Goal: Task Accomplishment & Management: Manage account settings

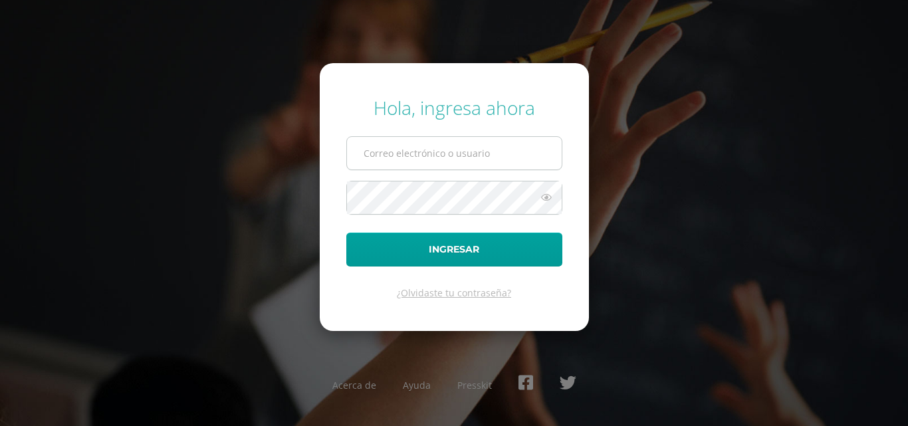
click at [374, 162] on input "text" at bounding box center [454, 153] width 215 height 33
type input "[PERSON_NAME][EMAIL_ADDRESS][PERSON_NAME][DOMAIN_NAME]"
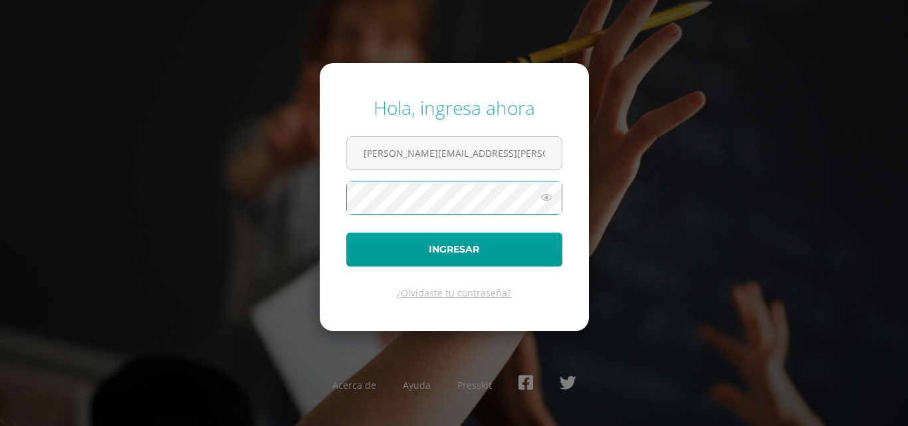
click at [543, 194] on icon at bounding box center [546, 198] width 17 height 16
click at [346, 233] on button "Ingresar" at bounding box center [454, 250] width 216 height 34
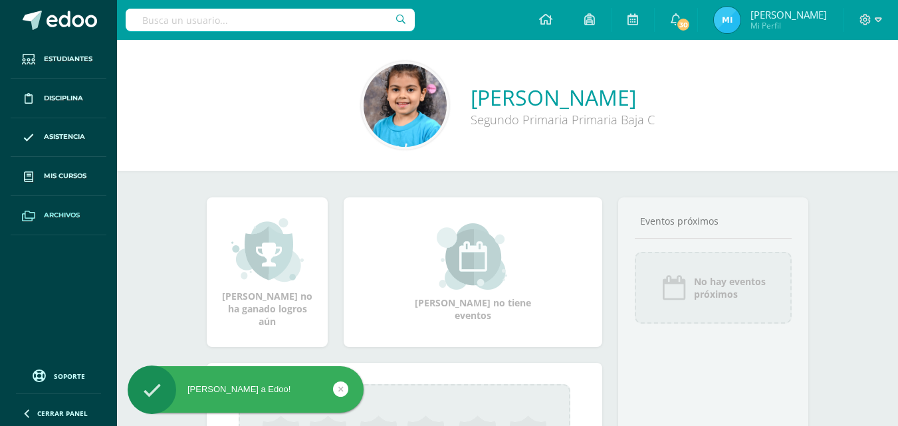
click at [60, 217] on span "Archivos" at bounding box center [62, 215] width 36 height 11
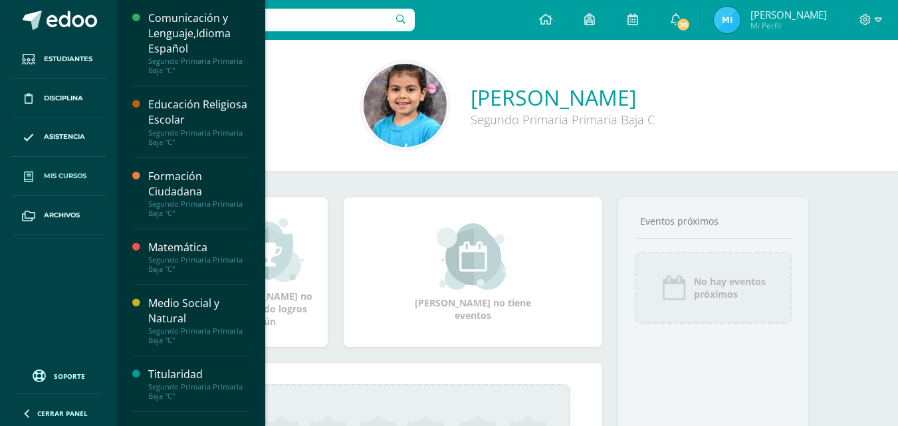
click at [56, 170] on link "Mis cursos" at bounding box center [59, 176] width 96 height 39
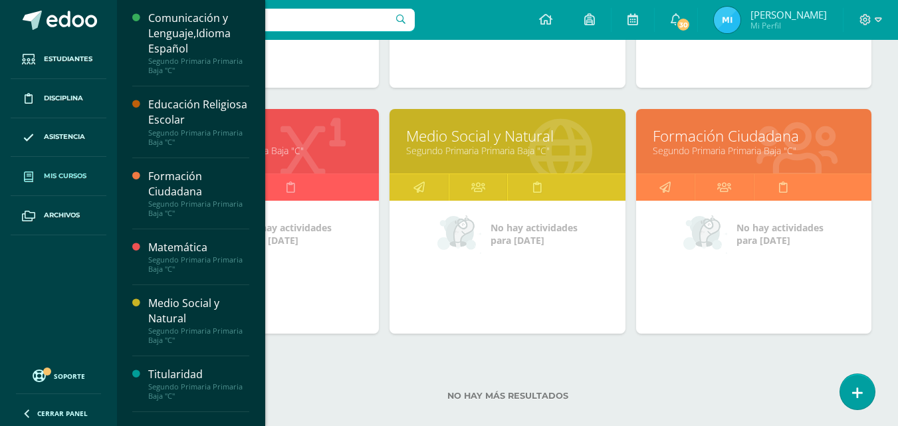
scroll to position [399, 0]
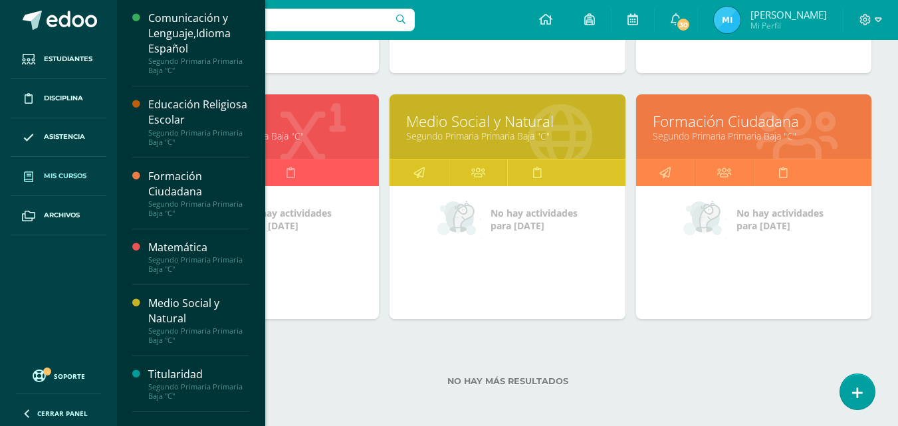
click at [316, 115] on link "Matemática" at bounding box center [261, 121] width 202 height 21
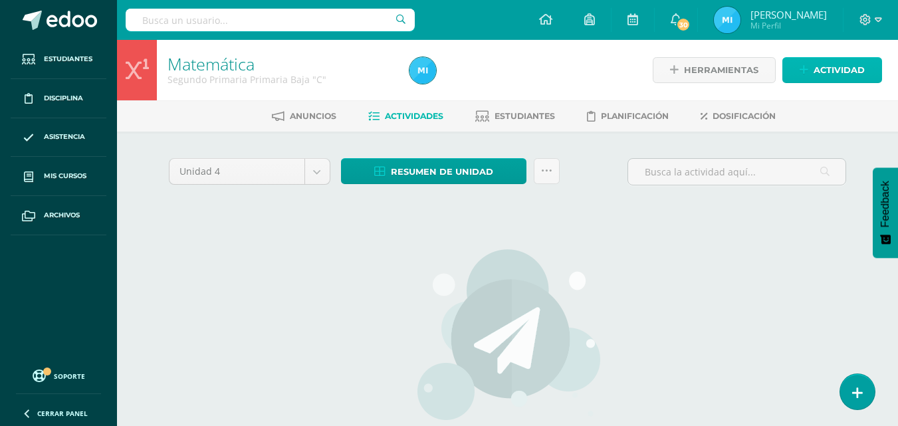
click at [810, 77] on link "Actividad" at bounding box center [833, 70] width 100 height 26
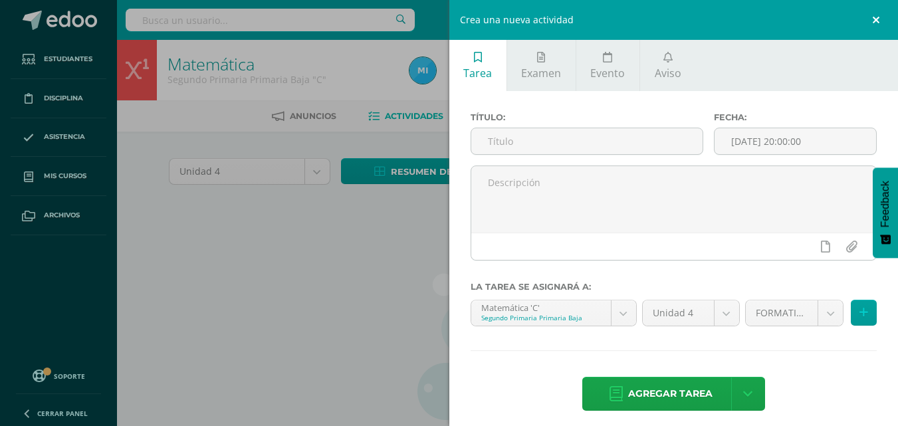
click at [872, 15] on link at bounding box center [878, 20] width 40 height 40
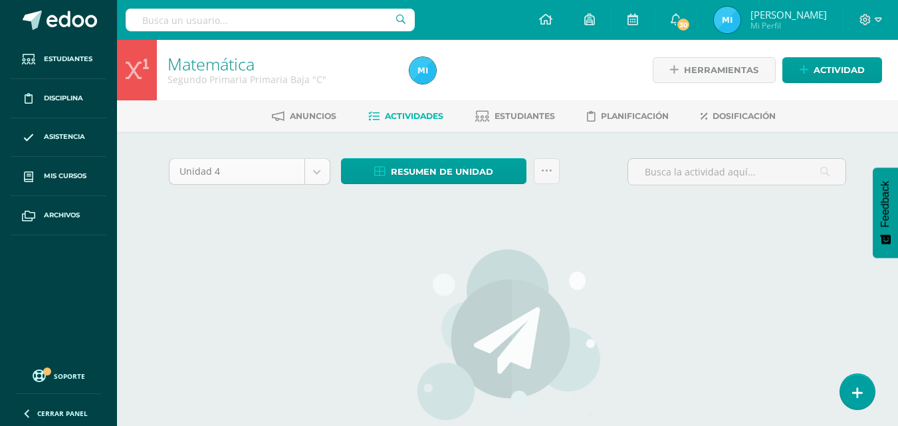
click at [317, 166] on body "Estudiantes Disciplina Asistencia Mis cursos Archivos Soporte Centro de ayuda Ú…" at bounding box center [449, 285] width 898 height 571
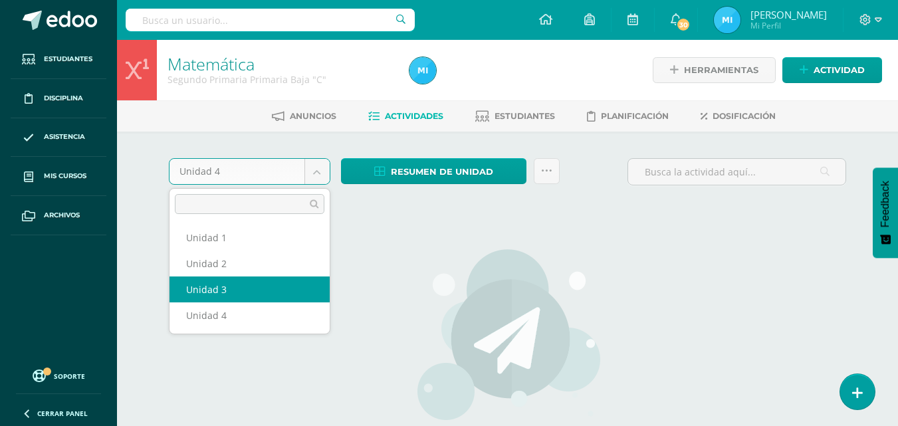
select select "Unidad 3"
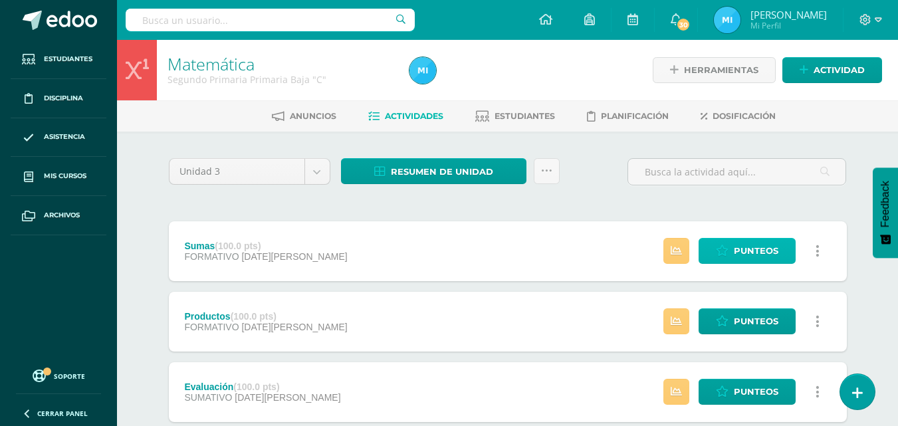
click at [757, 254] on span "Punteos" at bounding box center [756, 251] width 45 height 25
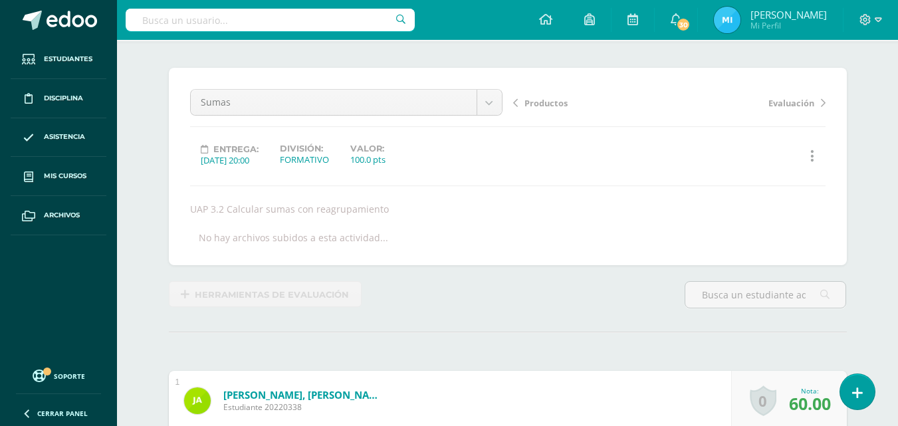
scroll to position [67, 0]
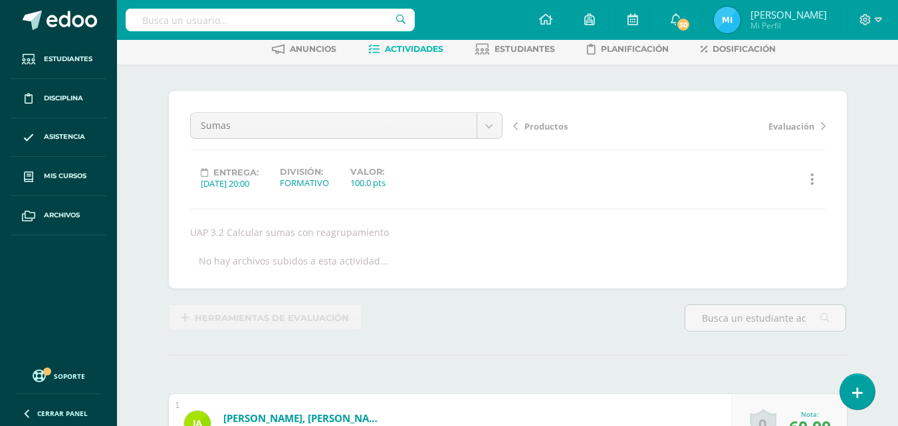
click at [819, 122] on link "Evaluación" at bounding box center [748, 125] width 156 height 13
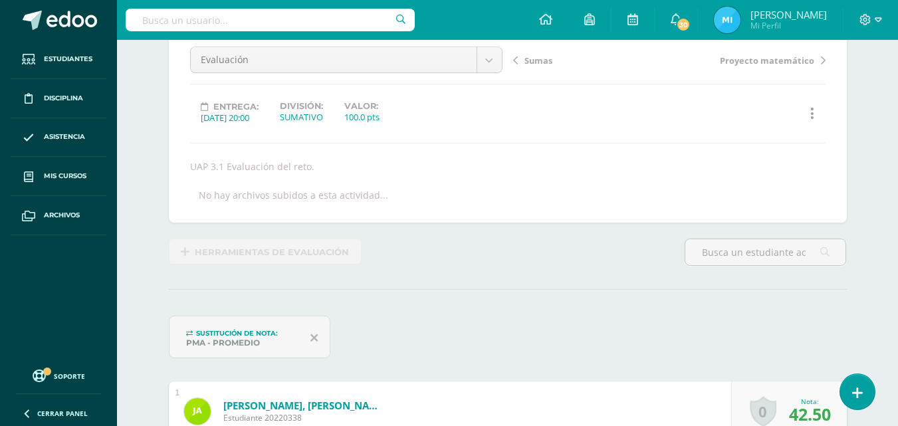
scroll to position [134, 0]
click at [813, 114] on icon at bounding box center [813, 113] width 4 height 15
click at [790, 152] on link "Historial de actividad" at bounding box center [787, 156] width 136 height 21
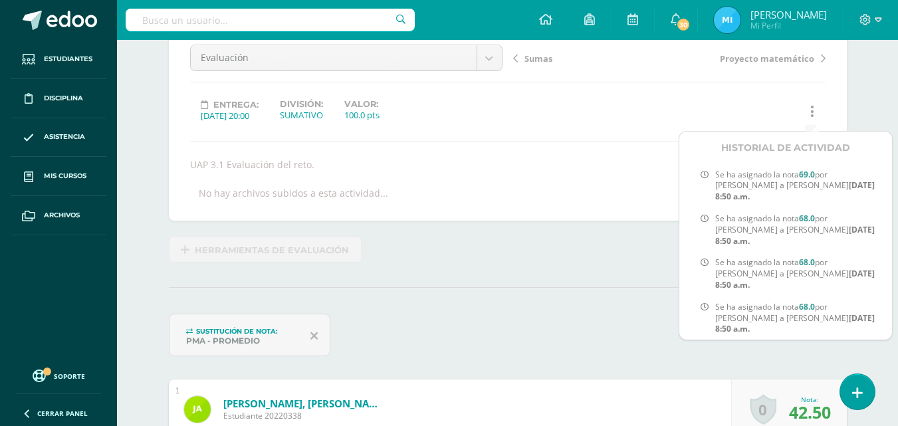
scroll to position [136, 0]
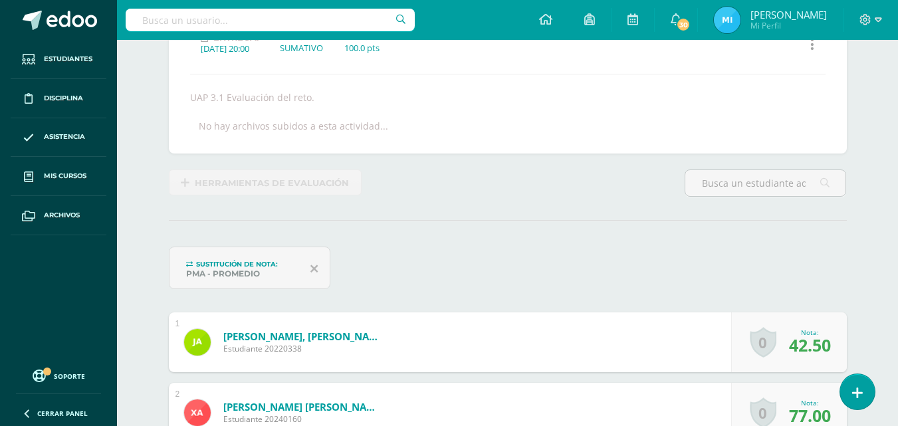
scroll to position [0, 0]
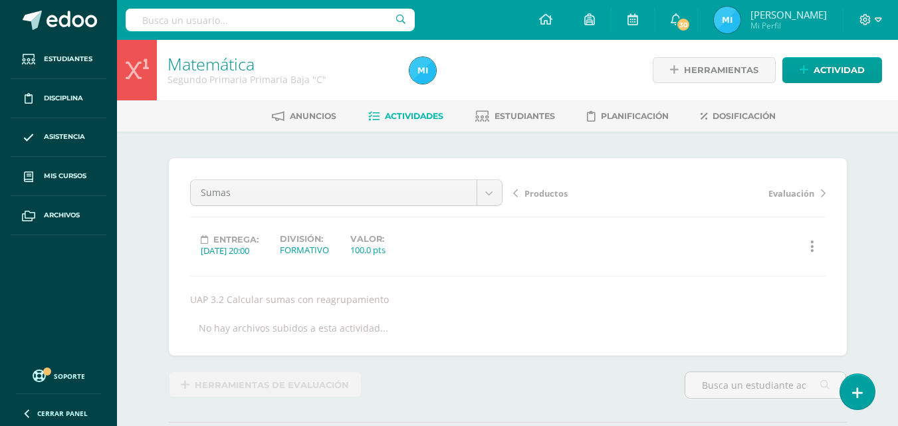
click at [414, 124] on link "Actividades" at bounding box center [405, 116] width 75 height 21
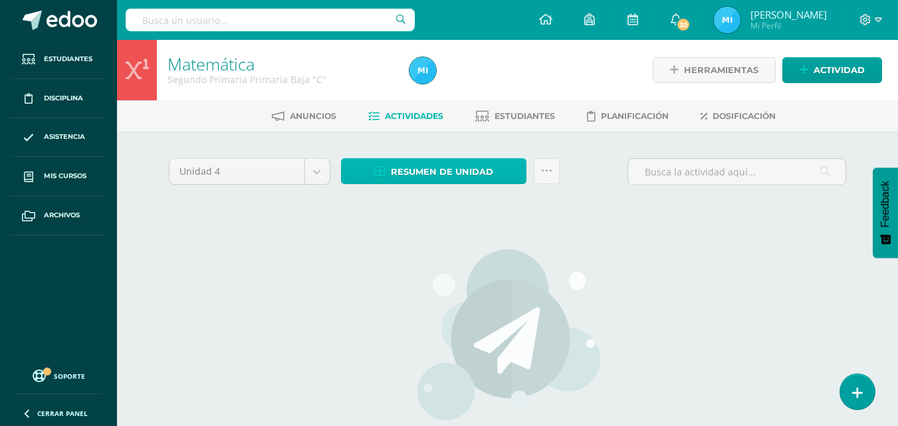
click at [495, 168] on link "Resumen de unidad" at bounding box center [434, 171] width 186 height 26
click at [551, 166] on icon at bounding box center [546, 171] width 11 height 11
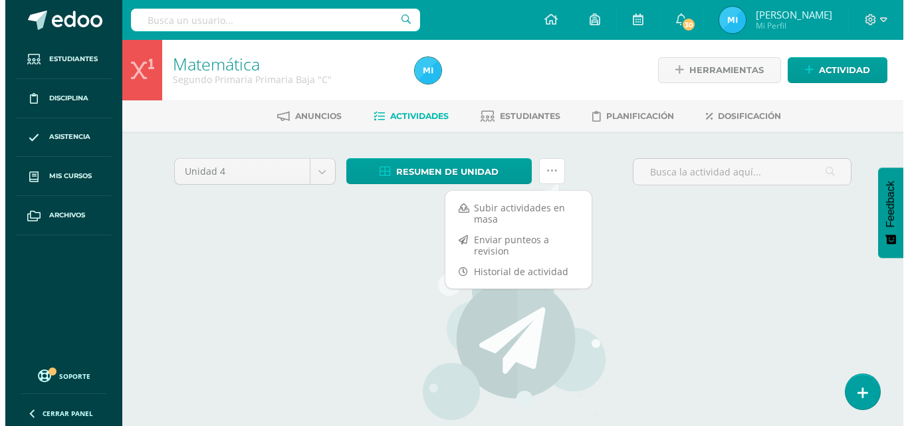
scroll to position [66, 0]
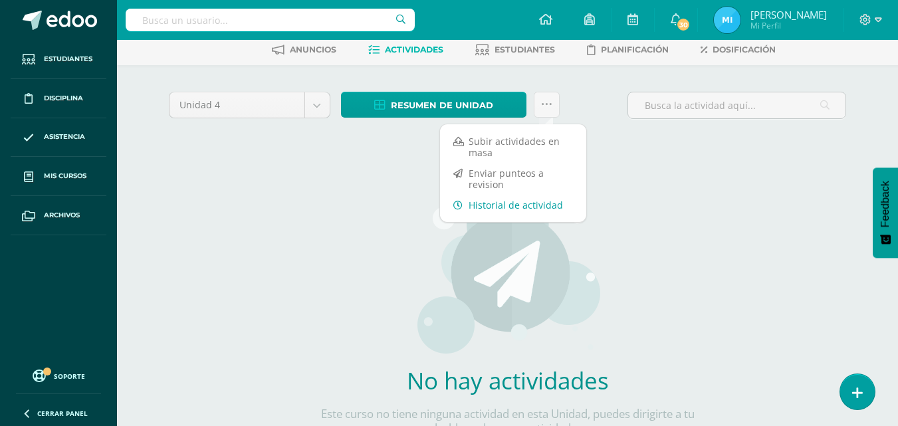
click at [502, 205] on link "Historial de actividad" at bounding box center [513, 205] width 146 height 21
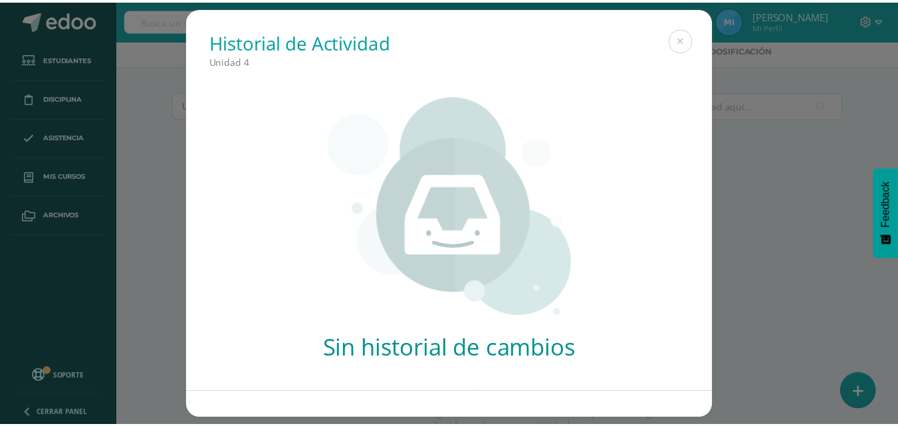
scroll to position [0, 0]
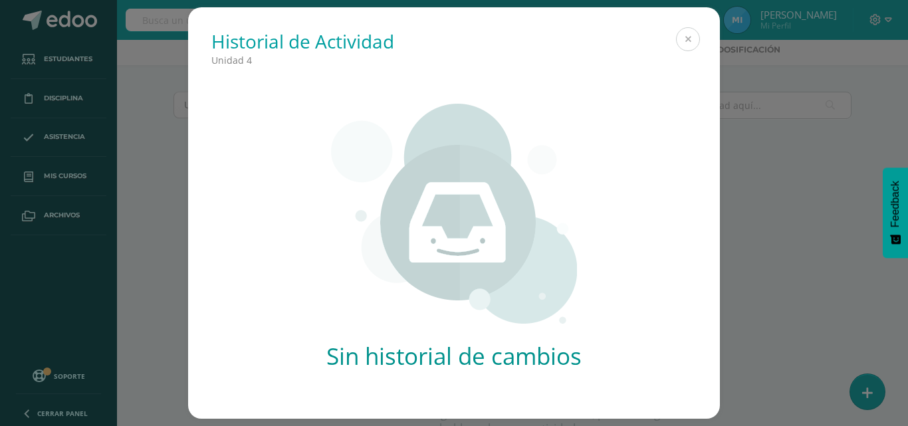
click at [680, 35] on button at bounding box center [688, 39] width 24 height 24
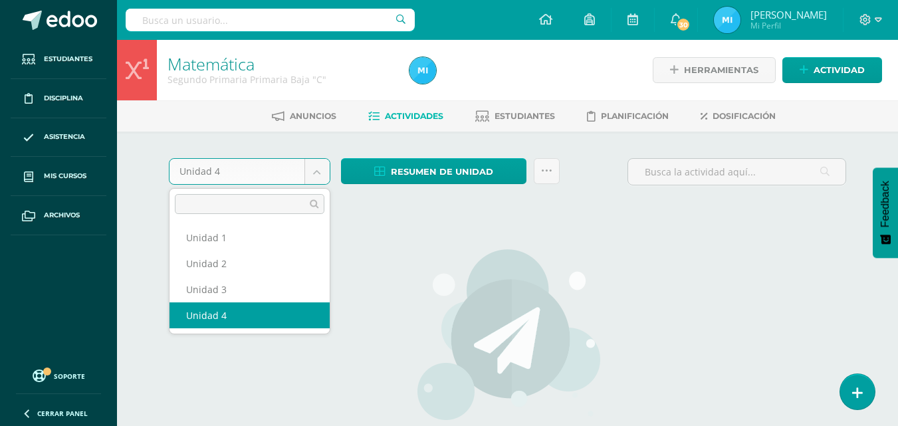
click at [305, 177] on body "Estudiantes Disciplina Asistencia Mis cursos Archivos Soporte Centro de ayuda Ú…" at bounding box center [449, 285] width 898 height 571
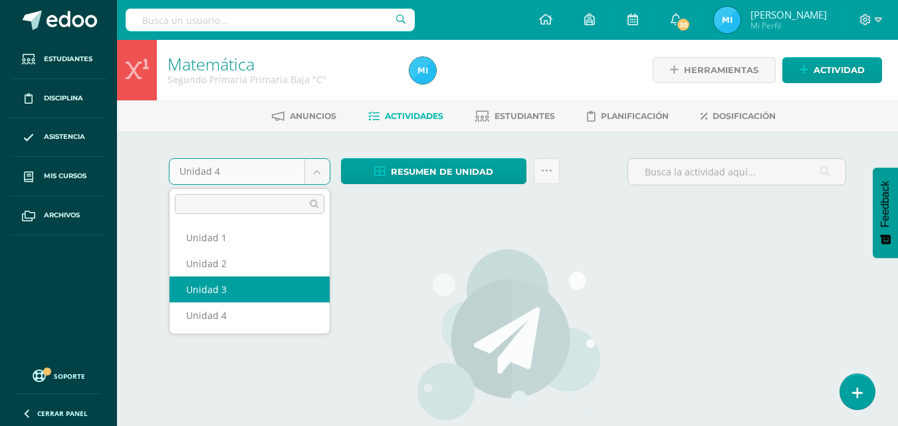
select select "Unidad 3"
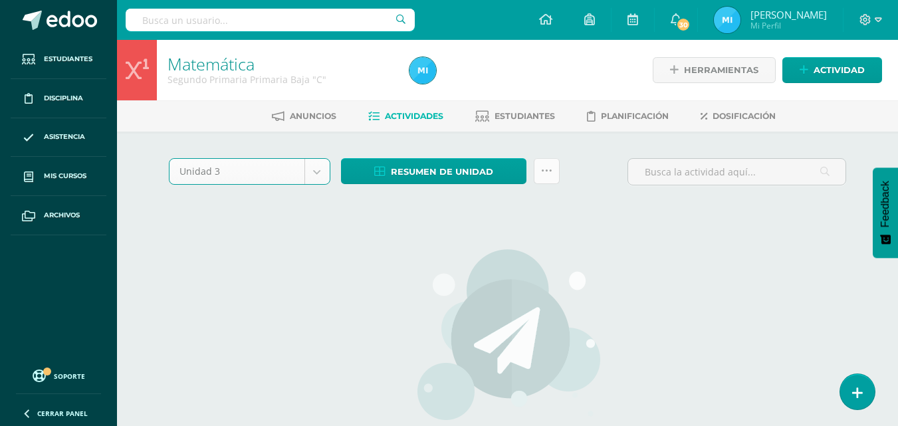
click at [549, 171] on icon at bounding box center [546, 171] width 11 height 11
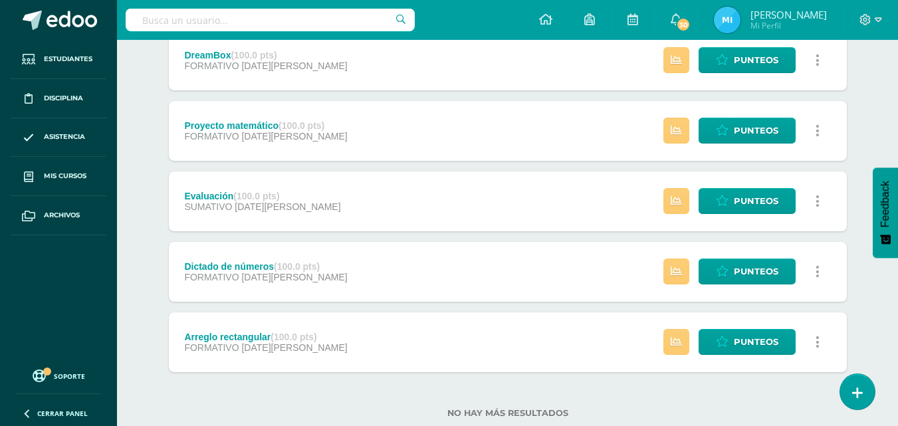
scroll to position [437, 0]
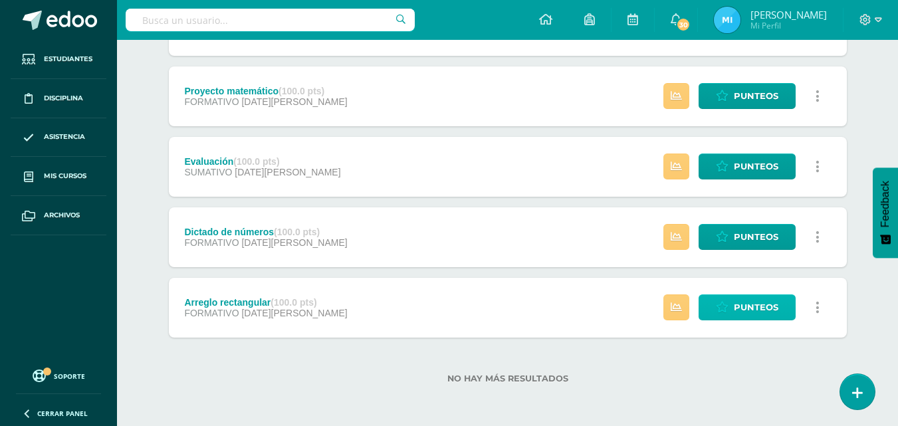
click at [738, 312] on span "Punteos" at bounding box center [756, 307] width 45 height 25
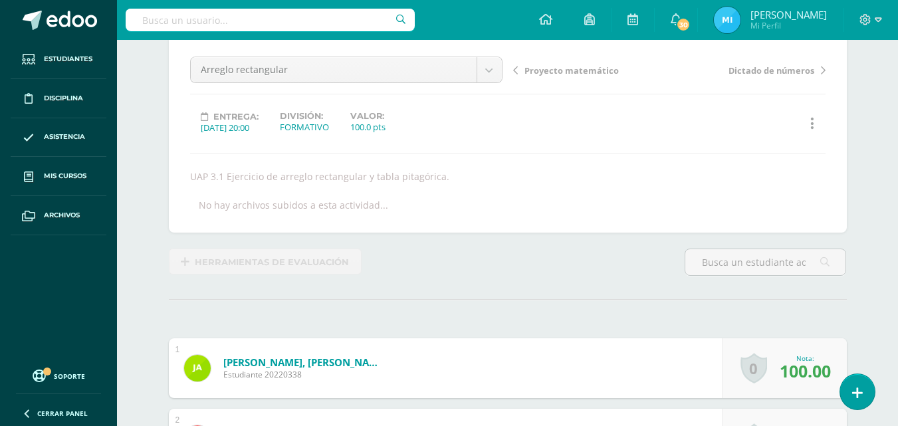
scroll to position [124, 0]
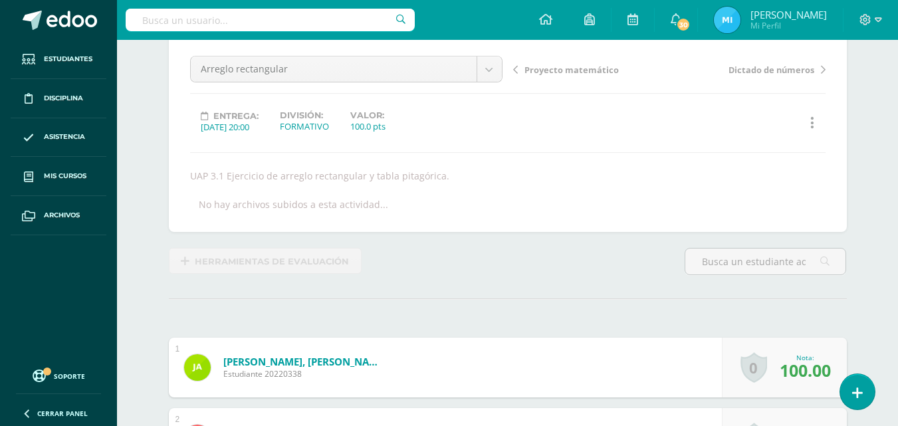
scroll to position [124, 0]
click at [809, 115] on link at bounding box center [813, 123] width 26 height 26
click at [783, 172] on link "Historial de actividad" at bounding box center [787, 166] width 136 height 21
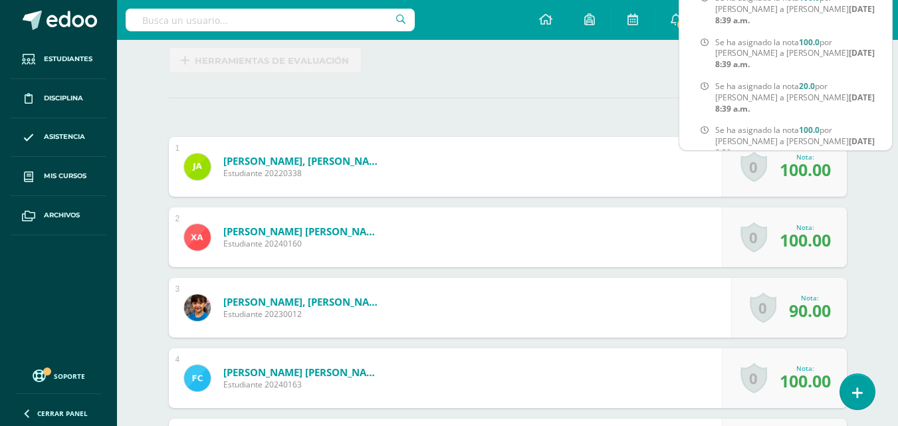
scroll to position [281, 0]
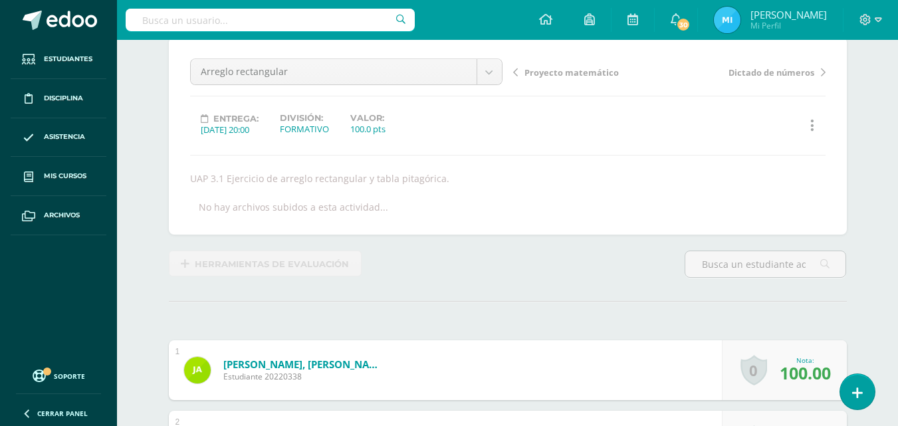
scroll to position [0, 0]
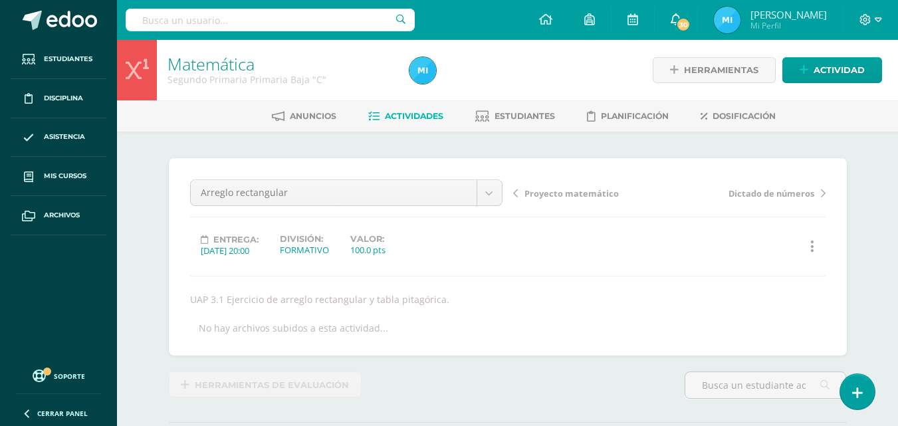
click at [691, 21] on span "30" at bounding box center [683, 24] width 15 height 15
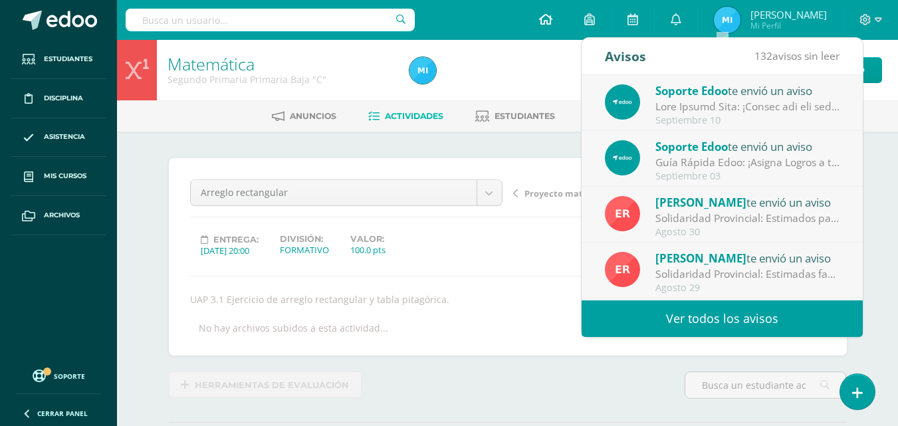
click at [553, 19] on icon at bounding box center [545, 19] width 13 height 12
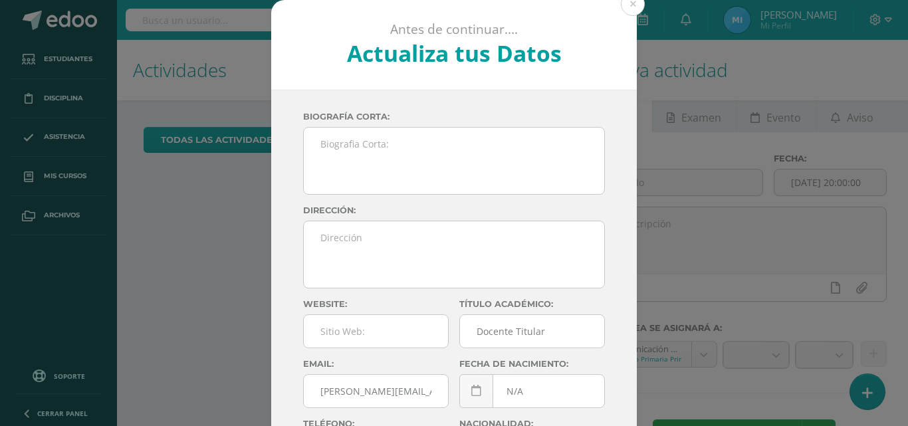
click at [65, 173] on div "Antes de continuar.... Actualiza tus Datos Rivas Michel sW1zbxeSQBe1MbU7CeJCSSj…" at bounding box center [454, 250] width 898 height 501
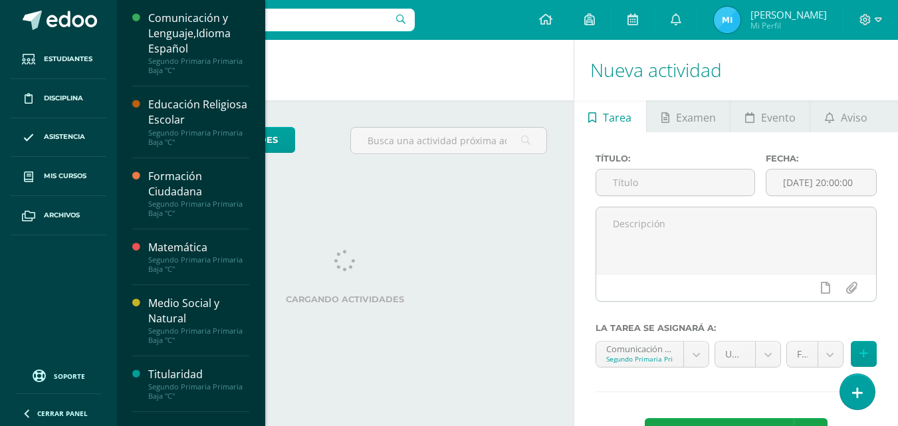
click at [65, 173] on span "Mis cursos" at bounding box center [65, 176] width 43 height 11
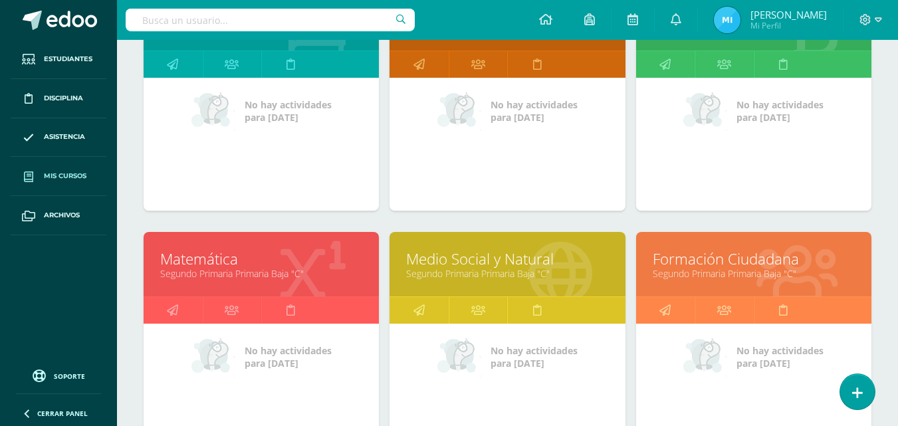
scroll to position [266, 0]
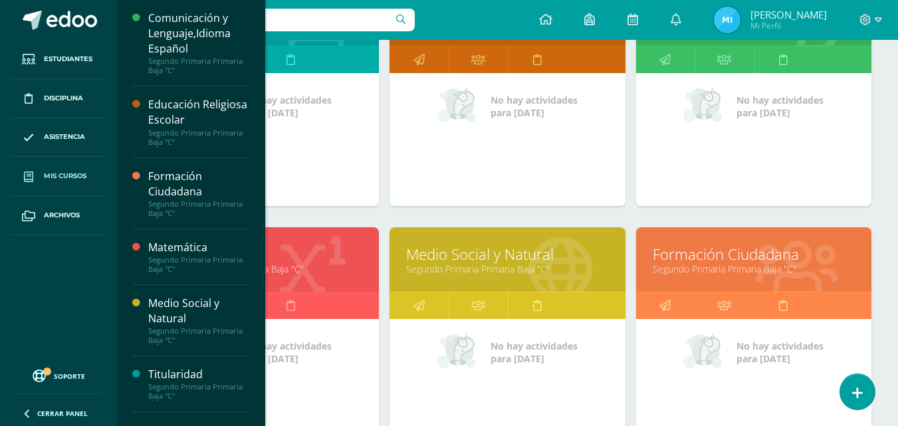
click at [289, 258] on link "Matemática" at bounding box center [261, 254] width 202 height 21
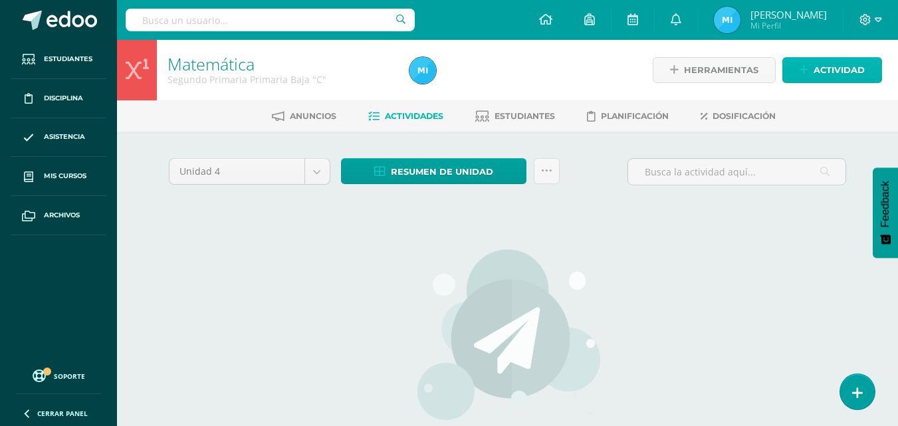
click at [822, 59] on span "Actividad" at bounding box center [839, 70] width 51 height 25
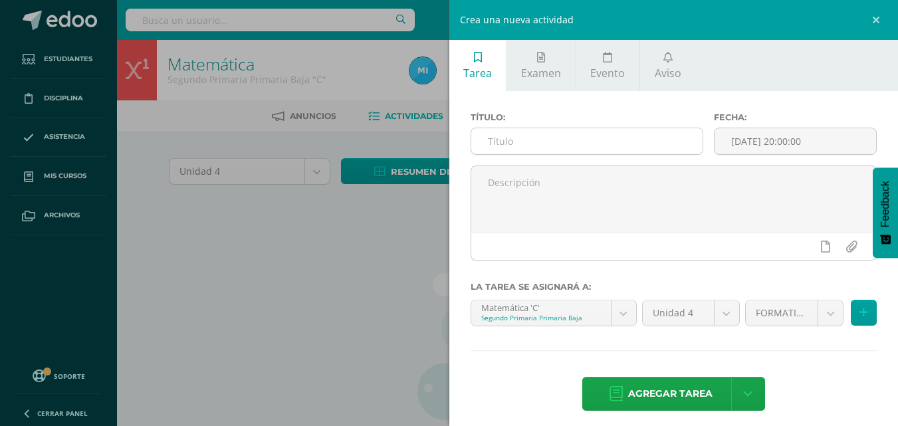
click at [539, 154] on input "text" at bounding box center [586, 141] width 231 height 26
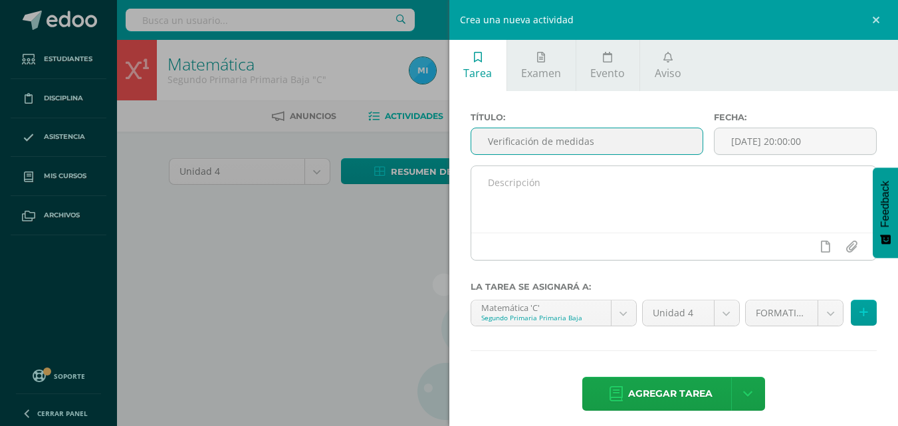
type input "Verificación de medidas"
click at [565, 185] on textarea at bounding box center [674, 199] width 406 height 66
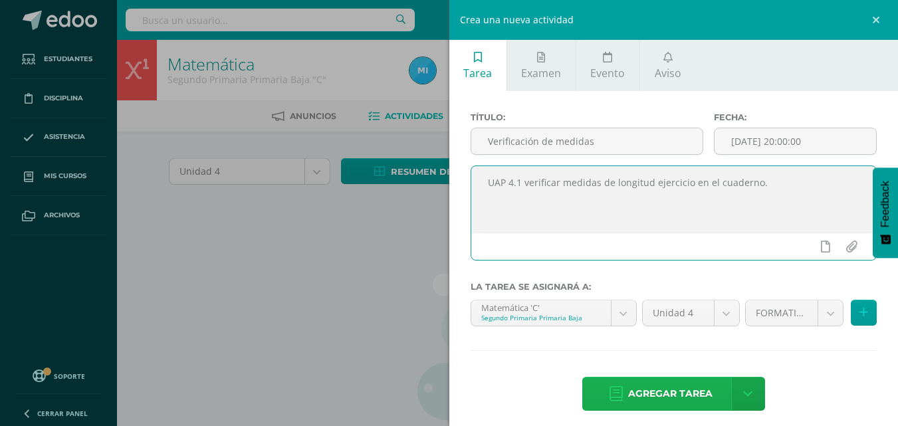
type textarea "UAP 4.1 verificar medidas de longitud ejercicio en el cuaderno."
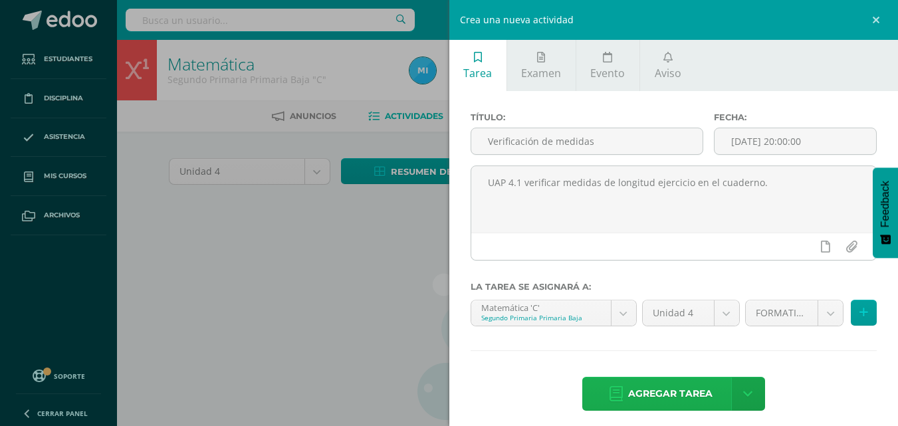
click at [691, 400] on span "Agregar tarea" at bounding box center [670, 394] width 84 height 33
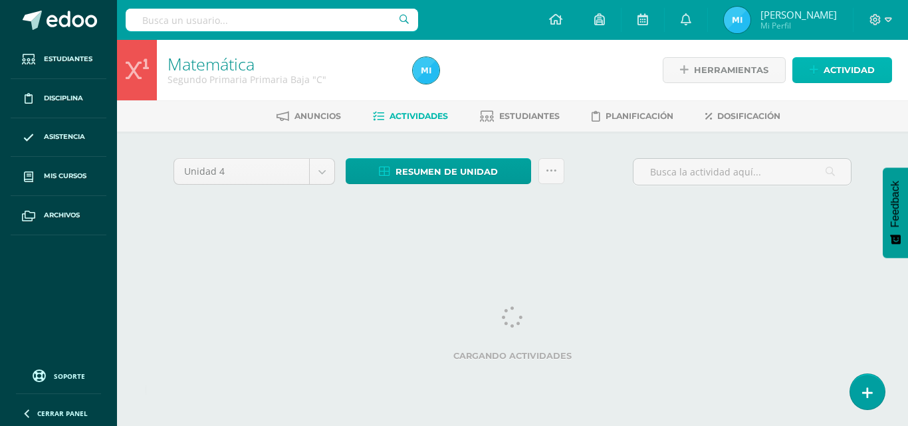
click at [873, 72] on span "Actividad" at bounding box center [849, 70] width 51 height 25
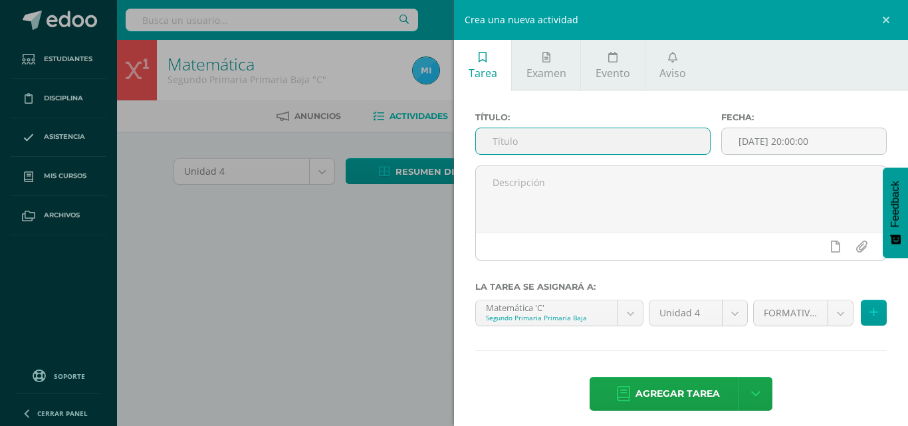
click at [590, 136] on input "text" at bounding box center [593, 141] width 234 height 26
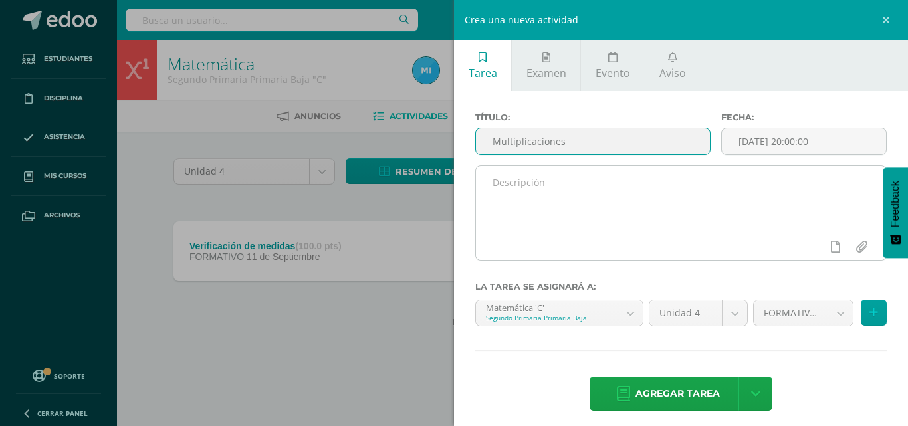
type input "Multiplicaciones"
click at [596, 176] on textarea at bounding box center [681, 199] width 410 height 66
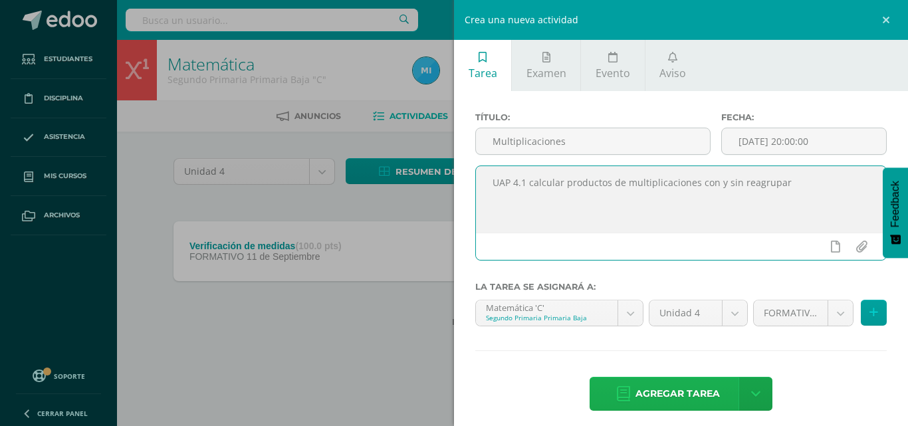
type textarea "UAP 4.1 calcular productos de multiplicaciones con y sin reagrupar"
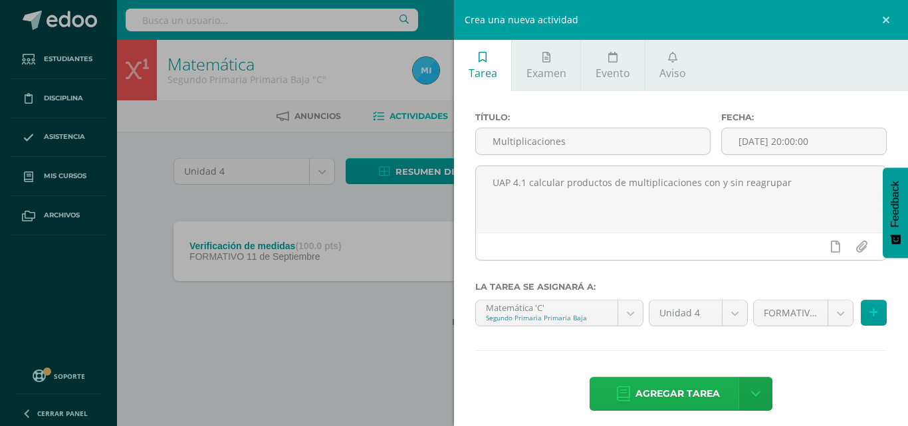
click at [671, 399] on span "Agregar tarea" at bounding box center [678, 394] width 84 height 33
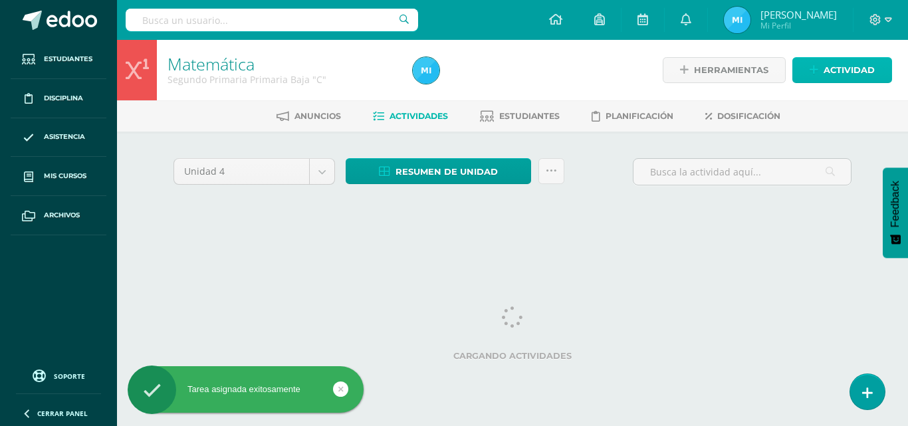
click at [840, 65] on span "Actividad" at bounding box center [849, 70] width 51 height 25
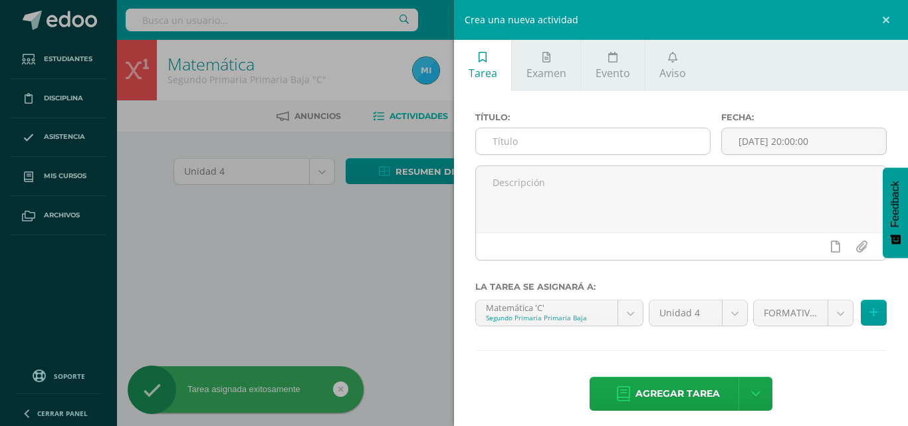
click at [633, 136] on input "text" at bounding box center [593, 141] width 234 height 26
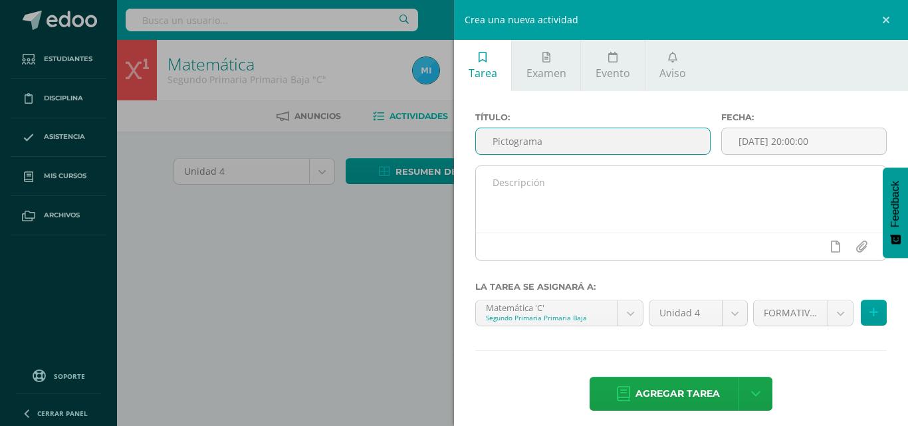
type input "Pictograma"
click at [602, 186] on textarea at bounding box center [681, 199] width 410 height 66
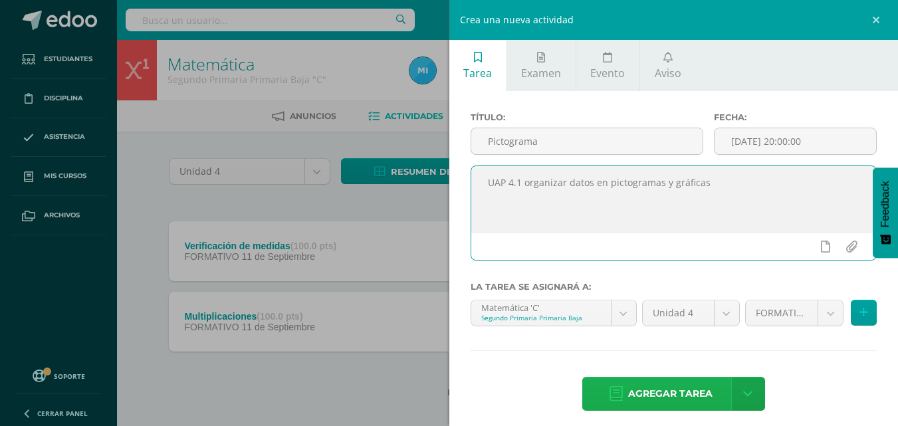
type textarea "UAP 4.1 organizar datos en pictogramas y gráficas"
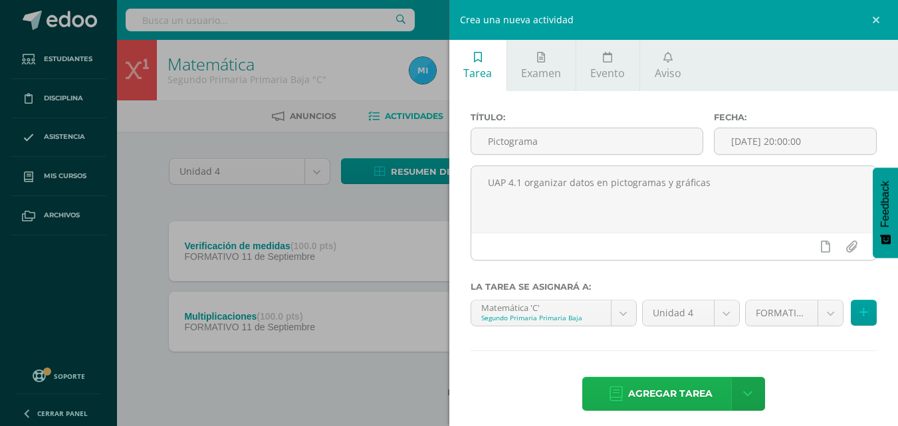
click at [676, 388] on span "Agregar tarea" at bounding box center [670, 394] width 84 height 33
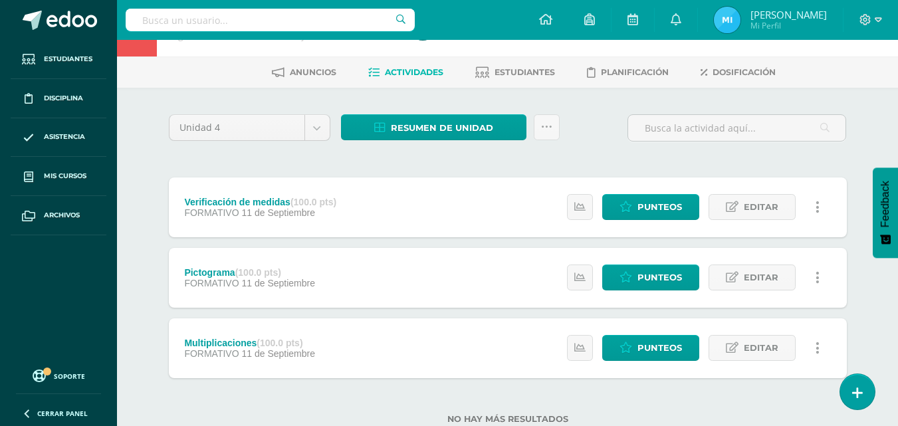
scroll to position [84, 0]
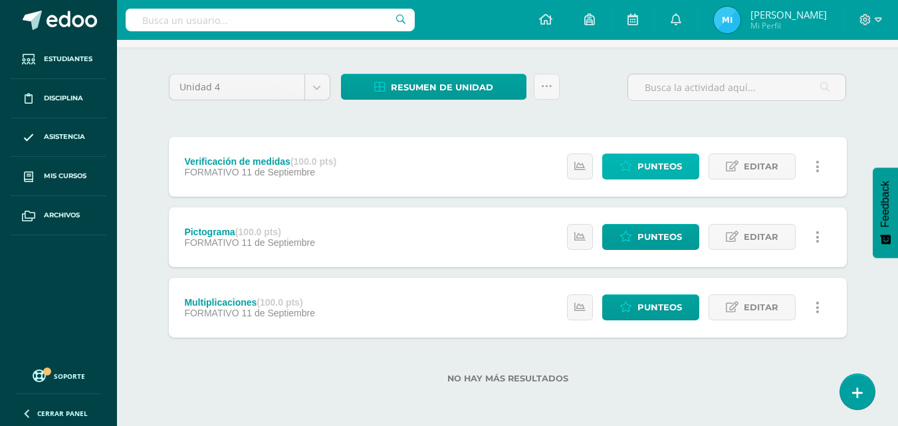
click at [669, 169] on span "Punteos" at bounding box center [660, 166] width 45 height 25
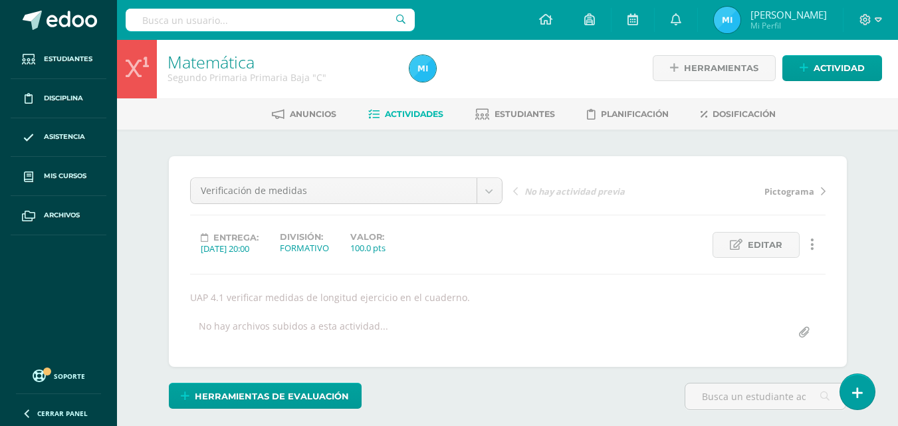
scroll to position [3, 0]
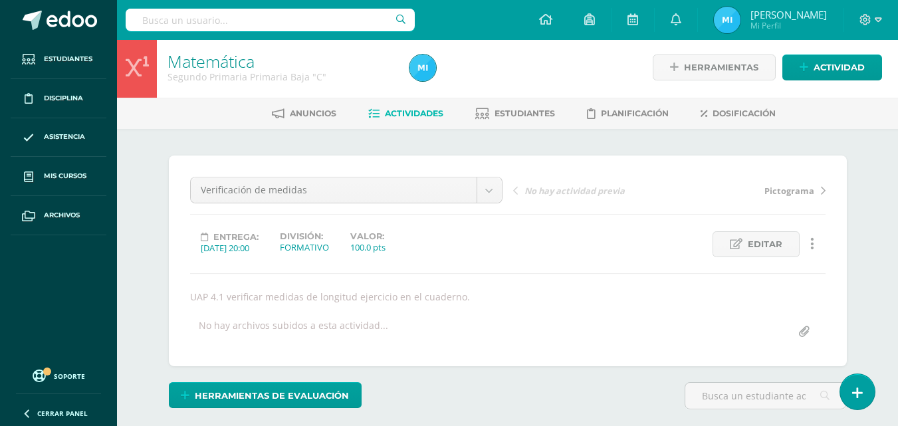
type input "1"
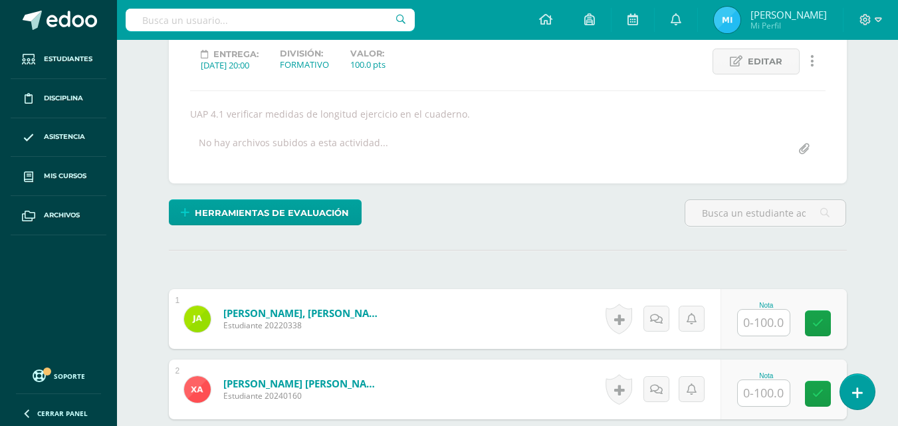
scroll to position [199, 0]
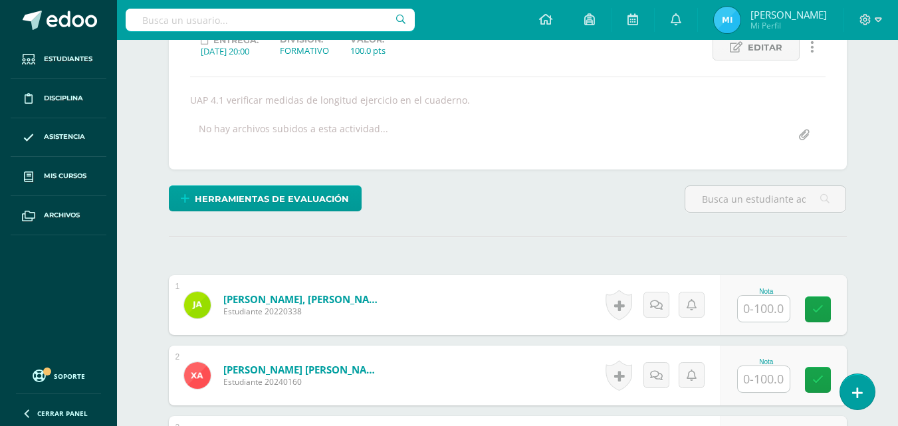
click at [759, 308] on input "text" at bounding box center [764, 309] width 52 height 26
type input "100"
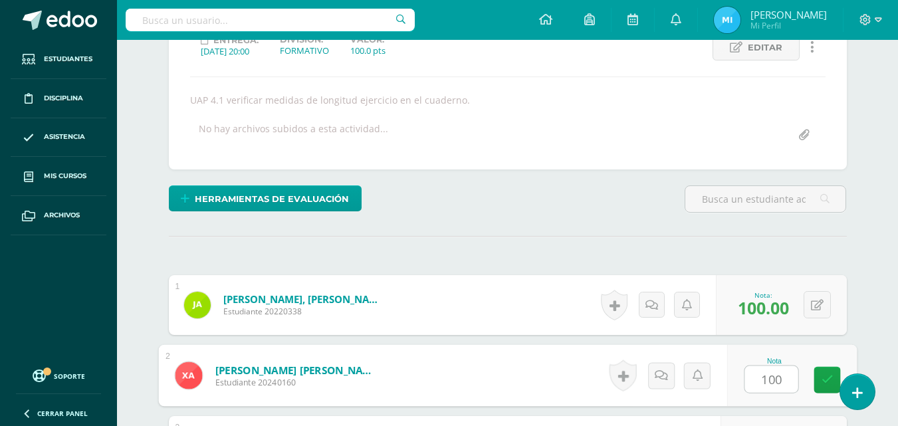
type input "100"
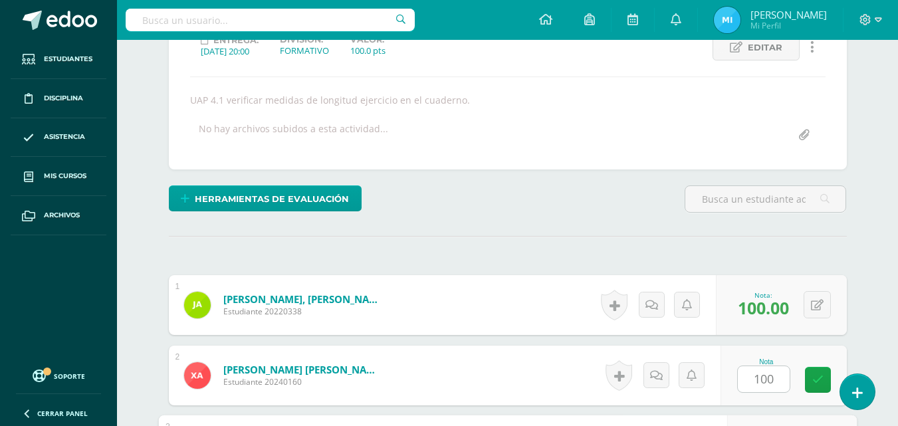
scroll to position [436, 0]
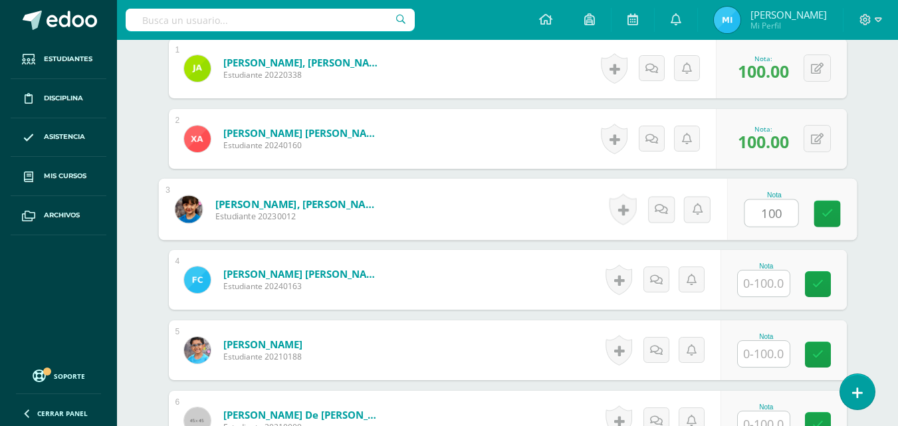
type input "100"
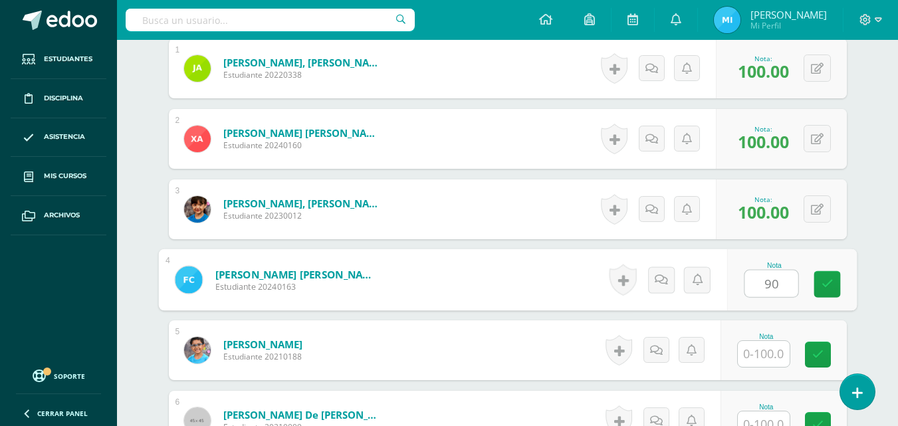
type input "90"
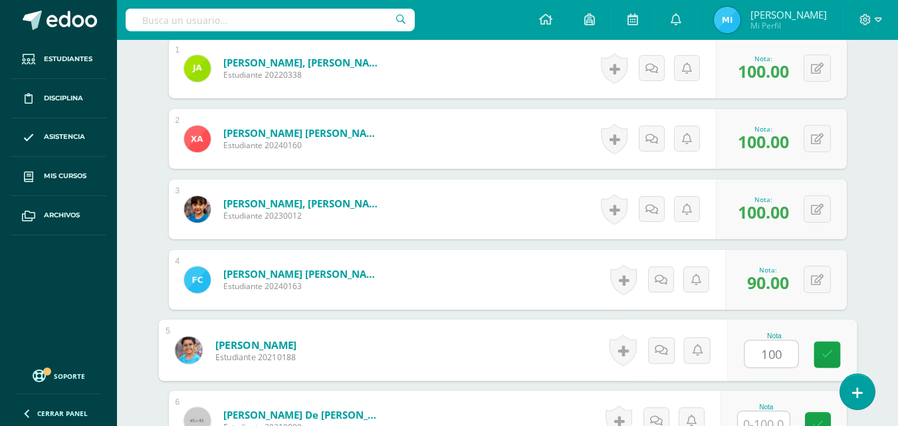
type input "100"
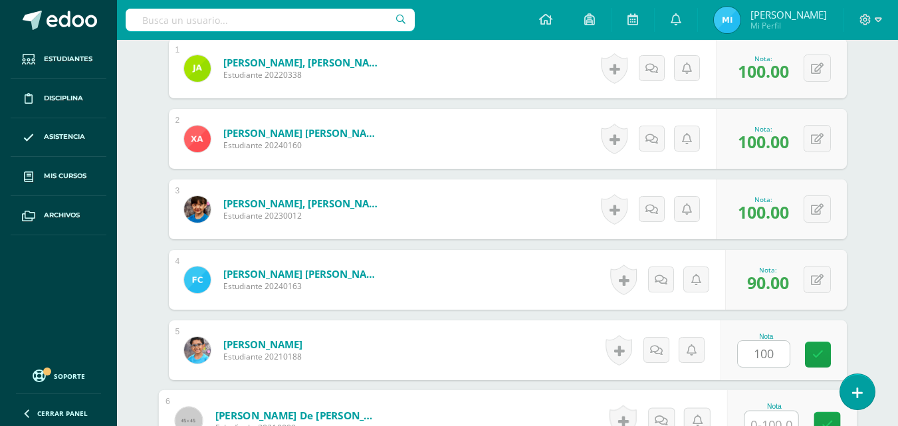
scroll to position [447, 0]
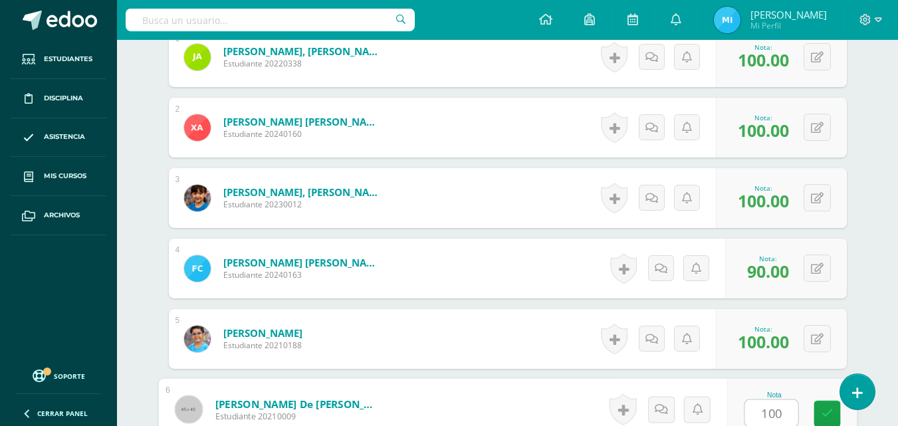
type input "100"
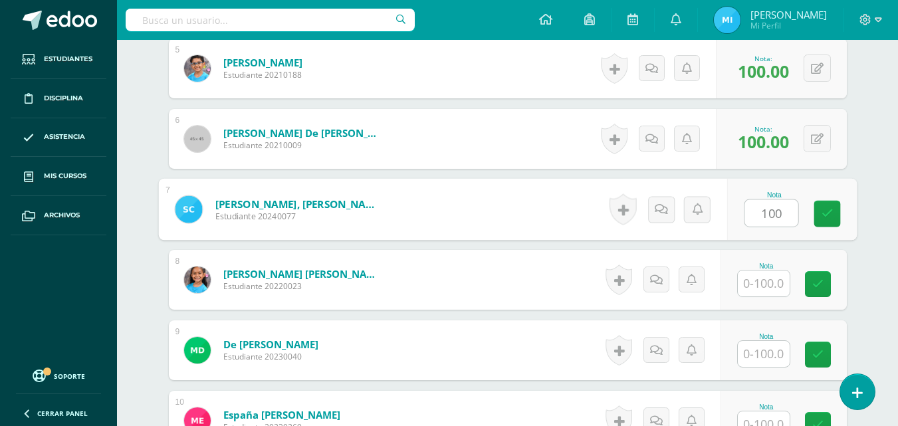
type input "100"
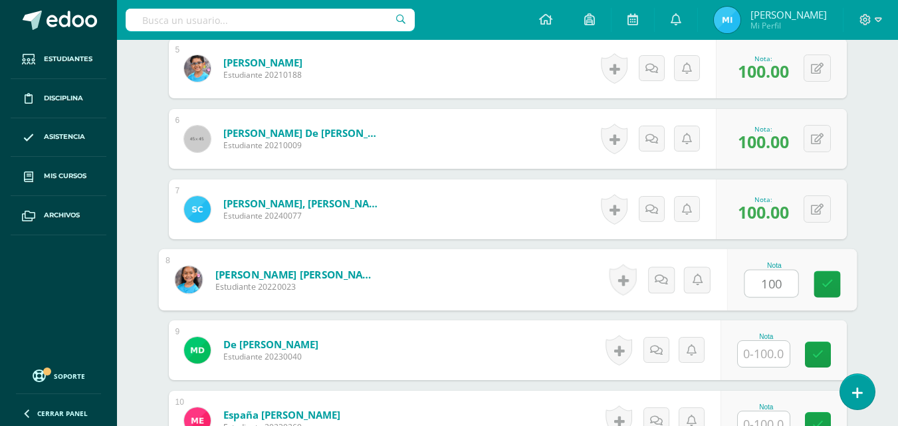
type input "100"
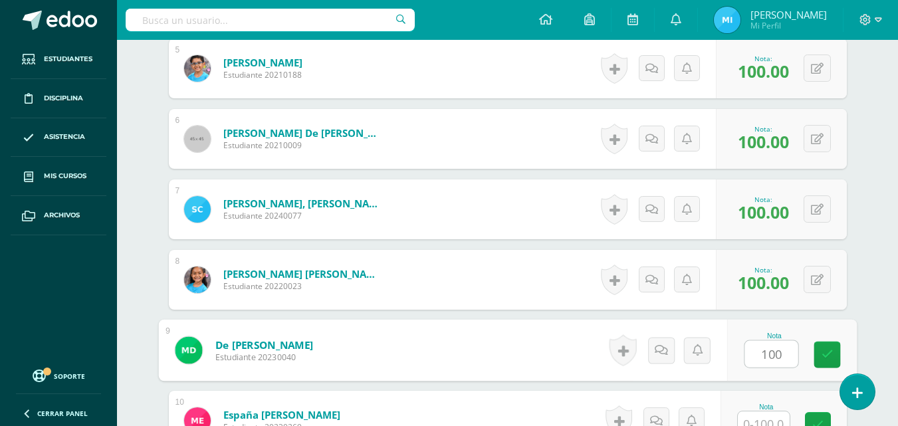
type input "100"
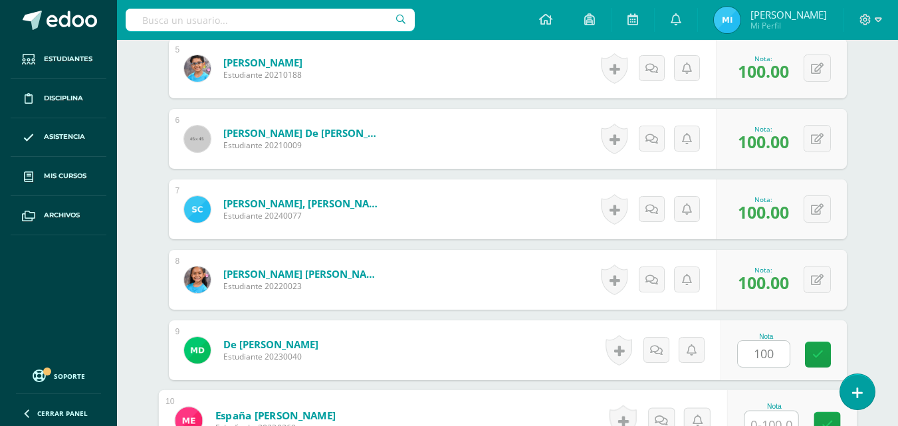
scroll to position [729, 0]
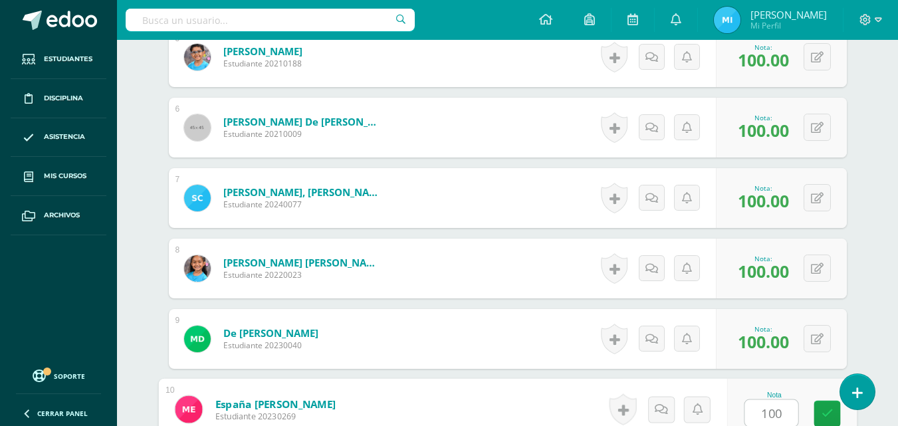
type input "100"
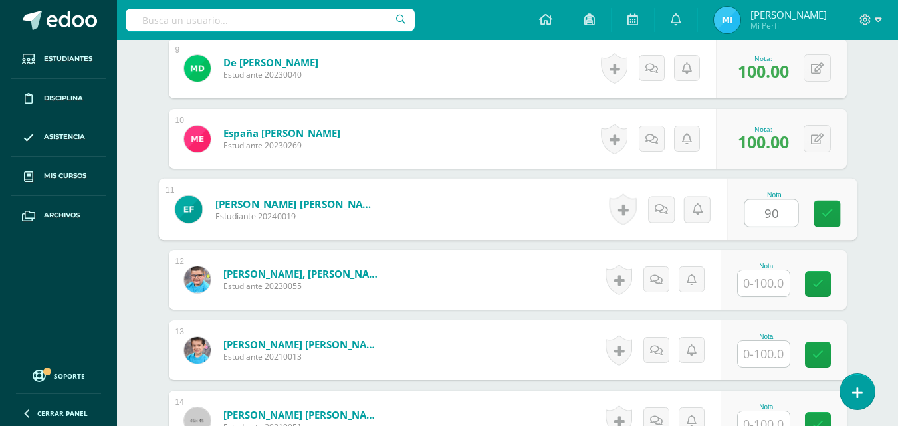
type input "90"
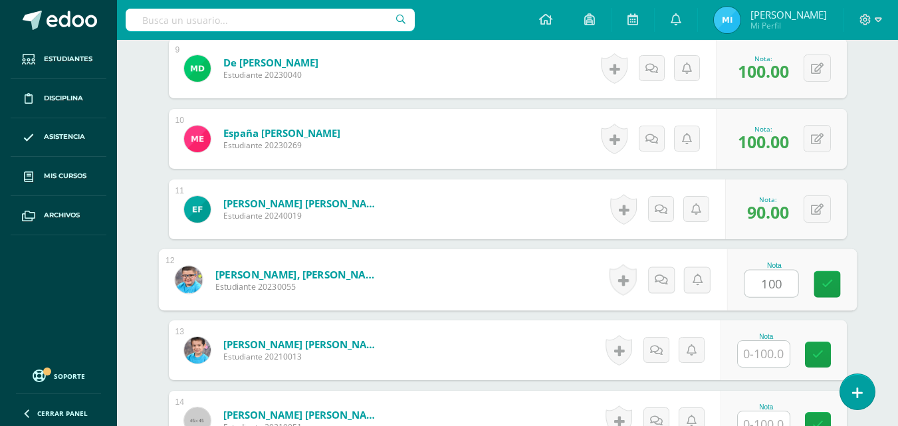
type input "100"
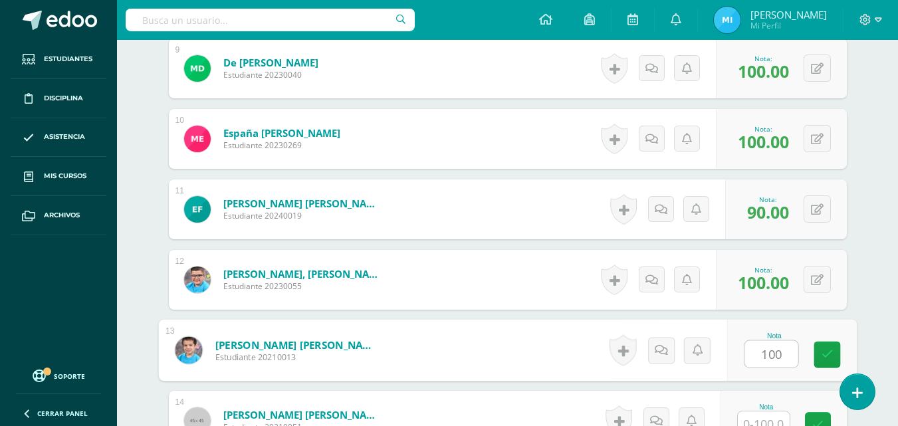
type input "100"
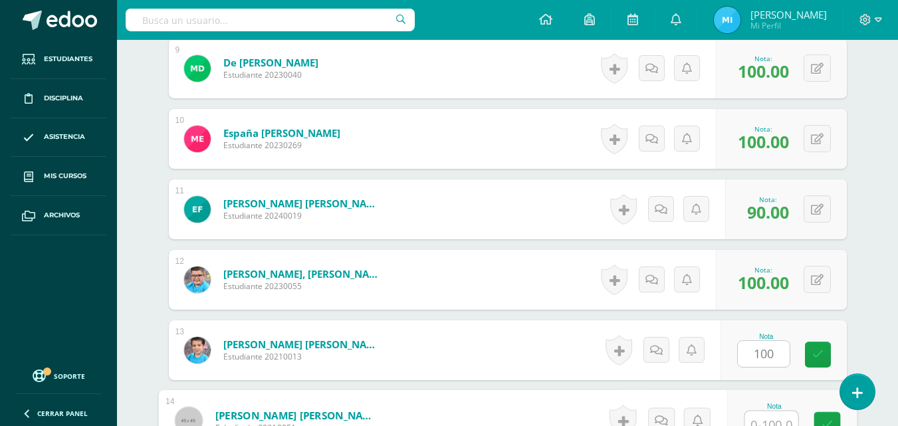
scroll to position [1011, 0]
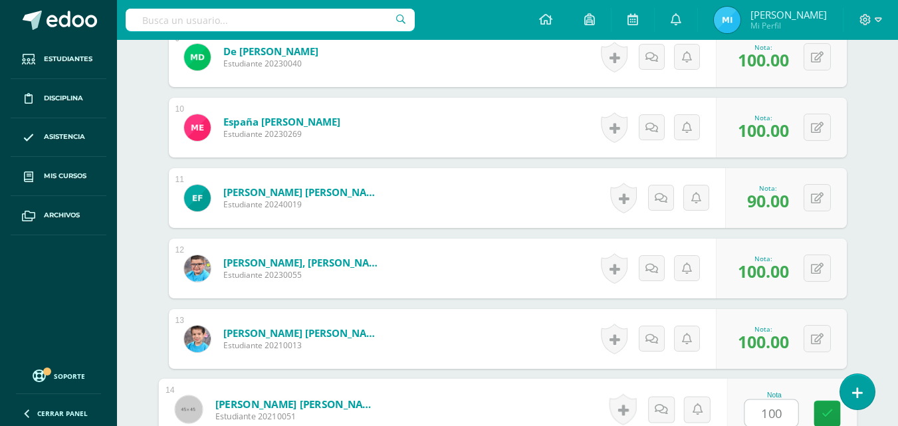
type input "100"
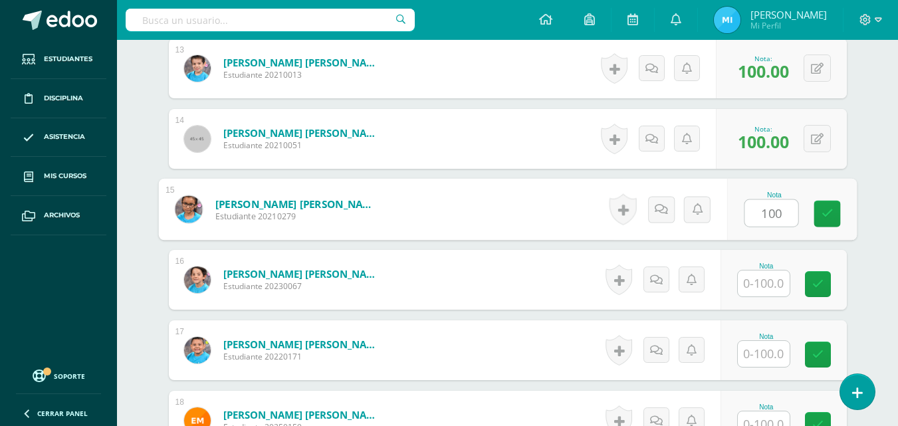
type input "100"
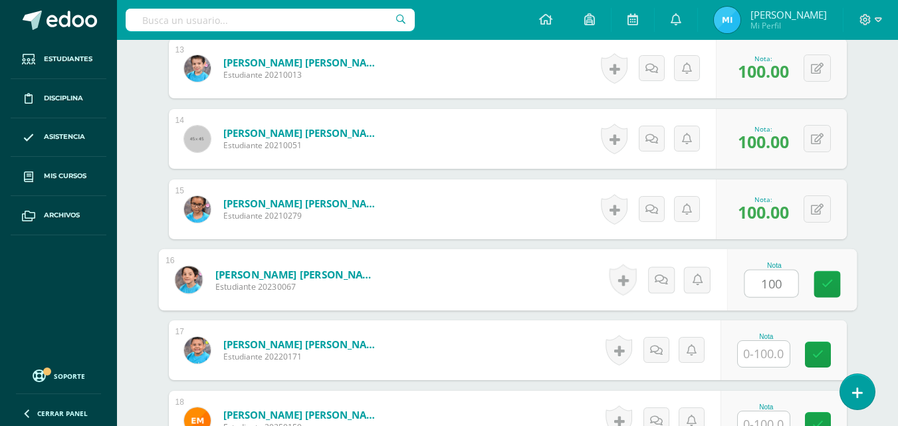
type input "100"
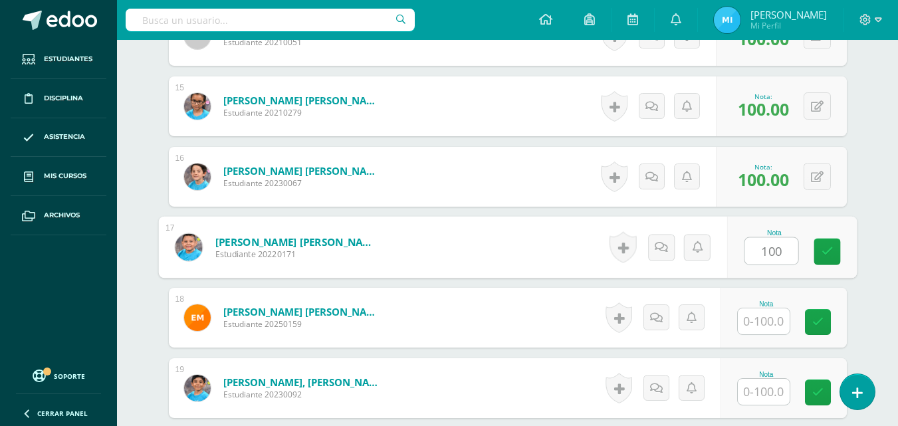
scroll to position [1481, 0]
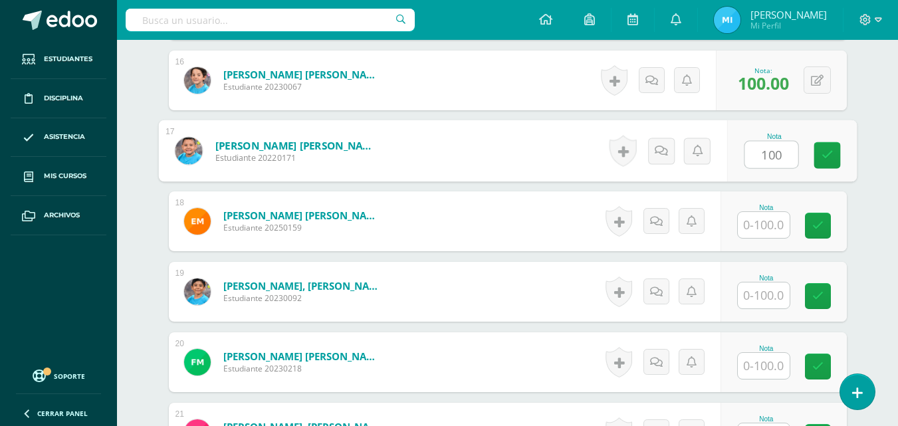
type input "100"
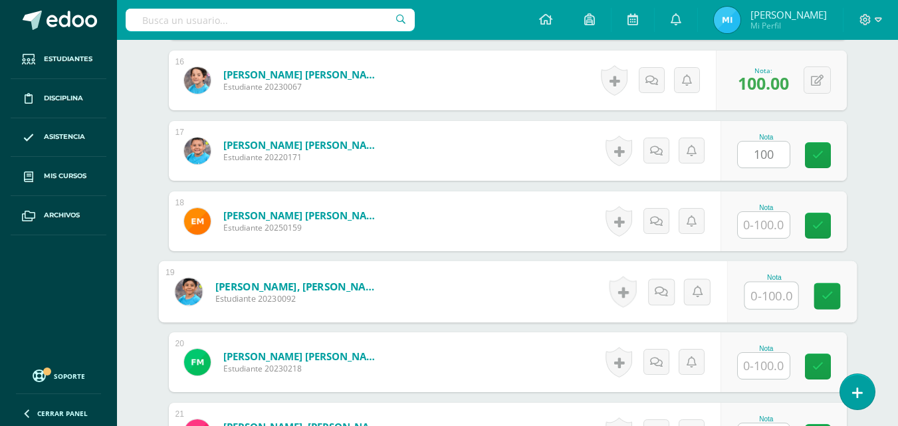
click at [759, 294] on input "text" at bounding box center [771, 296] width 53 height 27
type input "100"
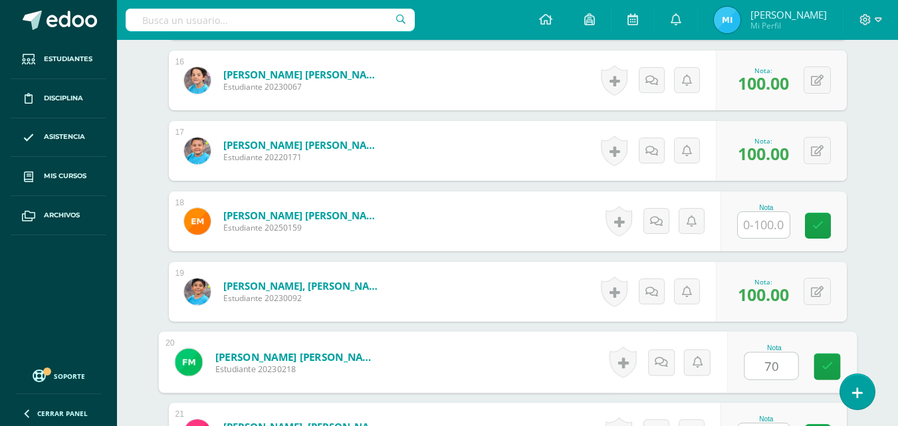
type input "70"
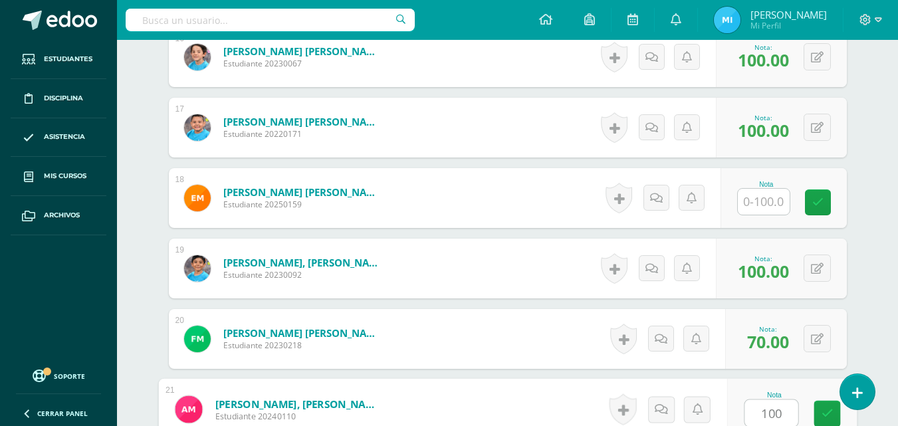
type input "100"
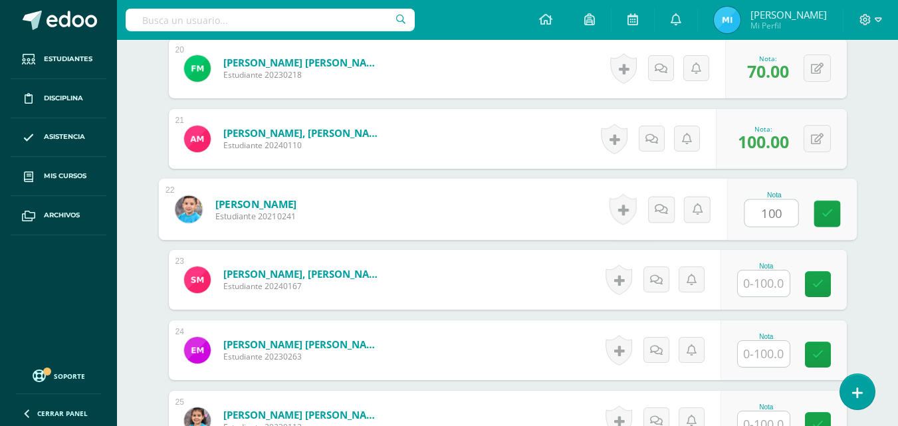
type input "100"
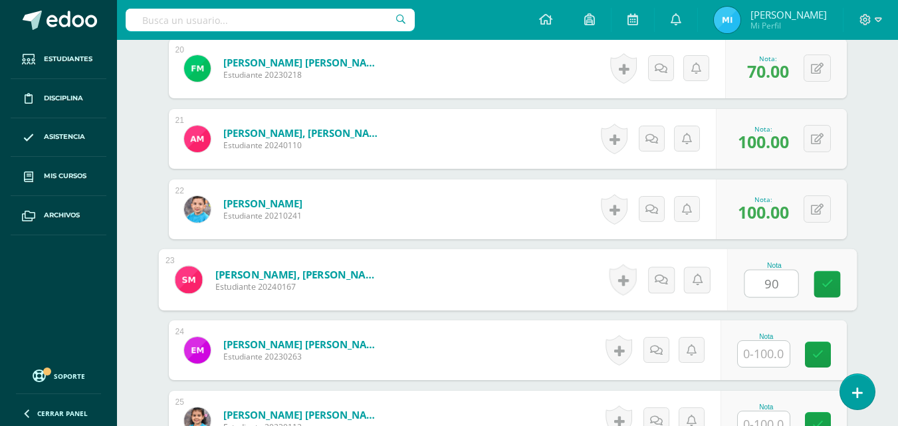
type input "90"
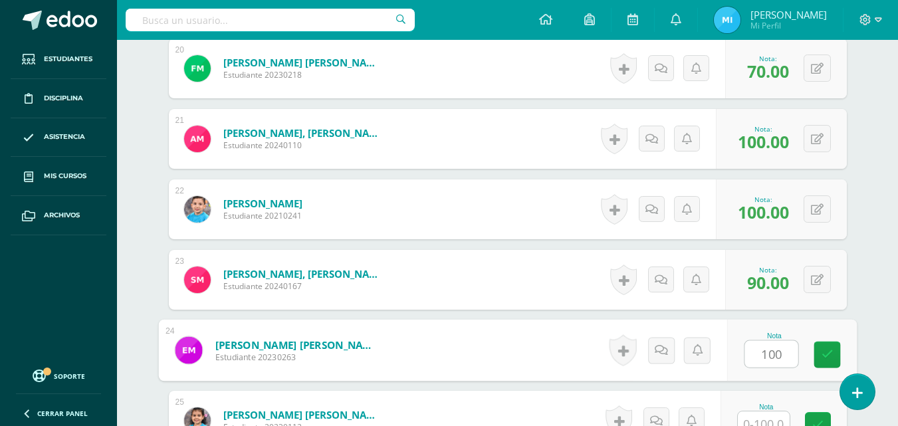
type input "100"
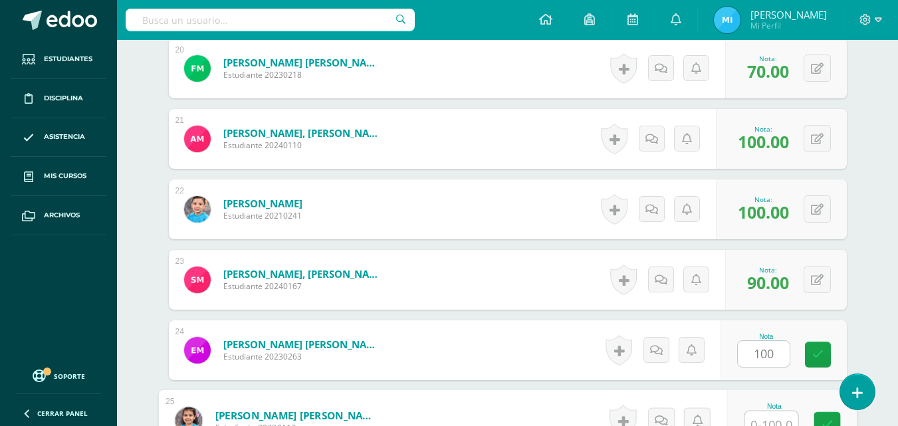
scroll to position [1787, 0]
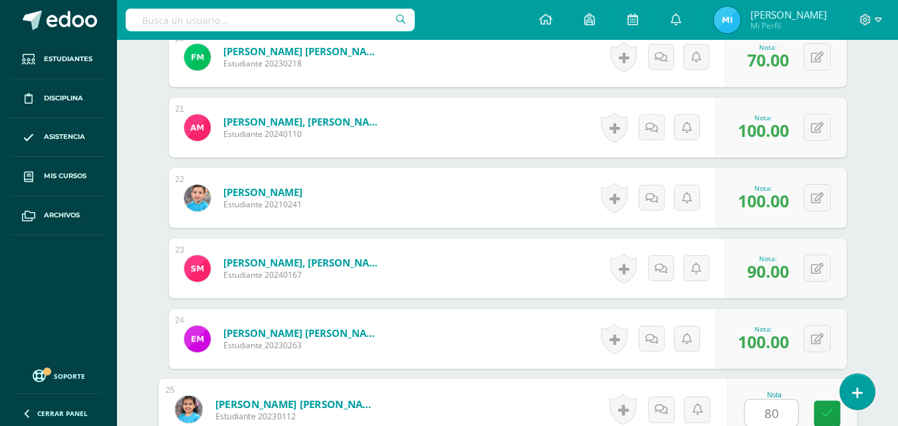
type input "80"
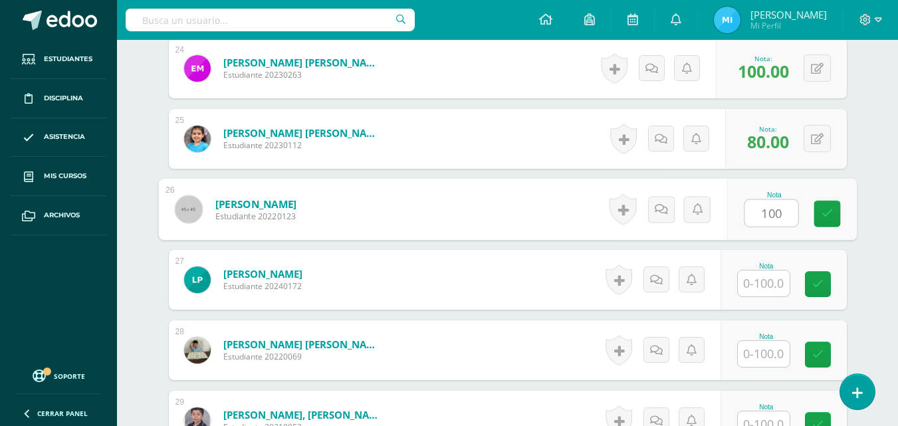
type input "100"
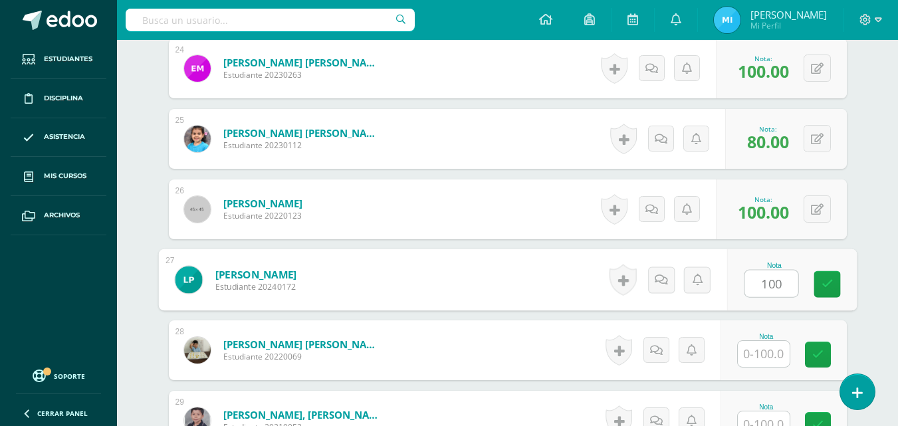
type input "100"
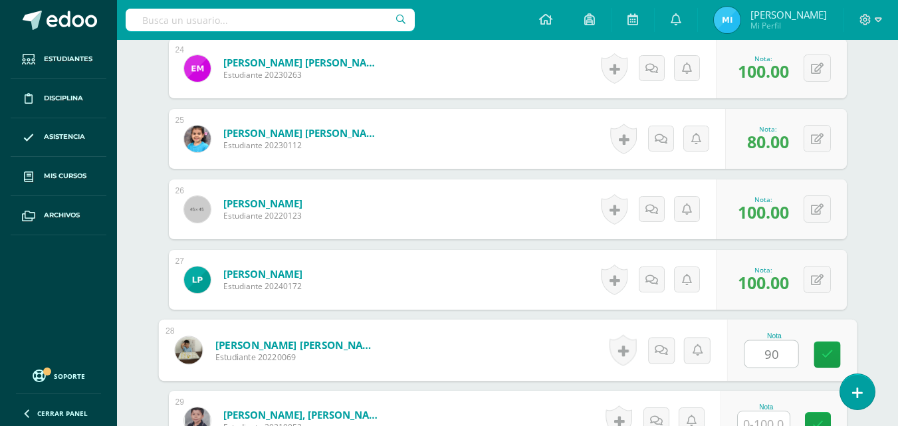
type input "90"
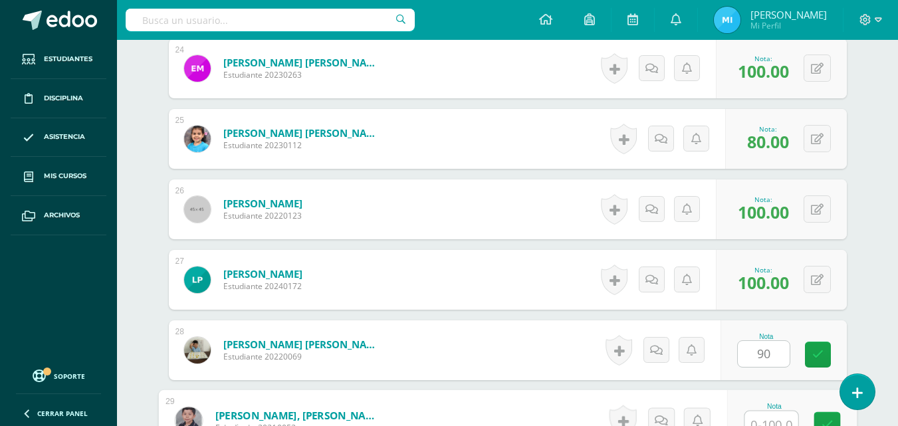
scroll to position [2069, 0]
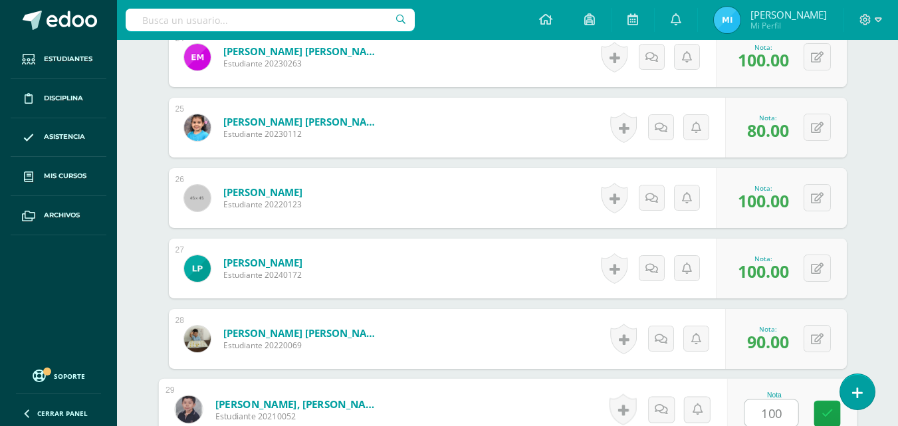
type input "100"
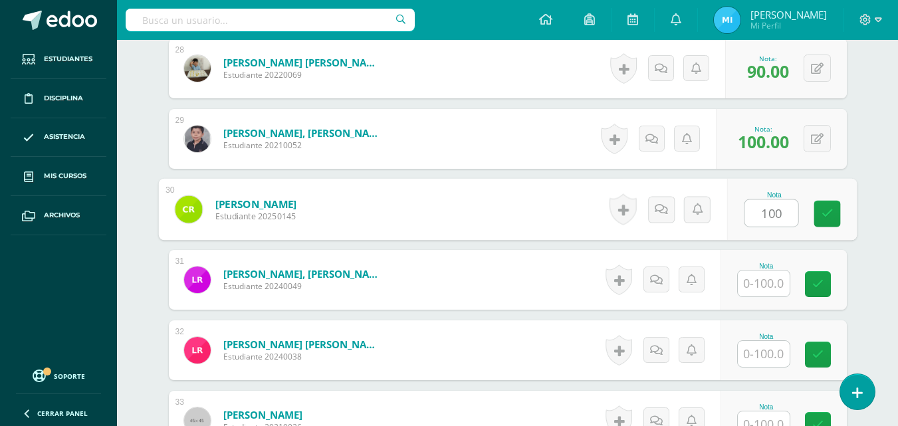
type input "100"
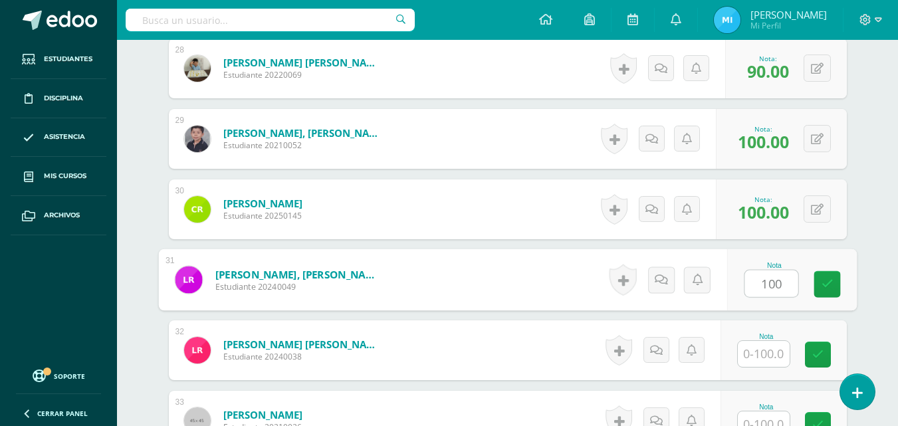
type input "100"
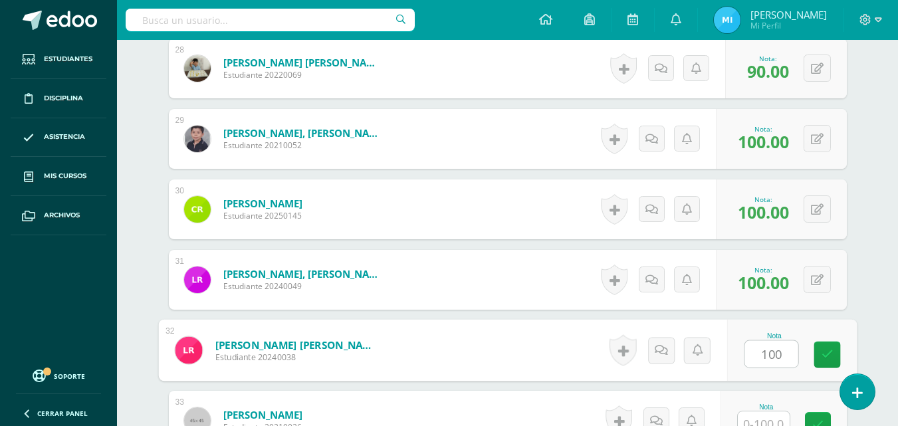
type input "100"
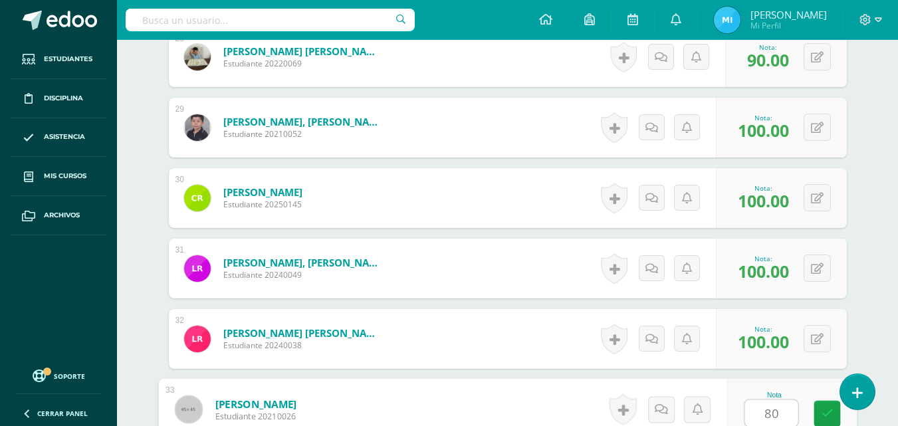
type input "80"
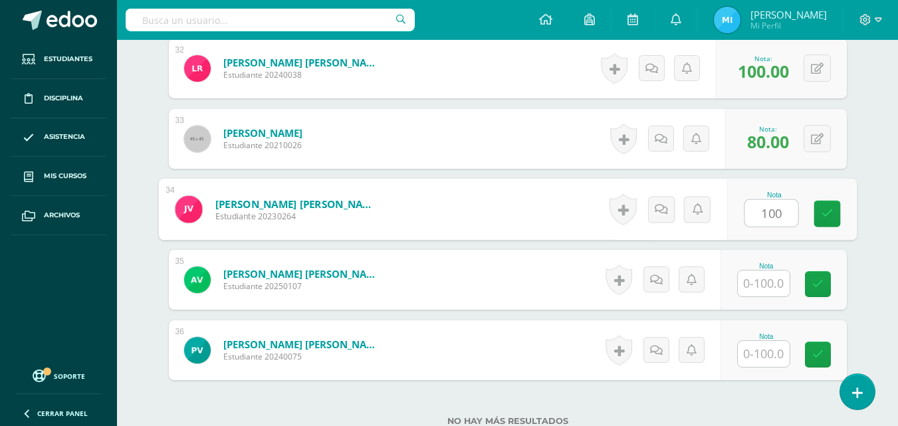
type input "100"
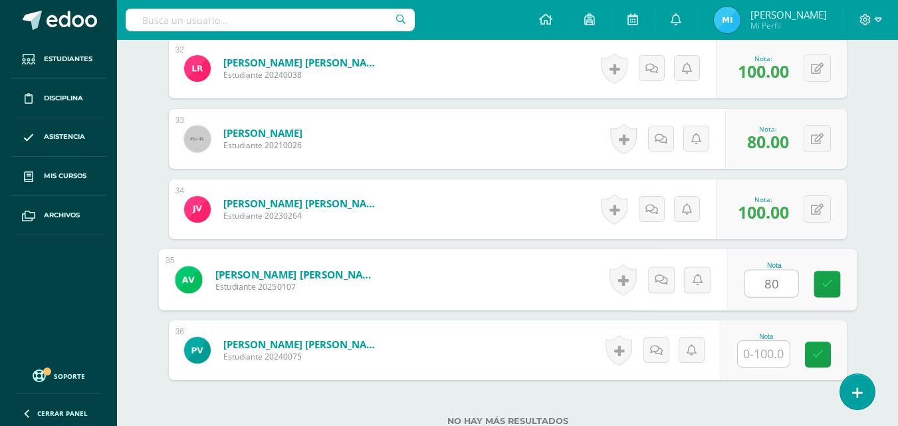
type input "80"
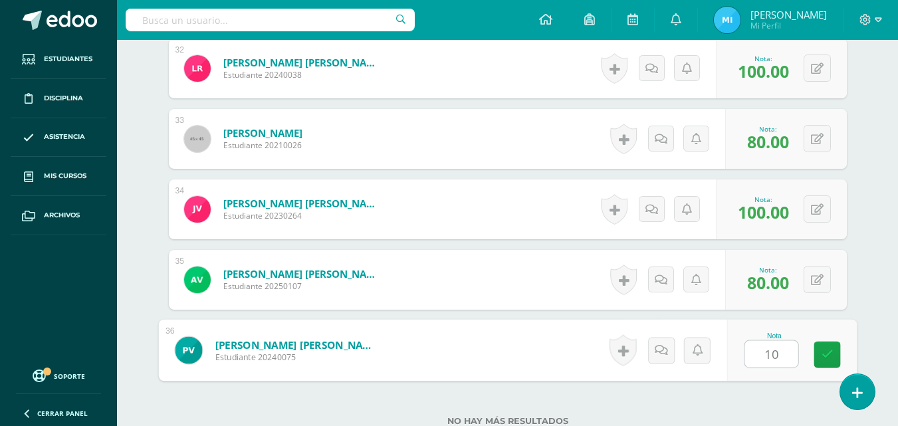
type input "100"
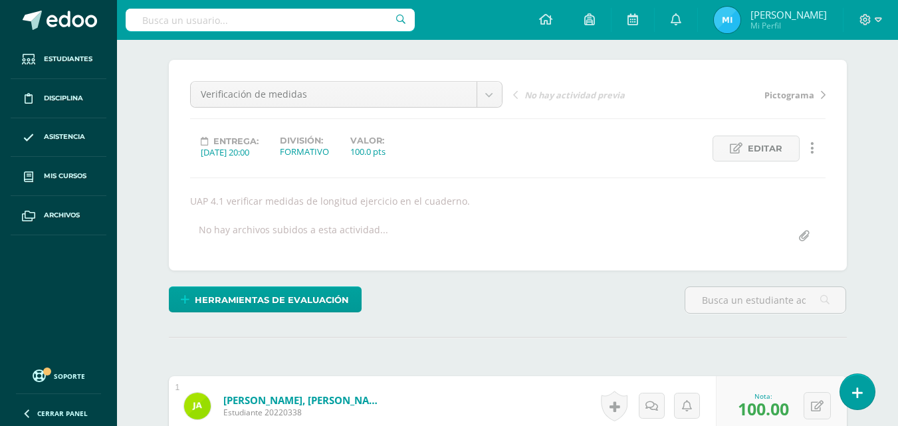
scroll to position [80, 0]
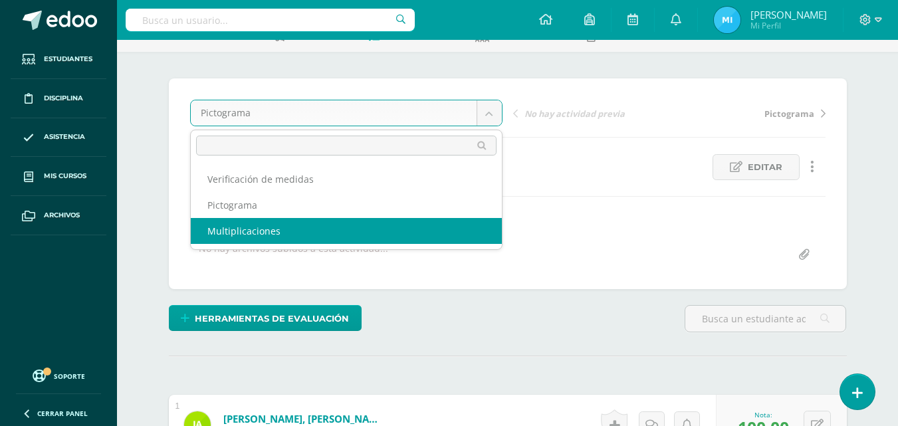
select select "/dashboard/teacher/grade-activity/226148/"
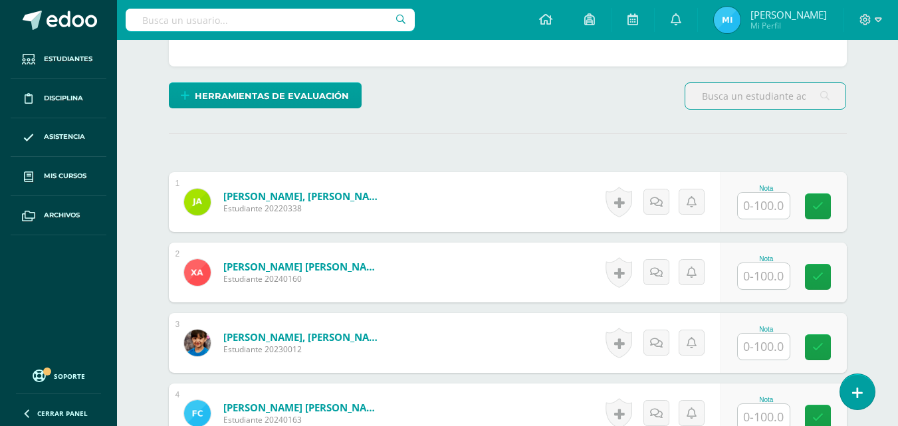
scroll to position [335, 0]
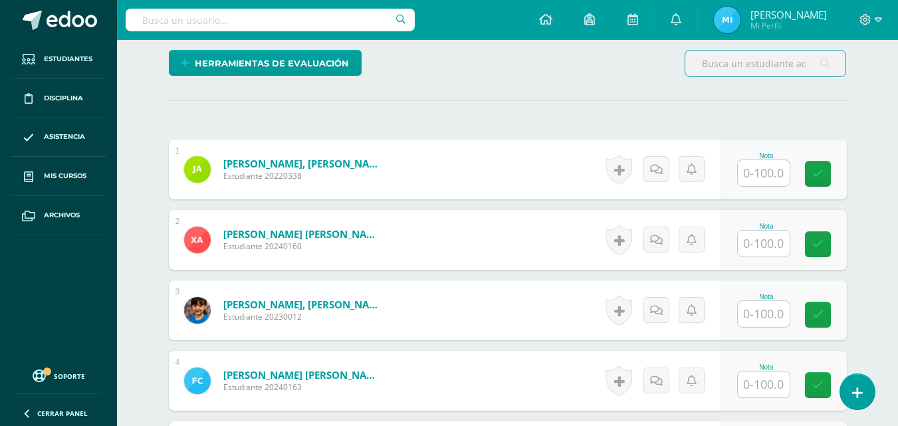
click at [771, 179] on input "text" at bounding box center [764, 173] width 52 height 26
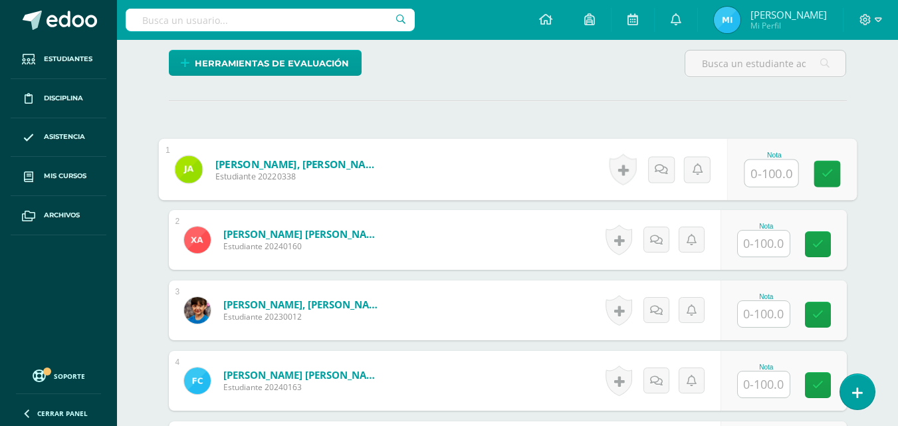
type input "7"
type input "40"
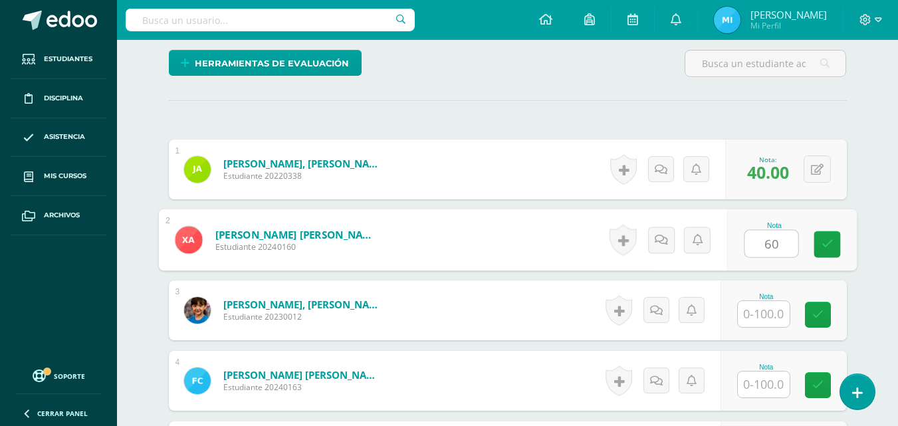
type input "60"
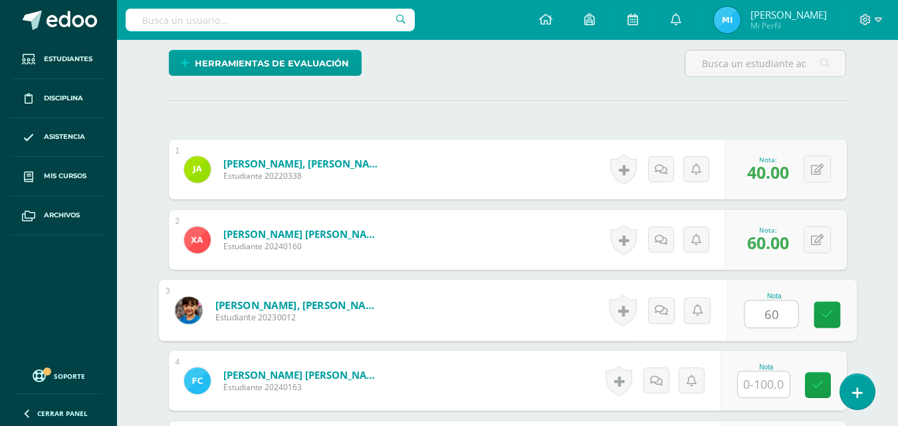
type input "60"
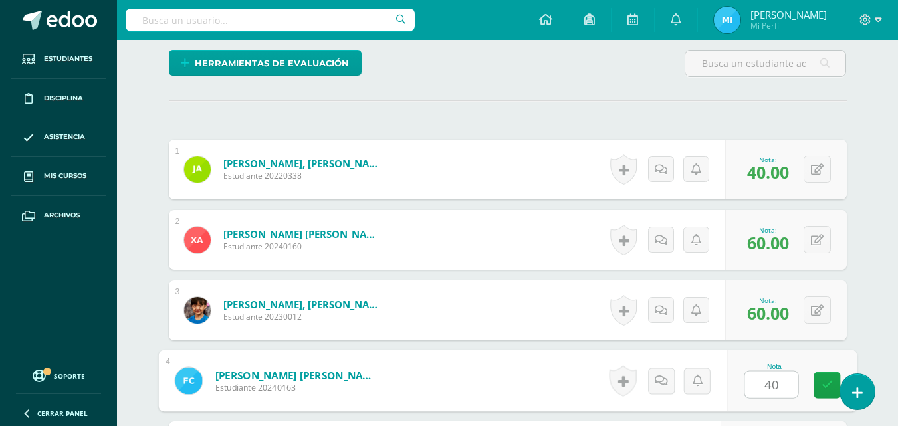
type input "40"
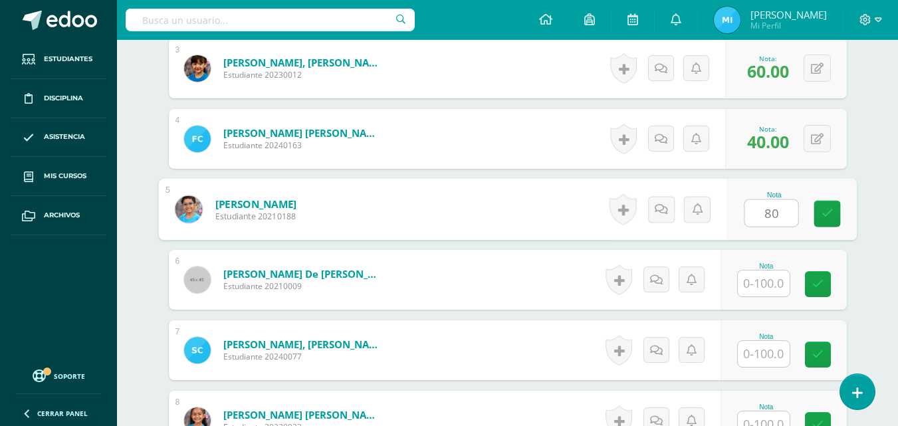
type input "80"
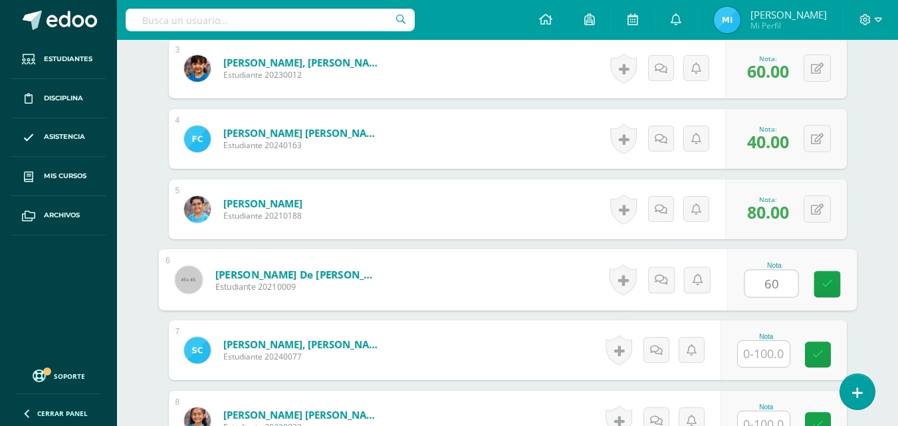
type input "60"
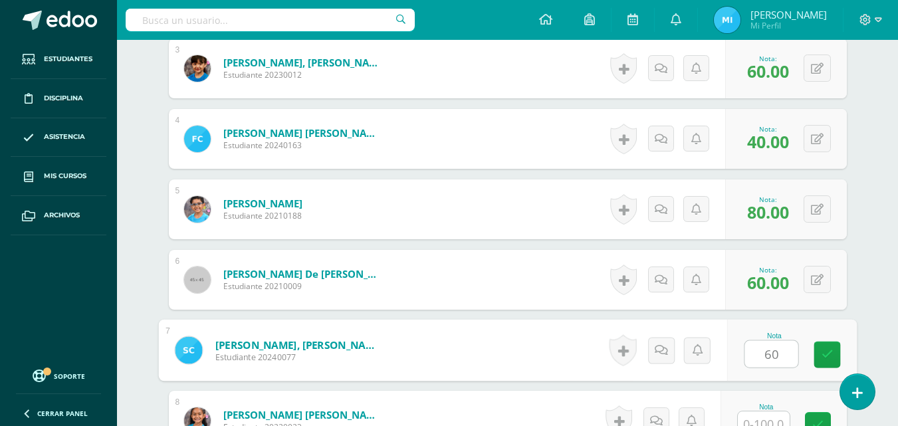
type input "60"
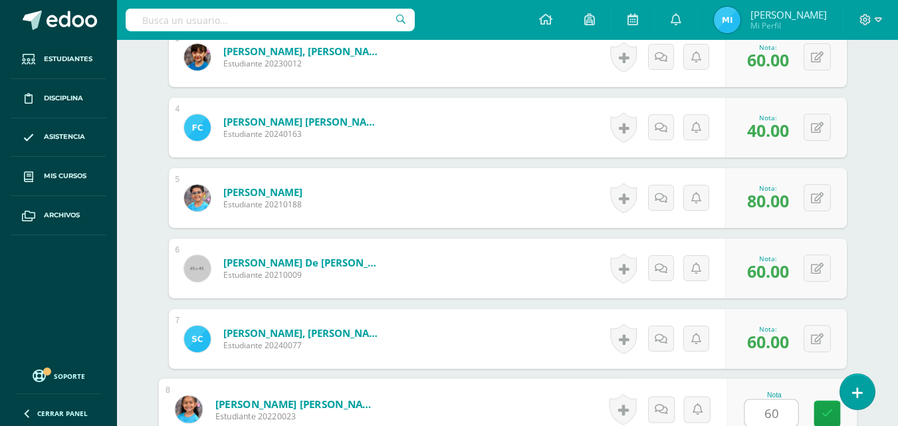
type input "60"
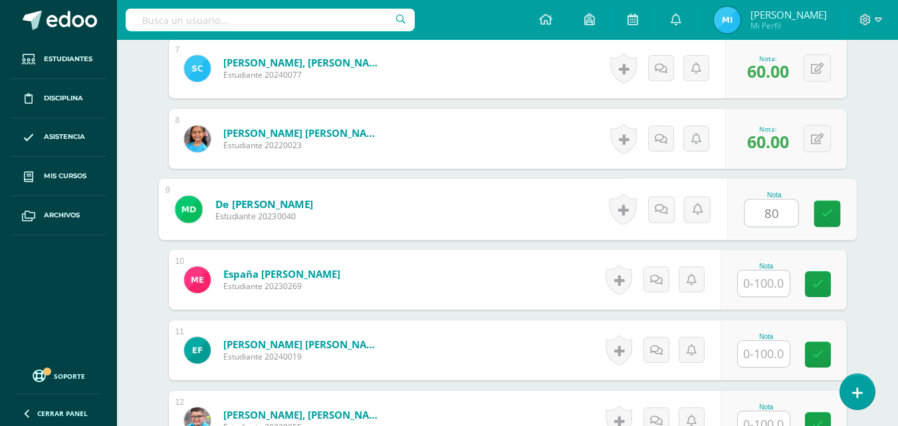
type input "80"
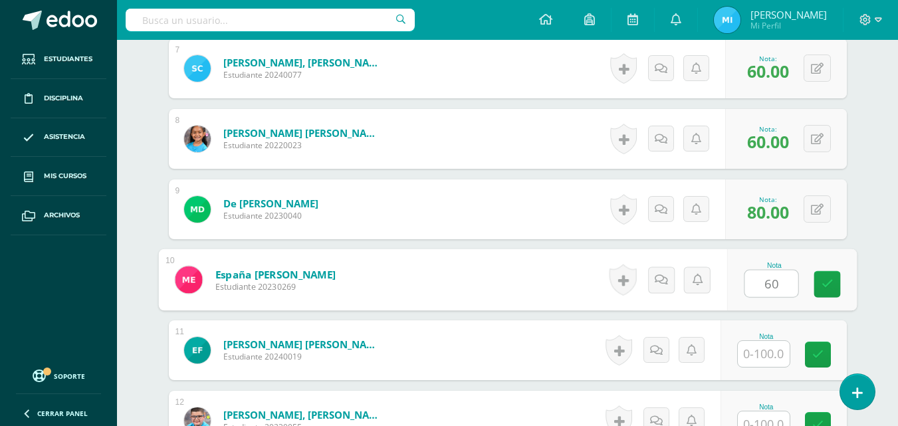
type input "60"
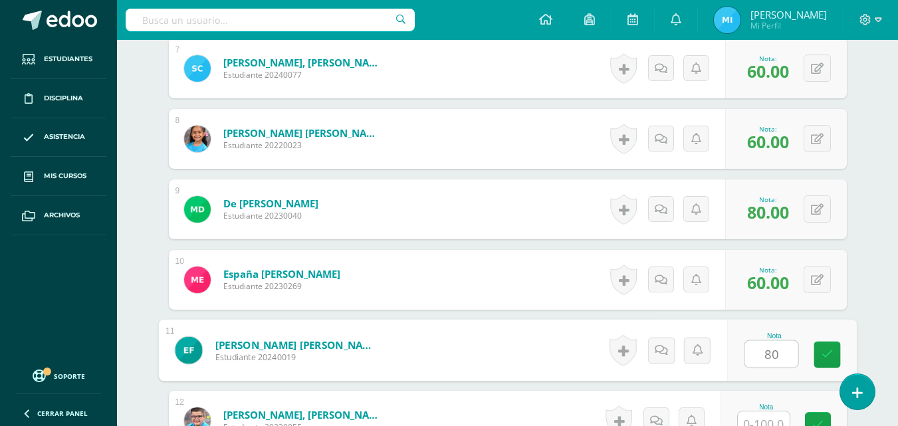
type input "80"
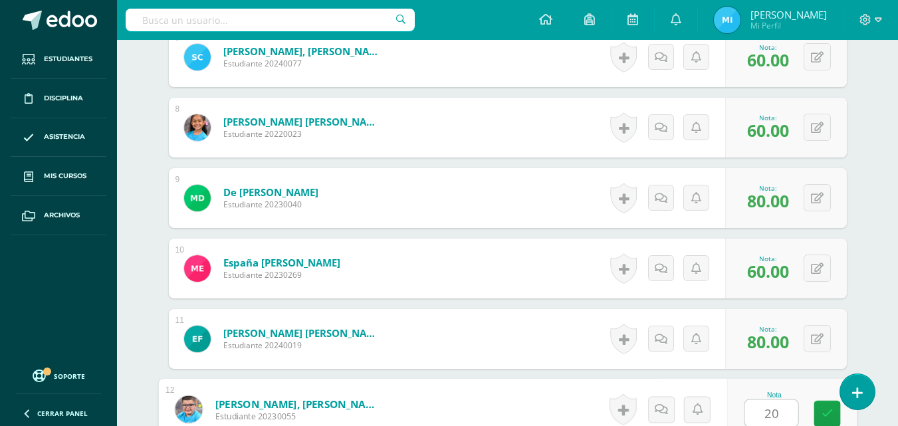
type input "20"
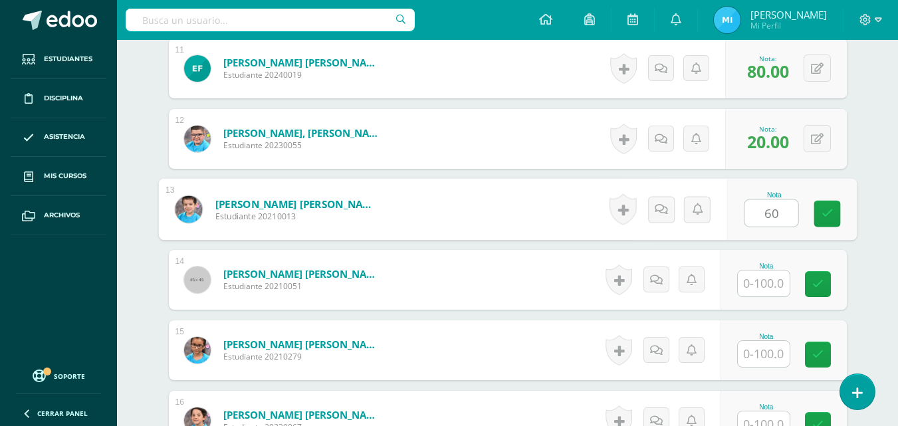
type input "60"
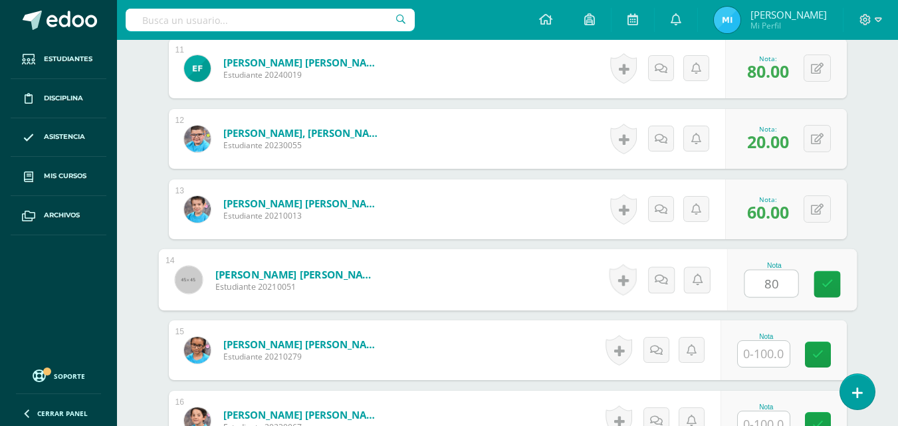
type input "80"
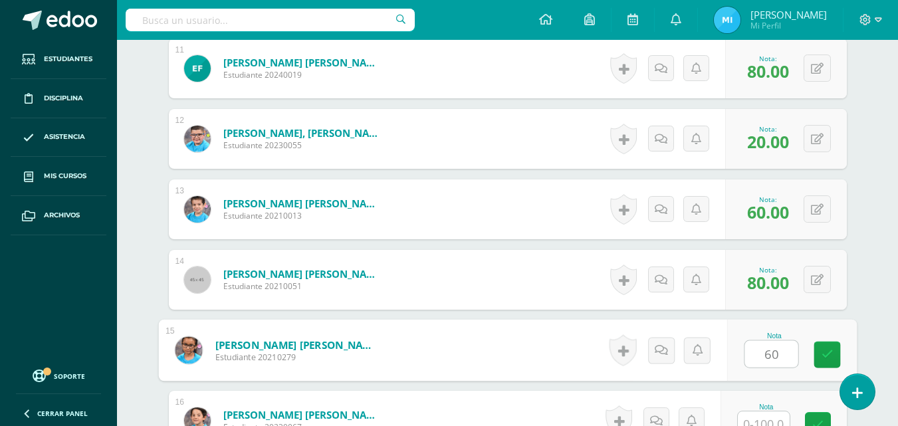
type input "60"
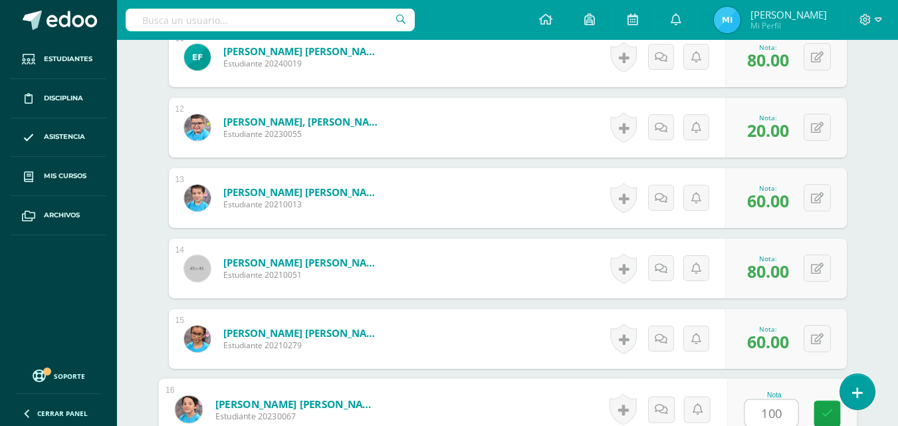
type input "100"
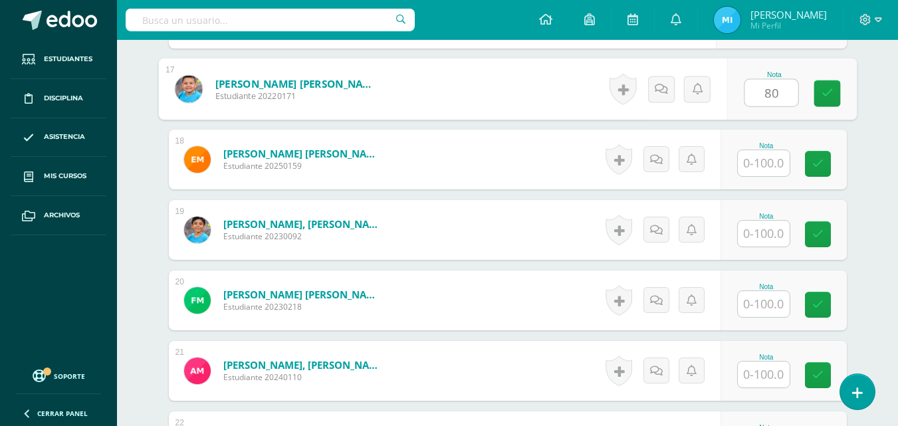
scroll to position [1622, 0]
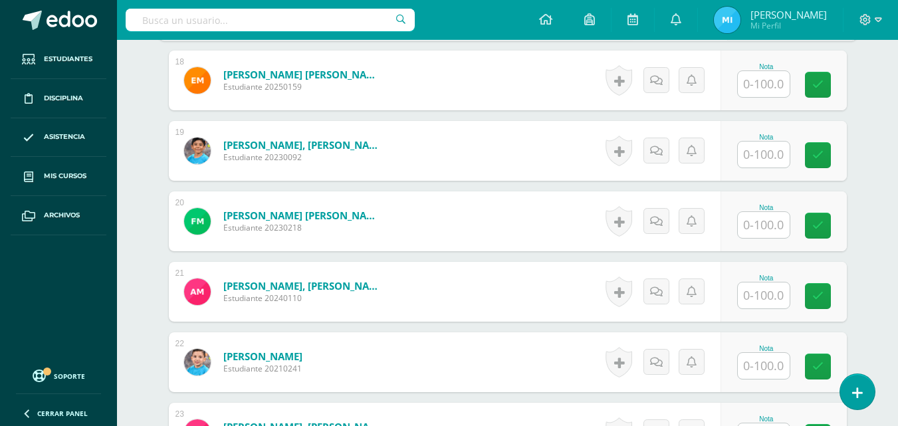
type input "80"
click at [759, 153] on input "text" at bounding box center [764, 155] width 52 height 26
type input "100"
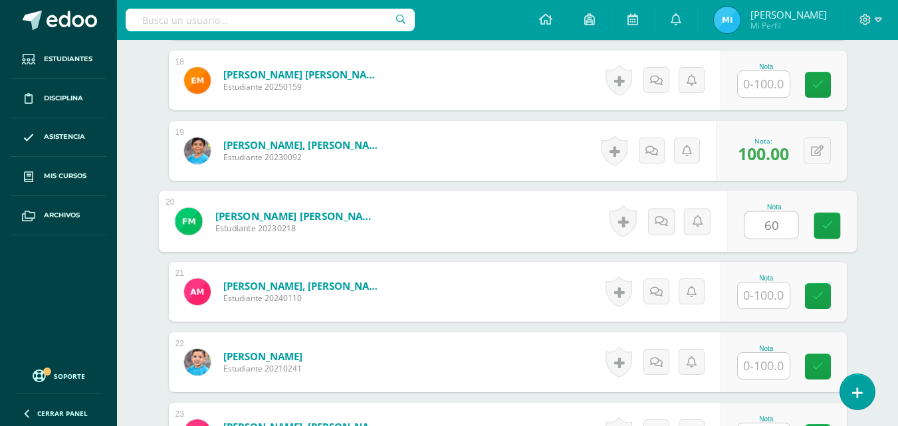
type input "60"
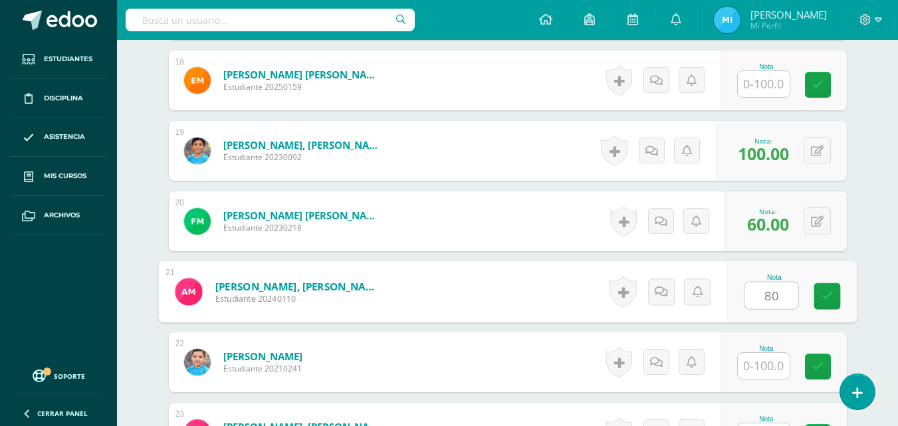
type input "80"
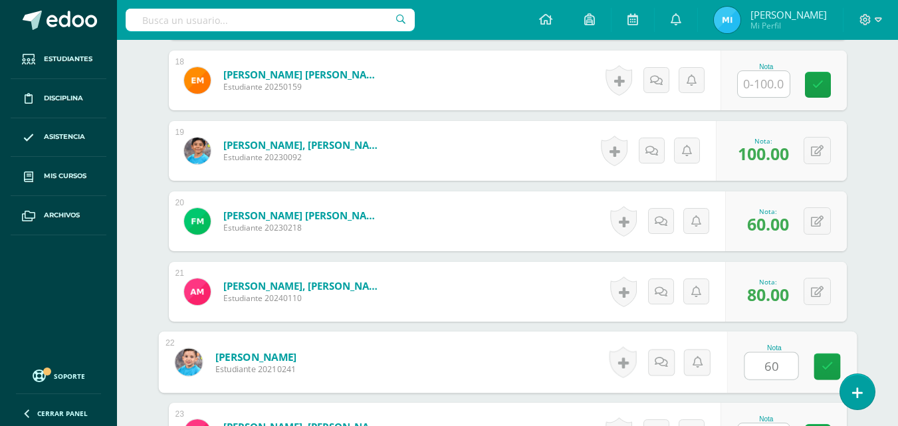
type input "60"
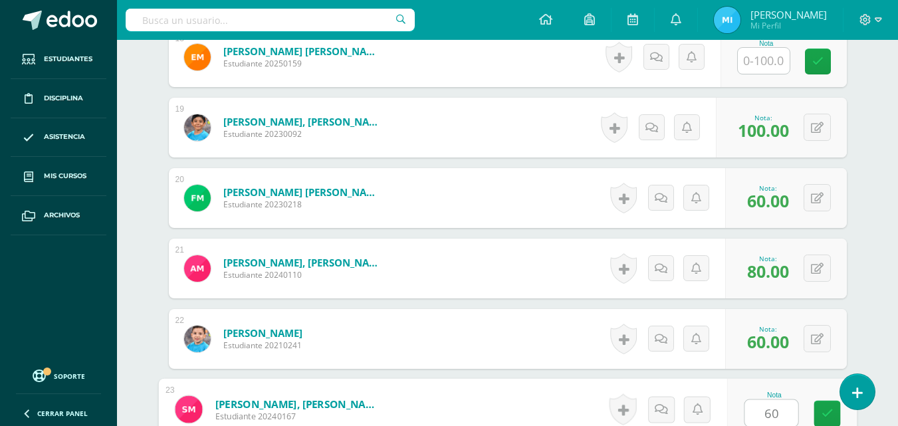
type input "60"
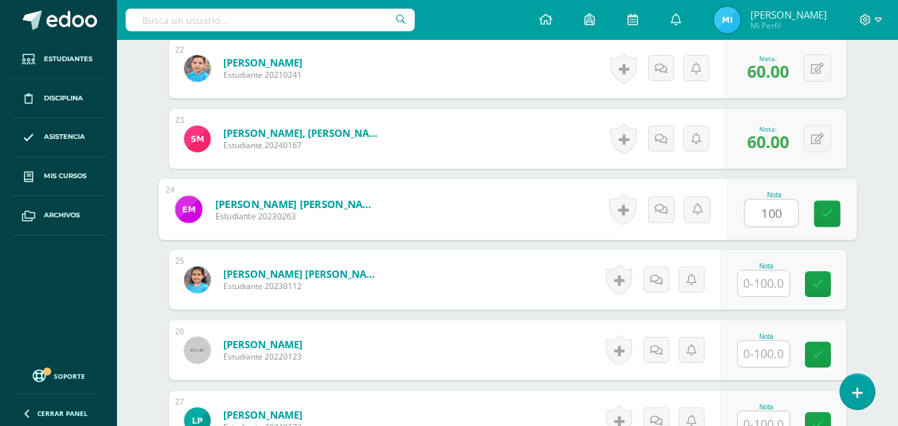
type input "100"
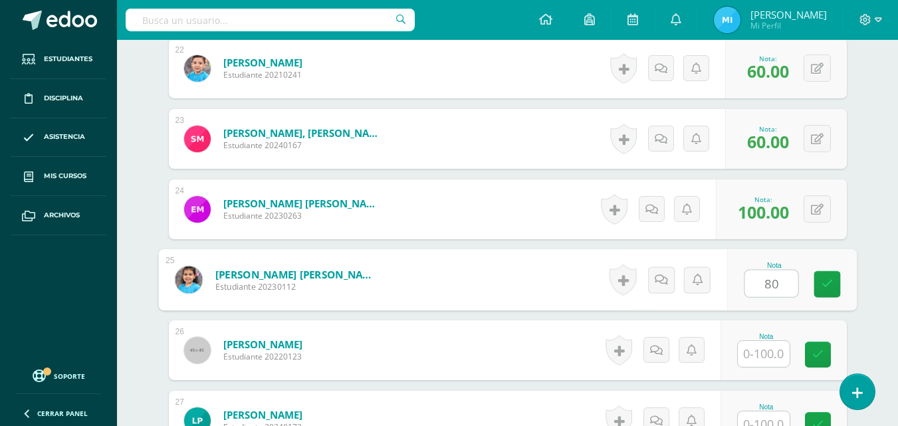
type input "80"
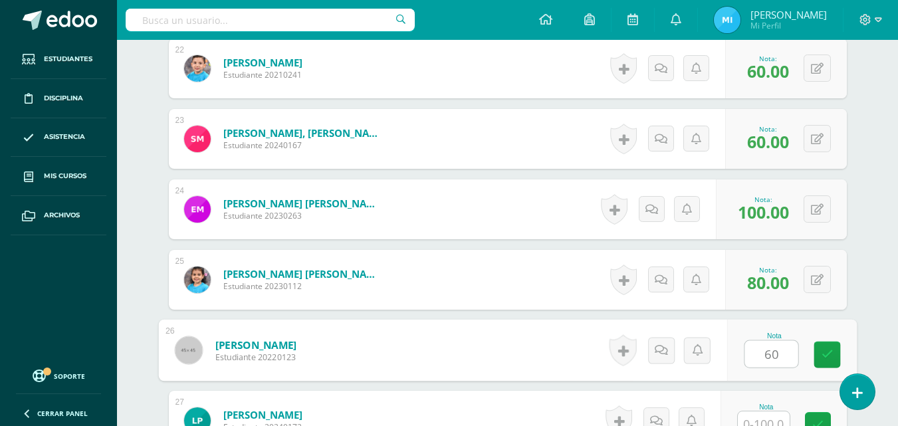
type input "60"
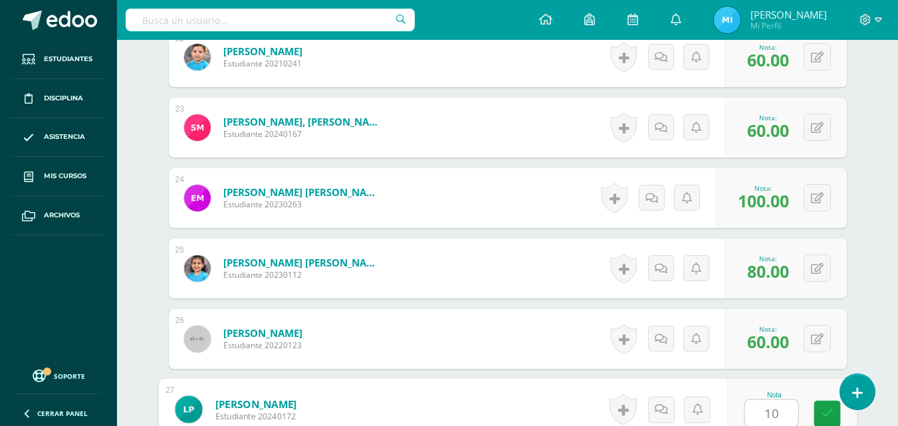
type input "1"
type input "60"
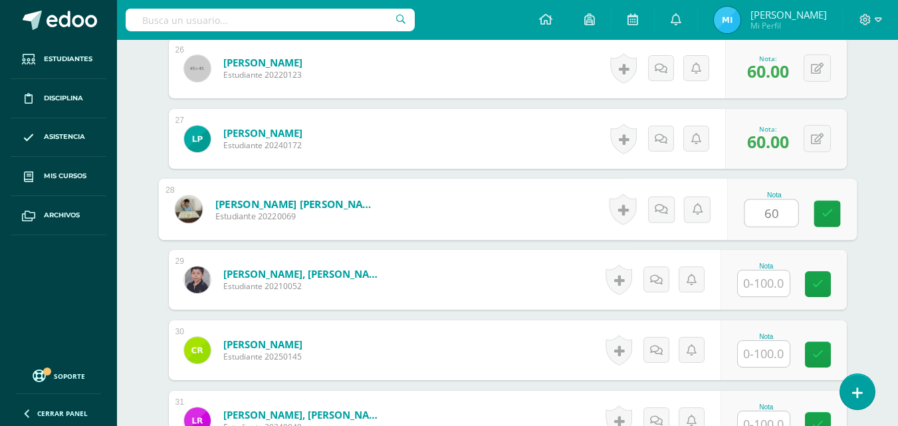
type input "60"
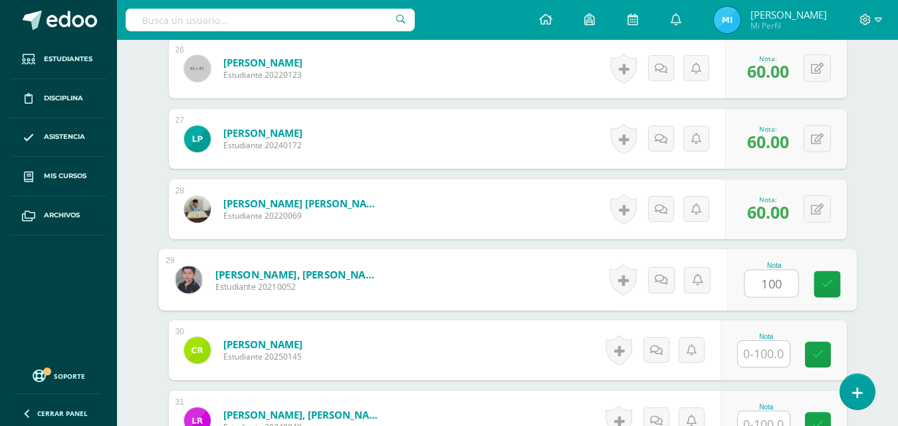
type input "100"
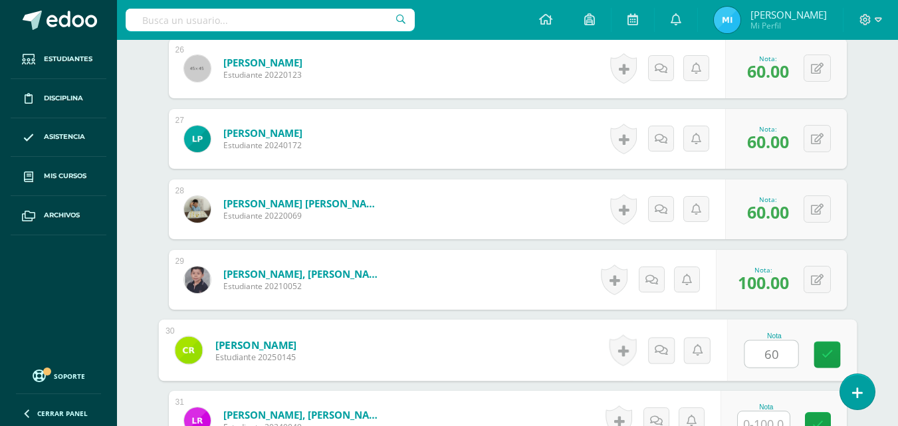
type input "60"
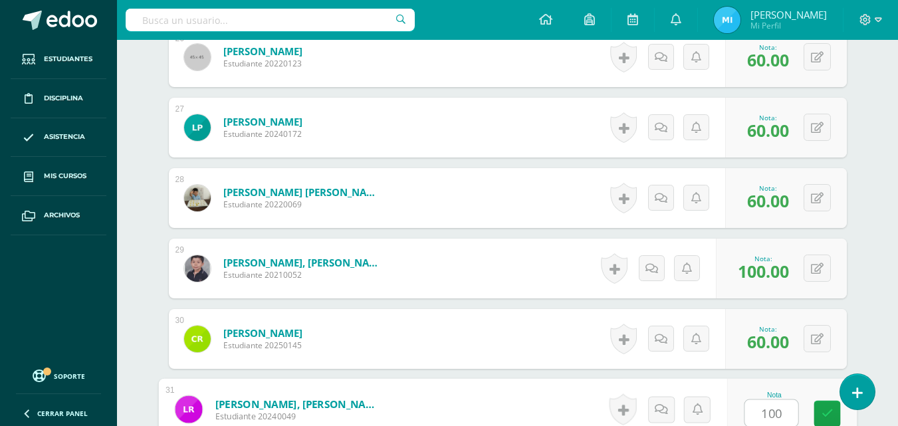
type input "100"
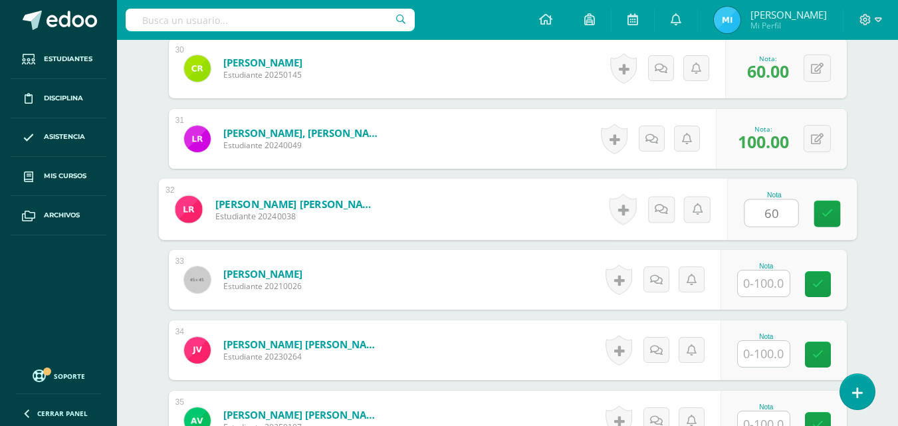
type input "60"
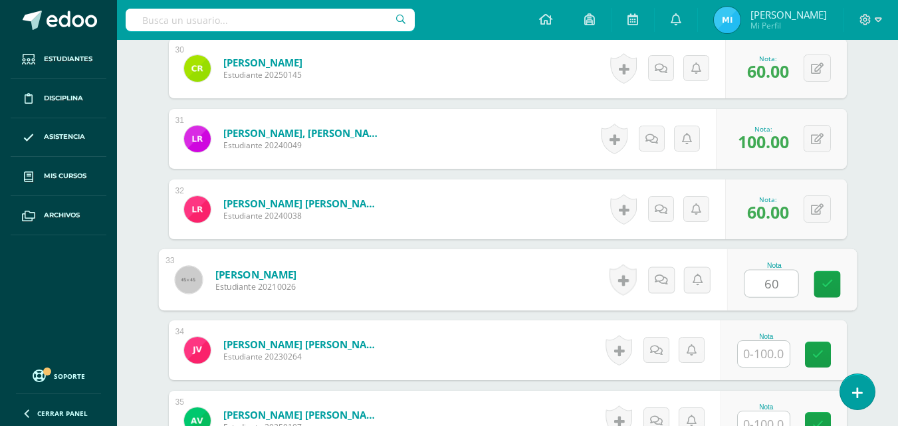
type input "60"
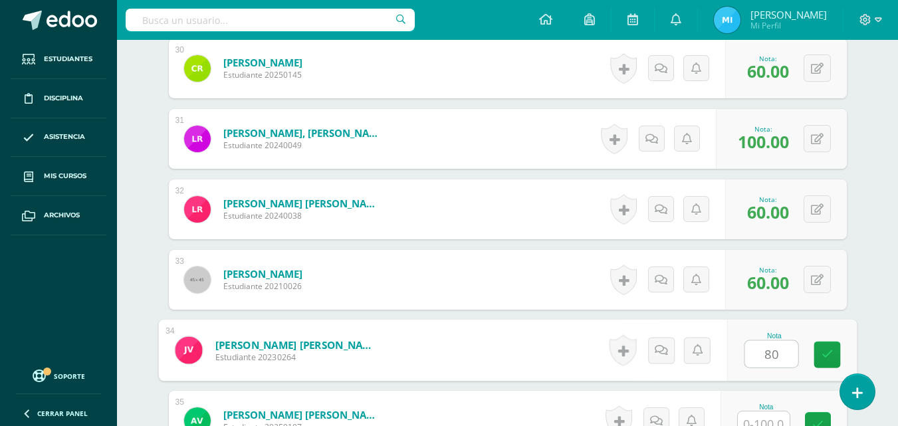
type input "80"
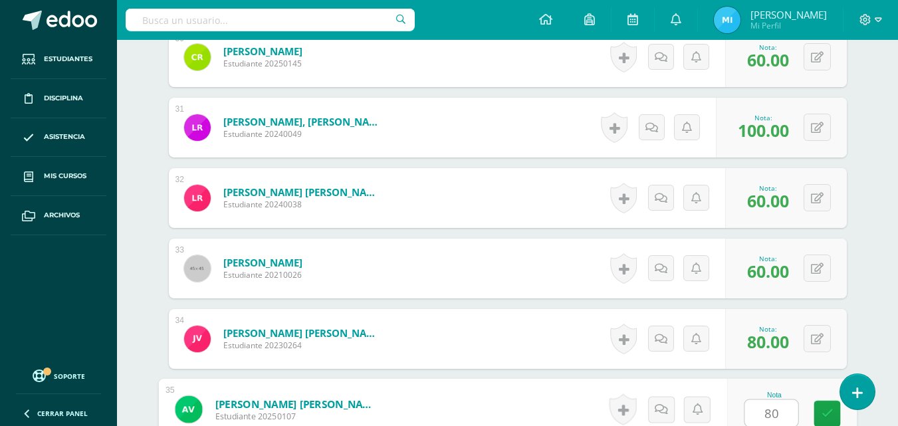
type input "80"
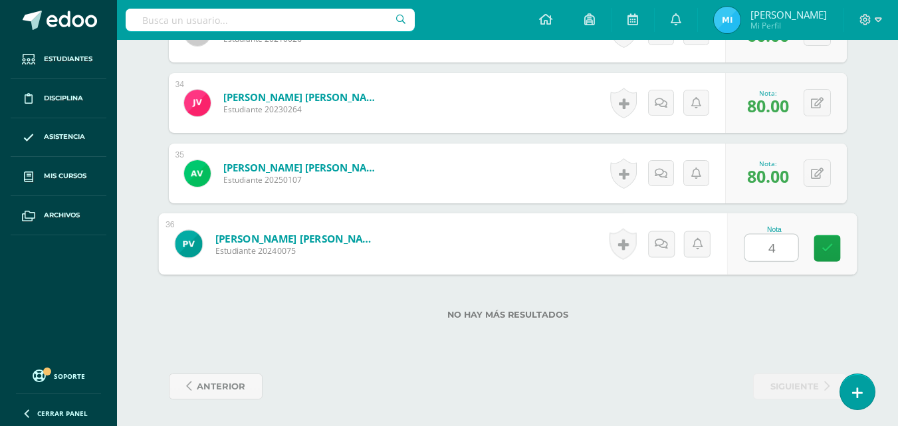
type input "40"
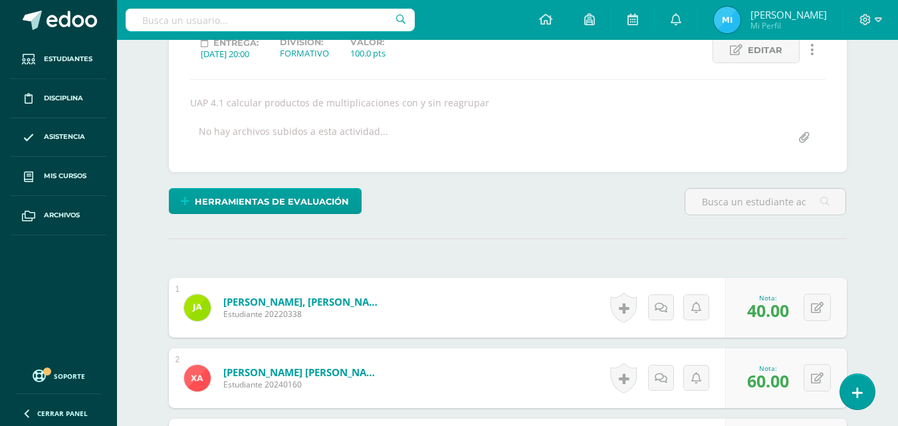
scroll to position [134, 0]
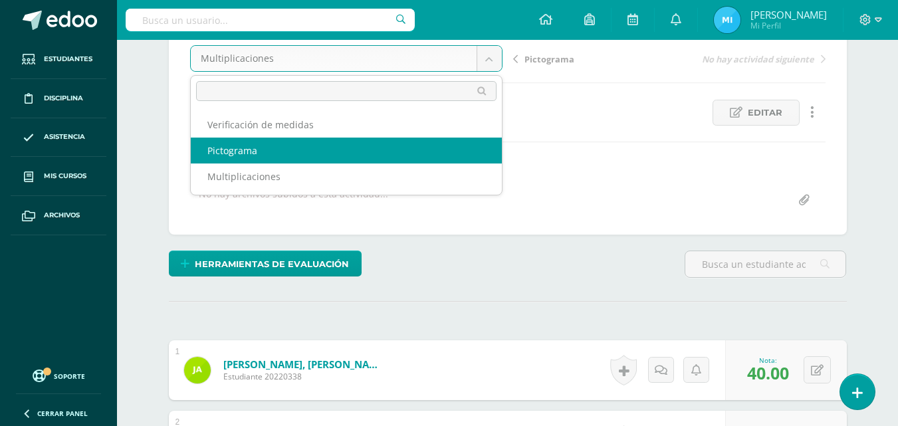
select select "/dashboard/teacher/grade-activity/226149/"
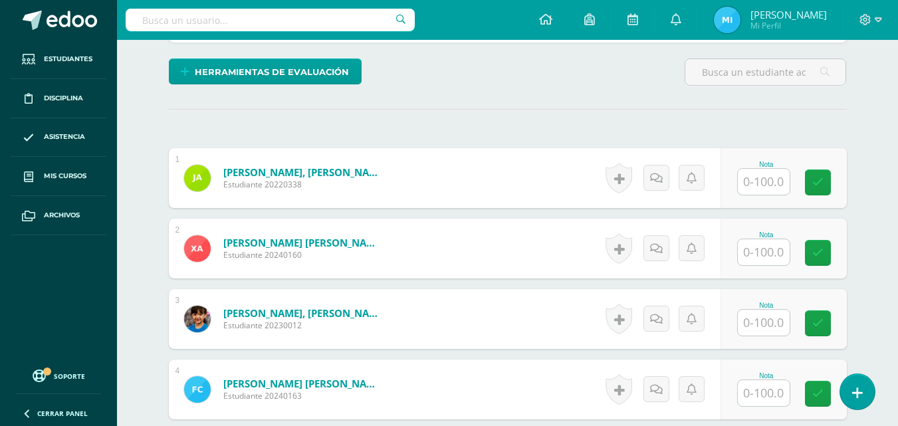
scroll to position [327, 0]
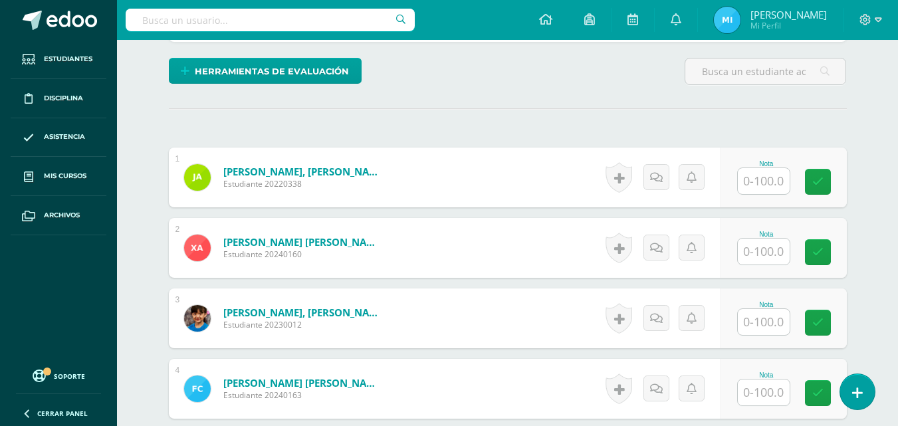
click at [755, 176] on input "text" at bounding box center [764, 181] width 52 height 26
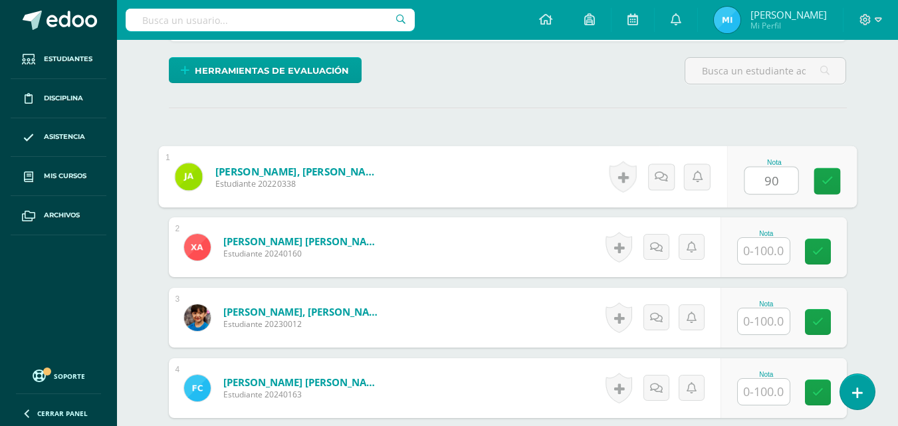
type input "90"
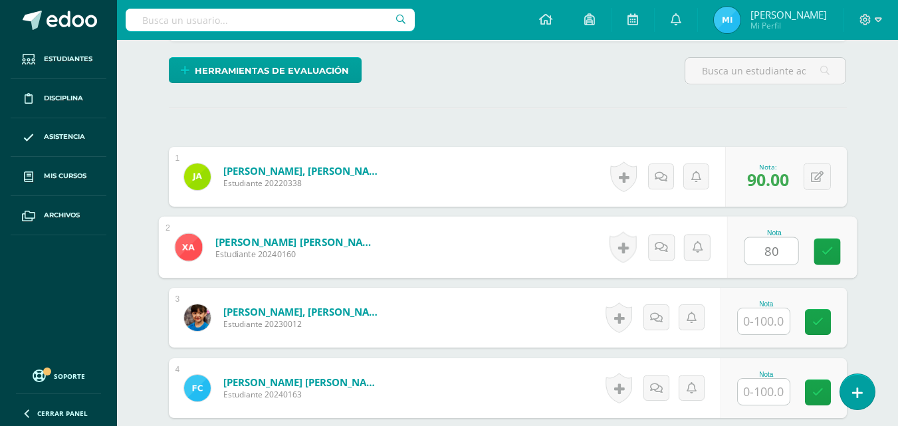
type input "80"
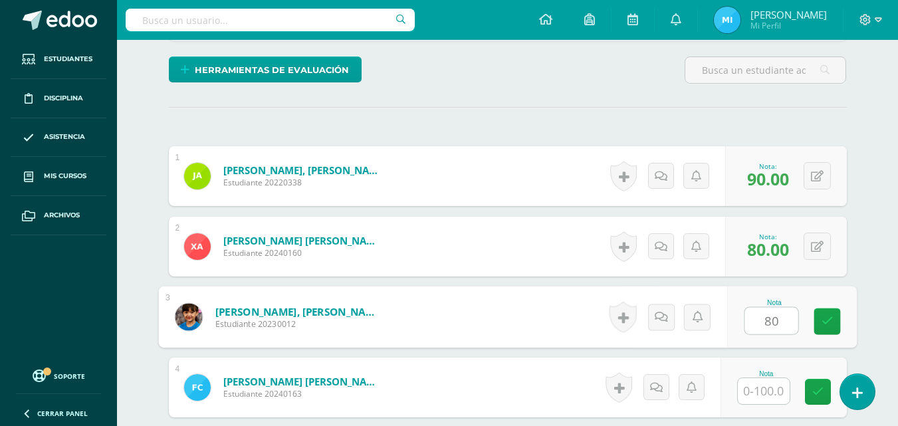
type input "80"
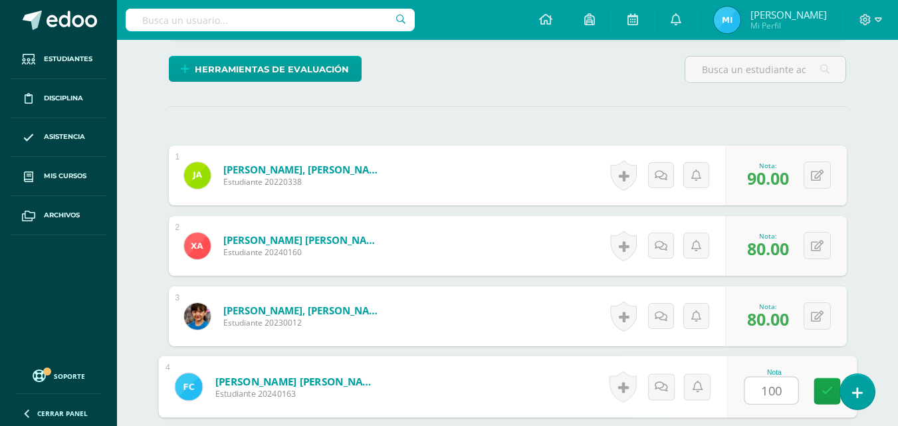
type input "100"
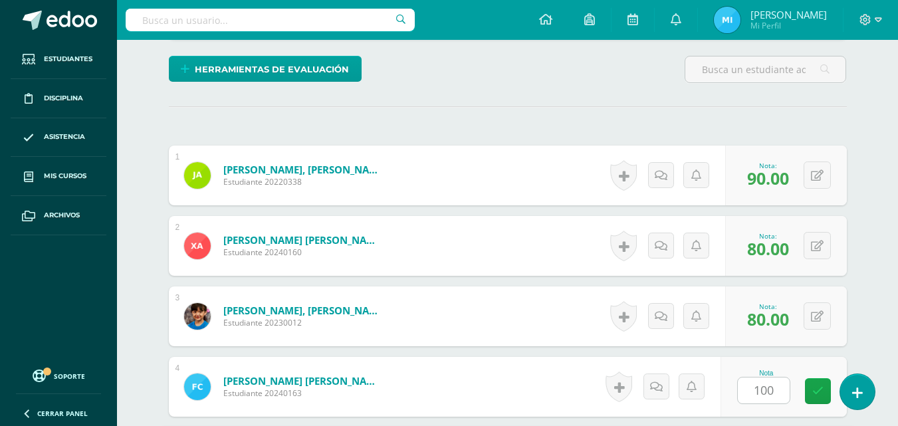
scroll to position [577, 0]
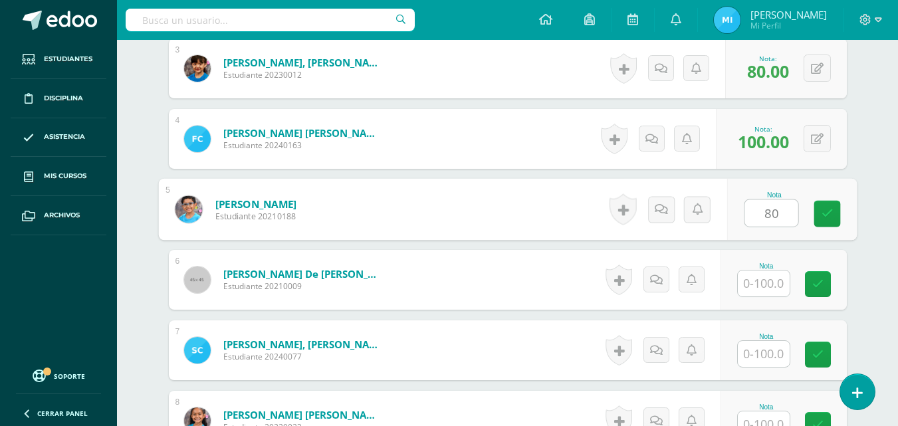
type input "80"
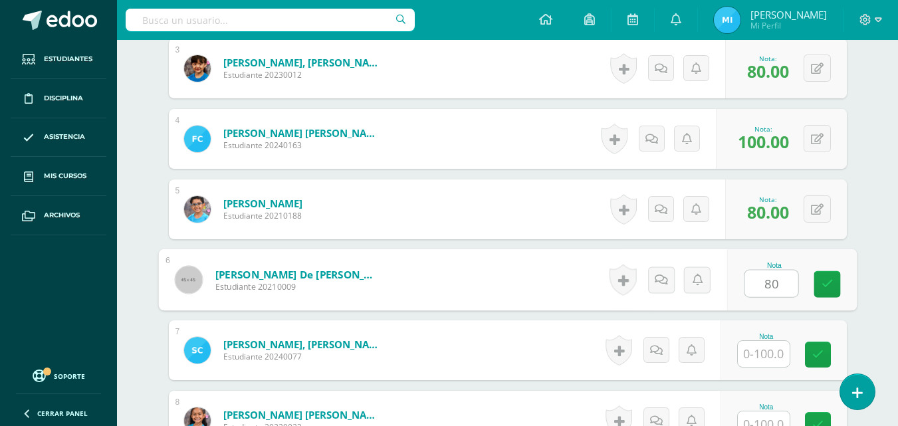
type input "80"
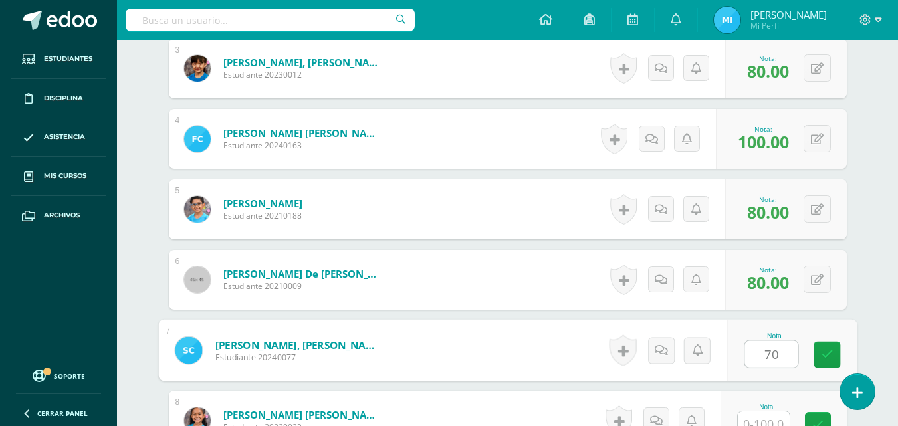
type input "70"
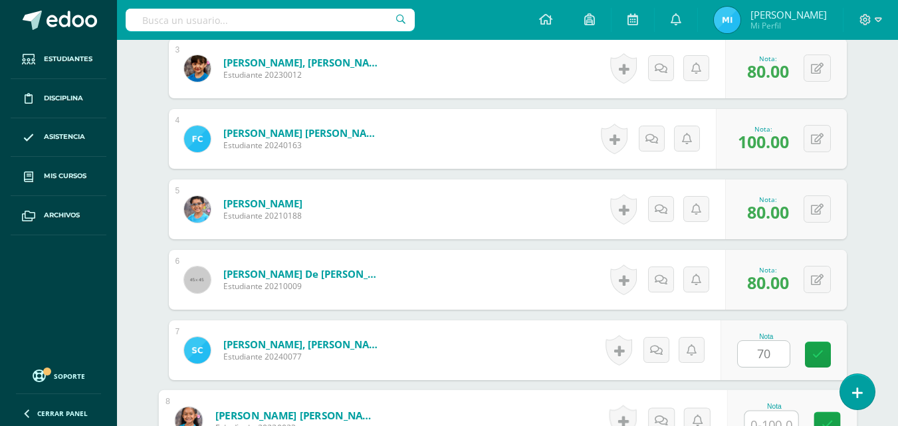
scroll to position [588, 0]
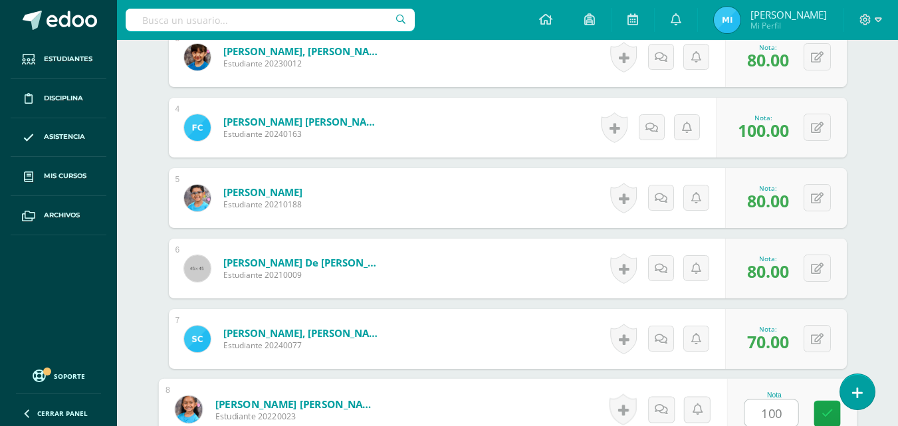
type input "100"
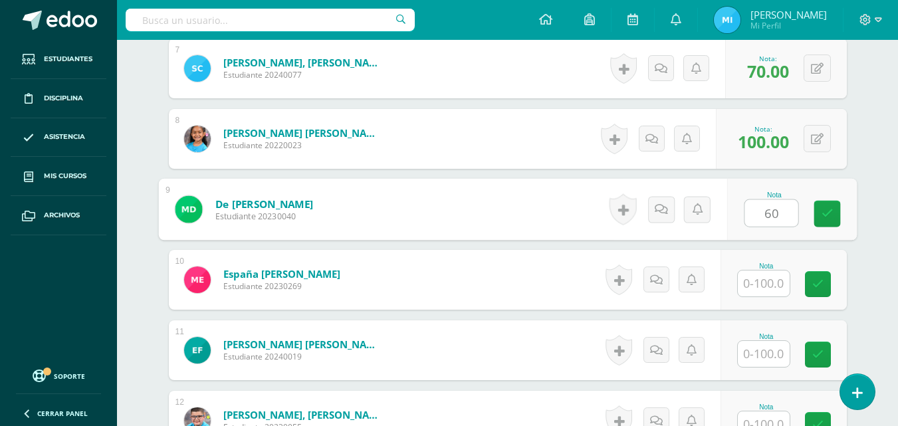
type input "60"
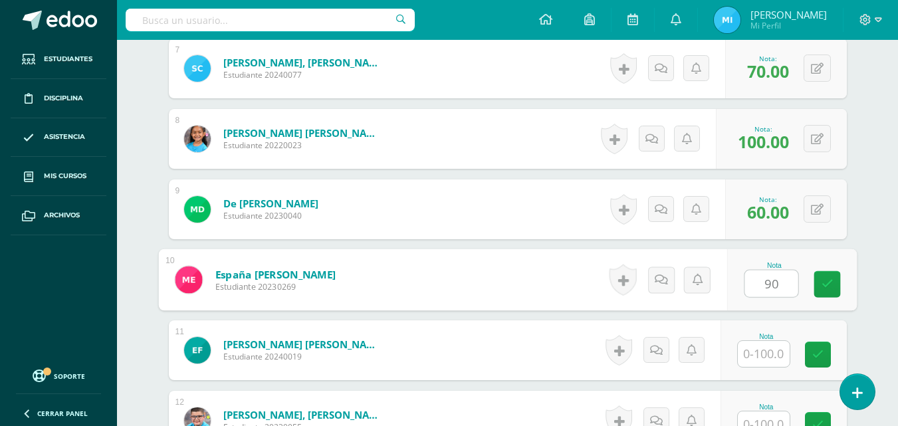
type input "90"
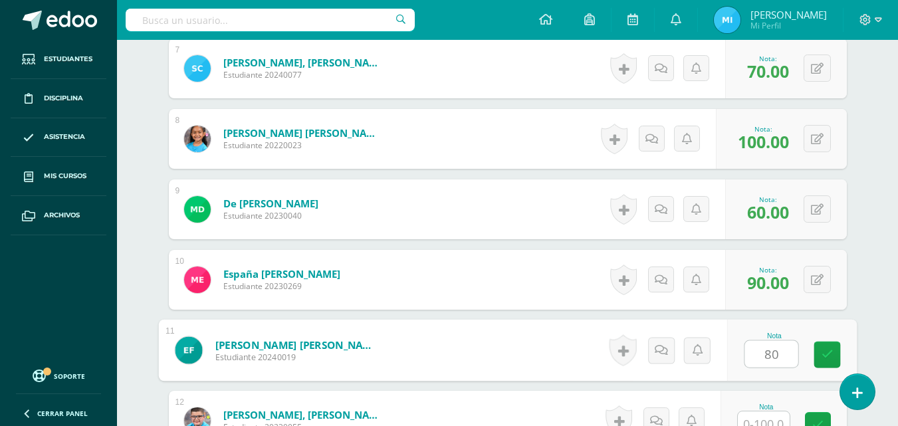
type input "80"
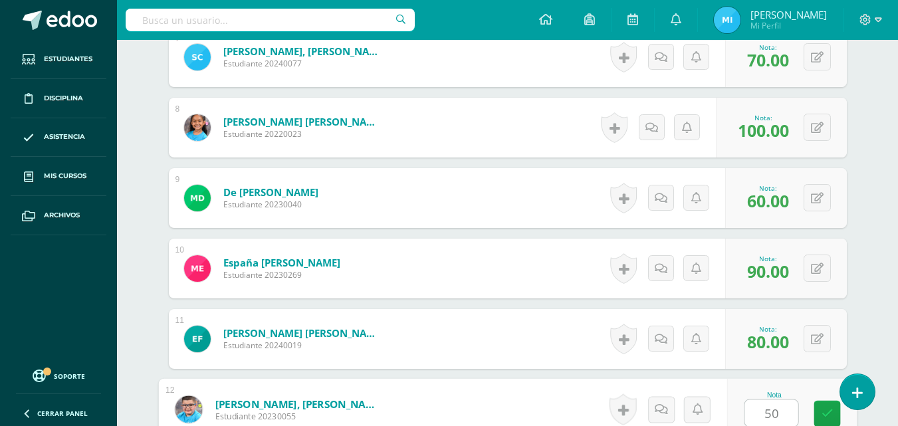
type input "50"
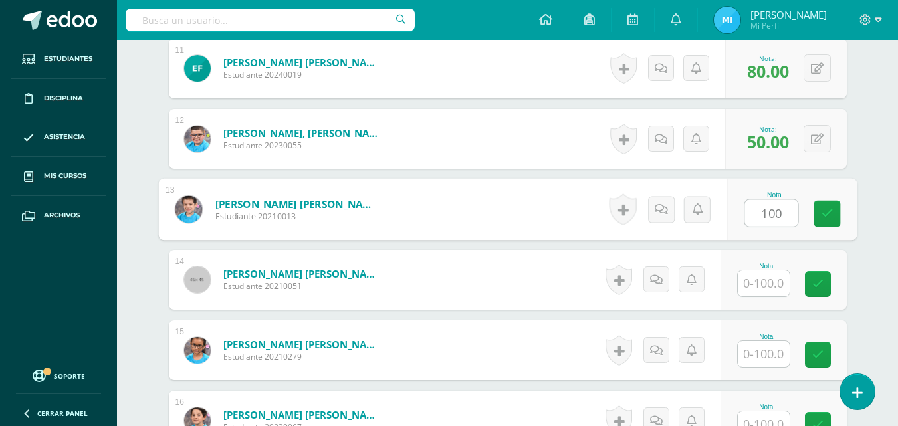
type input "100"
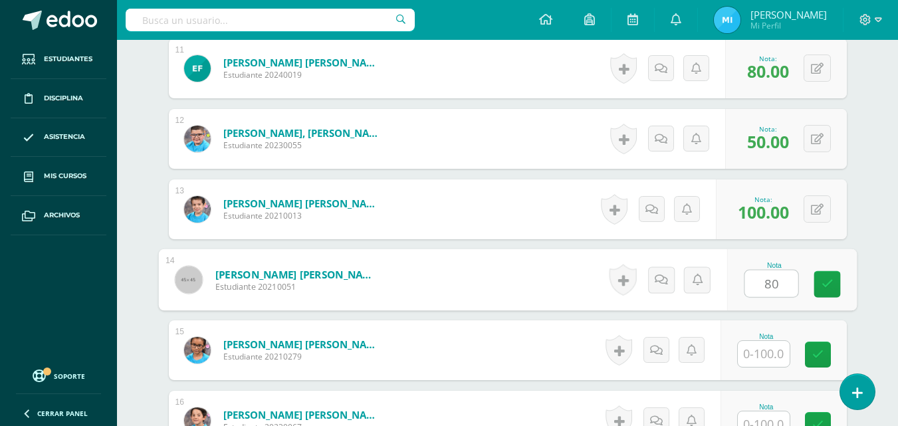
type input "80"
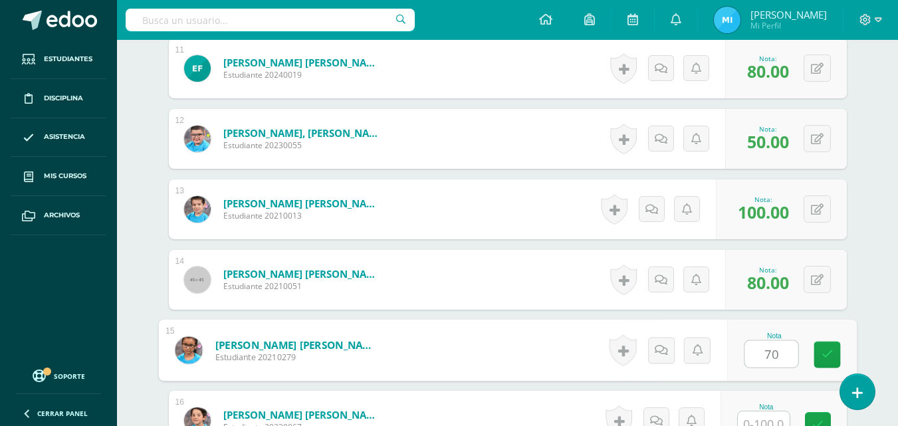
type input "70"
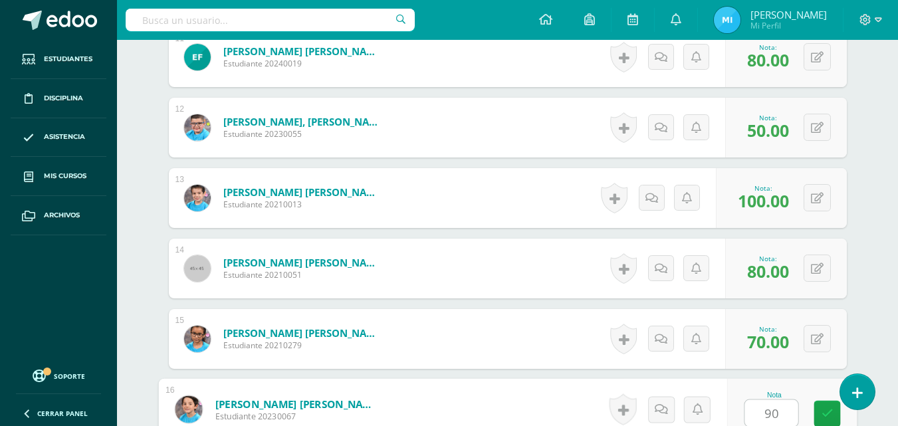
type input "90"
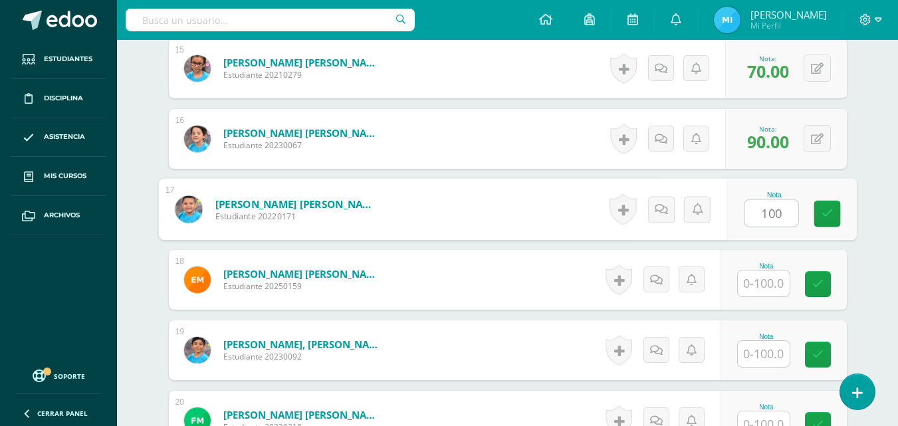
type input "100"
click at [757, 355] on input "text" at bounding box center [764, 354] width 52 height 26
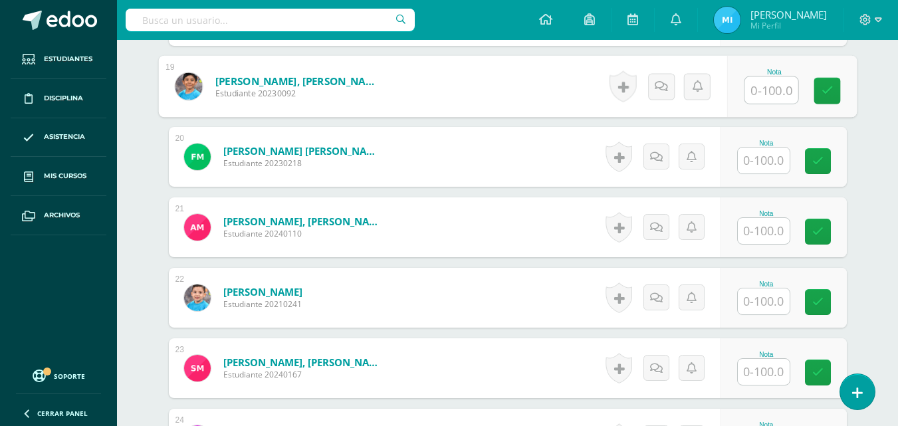
scroll to position [1689, 0]
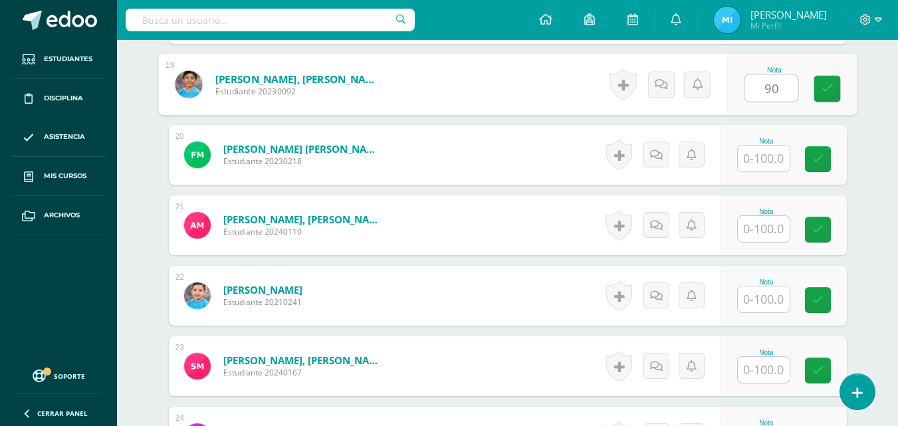
type input "90"
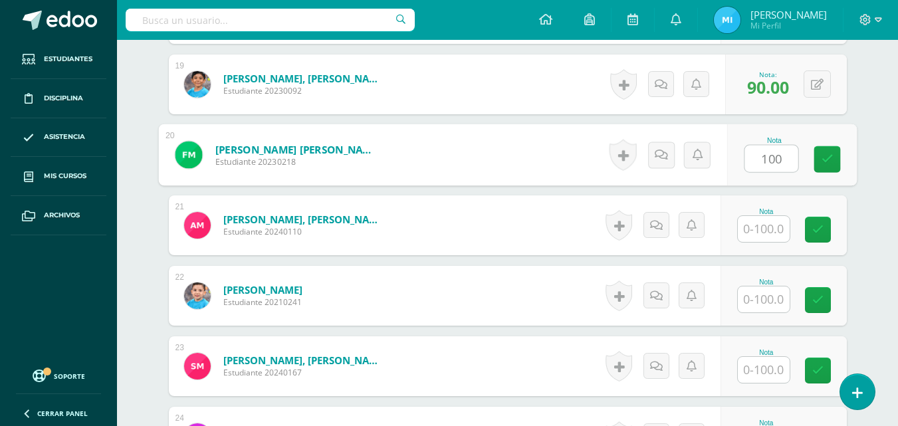
type input "100"
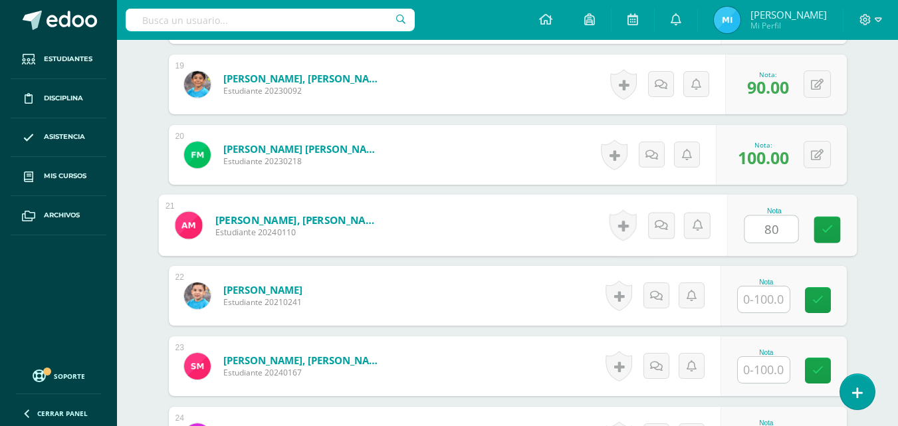
type input "80"
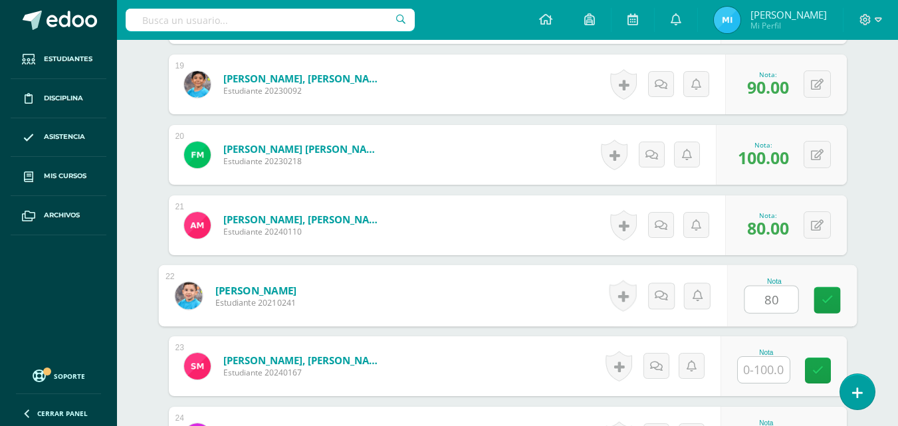
type input "80"
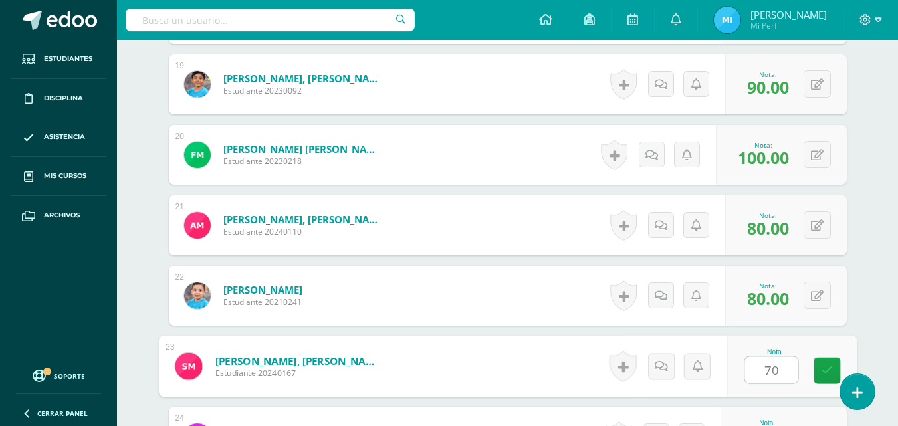
type input "70"
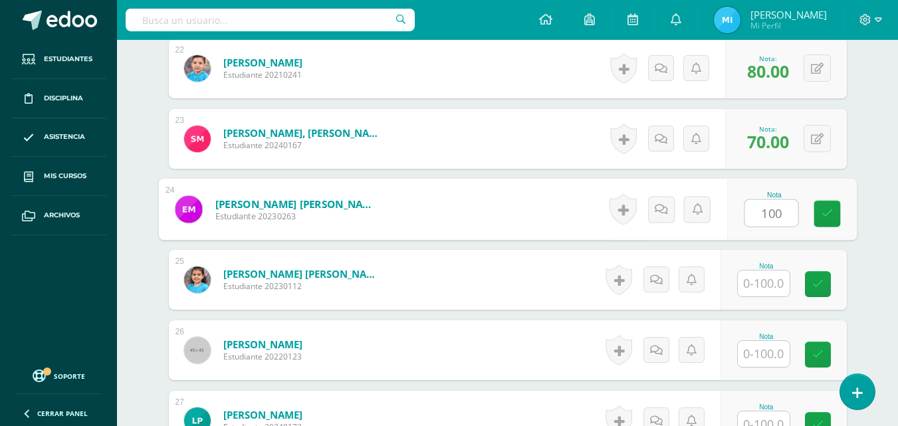
type input "100"
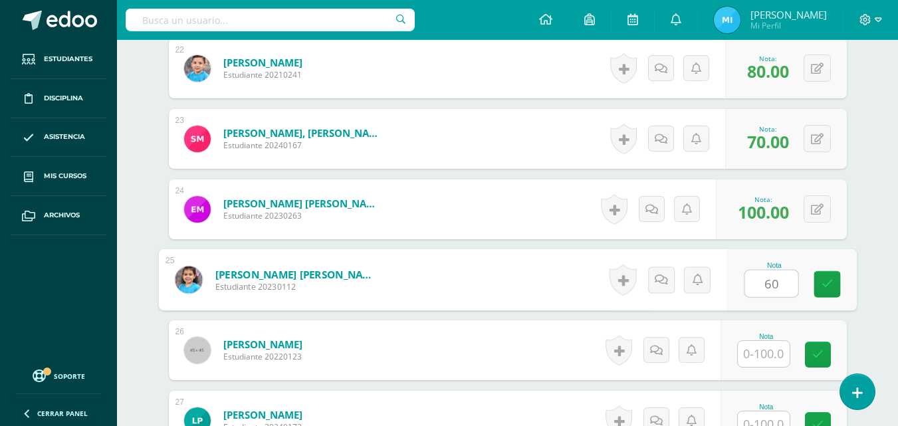
type input "60"
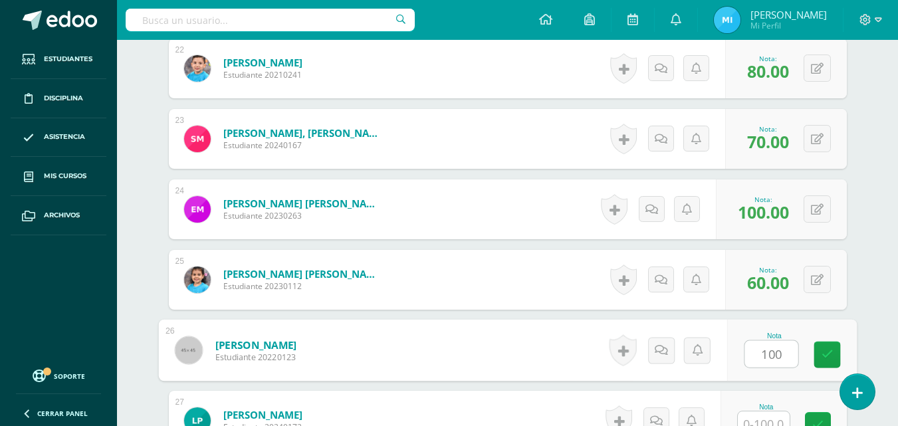
type input "100"
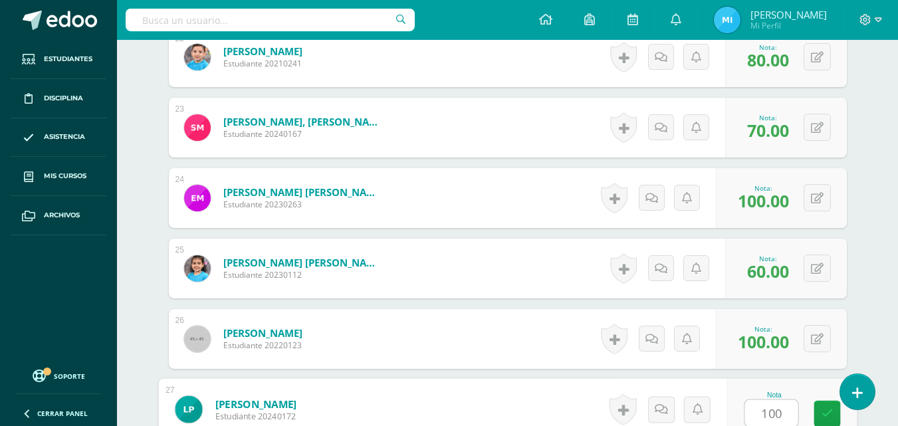
type input "100"
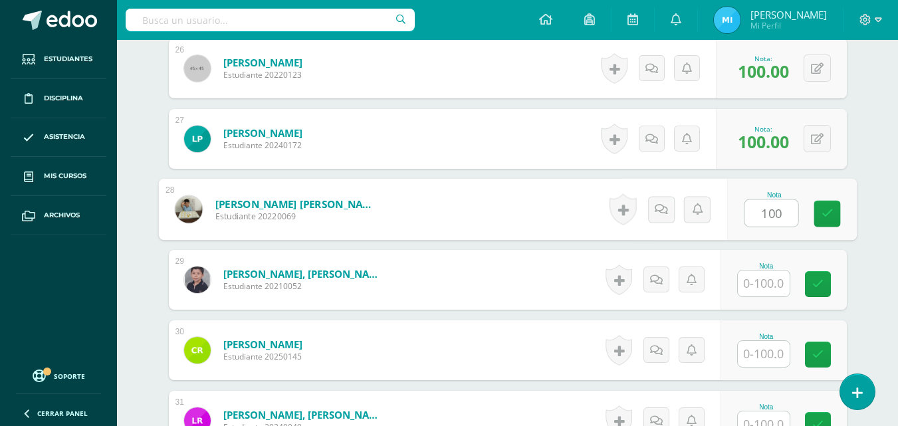
type input "100"
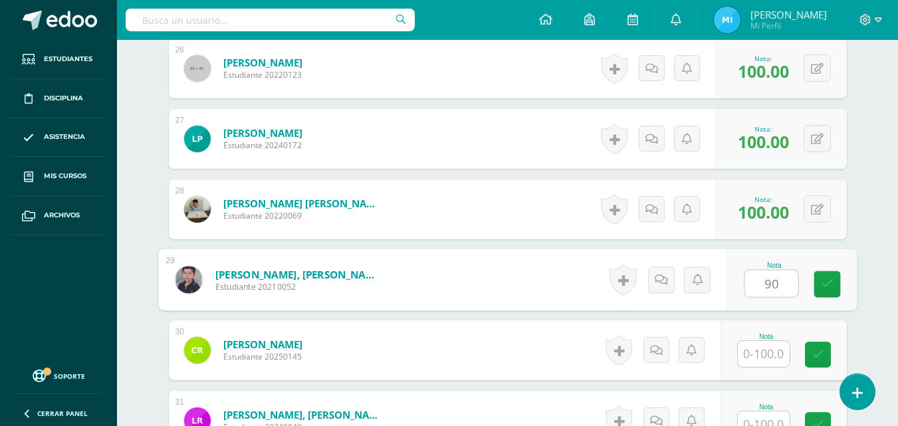
type input "90"
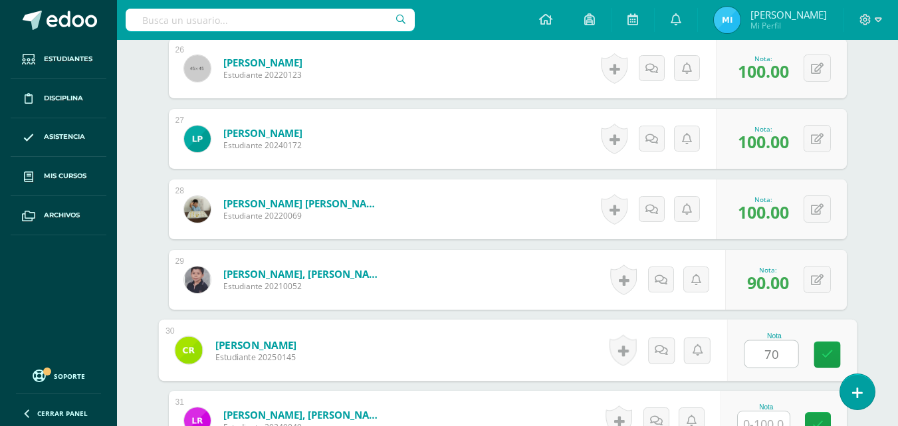
type input "70"
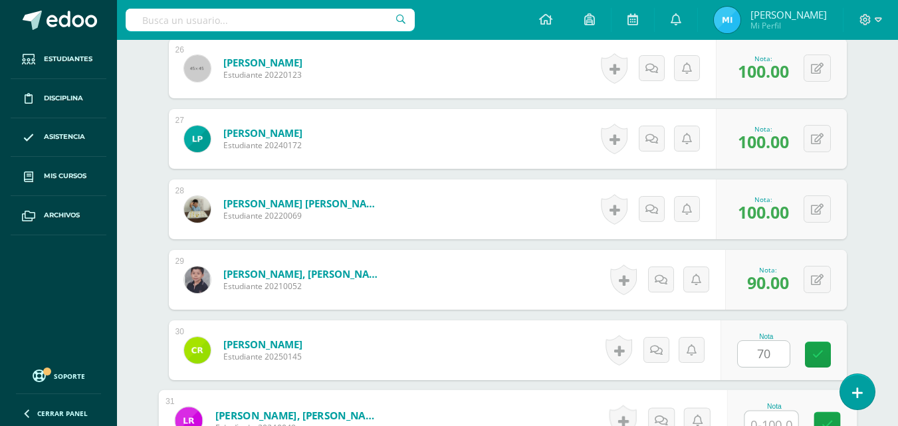
scroll to position [2210, 0]
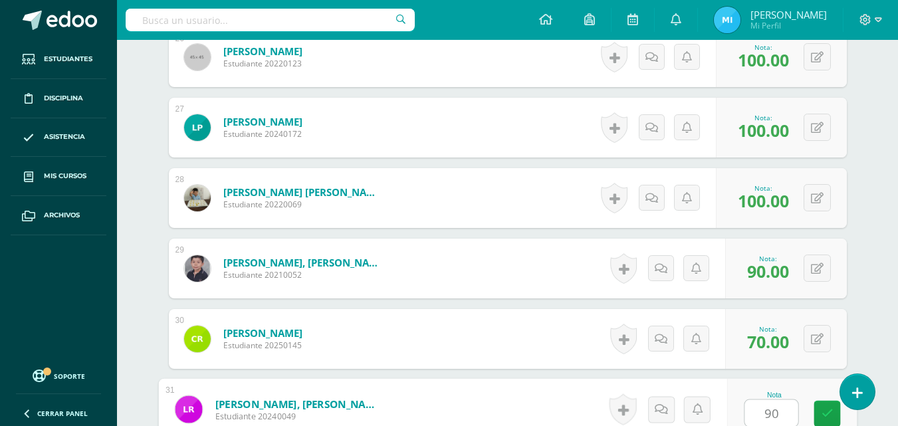
type input "90"
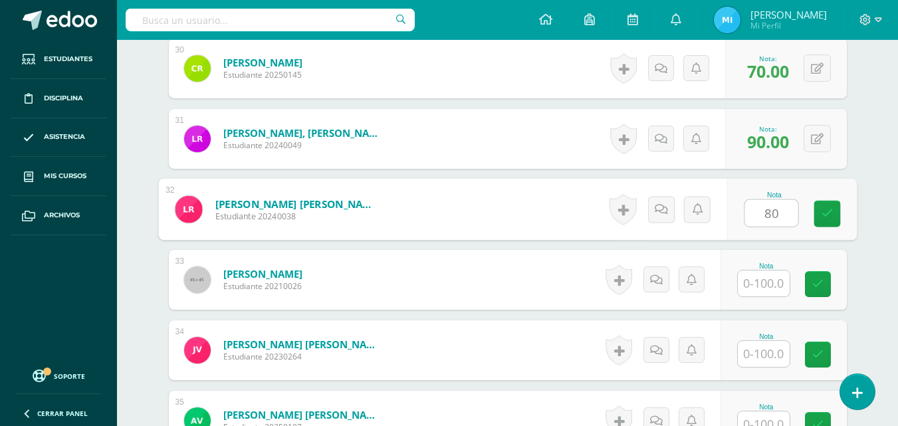
type input "80"
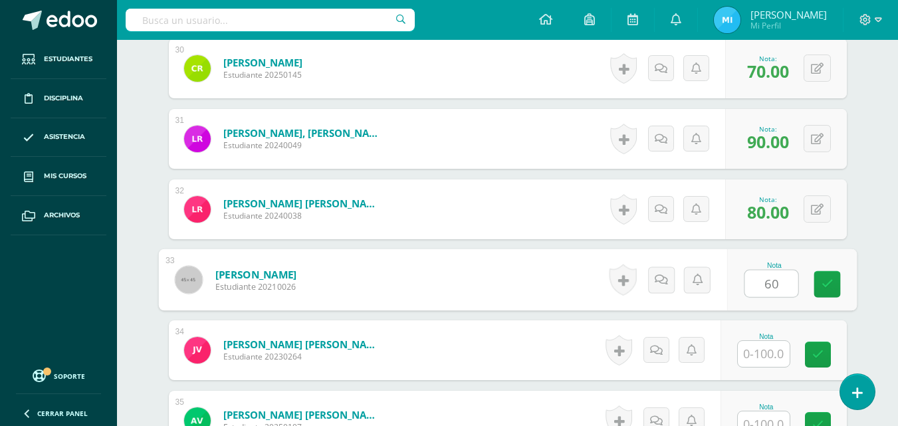
type input "60"
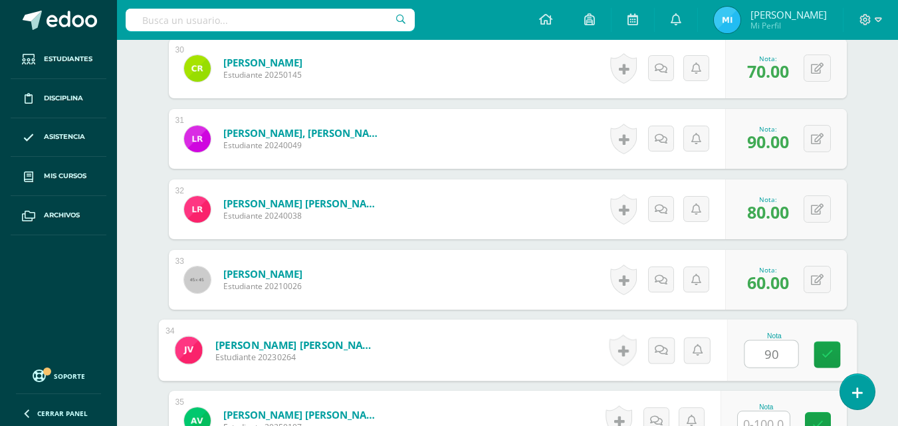
type input "90"
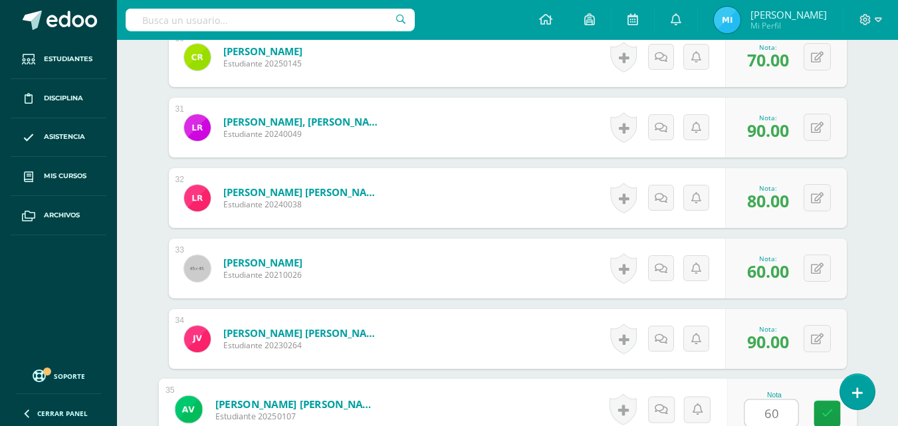
type input "60"
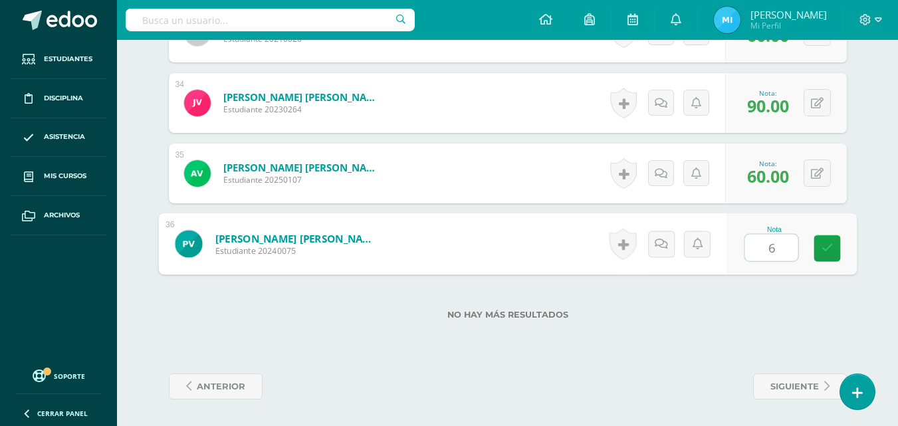
type input "60"
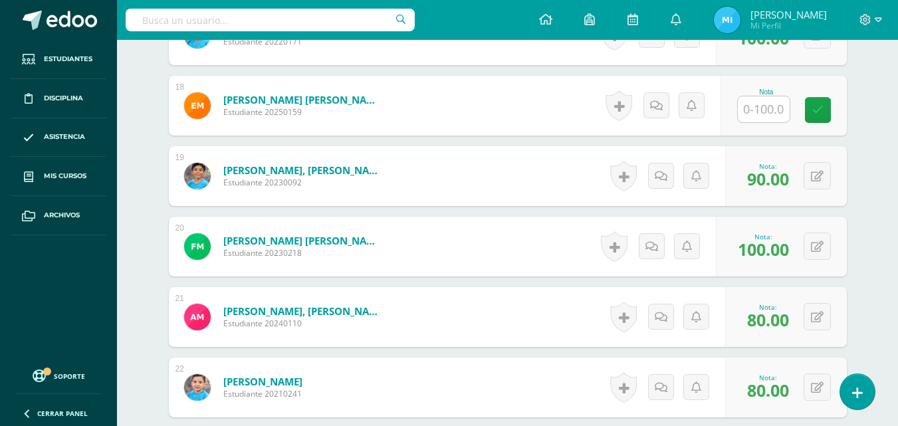
scroll to position [1596, 0]
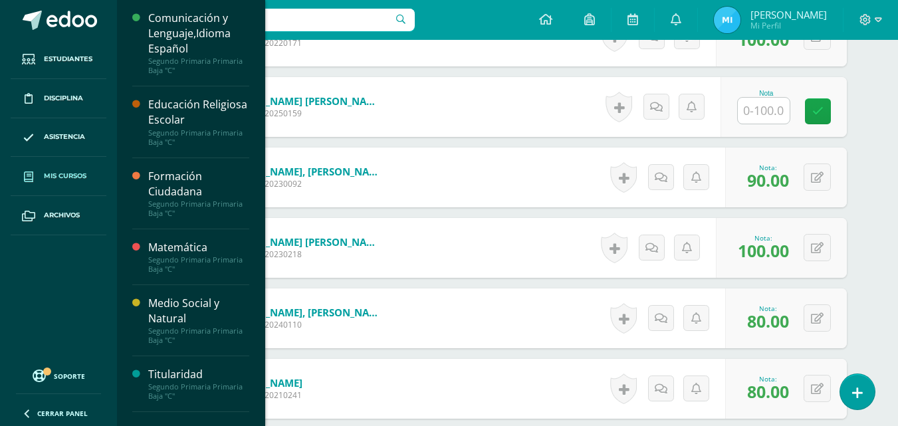
click at [31, 174] on icon at bounding box center [28, 177] width 9 height 11
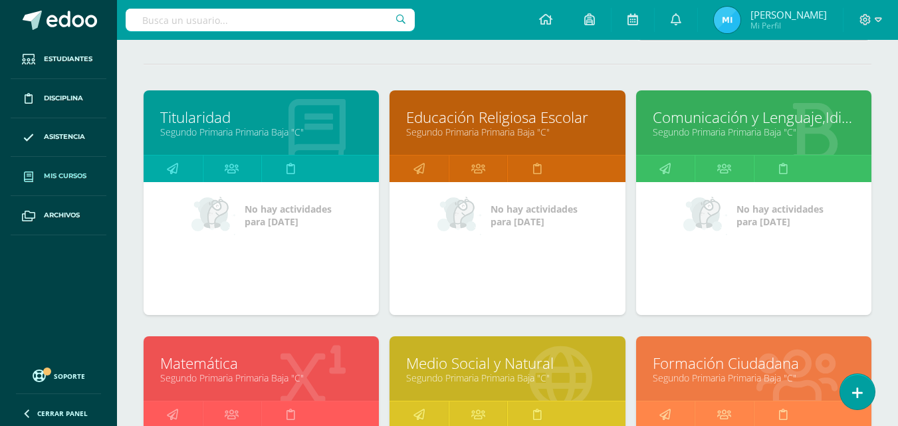
scroll to position [199, 0]
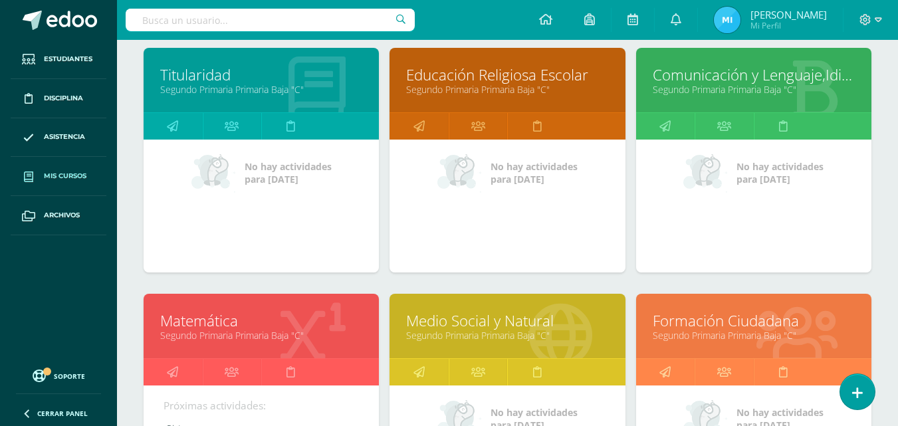
click at [696, 74] on link "Comunicación y Lenguaje,Idioma Español" at bounding box center [754, 74] width 202 height 21
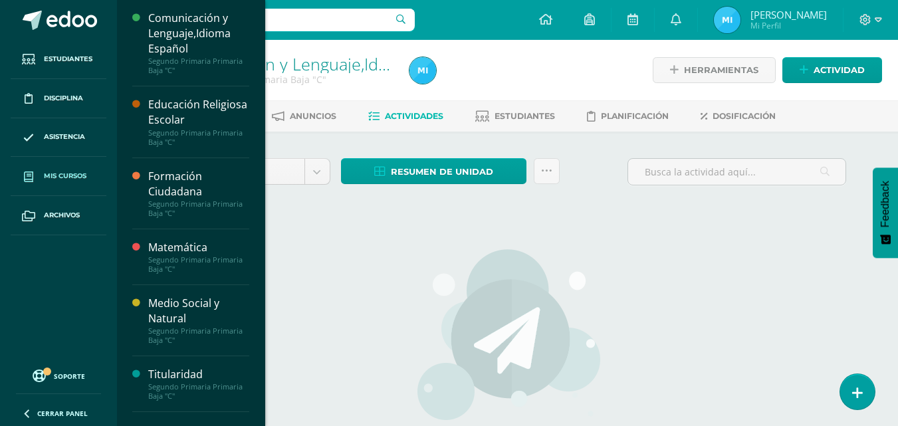
click at [35, 176] on span at bounding box center [29, 176] width 24 height 24
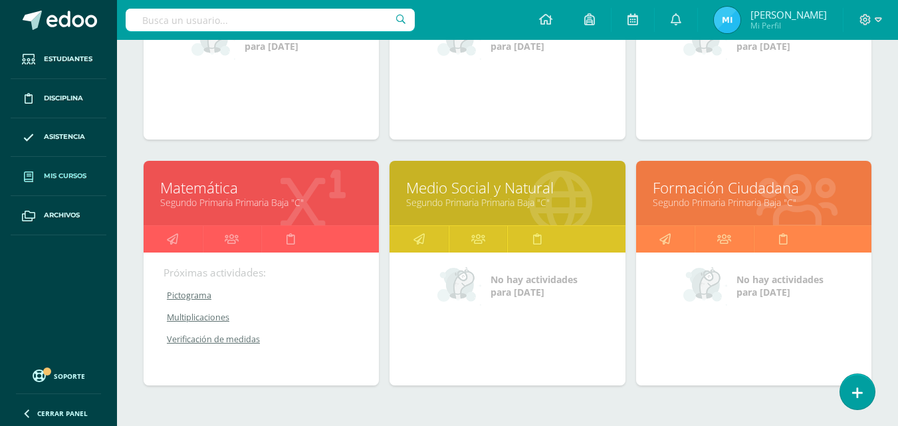
scroll to position [133, 0]
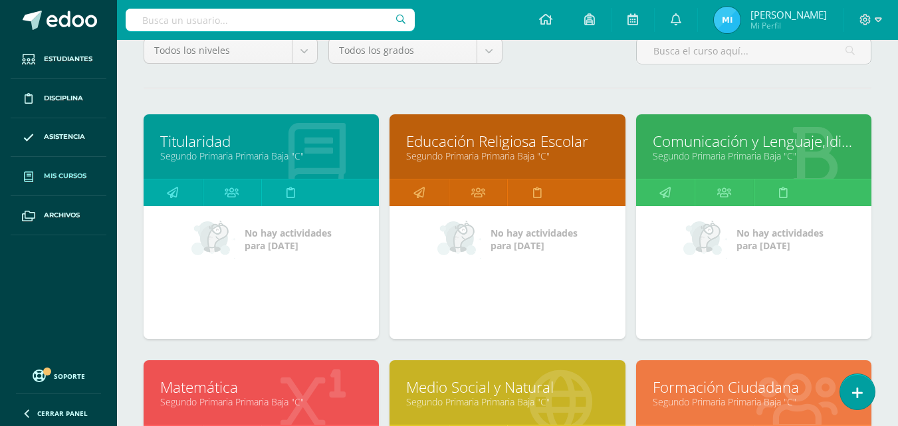
click at [751, 143] on link "Comunicación y Lenguaje,Idioma Español" at bounding box center [754, 141] width 202 height 21
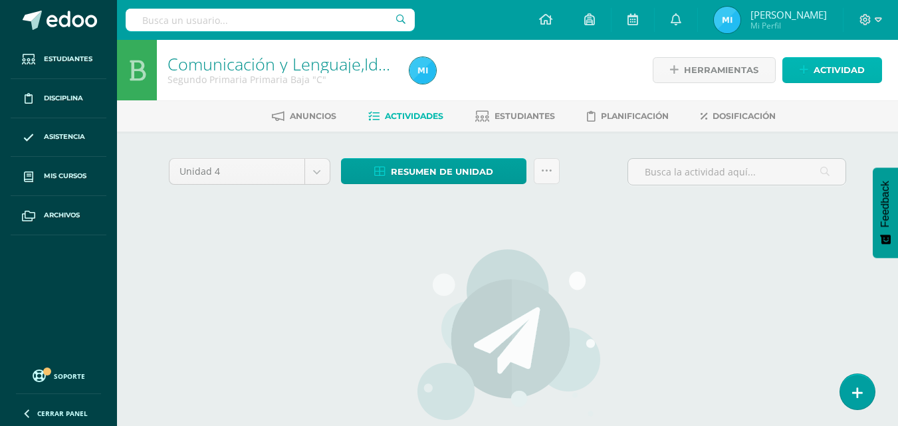
click at [830, 66] on span "Actividad" at bounding box center [839, 70] width 51 height 25
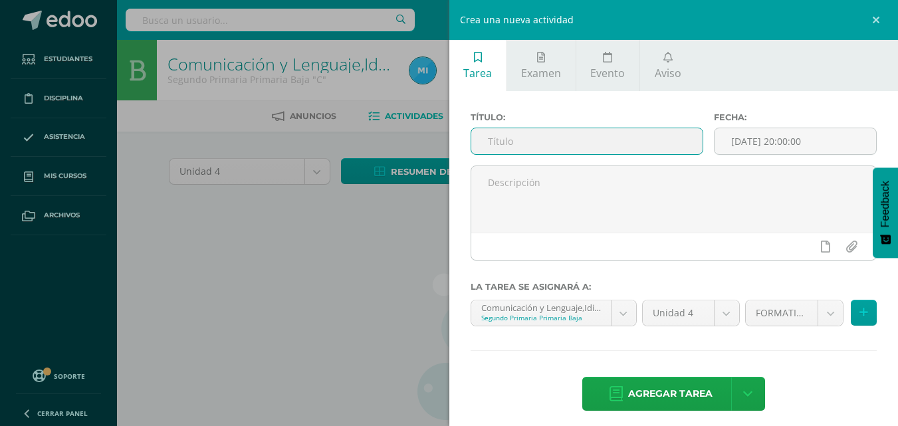
click at [551, 150] on input "text" at bounding box center [586, 141] width 231 height 26
type input "o"
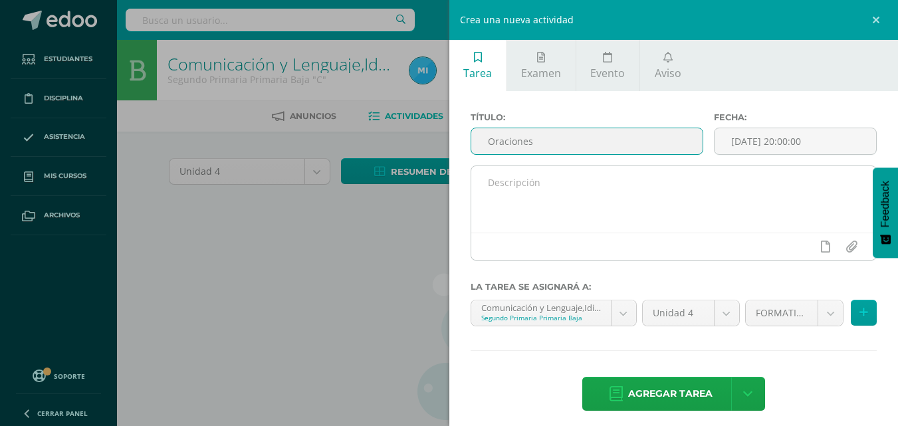
type input "Oraciones"
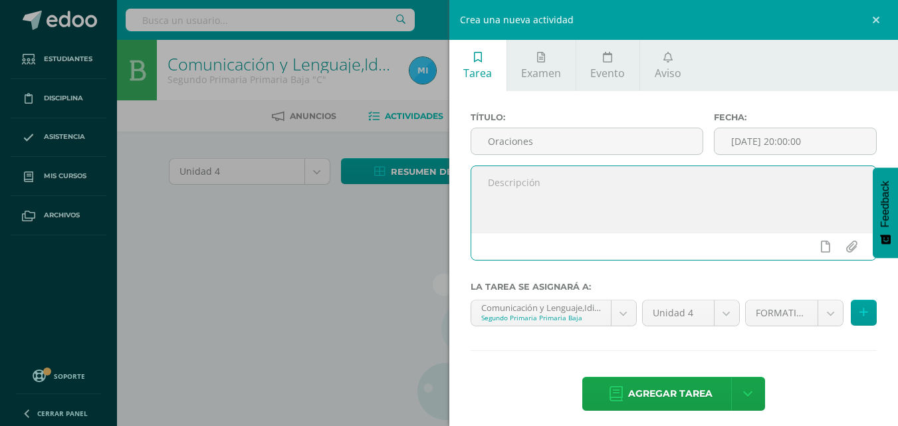
click at [553, 197] on textarea at bounding box center [674, 199] width 406 height 66
type textarea "UAP 4.1 escritura de oraciones de causa y efecto"
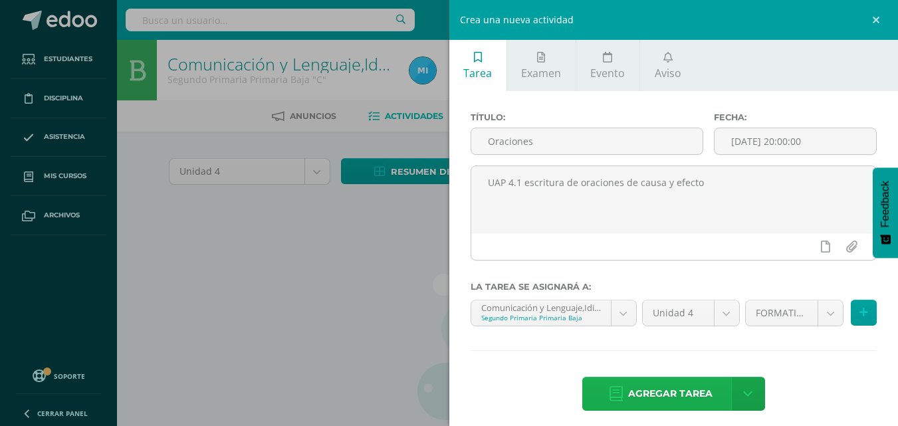
click at [645, 398] on span "Agregar tarea" at bounding box center [670, 394] width 84 height 33
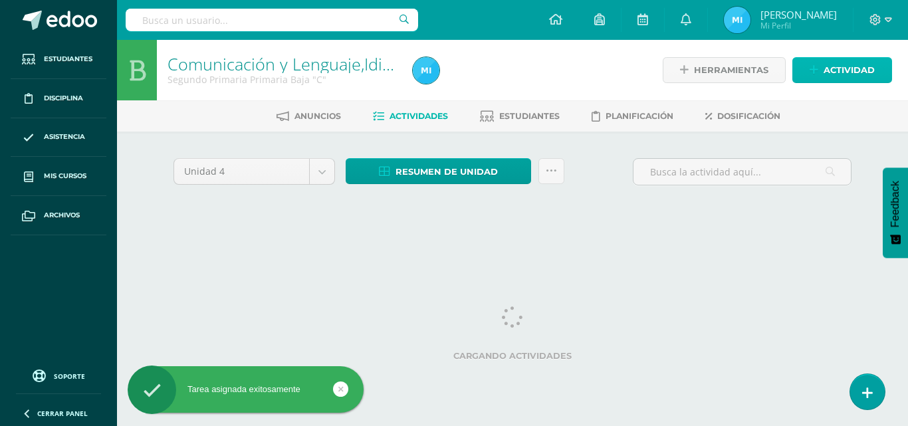
click at [853, 71] on span "Actividad" at bounding box center [849, 70] width 51 height 25
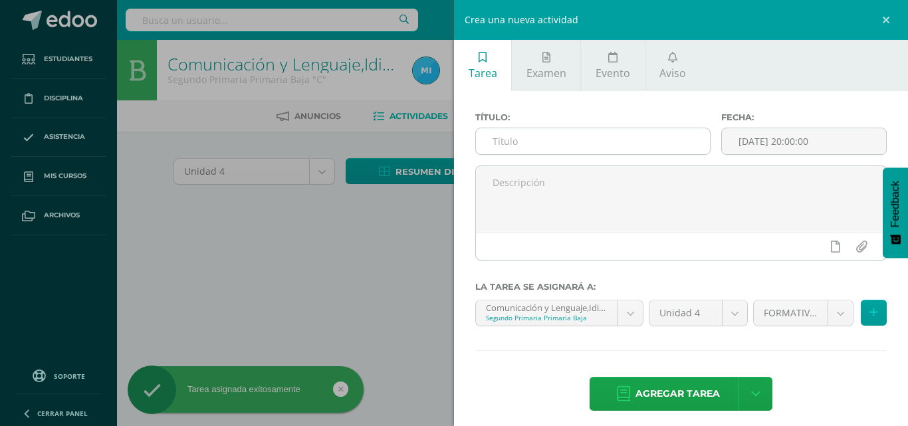
click at [595, 150] on input "text" at bounding box center [593, 141] width 234 height 26
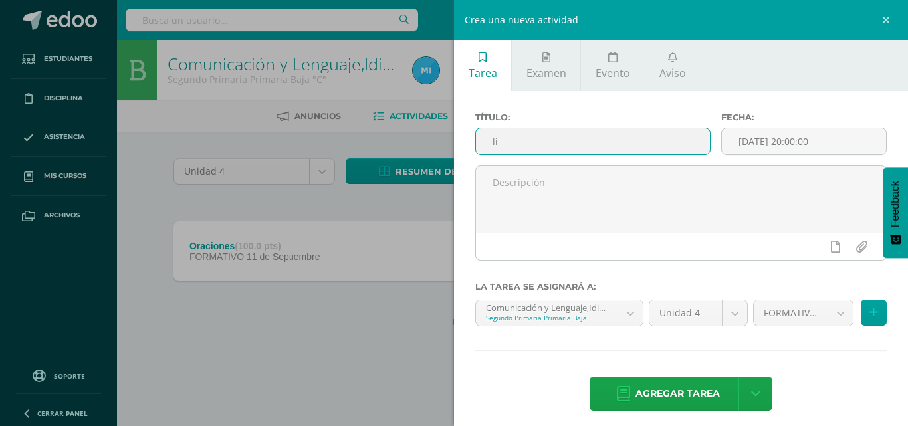
type input "l"
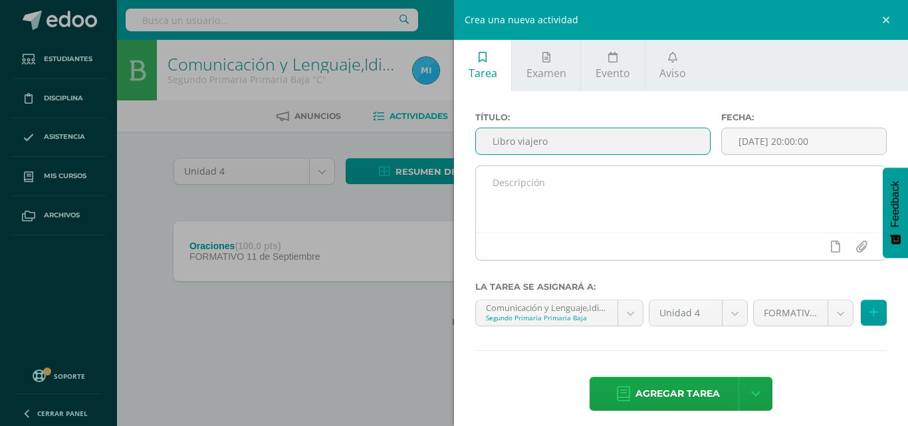
type input "Libro viajero"
click at [595, 190] on textarea at bounding box center [681, 199] width 410 height 66
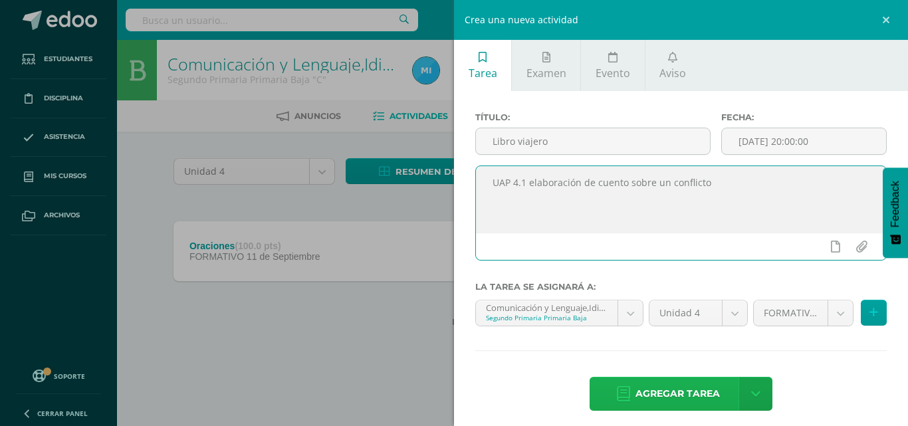
type textarea "UAP 4.1 elaboración de cuento sobre un conflicto"
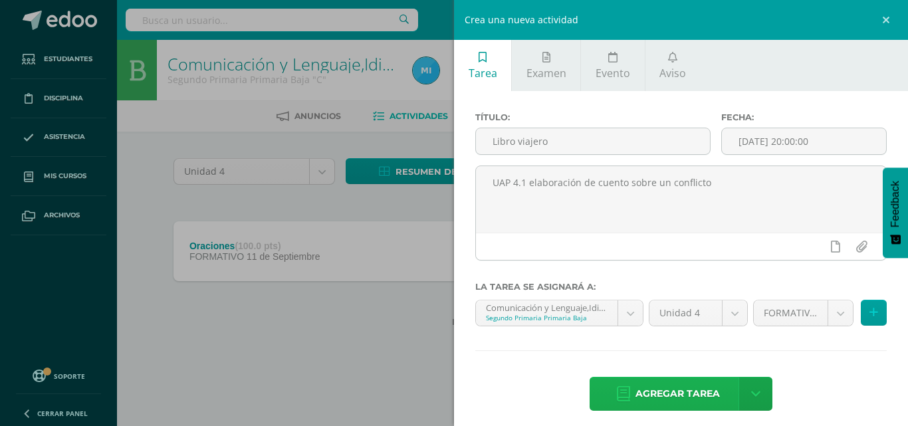
click at [706, 390] on span "Agregar tarea" at bounding box center [678, 394] width 84 height 33
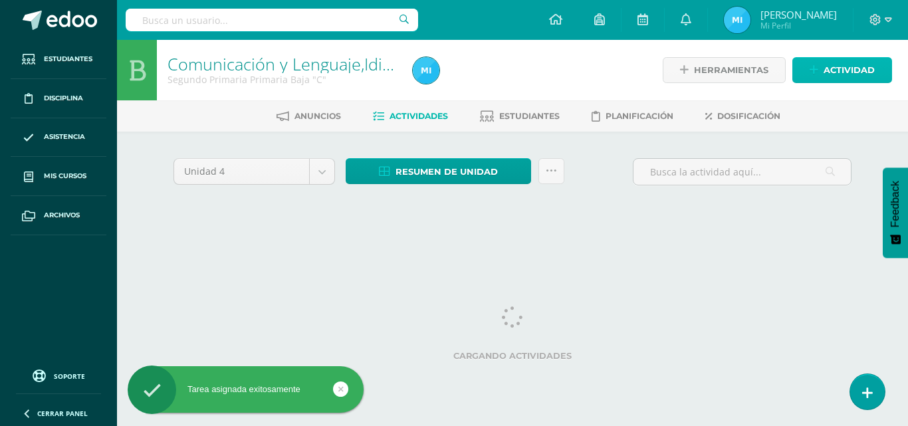
click at [851, 70] on span "Actividad" at bounding box center [849, 70] width 51 height 25
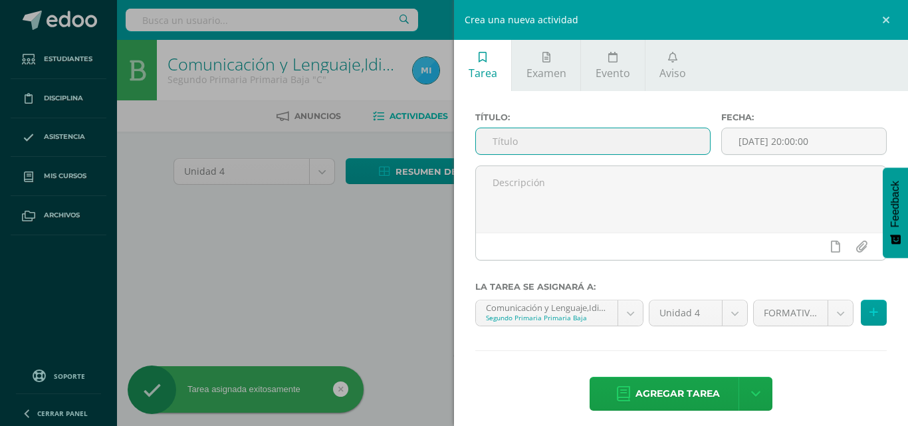
click at [597, 132] on input "text" at bounding box center [593, 141] width 234 height 26
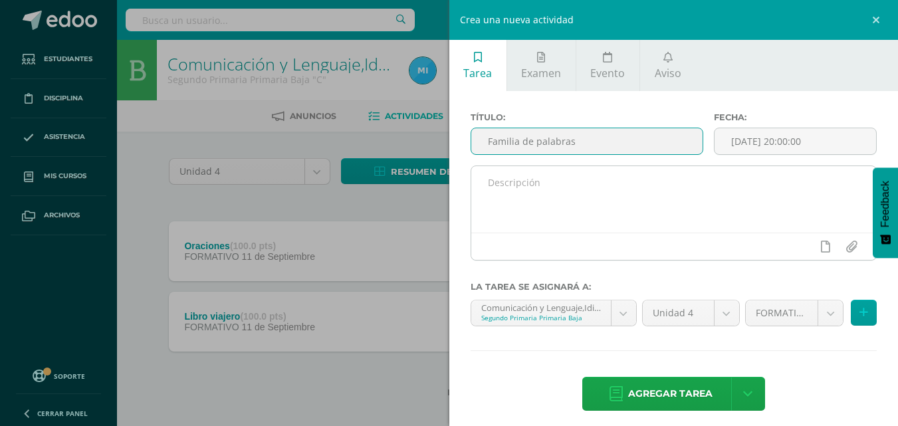
type input "Familia de palabras"
click at [616, 188] on textarea at bounding box center [674, 199] width 406 height 66
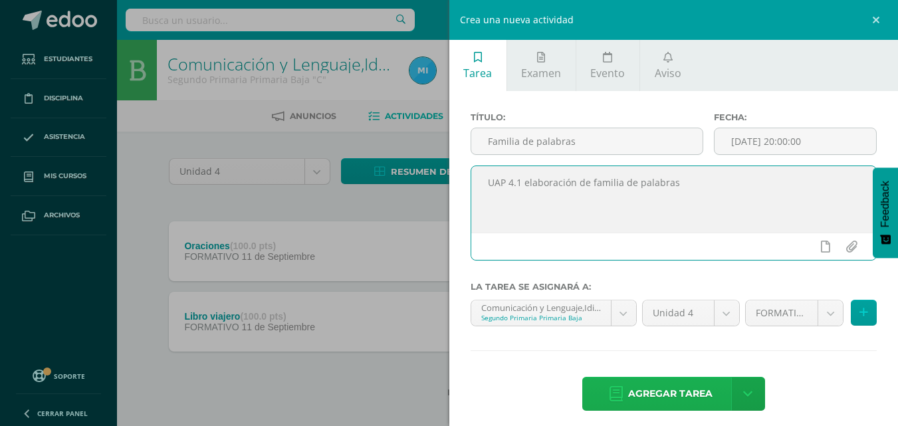
type textarea "UAP 4.1 elaboración de familia de palabras"
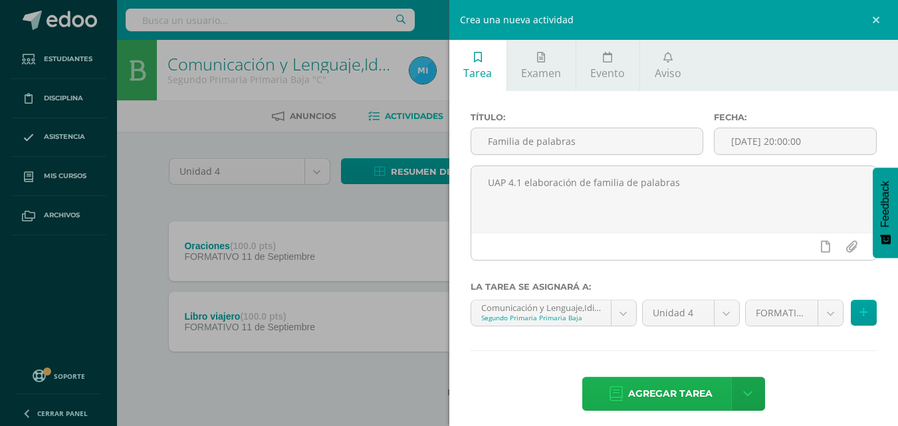
click at [678, 392] on span "Agregar tarea" at bounding box center [670, 394] width 84 height 33
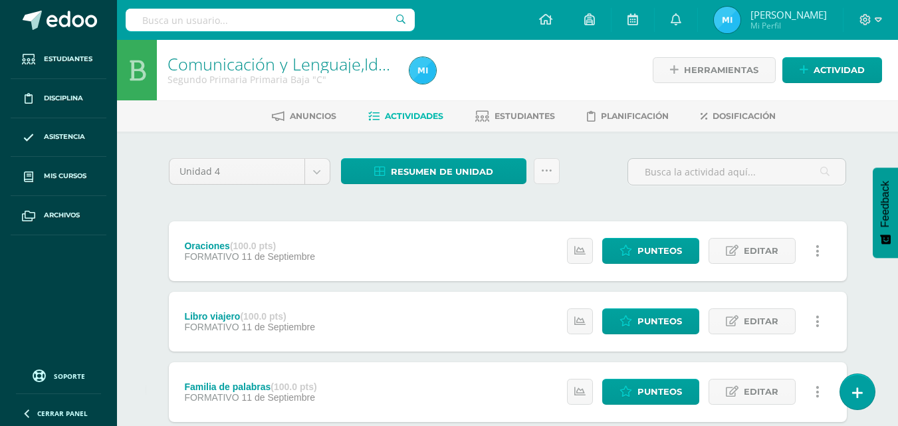
scroll to position [66, 0]
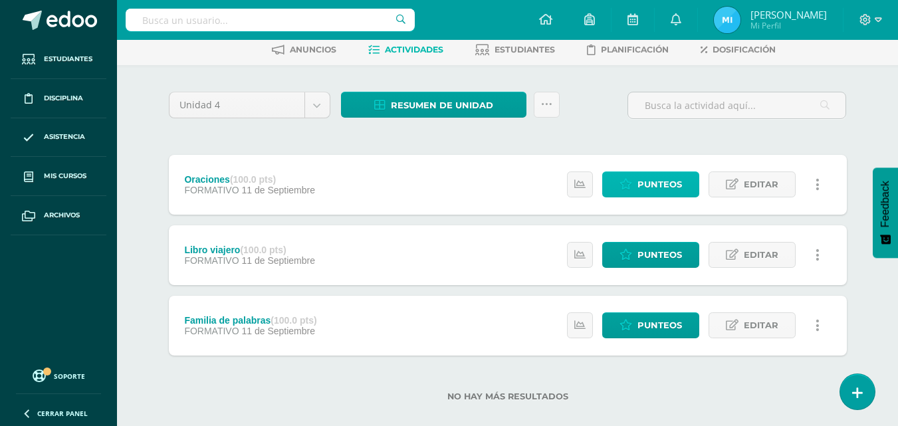
click at [679, 188] on span "Punteos" at bounding box center [660, 184] width 45 height 25
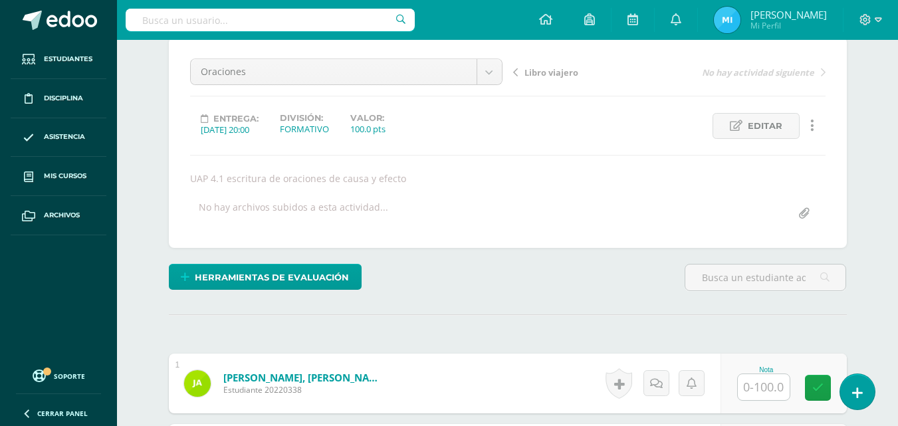
scroll to position [335, 0]
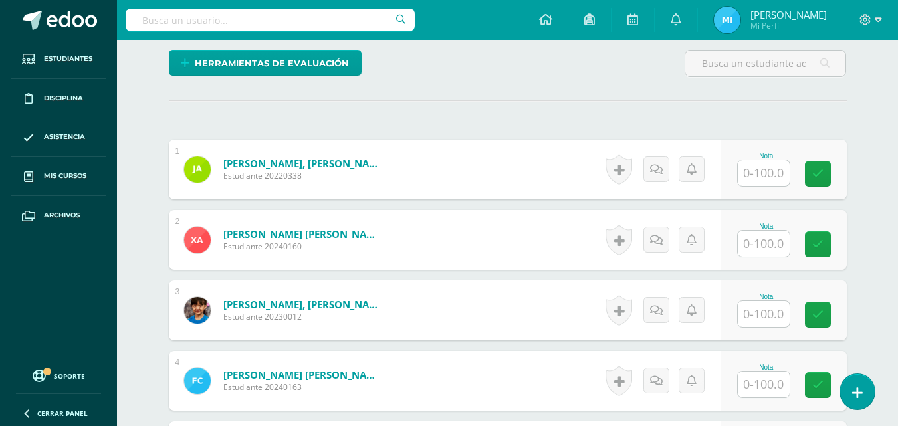
click at [760, 178] on input "text" at bounding box center [764, 173] width 52 height 26
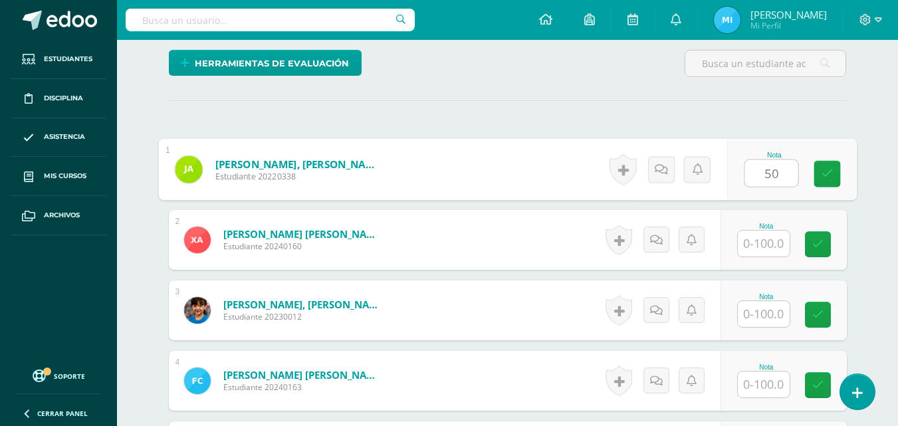
type input "50"
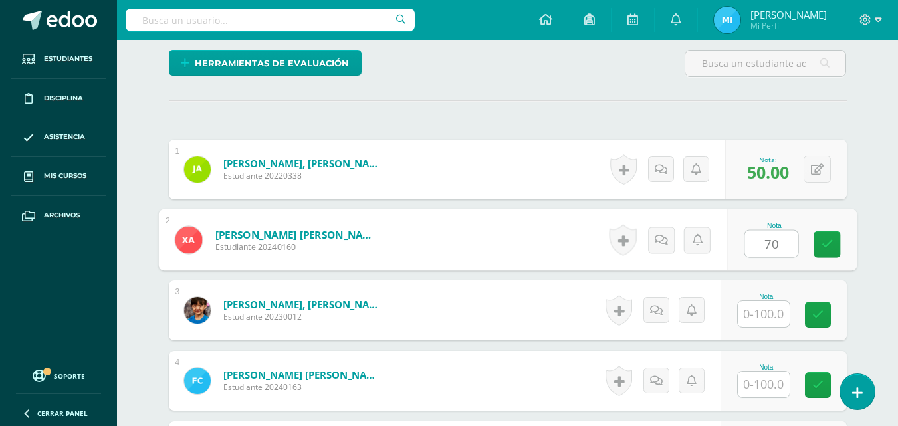
type input "70"
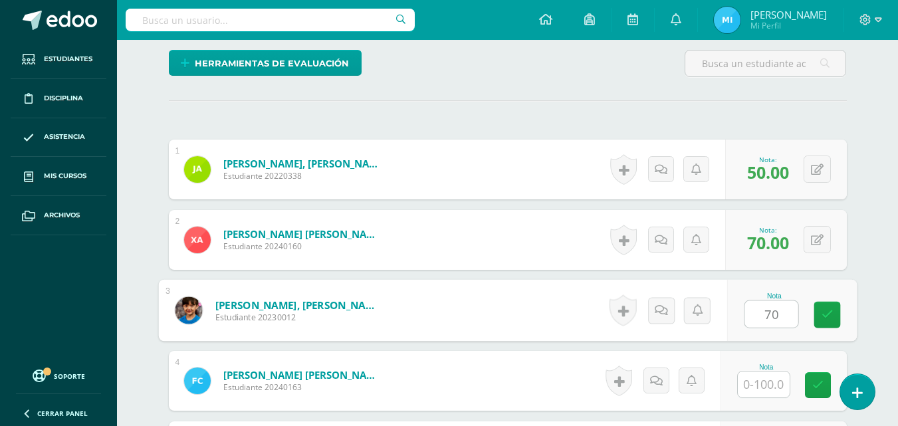
type input "70"
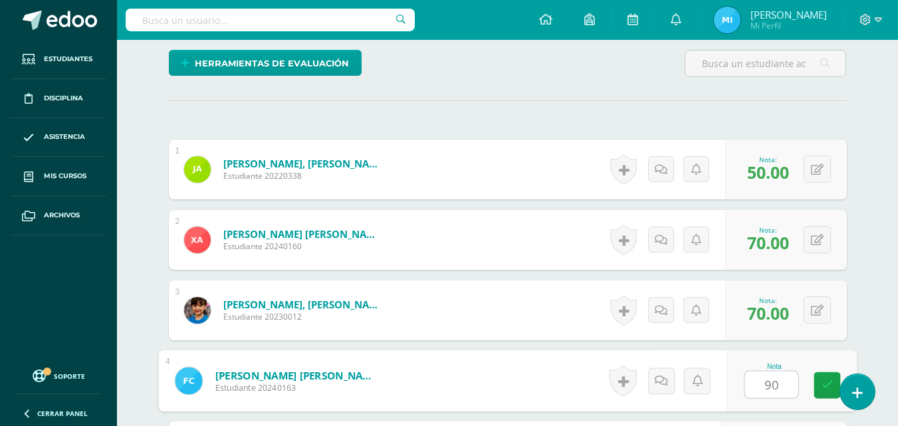
type input "90"
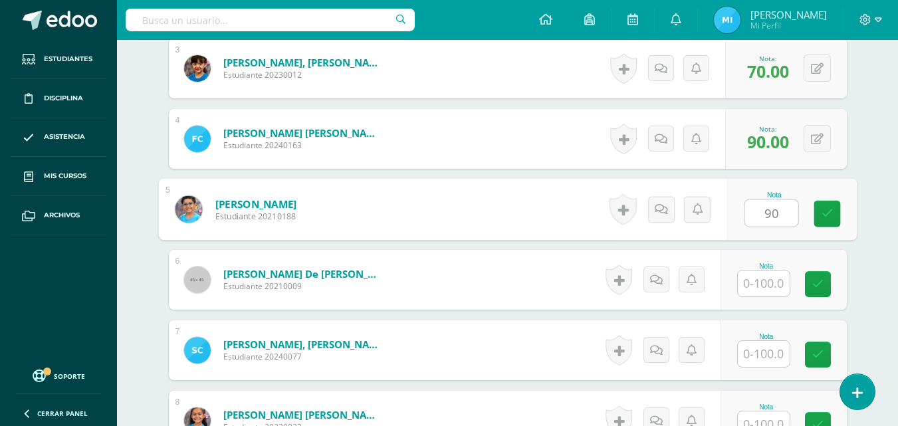
type input "90"
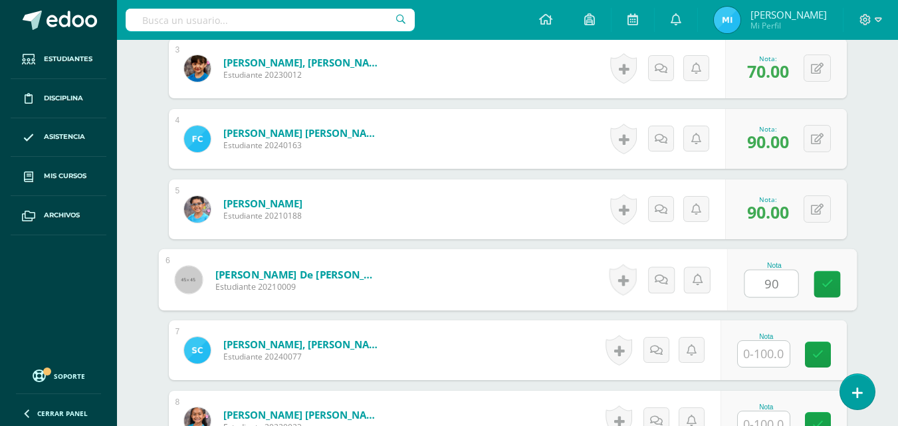
type input "90"
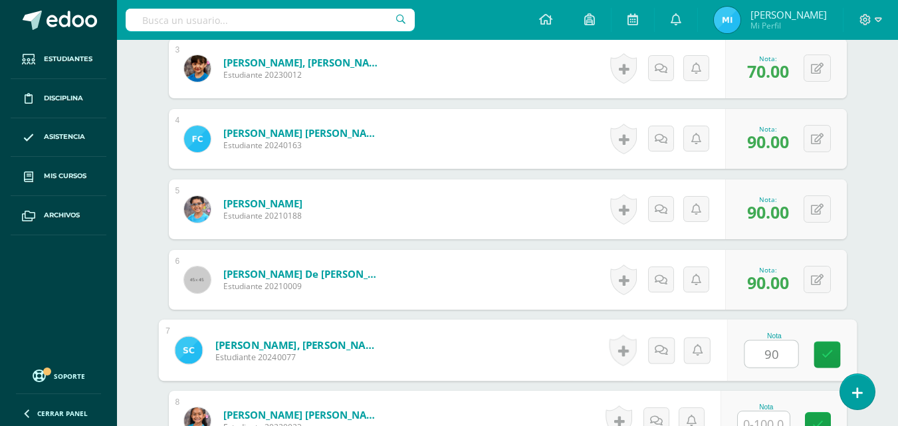
type input "90"
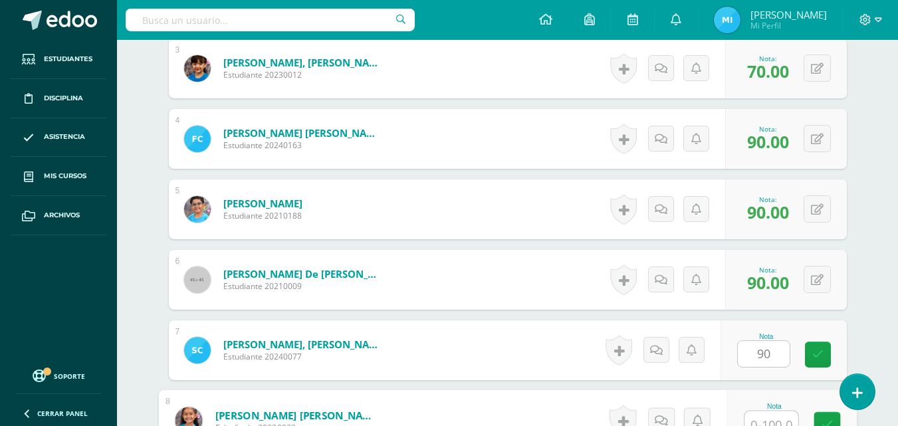
scroll to position [588, 0]
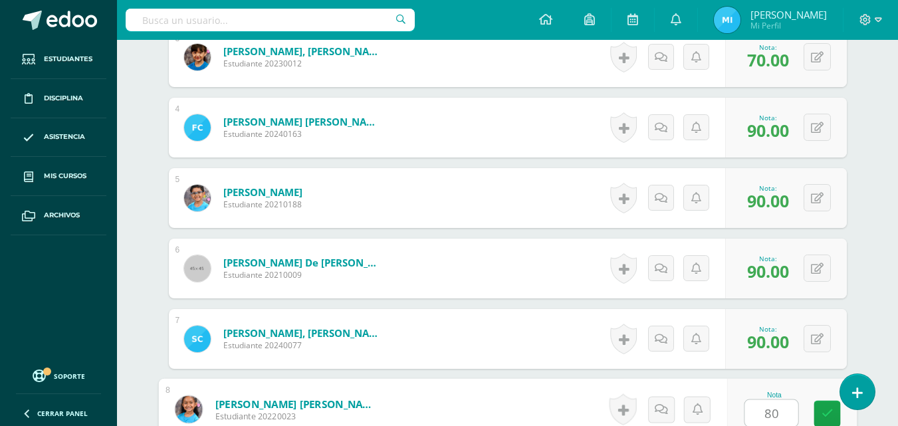
type input "80"
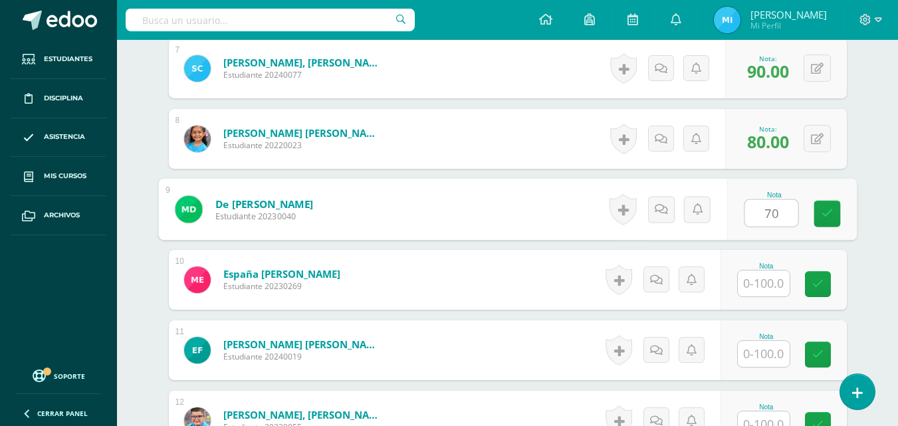
type input "70"
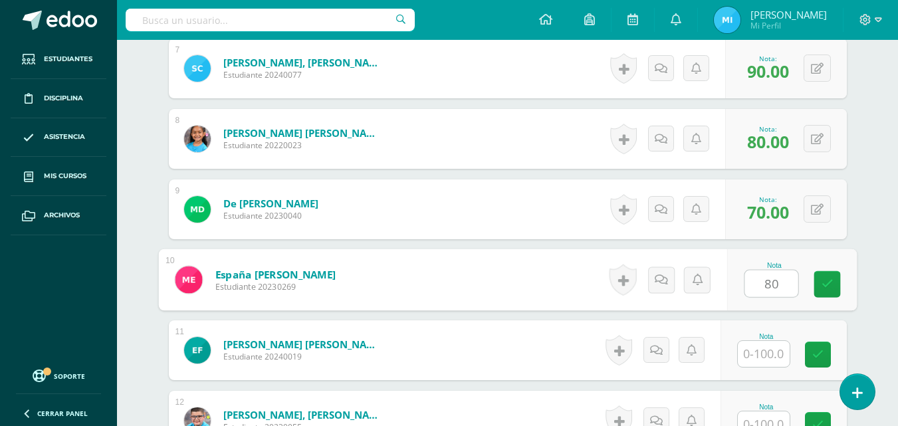
type input "80"
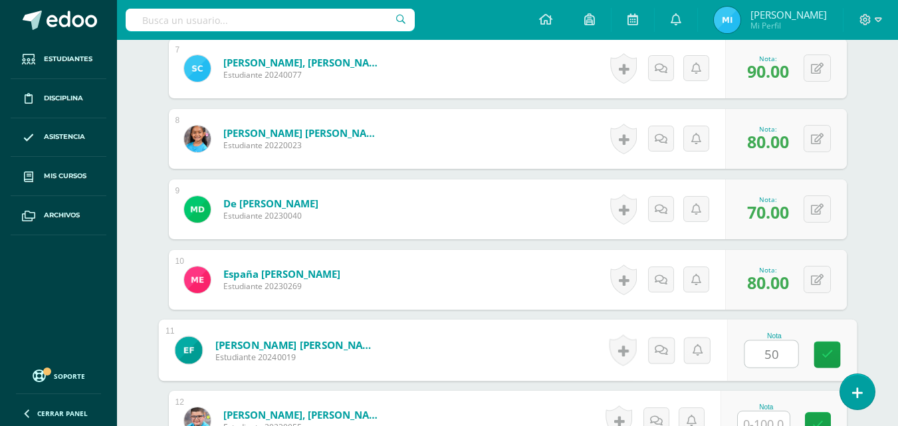
type input "50"
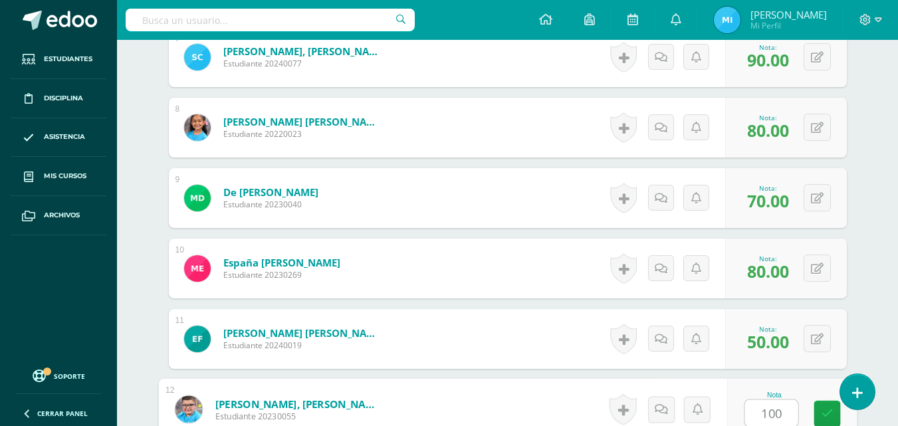
type input "100"
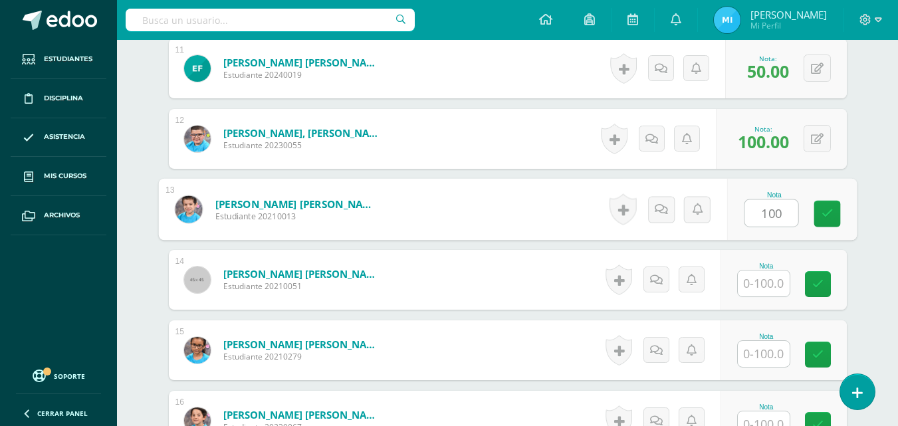
type input "100"
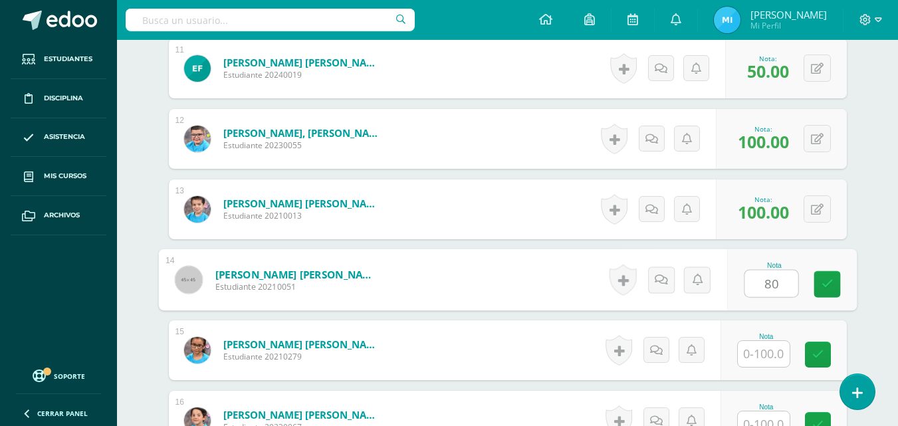
type input "80"
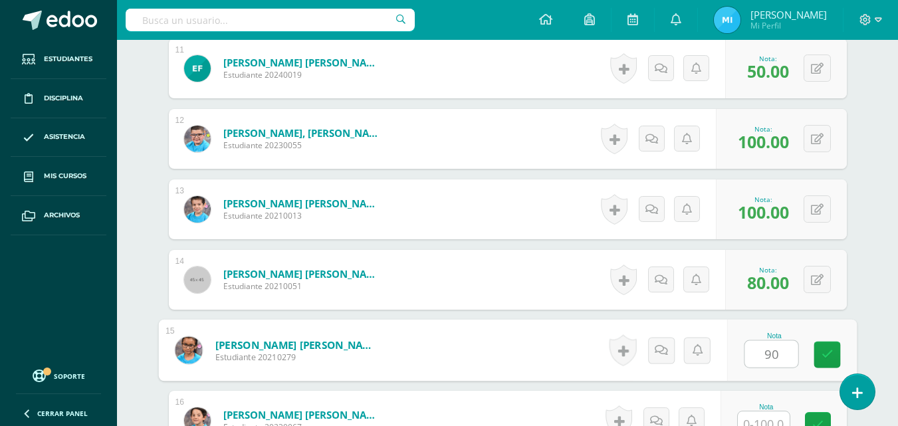
type input "90"
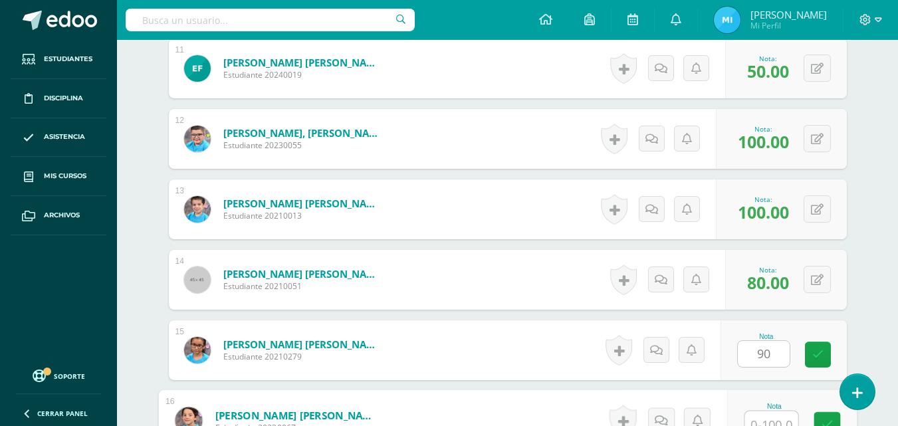
scroll to position [1152, 0]
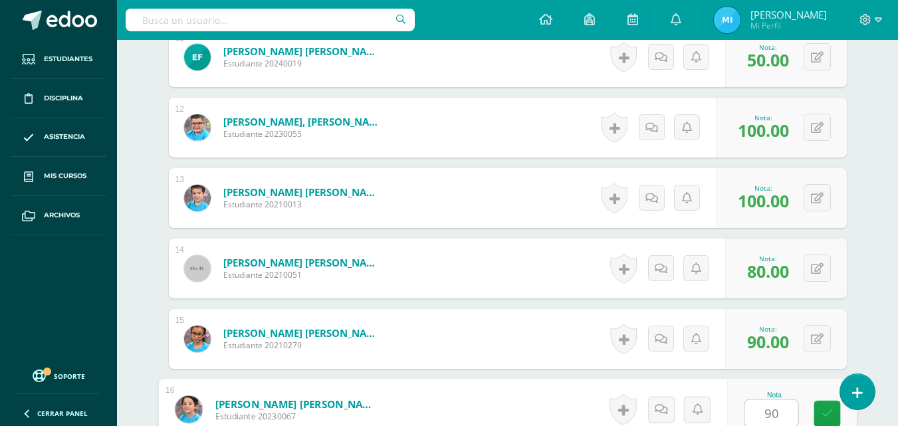
type input "90"
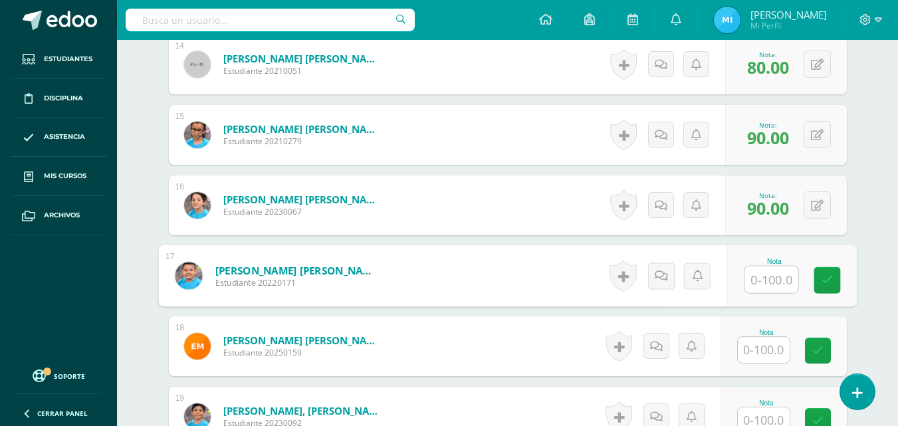
scroll to position [1423, 0]
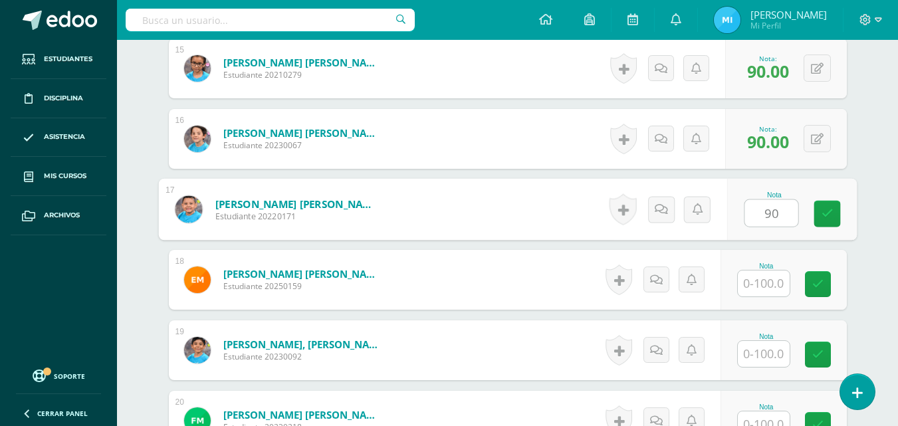
type input "90"
click at [777, 355] on input "text" at bounding box center [764, 354] width 52 height 26
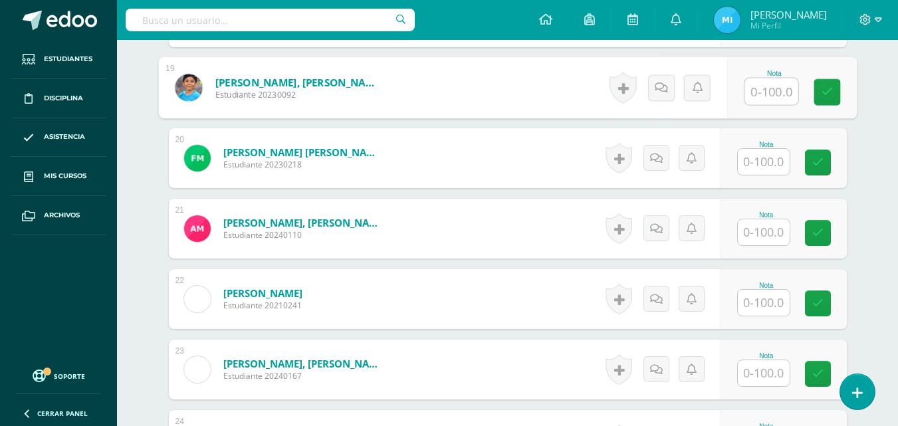
scroll to position [1689, 0]
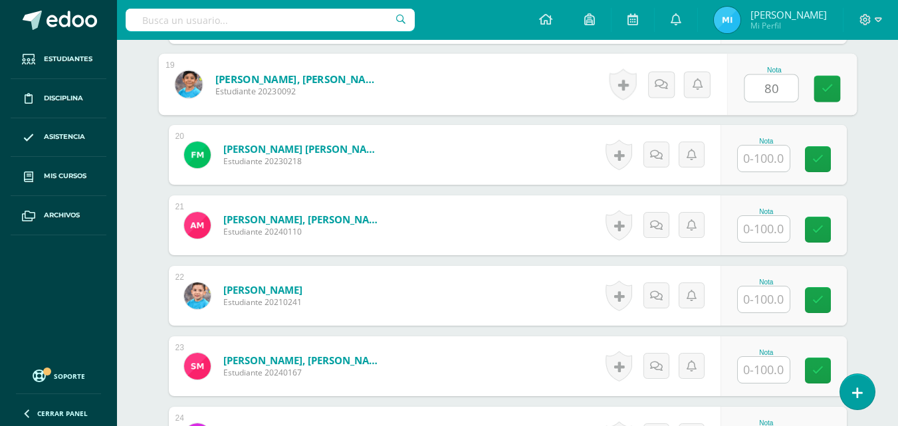
type input "80"
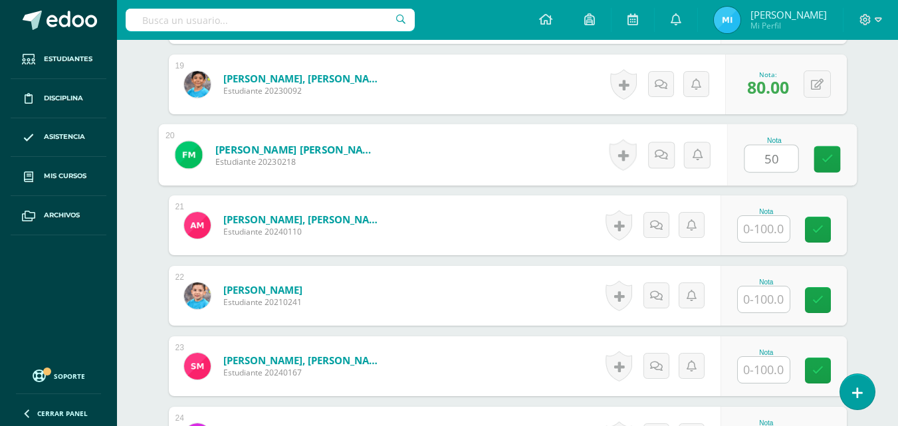
type input "50"
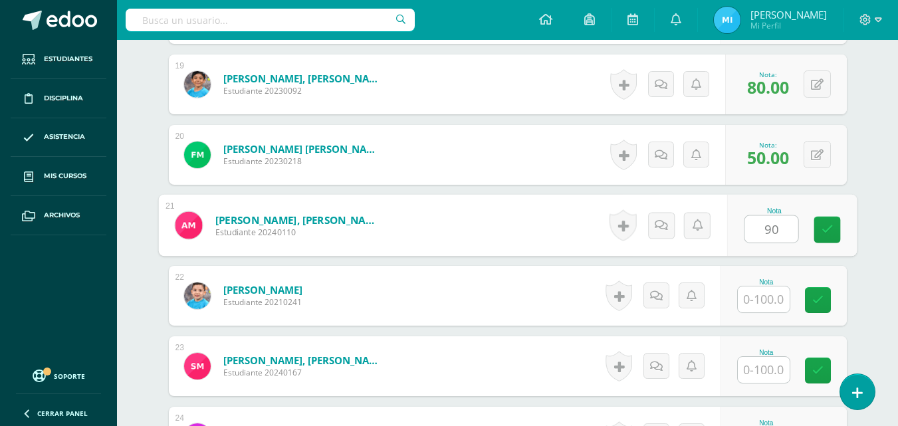
type input "90"
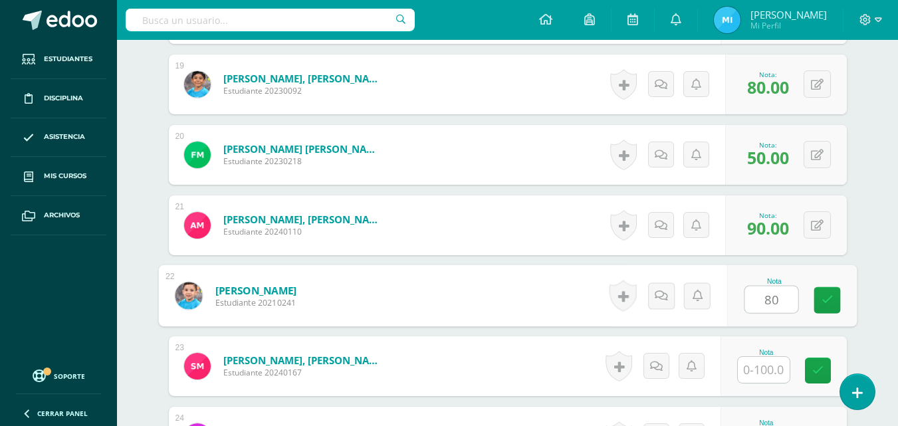
type input "80"
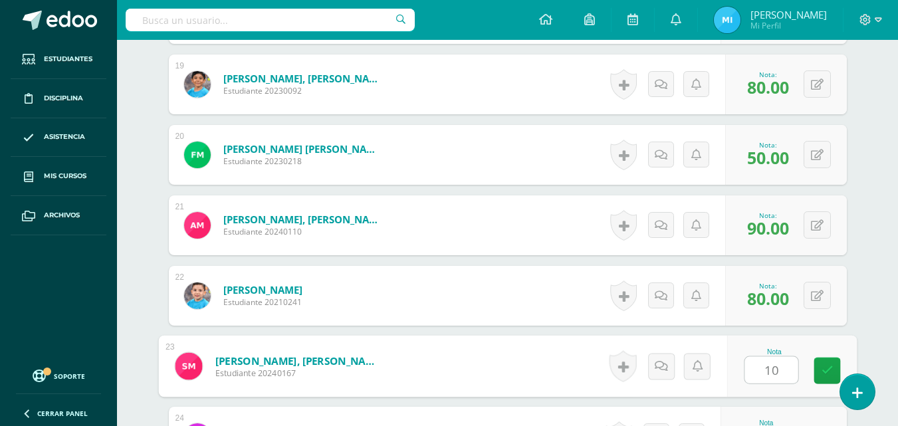
type input "10"
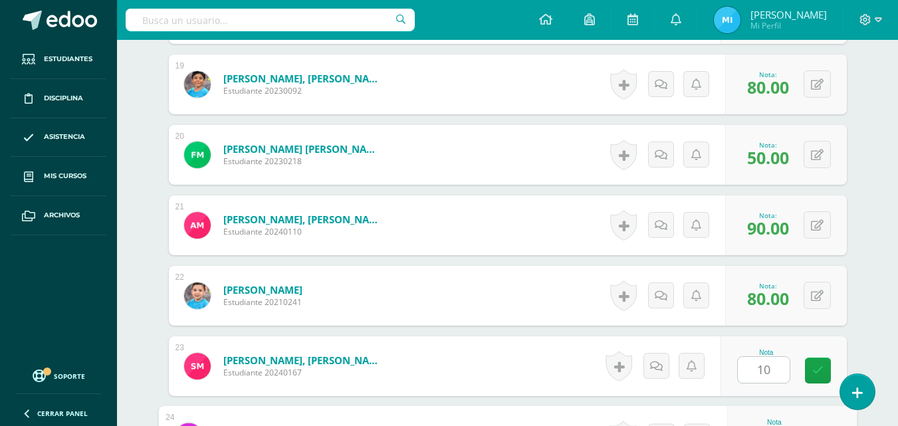
scroll to position [1916, 0]
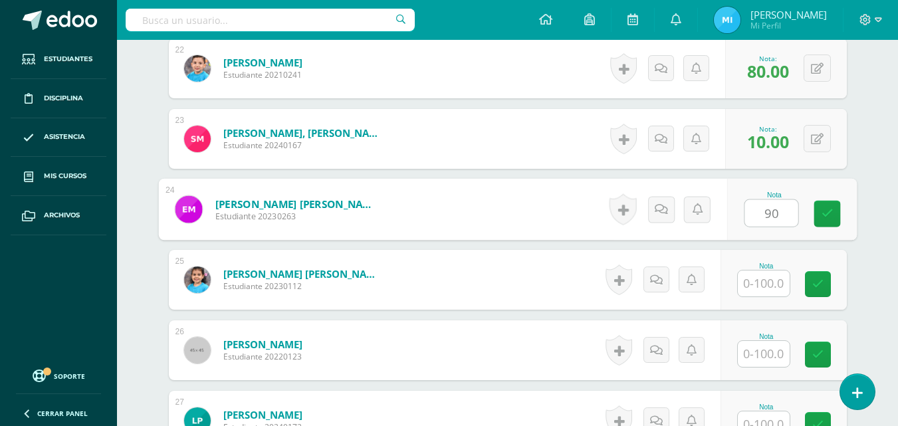
type input "90"
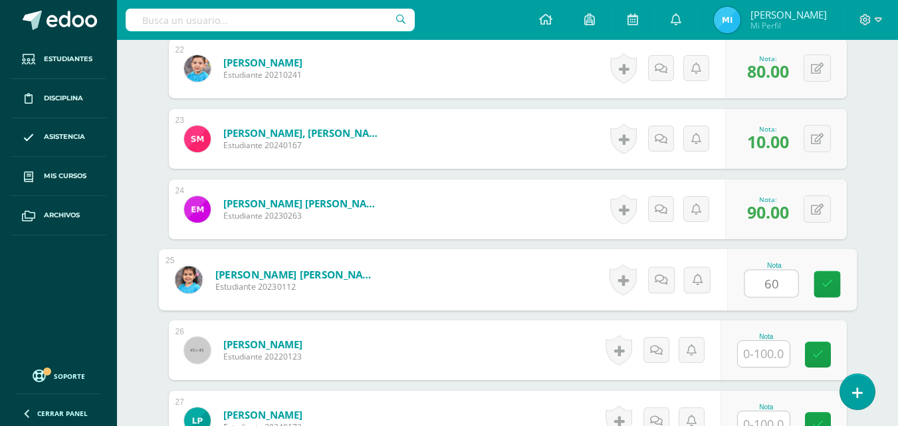
type input "60"
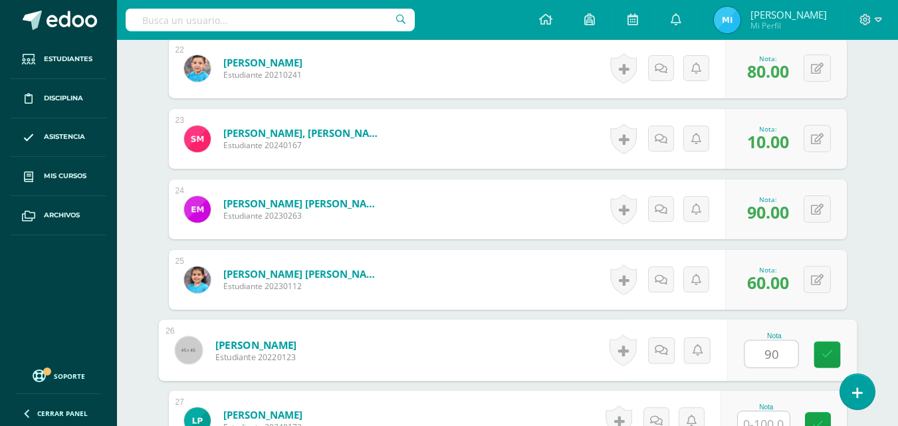
type input "90"
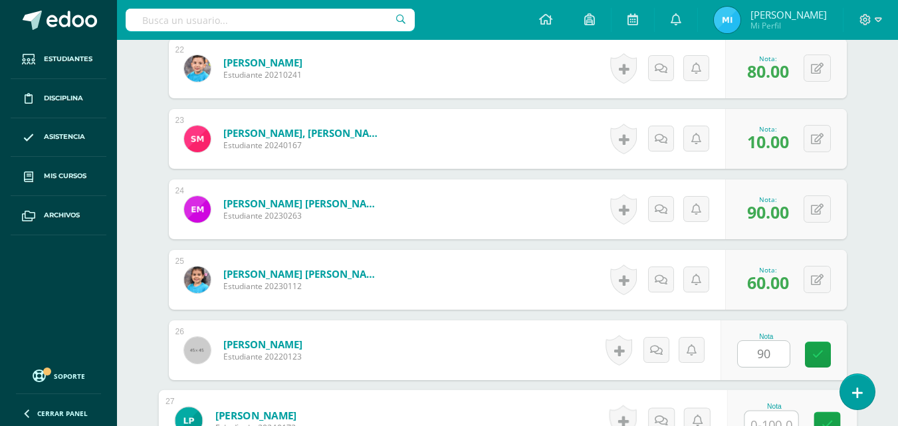
scroll to position [1928, 0]
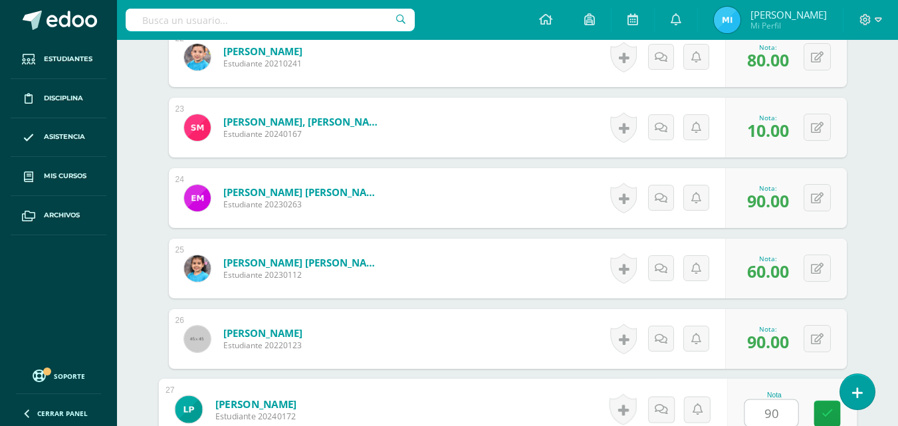
type input "90"
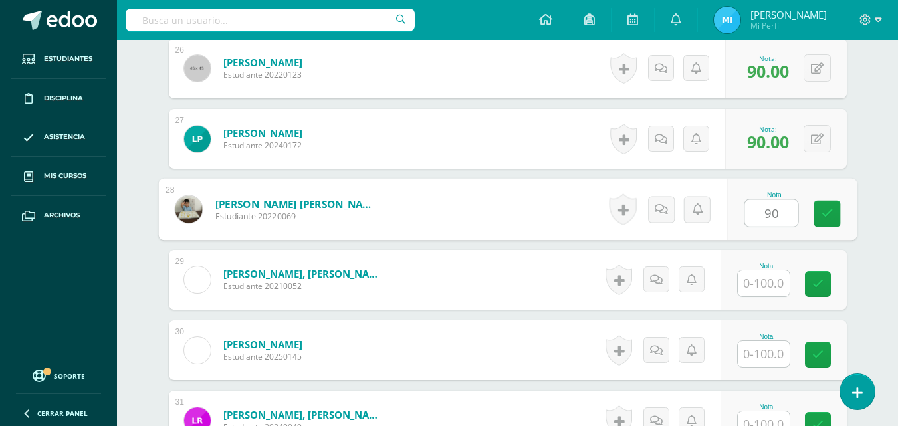
type input "90"
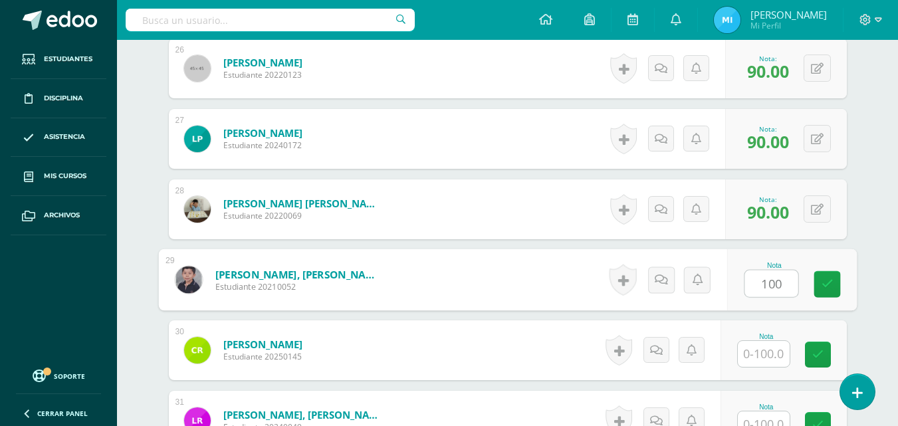
type input "100"
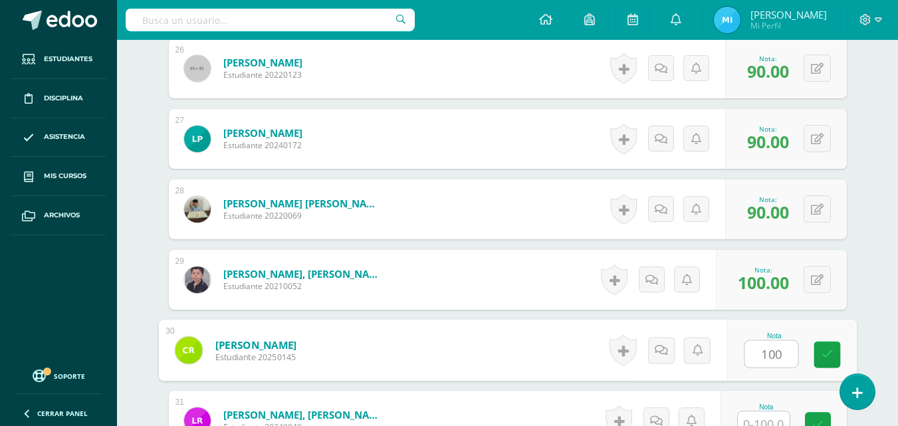
type input "100"
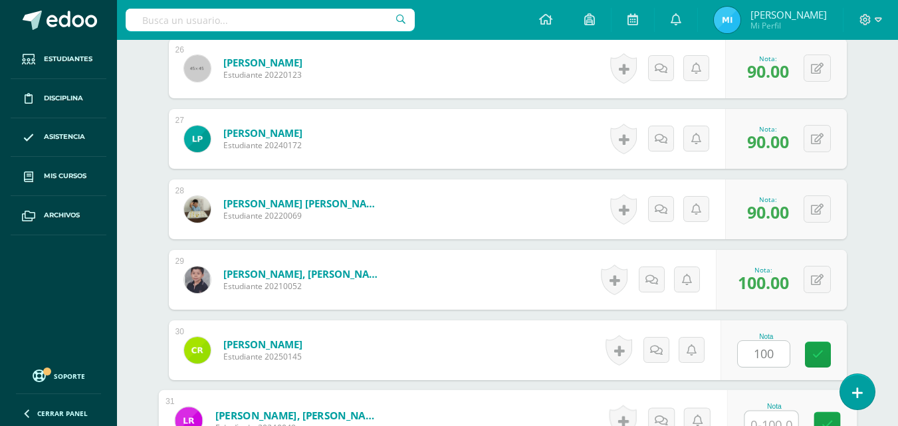
scroll to position [2210, 0]
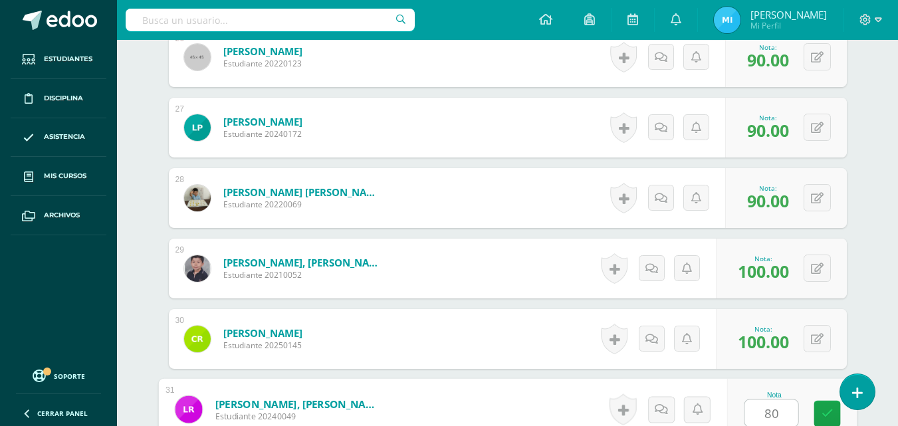
type input "80"
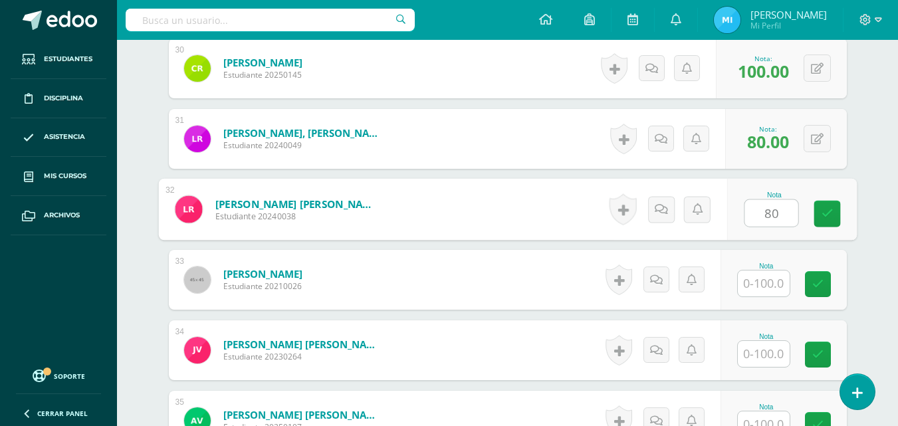
type input "80"
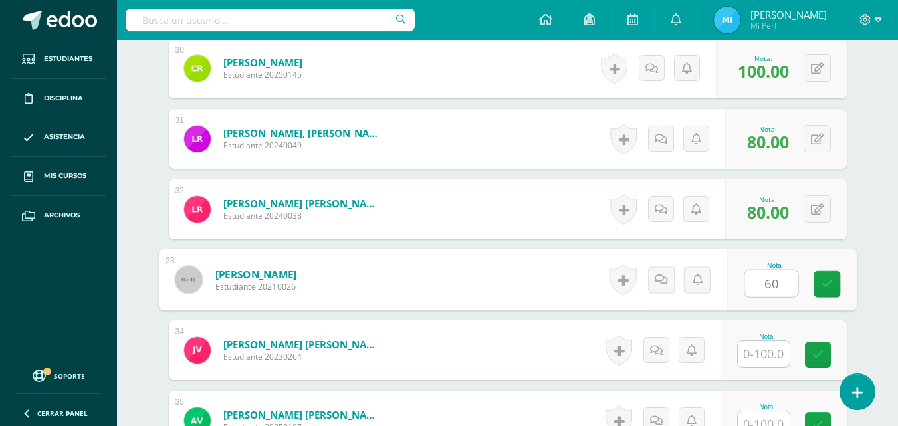
type input "60"
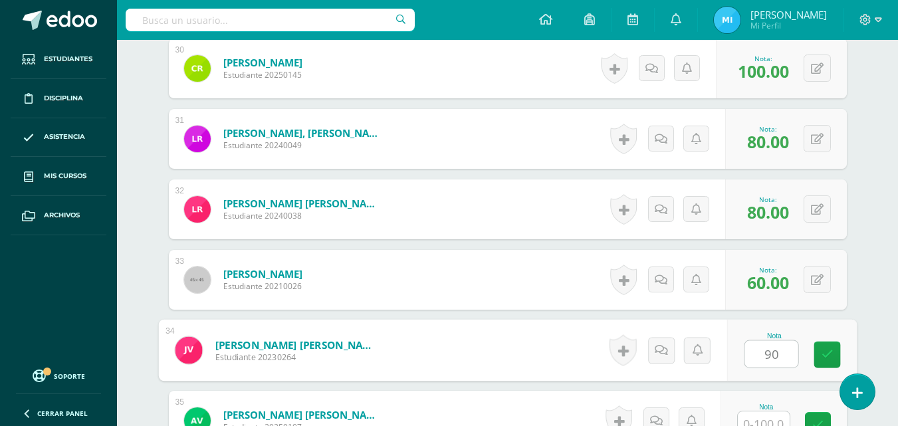
type input "90"
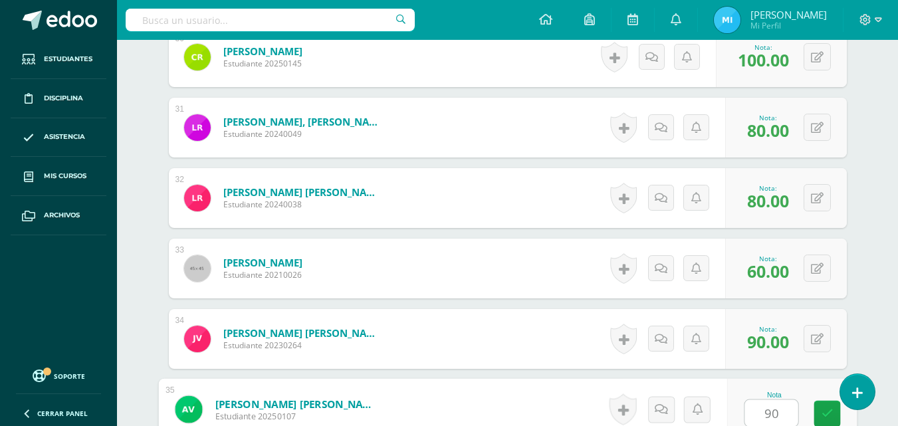
type input "90"
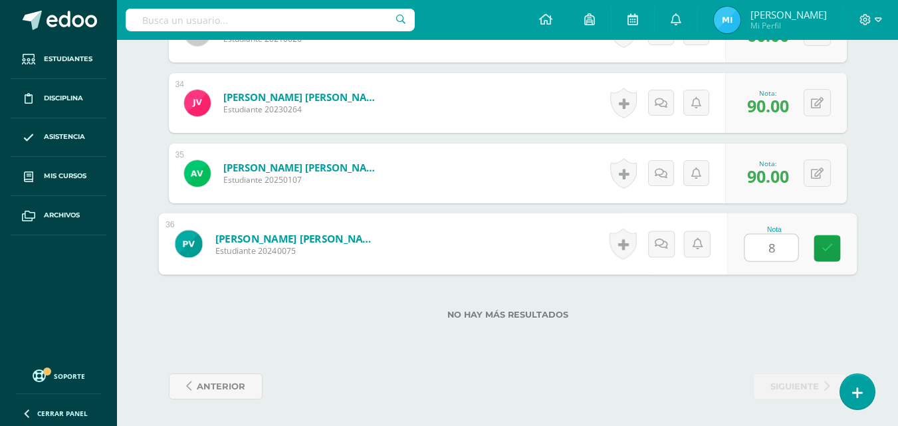
type input "80"
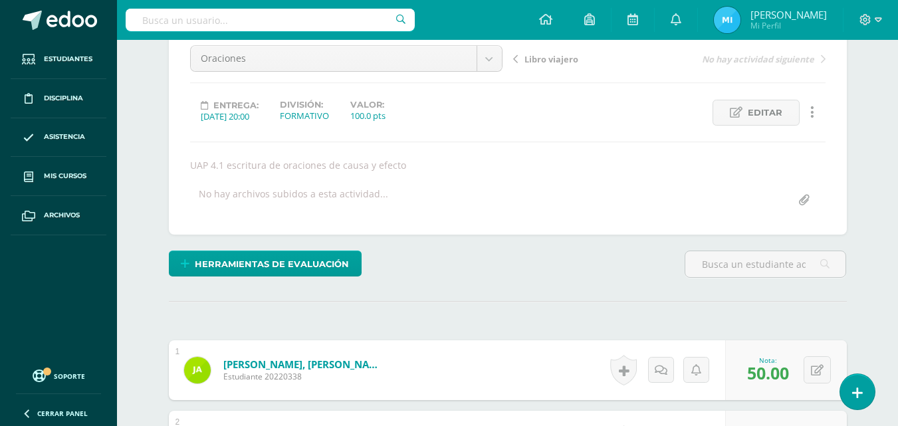
scroll to position [68, 0]
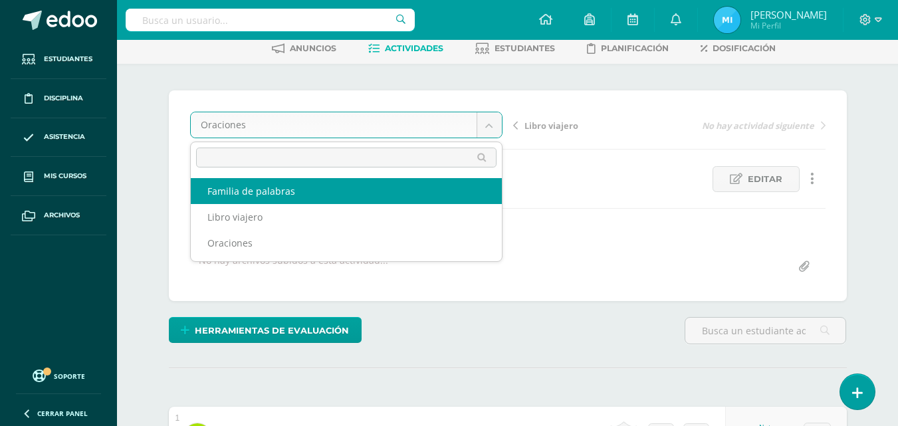
select select "/dashboard/teacher/grade-activity/226152/"
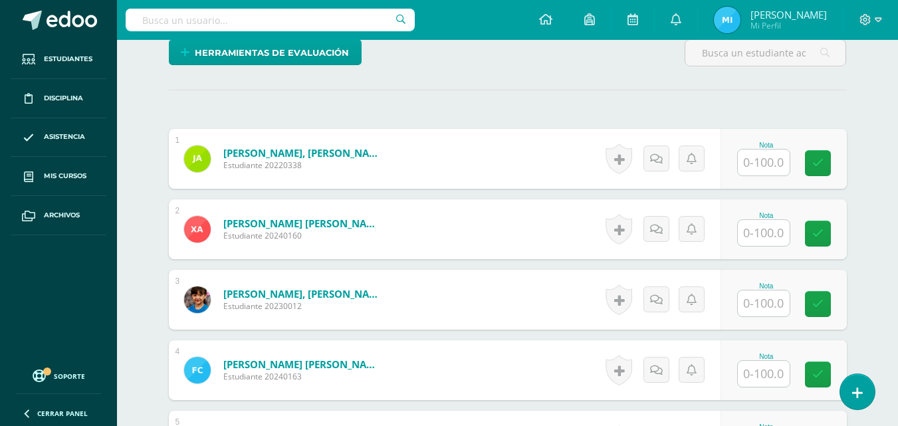
scroll to position [402, 0]
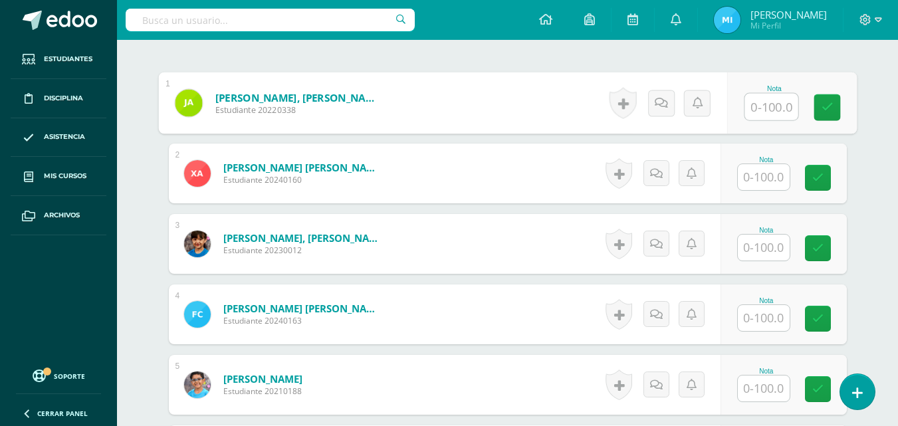
click at [761, 106] on input "text" at bounding box center [771, 107] width 53 height 27
type input "100"
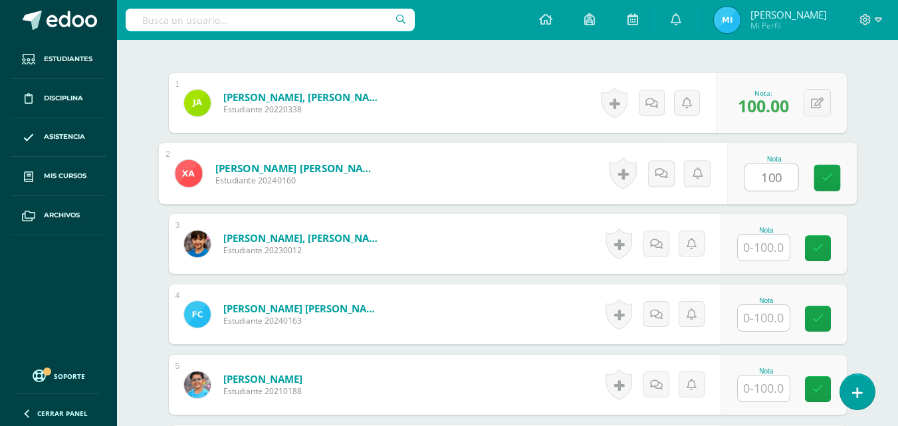
type input "100"
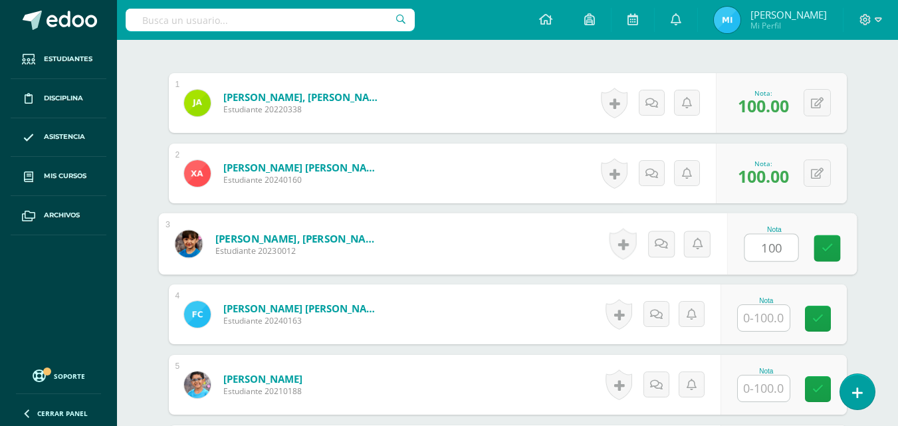
type input "100"
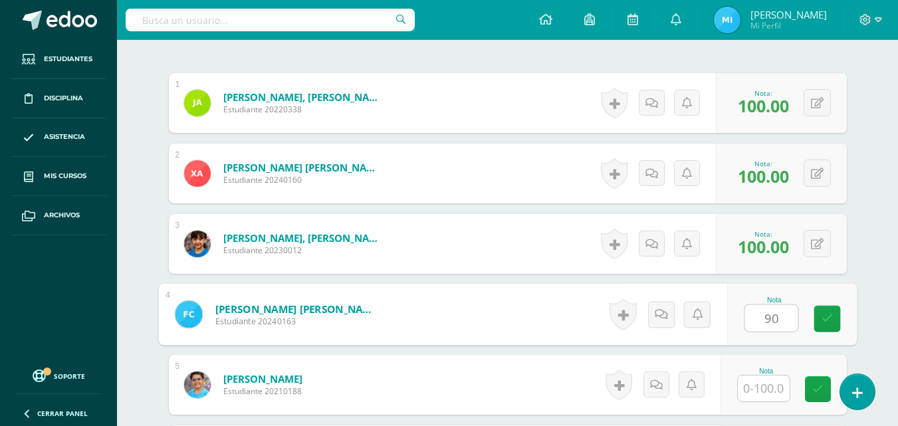
type input "90"
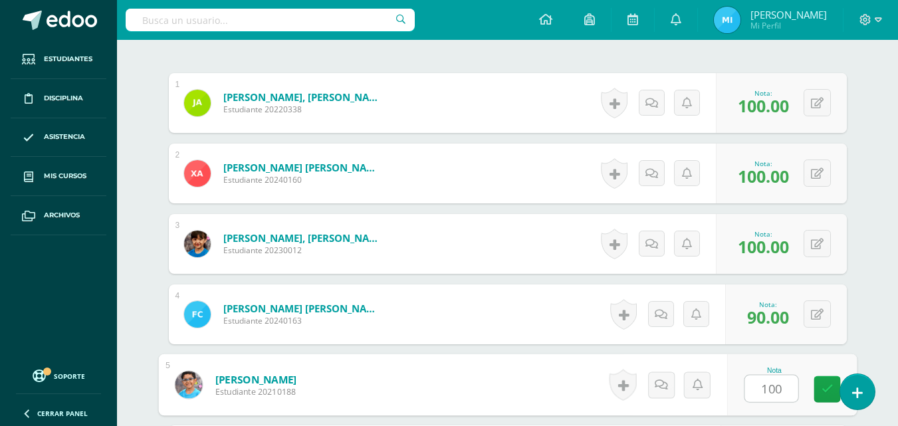
type input "100"
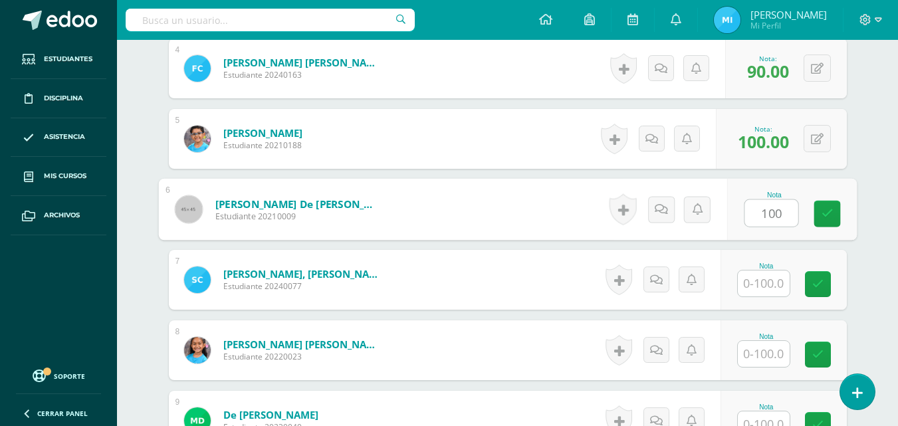
type input "100"
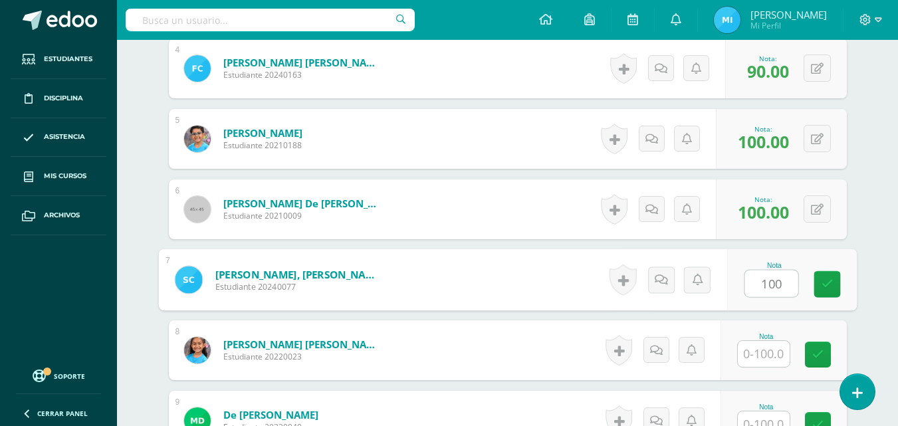
type input "100"
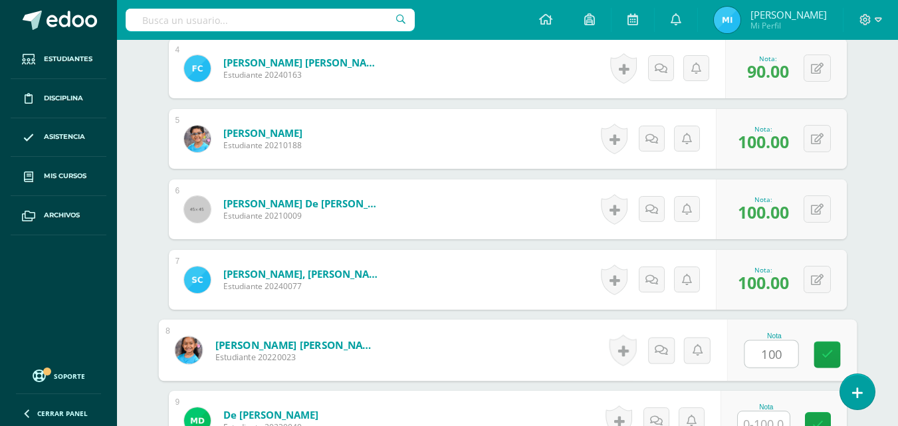
type input "100"
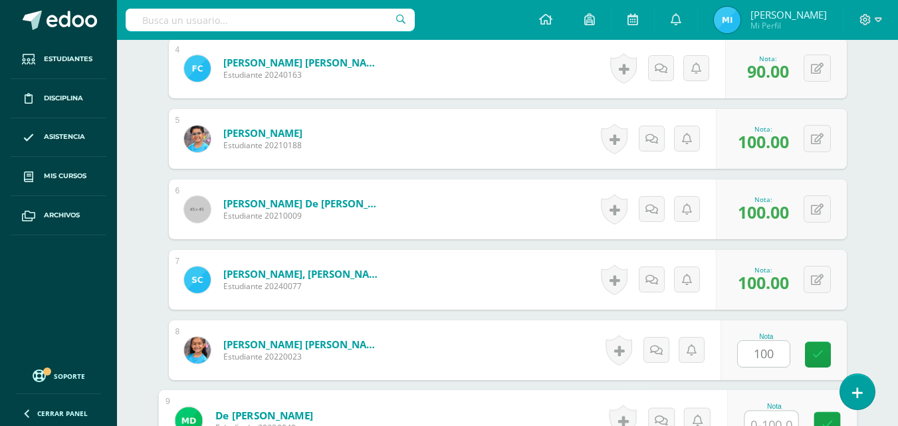
scroll to position [659, 0]
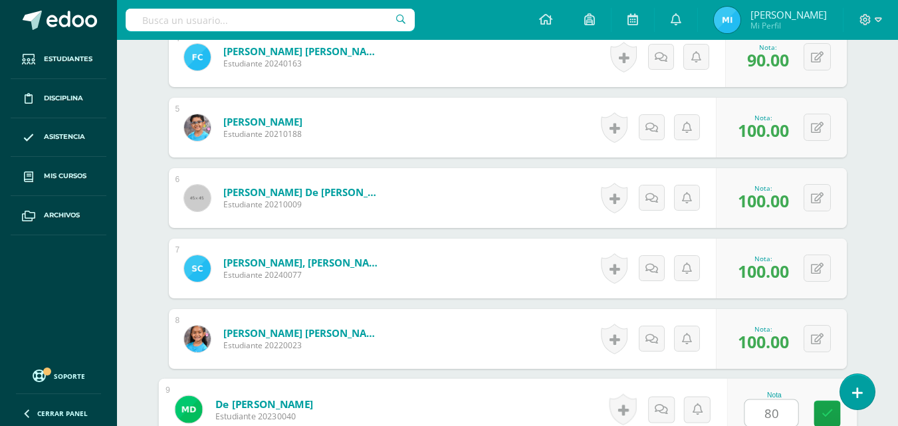
type input "80"
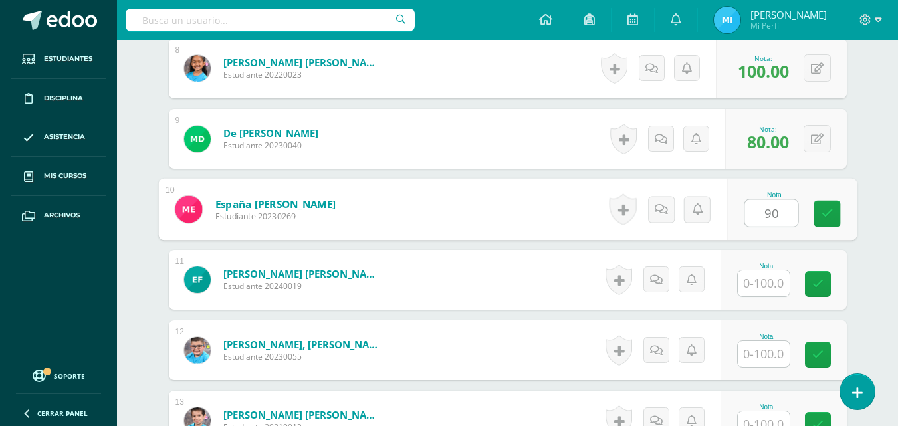
type input "90"
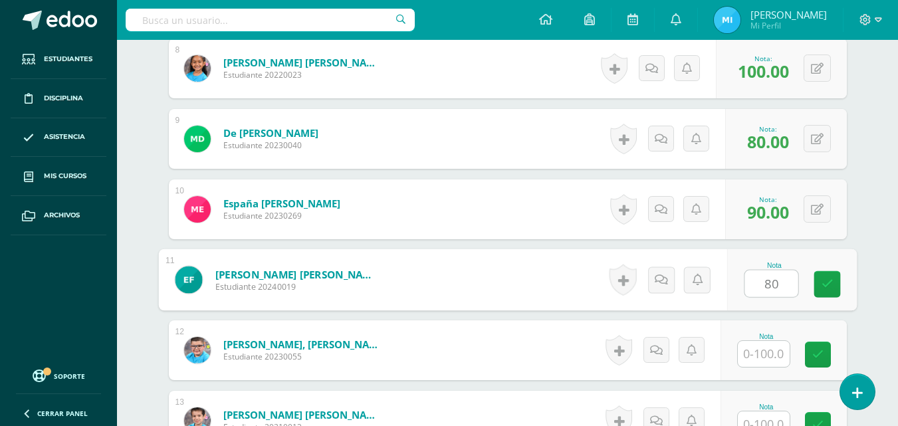
type input "80"
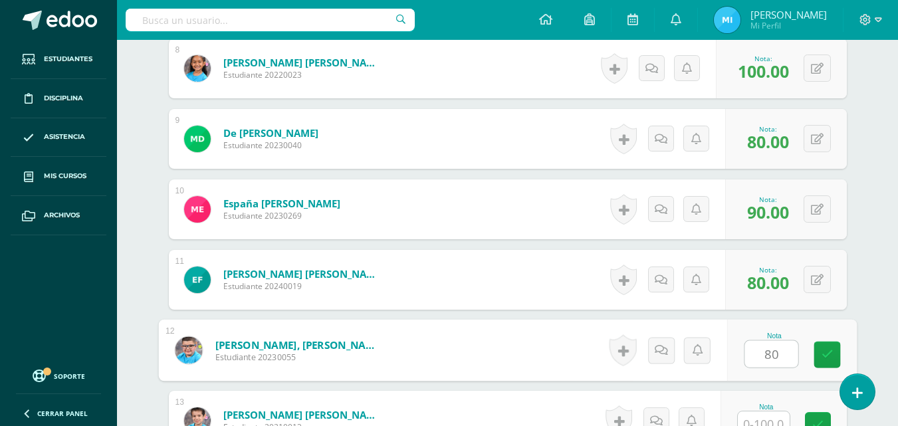
type input "80"
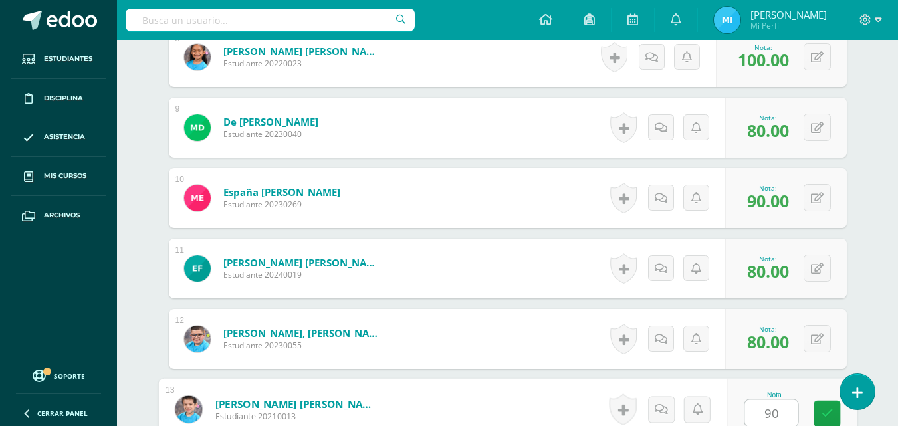
type input "90"
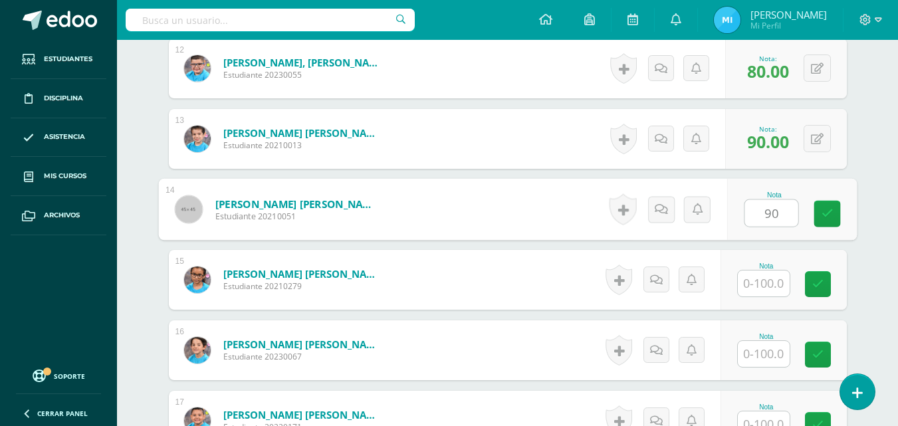
type input "90"
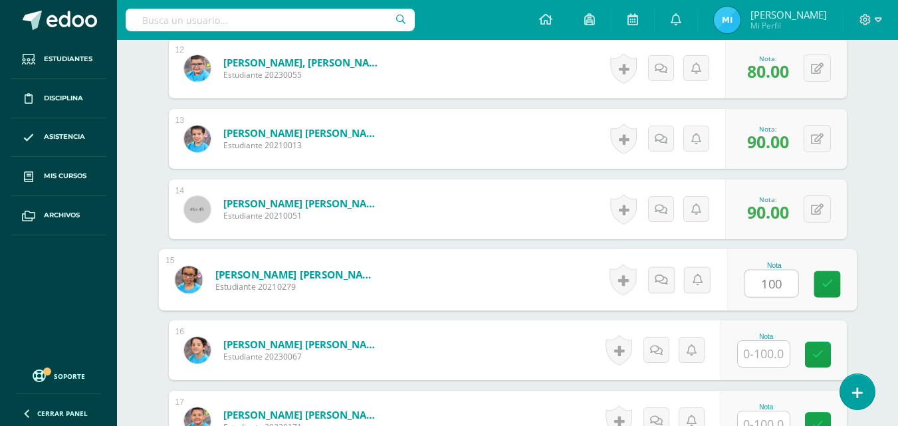
type input "100"
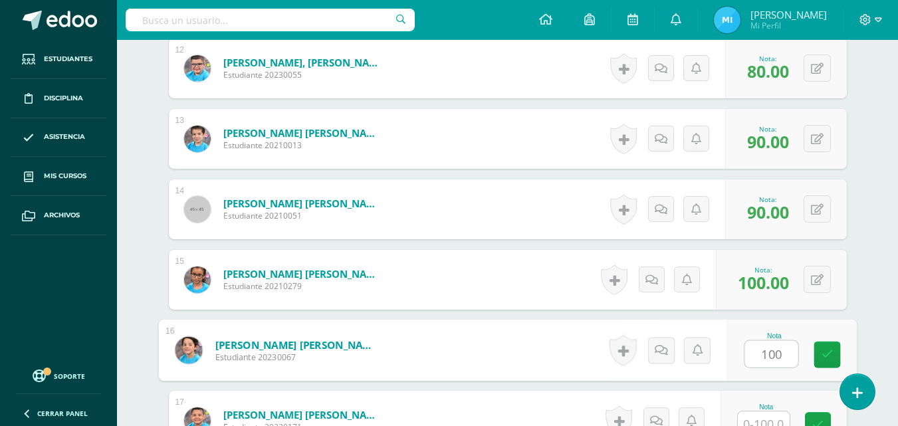
type input "100"
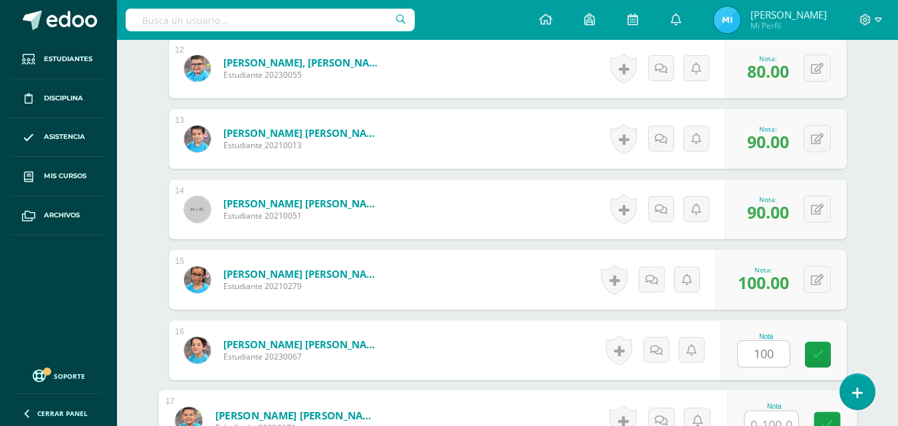
scroll to position [1223, 0]
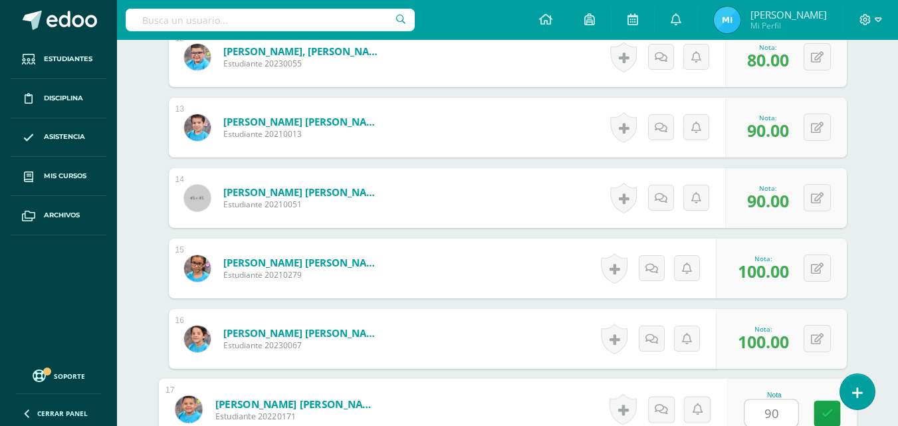
type input "90"
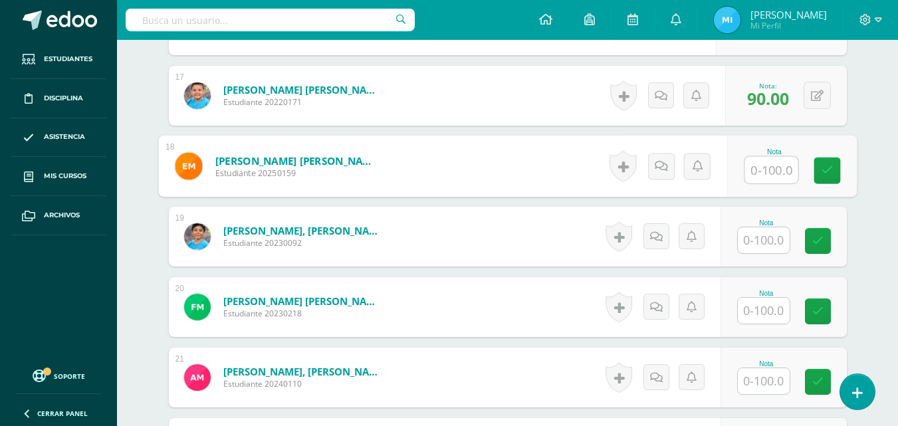
scroll to position [1560, 0]
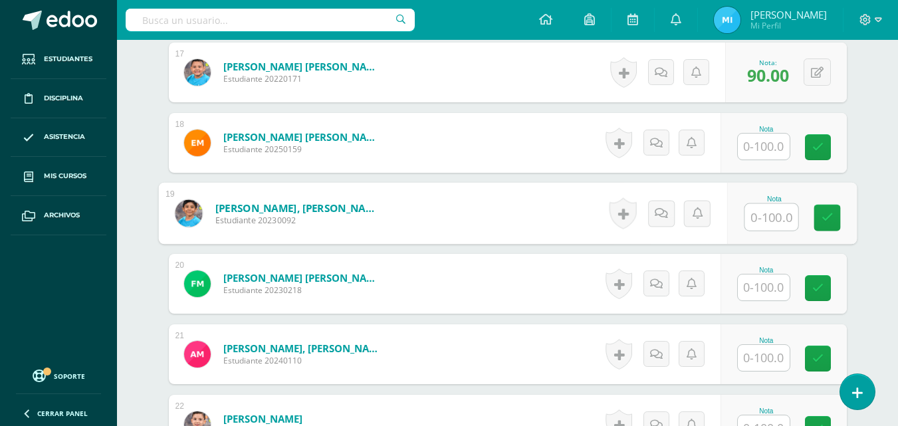
click at [779, 219] on input "text" at bounding box center [771, 217] width 53 height 27
type input "100"
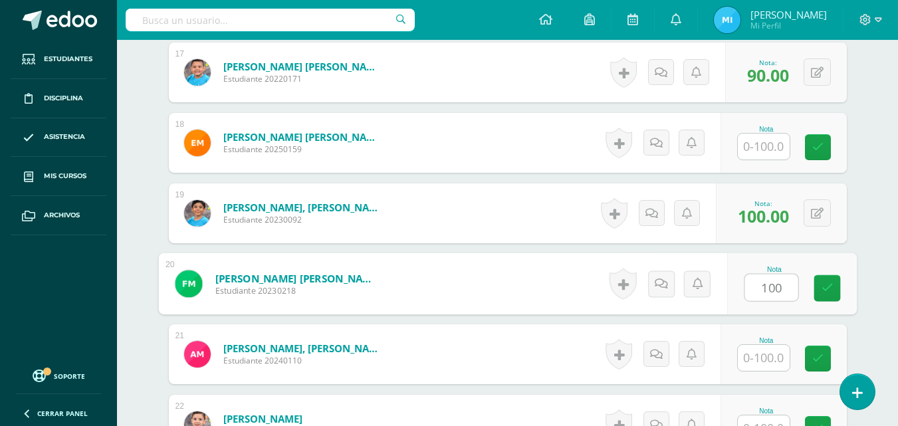
type input "100"
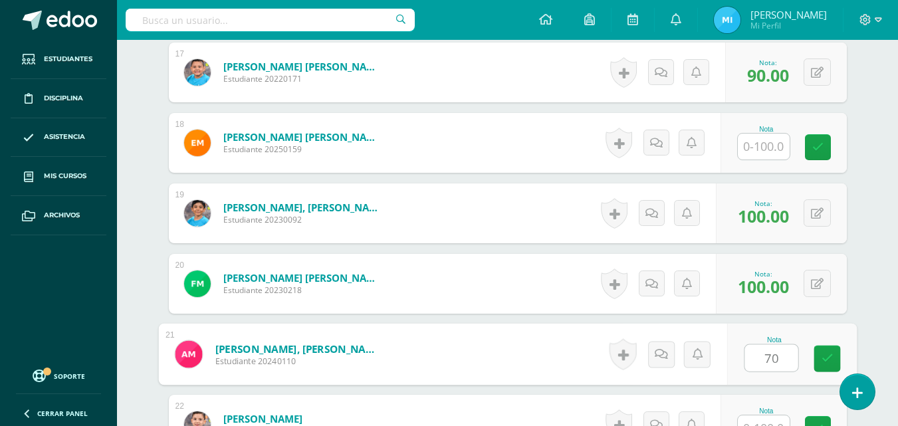
type input "70"
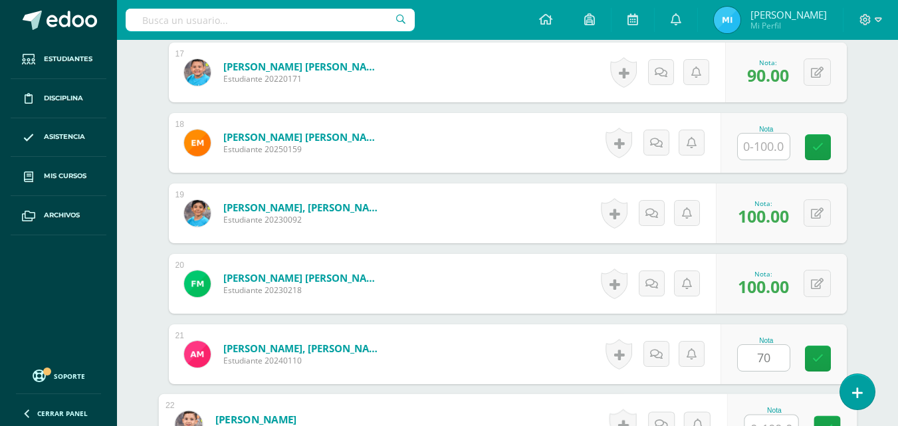
scroll to position [1575, 0]
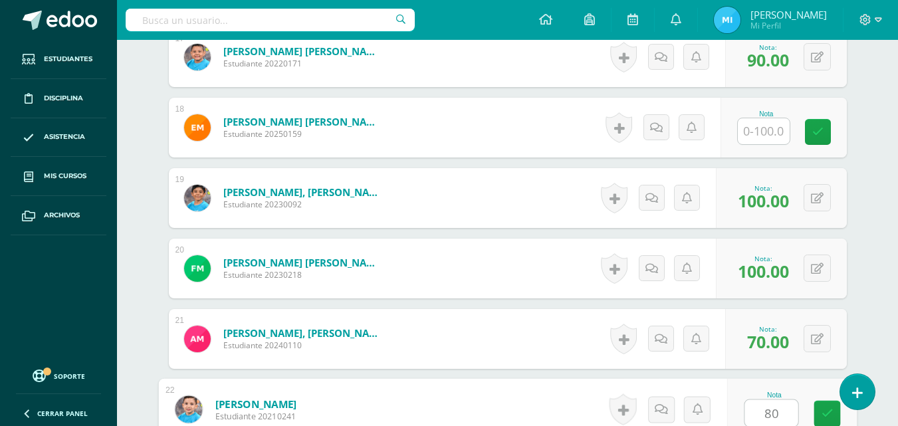
type input "80"
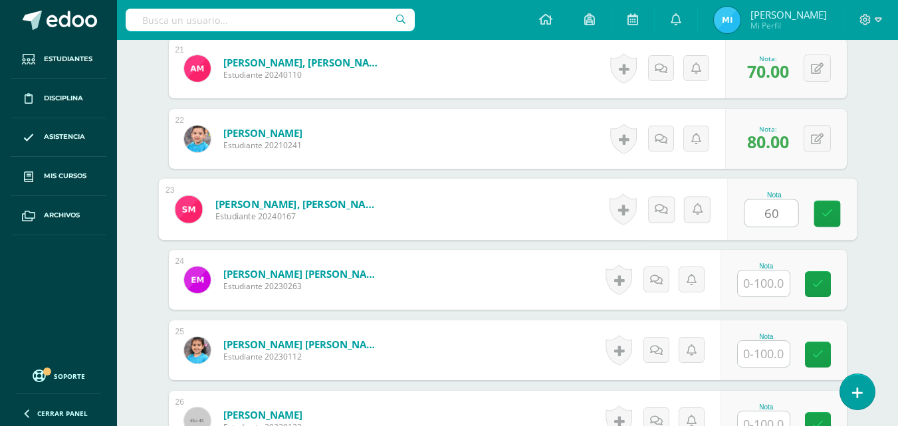
type input "60"
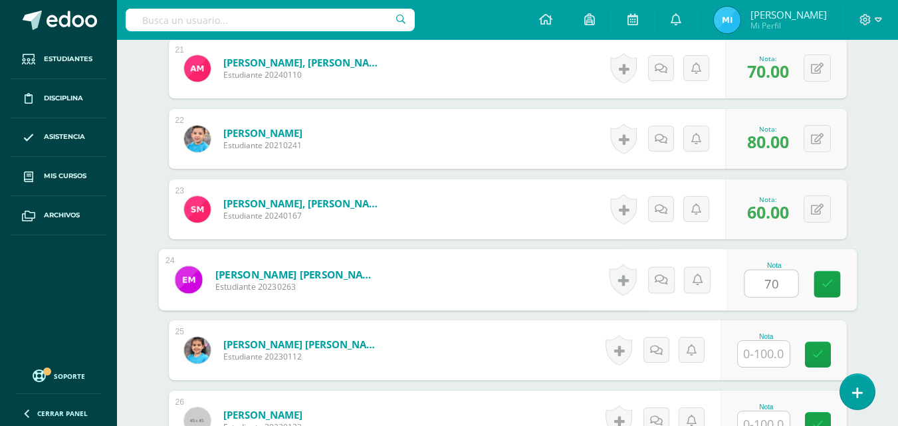
type input "70"
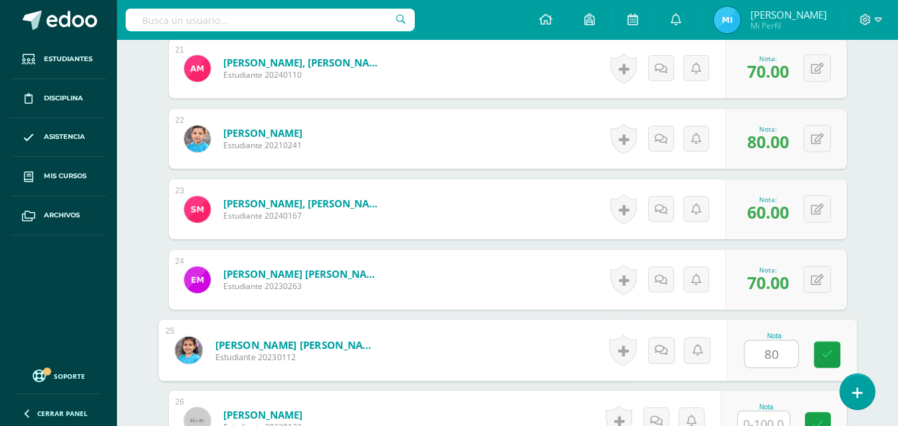
type input "80"
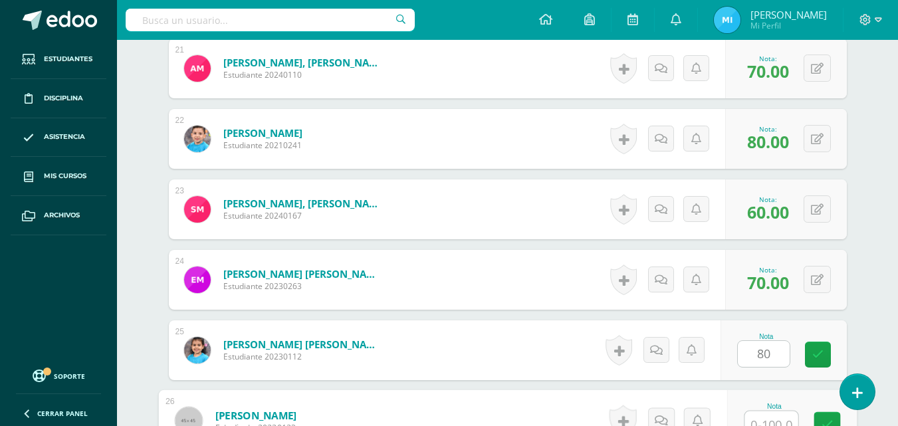
scroll to position [1857, 0]
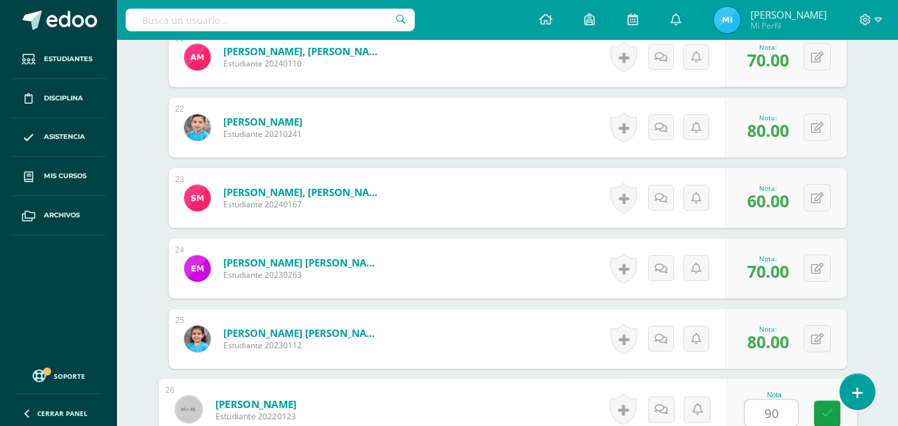
type input "90"
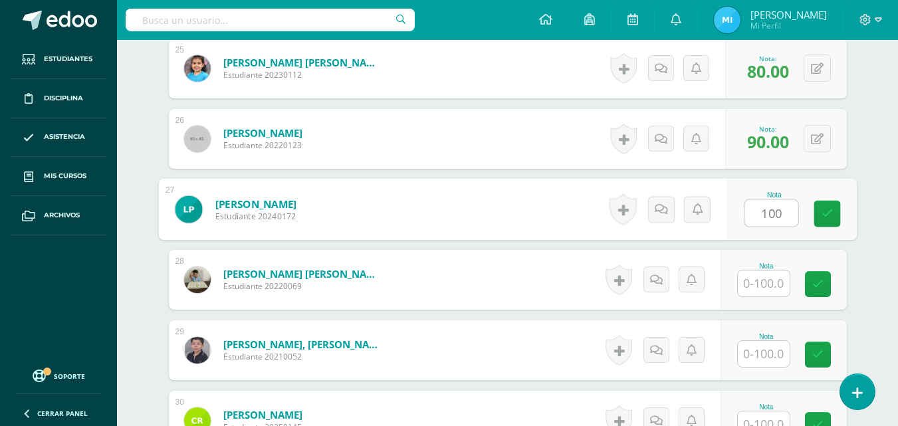
type input "100"
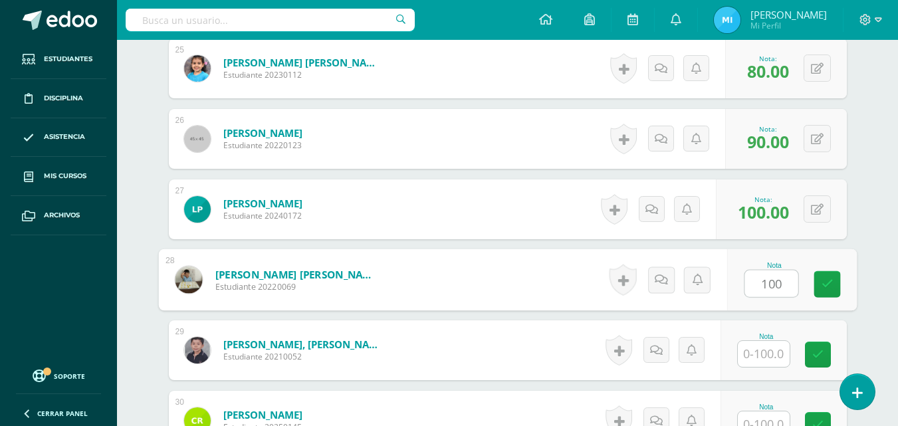
type input "100"
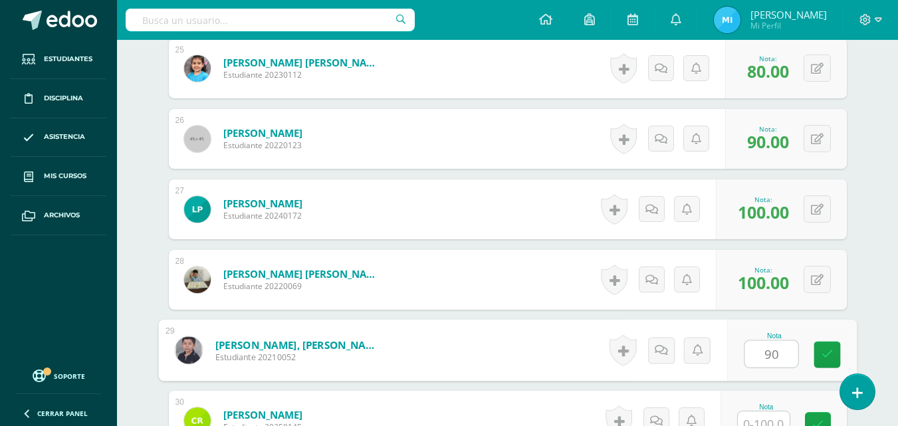
type input "90"
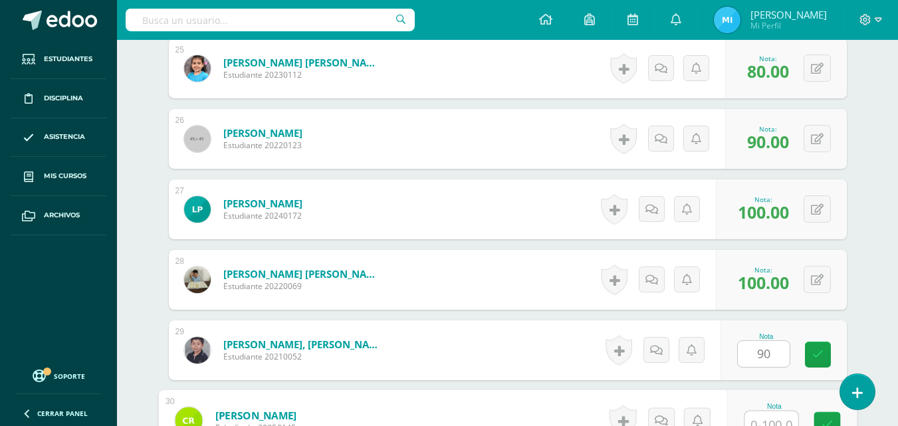
scroll to position [2139, 0]
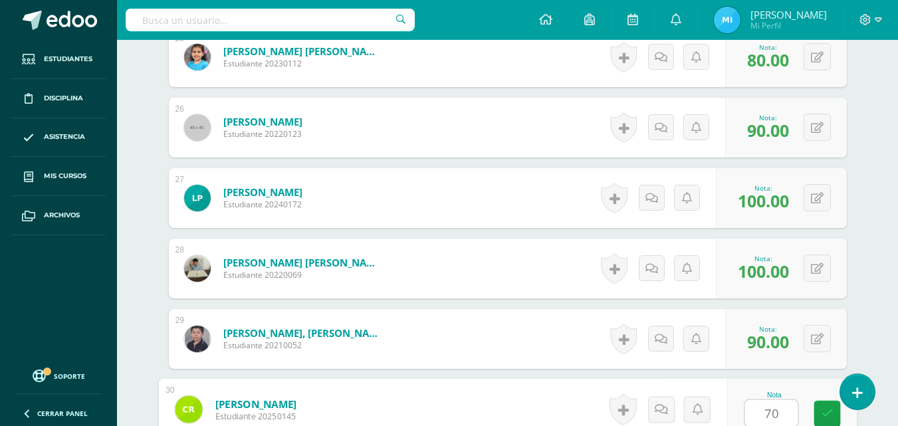
type input "70"
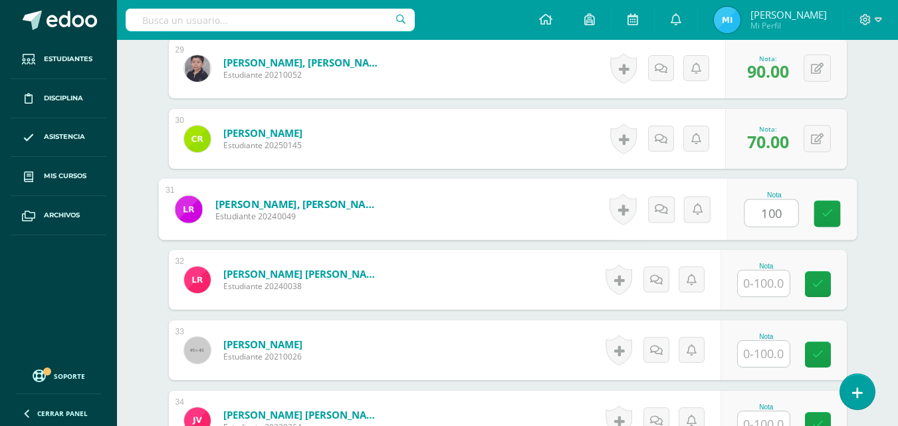
type input "100"
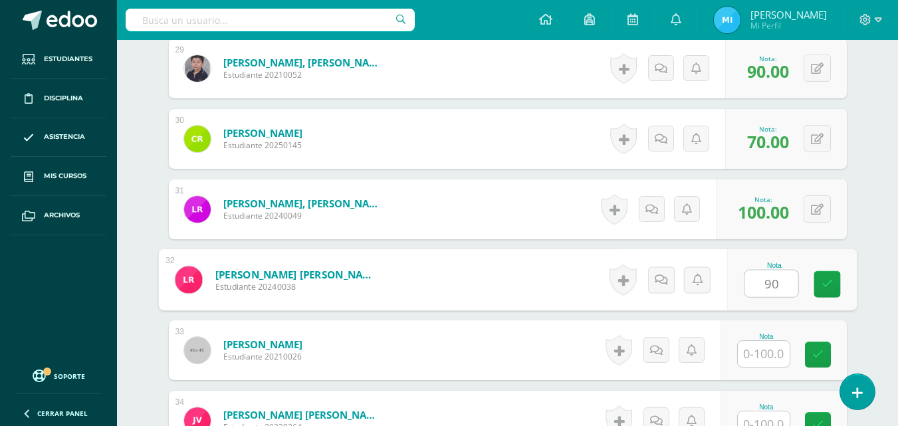
type input "90"
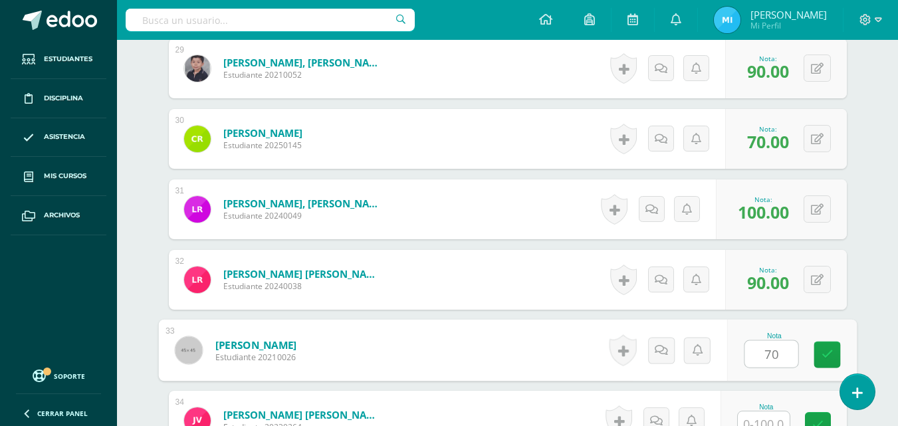
type input "70"
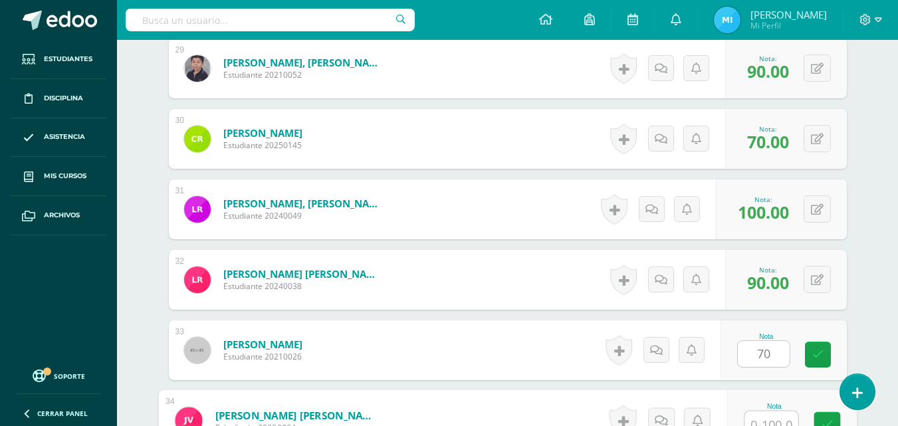
scroll to position [2421, 0]
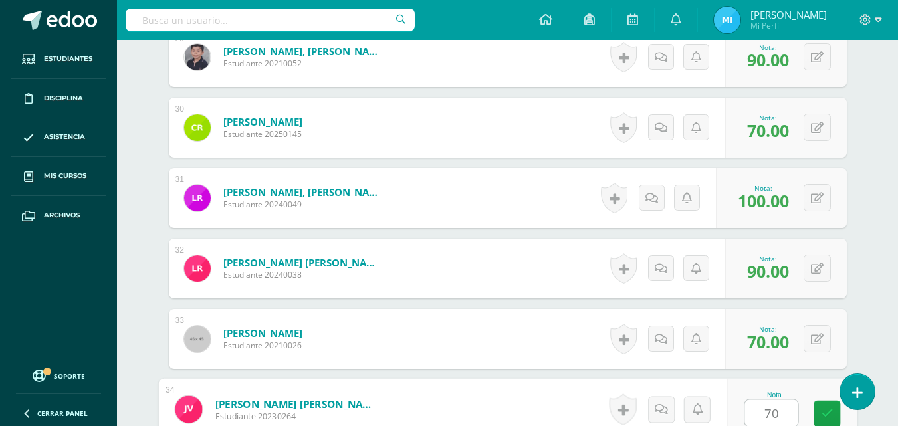
type input "70"
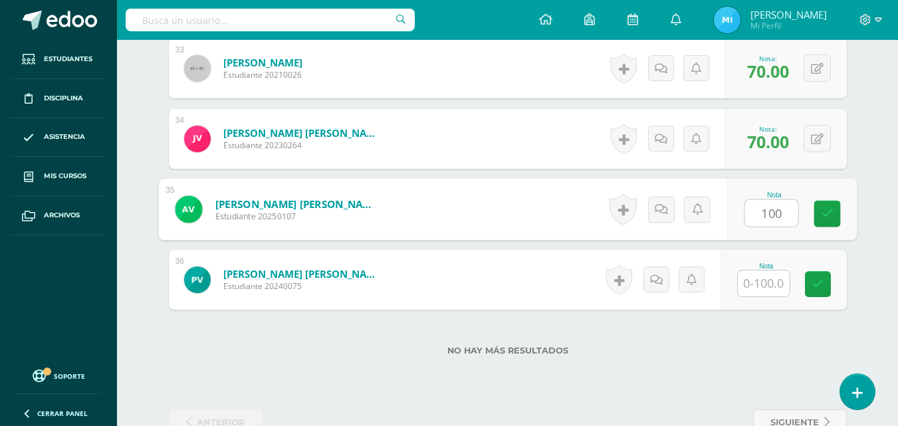
type input "100"
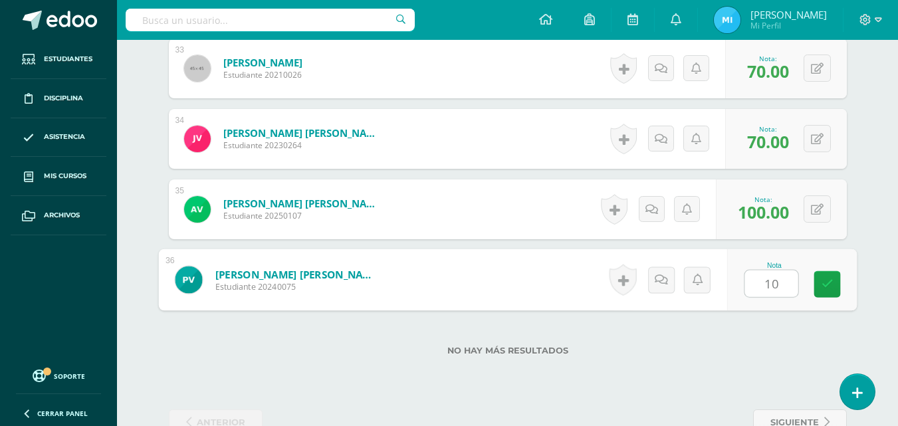
type input "100"
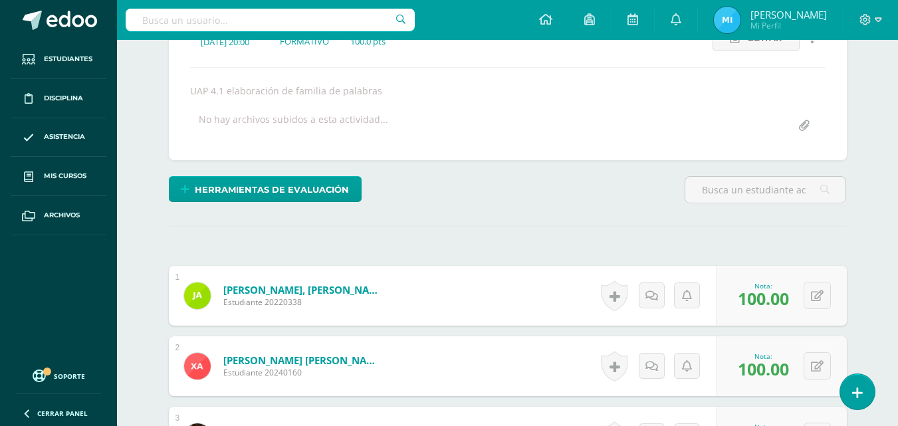
scroll to position [0, 0]
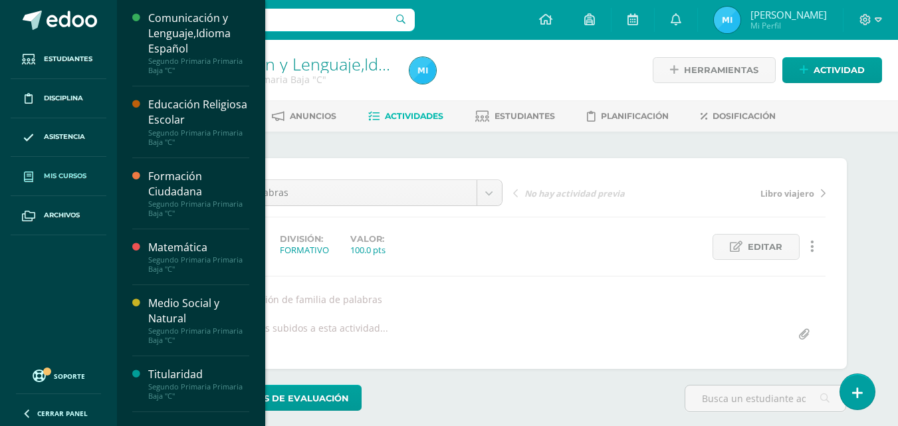
click at [44, 178] on span "Mis cursos" at bounding box center [65, 176] width 43 height 11
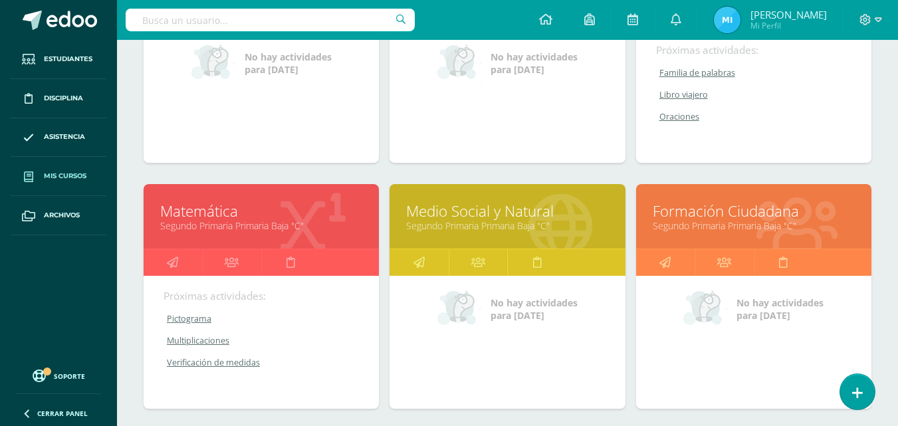
scroll to position [332, 0]
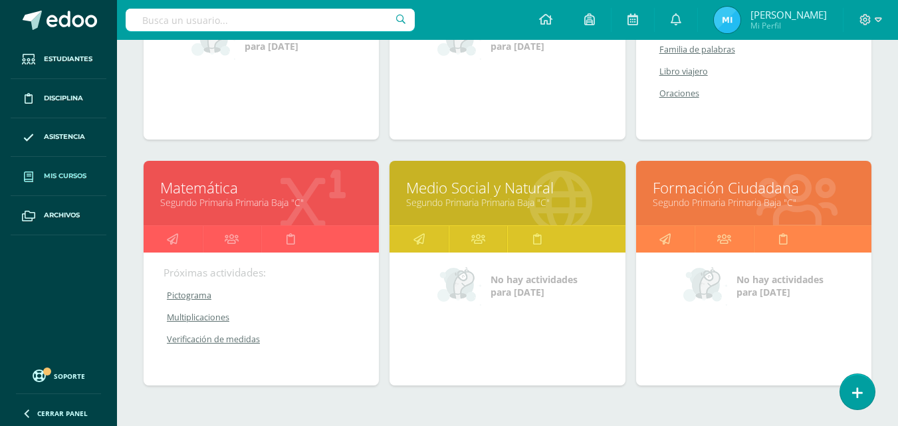
click at [551, 170] on icon at bounding box center [560, 202] width 63 height 65
click at [506, 193] on link "Medio Social y Natural" at bounding box center [507, 188] width 202 height 21
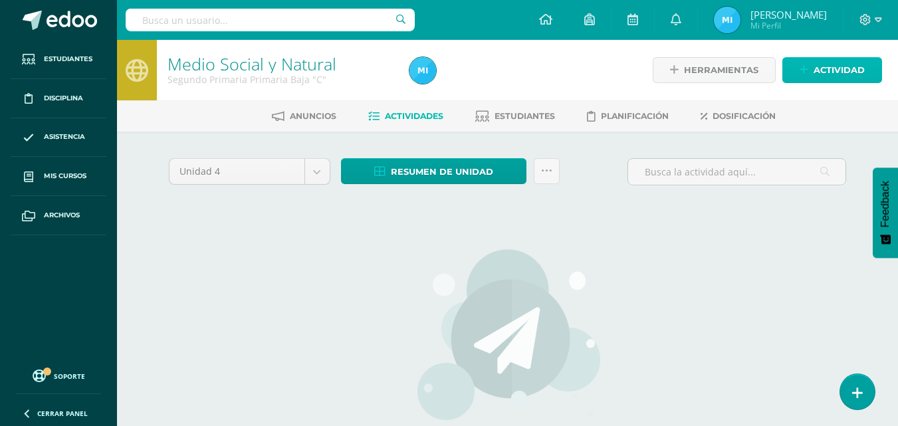
click at [845, 74] on span "Actividad" at bounding box center [839, 70] width 51 height 25
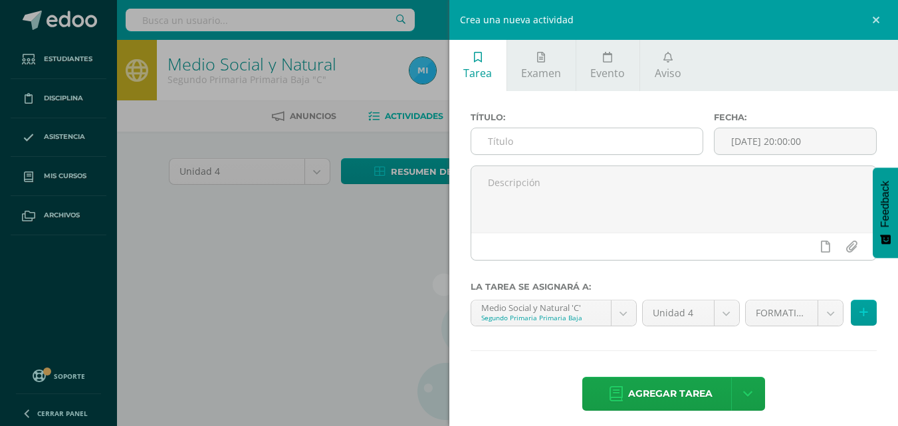
click at [592, 150] on input "text" at bounding box center [586, 141] width 231 height 26
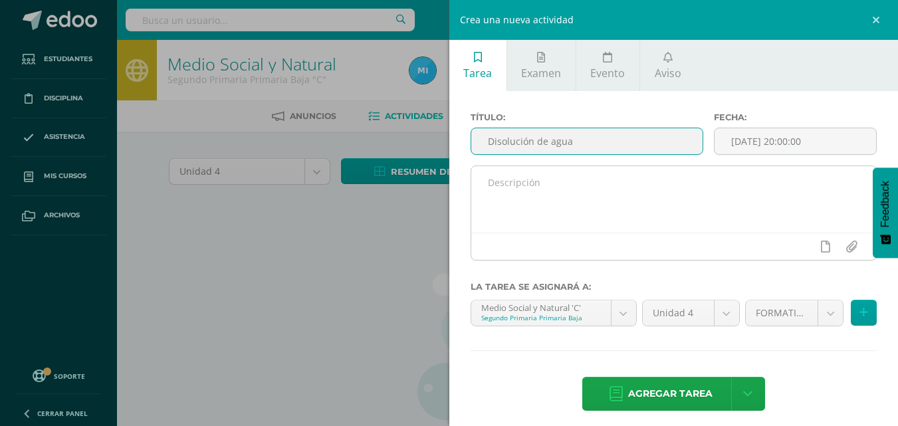
type input "Disolución de agua"
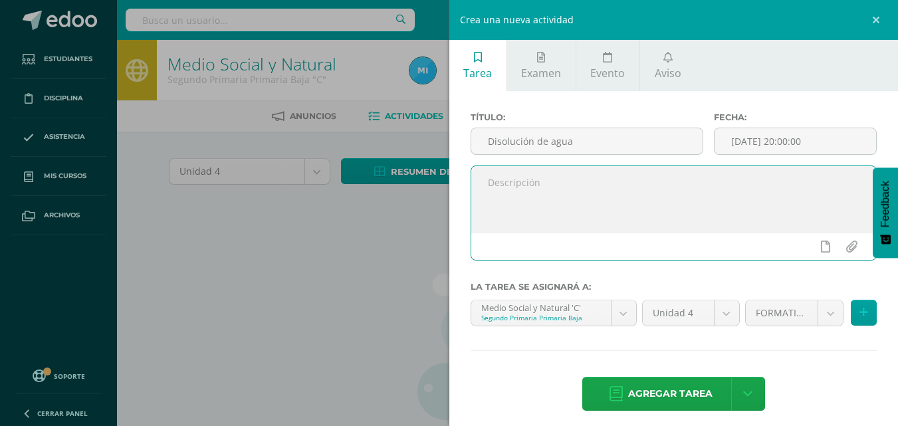
click at [580, 190] on textarea at bounding box center [674, 199] width 406 height 66
click at [508, 180] on textarea "UAP. 4.1" at bounding box center [674, 199] width 406 height 66
click at [623, 181] on textarea "UAP 4.1" at bounding box center [674, 199] width 406 height 66
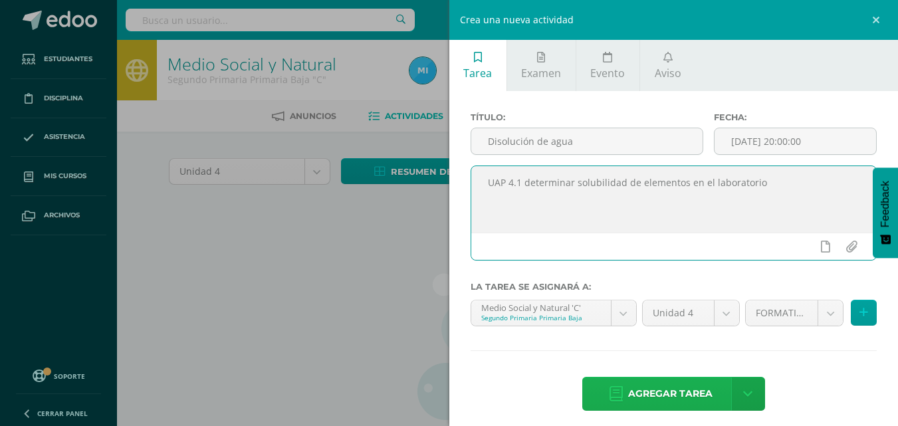
type textarea "UAP 4.1 determinar solubilidad de elementos en el laboratorio"
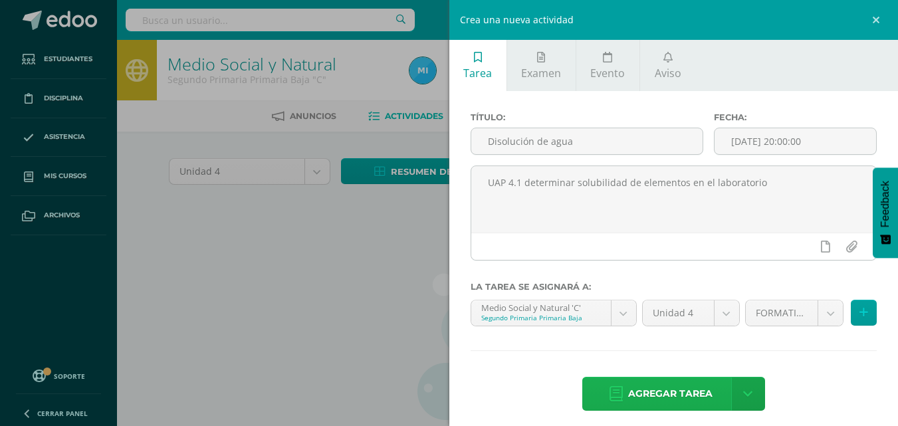
click at [674, 406] on span "Agregar tarea" at bounding box center [670, 394] width 84 height 33
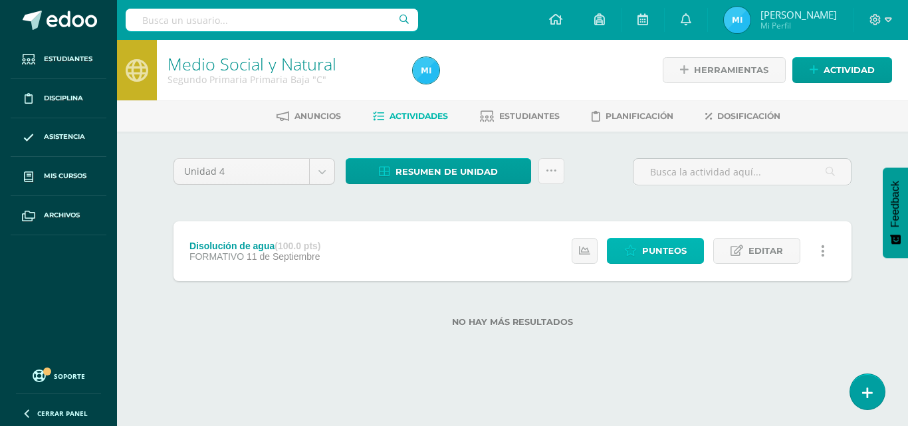
click at [668, 259] on span "Punteos" at bounding box center [664, 251] width 45 height 25
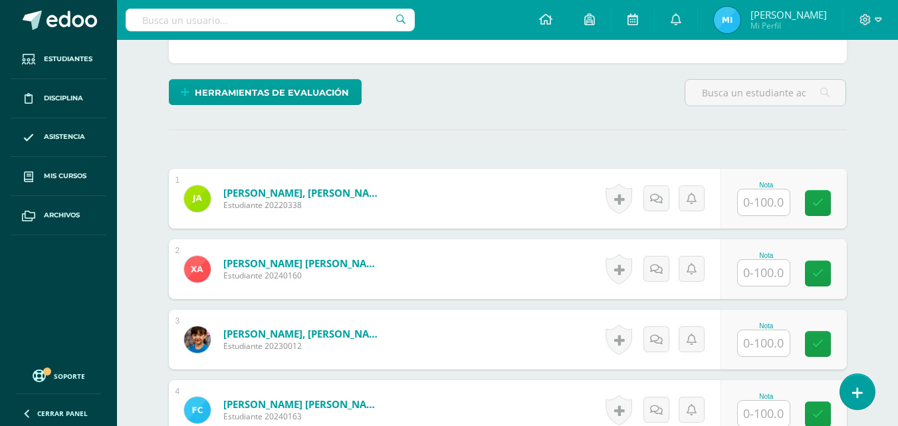
scroll to position [329, 0]
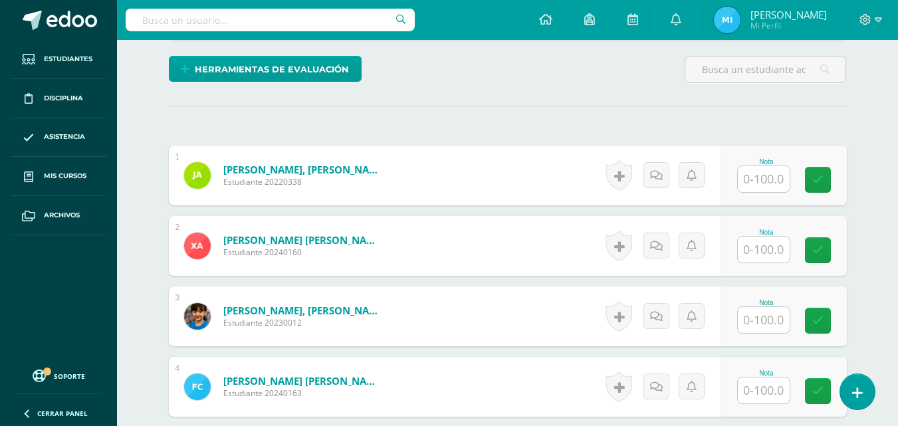
click at [784, 175] on input "text" at bounding box center [764, 179] width 52 height 26
type input "70"
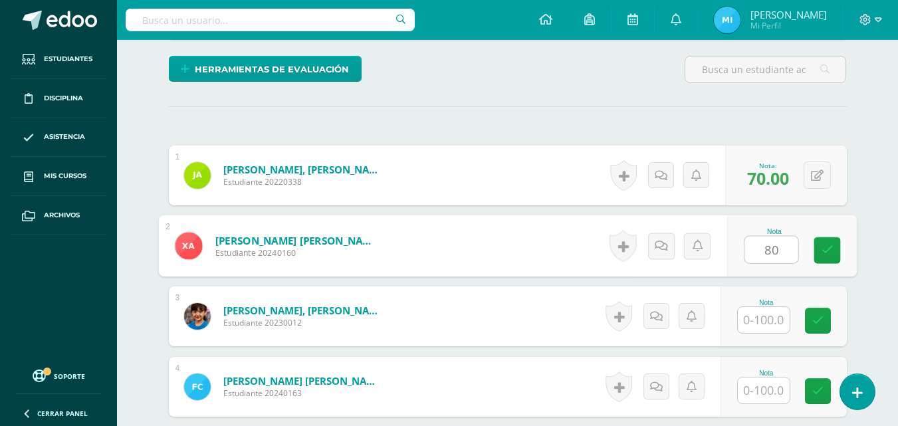
type input "80"
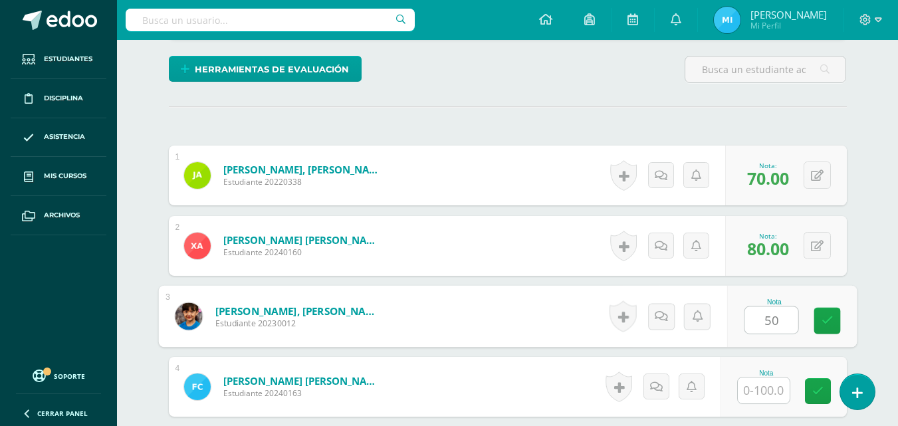
type input "50"
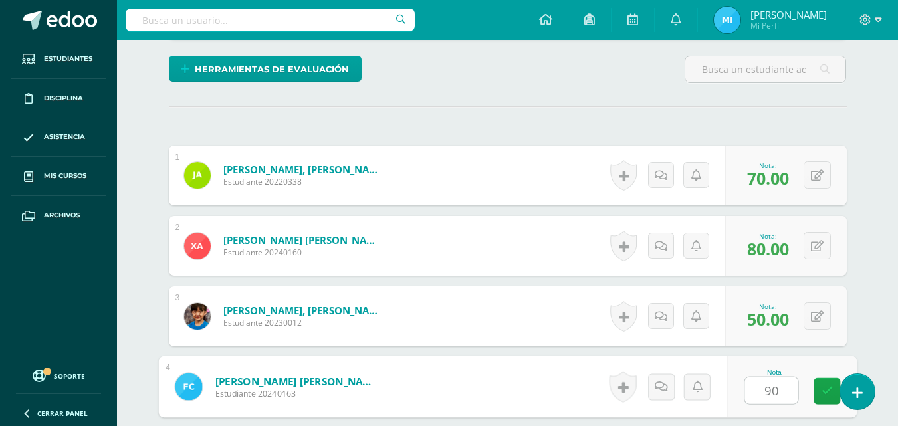
type input "90"
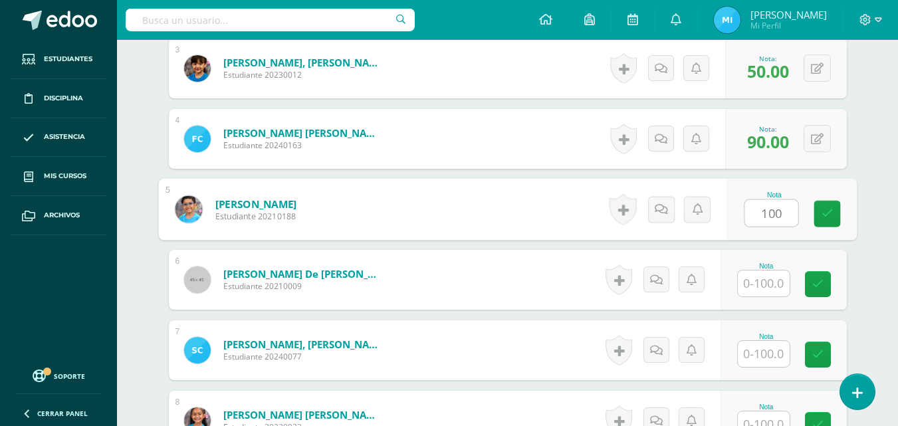
type input "100"
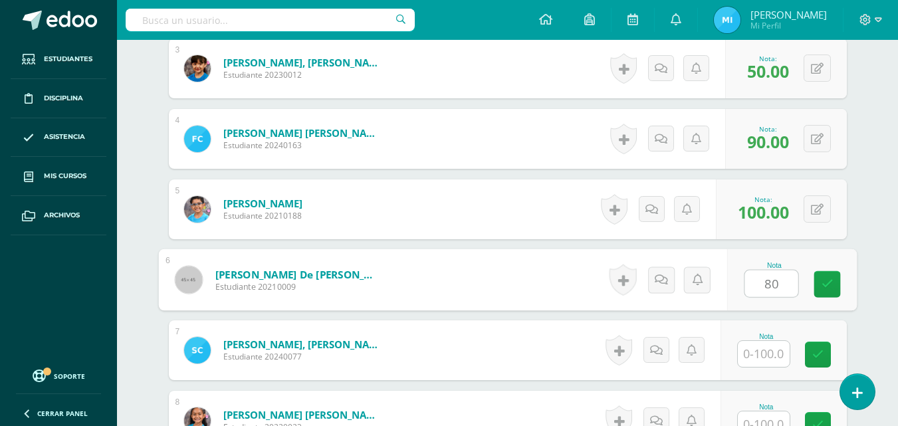
type input "80"
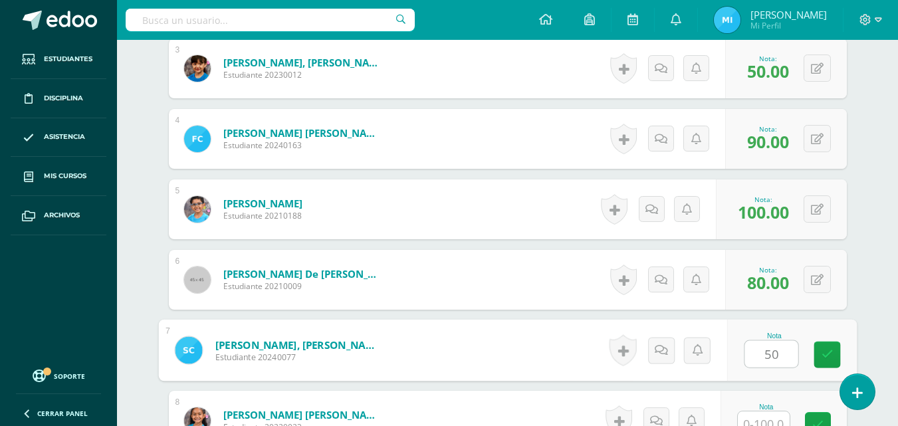
type input "50"
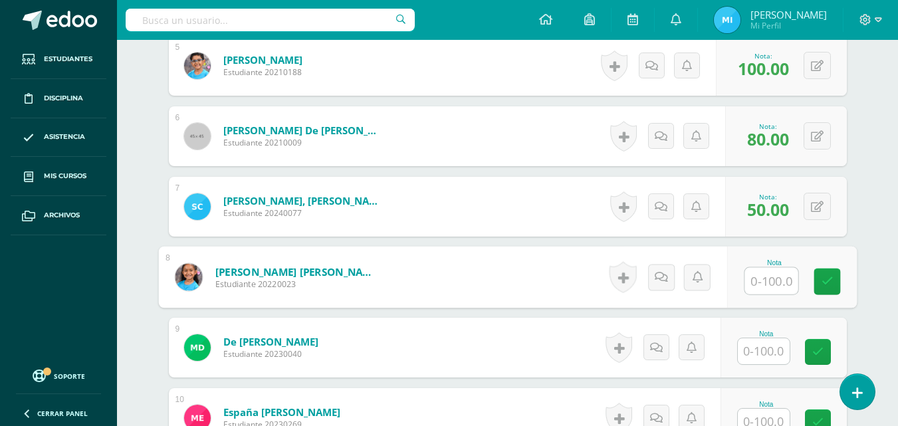
scroll to position [721, 0]
type input "100"
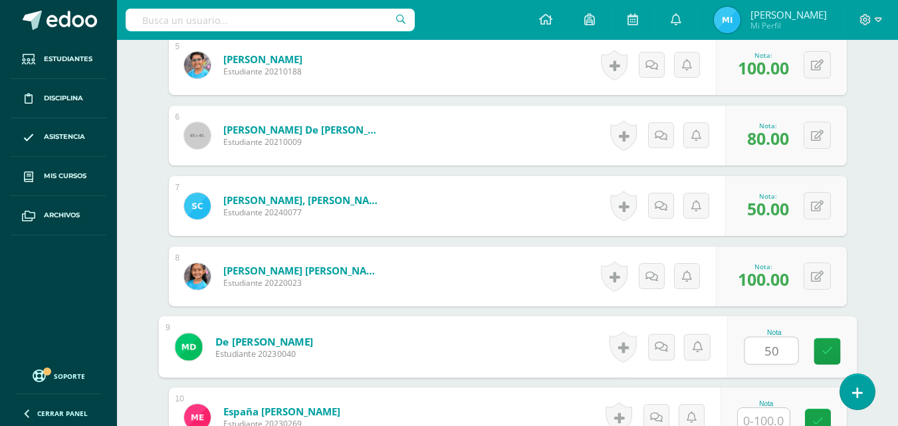
type input "50"
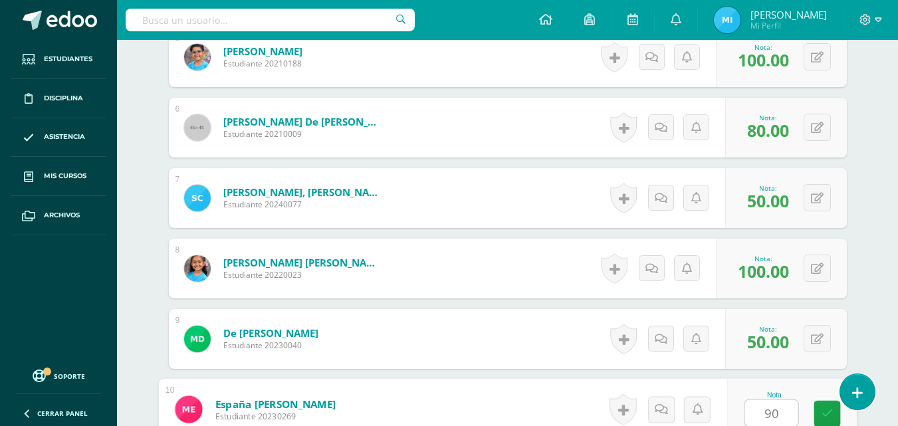
type input "90"
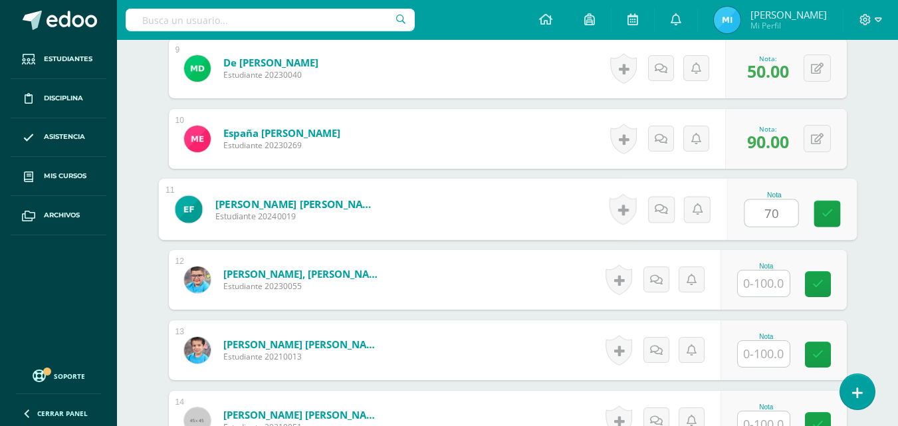
type input "70"
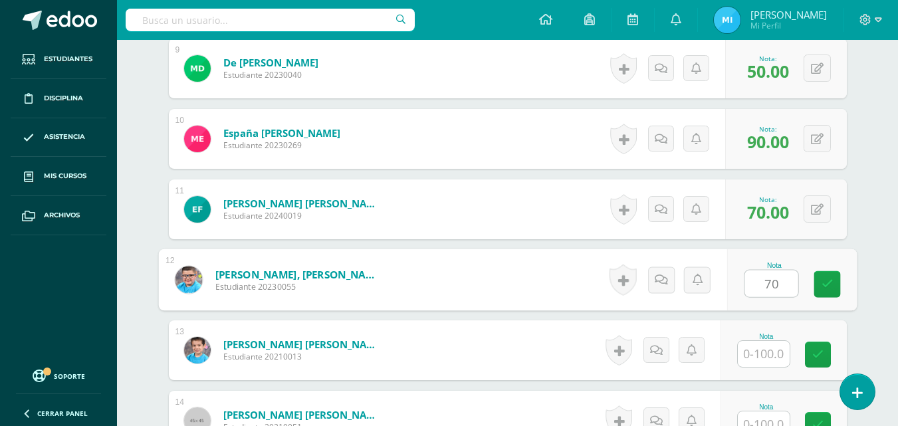
type input "70"
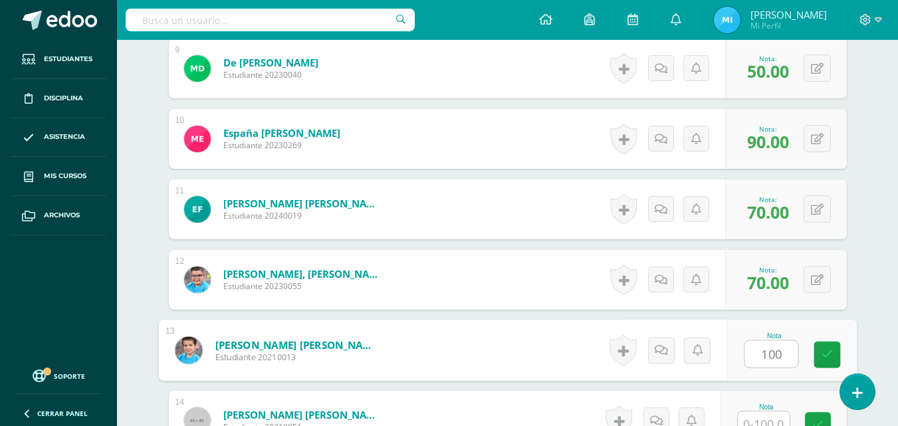
type input "100"
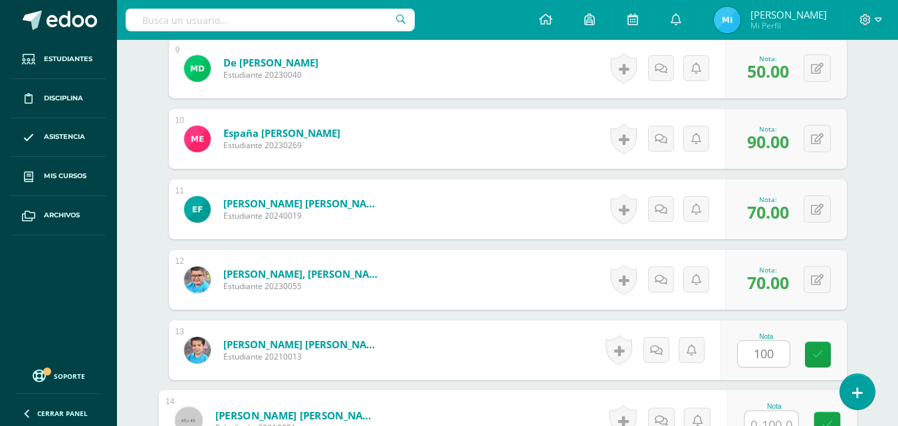
scroll to position [1011, 0]
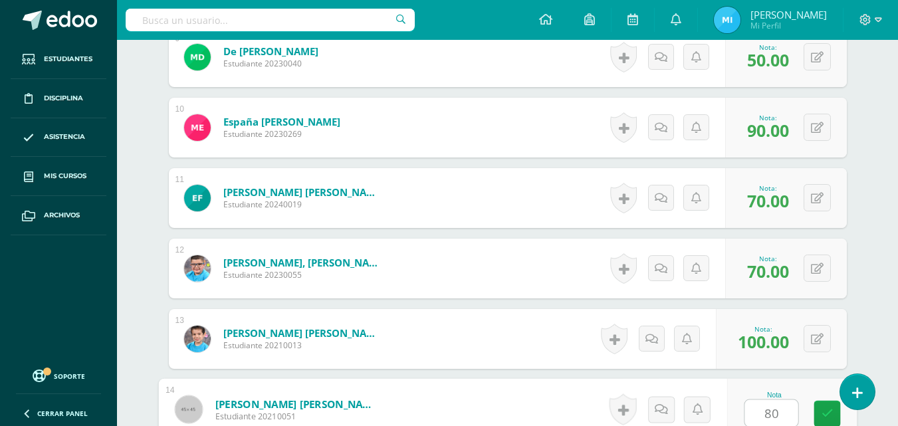
type input "80"
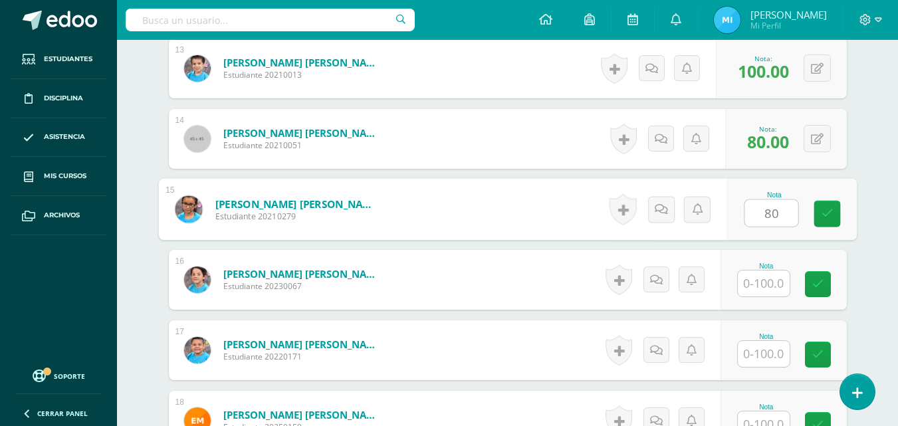
type input "80"
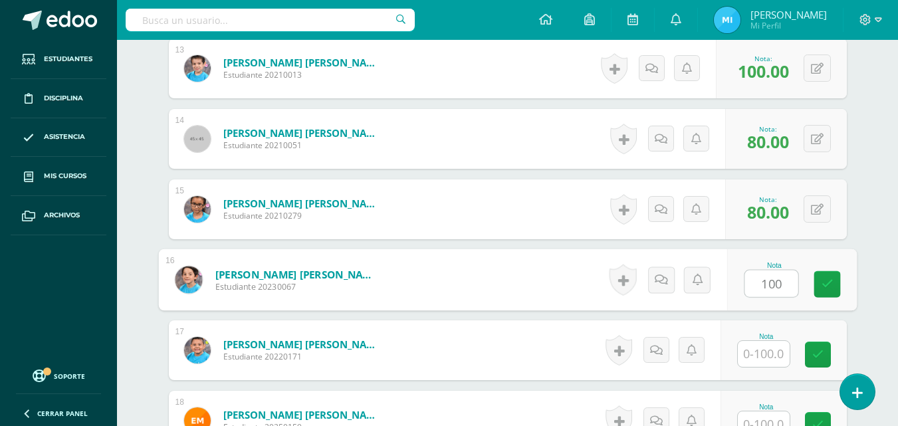
type input "100"
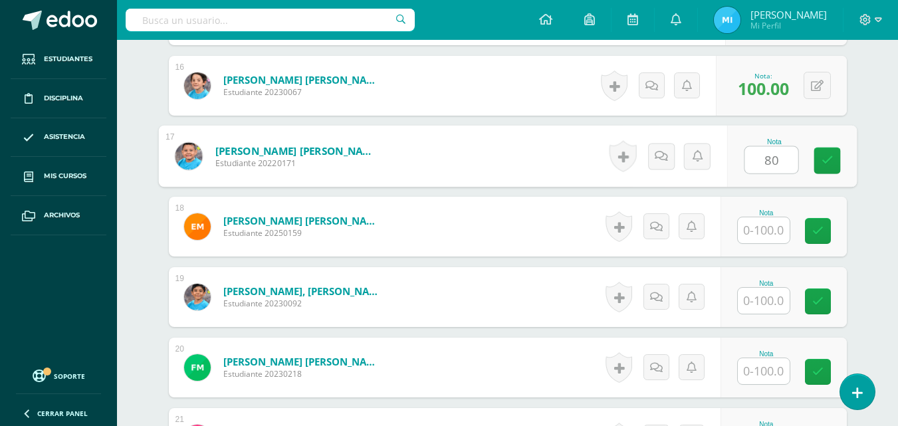
scroll to position [1481, 0]
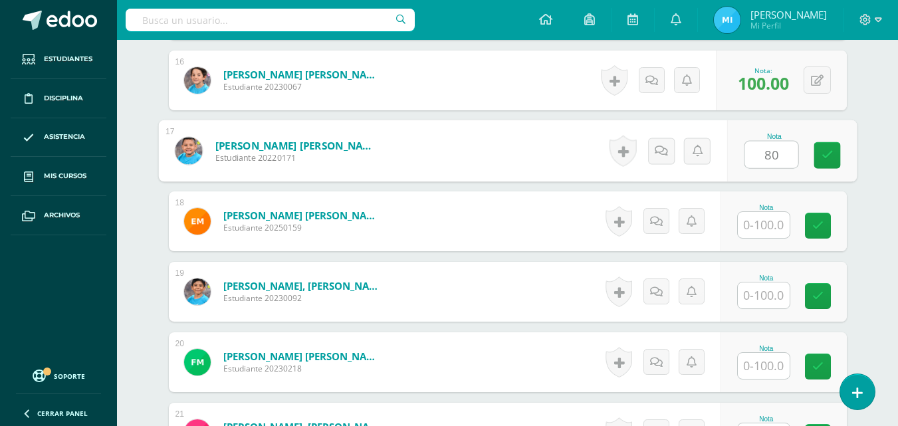
type input "80"
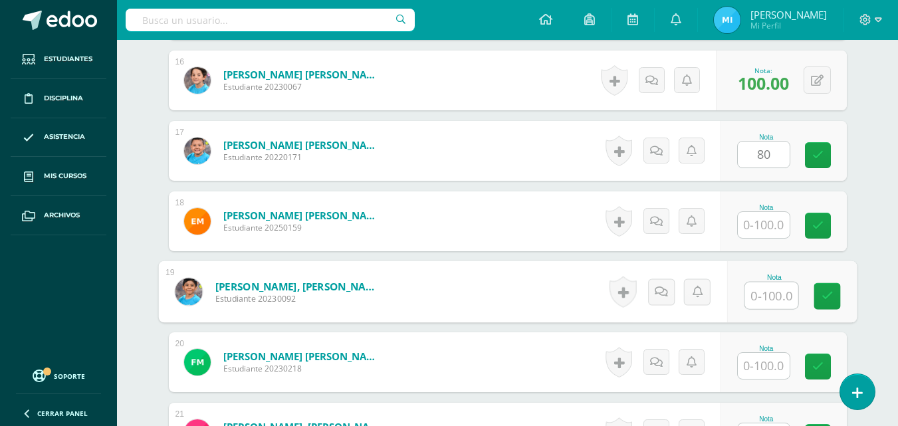
click at [751, 301] on input "text" at bounding box center [771, 296] width 53 height 27
type input "80"
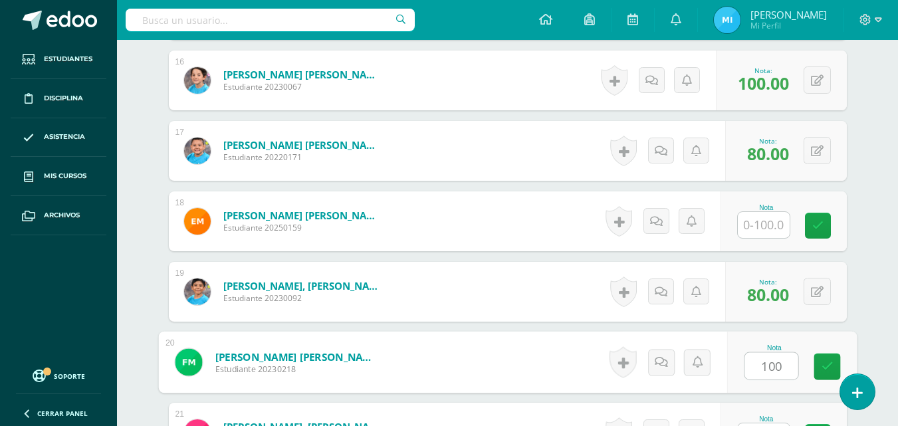
type input "100"
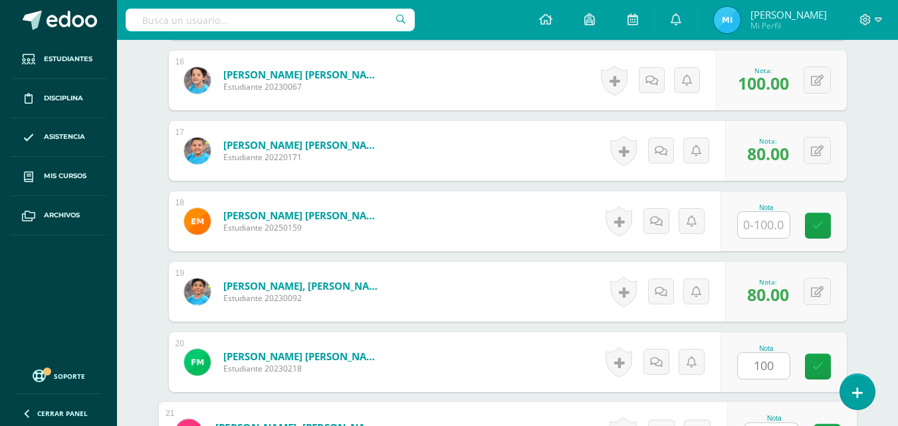
scroll to position [1505, 0]
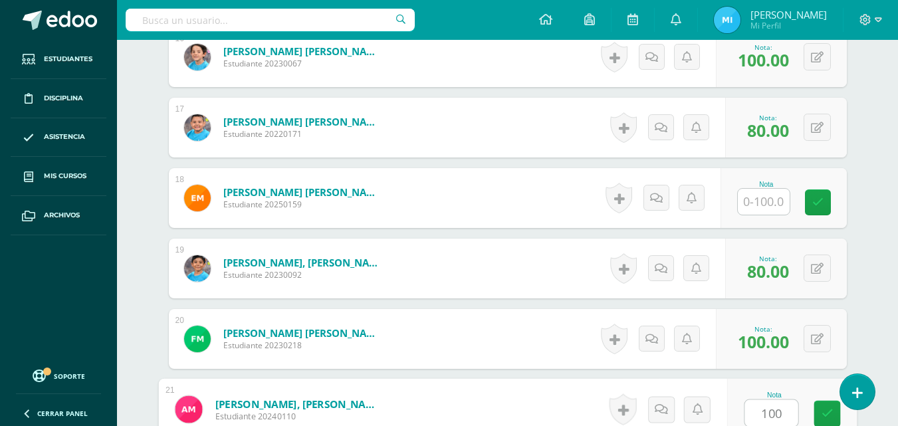
type input "100"
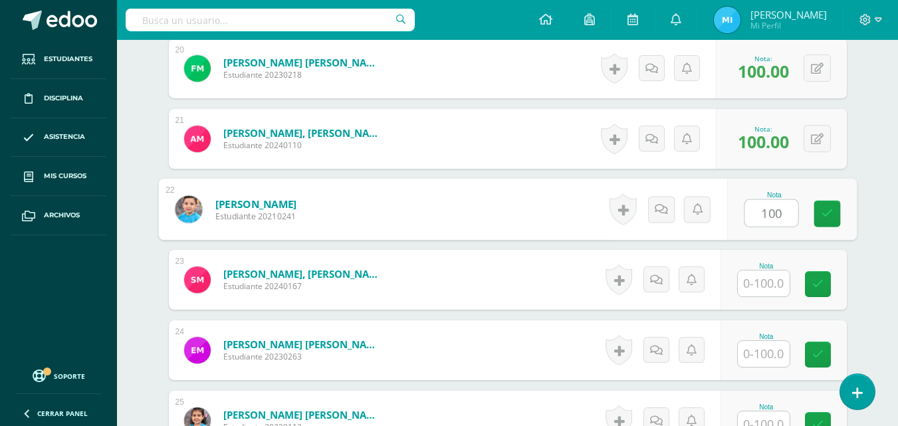
type input "100"
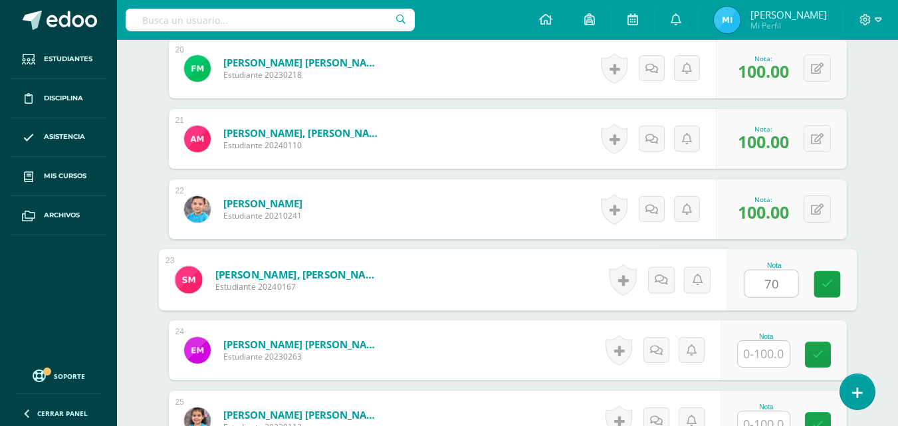
type input "70"
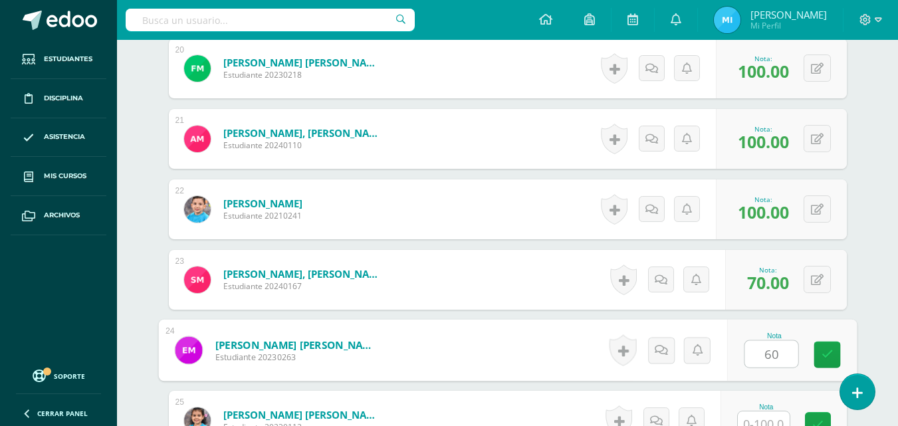
type input "60"
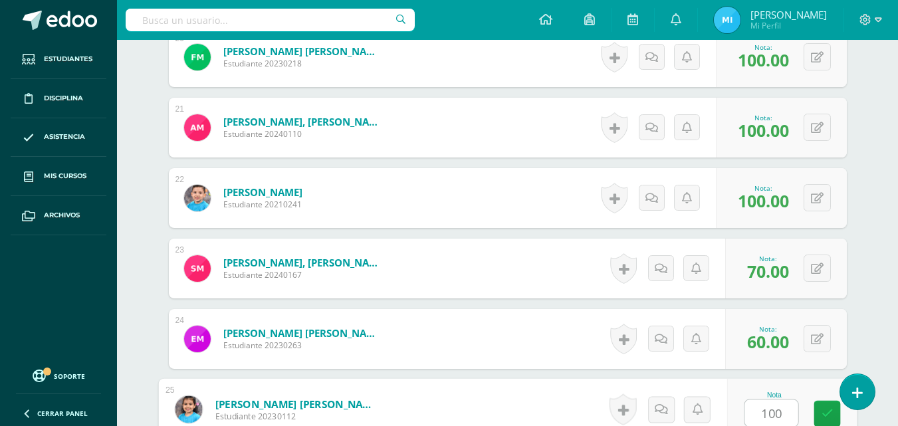
type input "100"
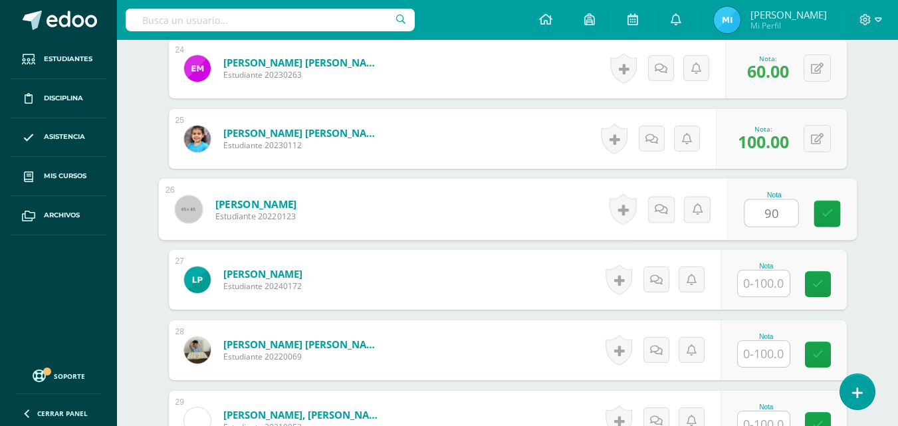
type input "90"
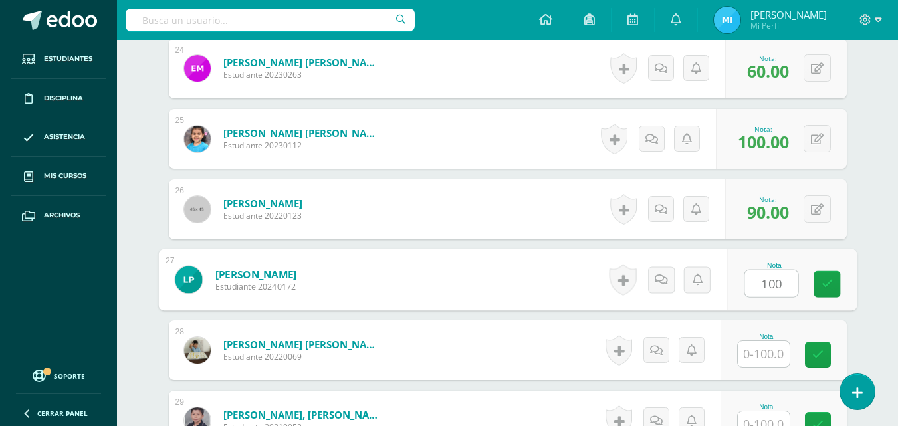
type input "100"
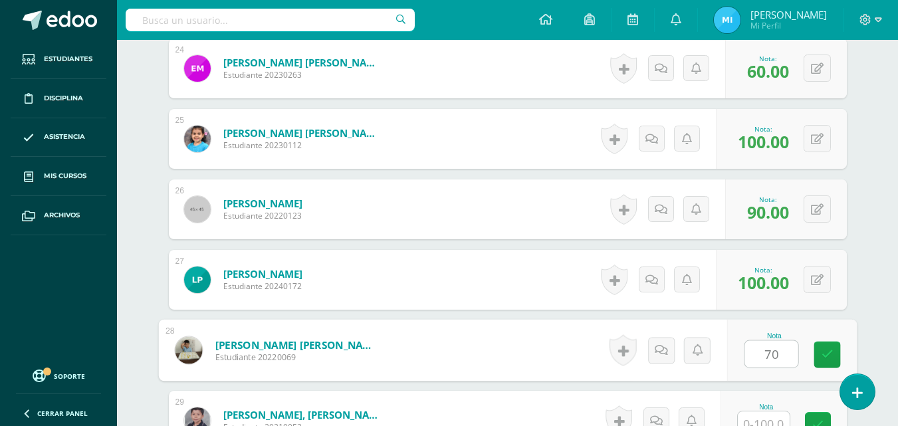
type input "70"
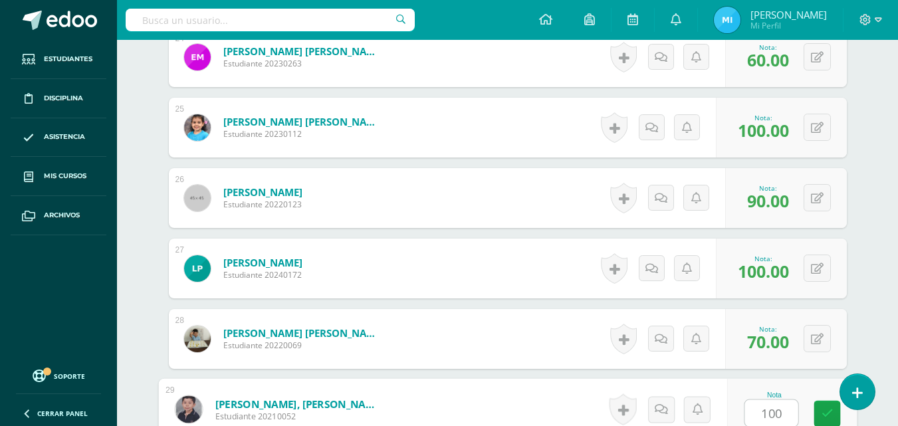
type input "100"
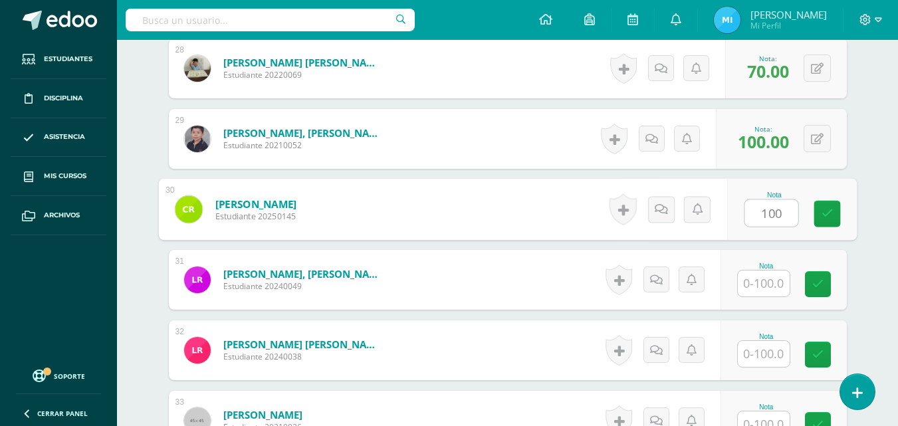
type input "100"
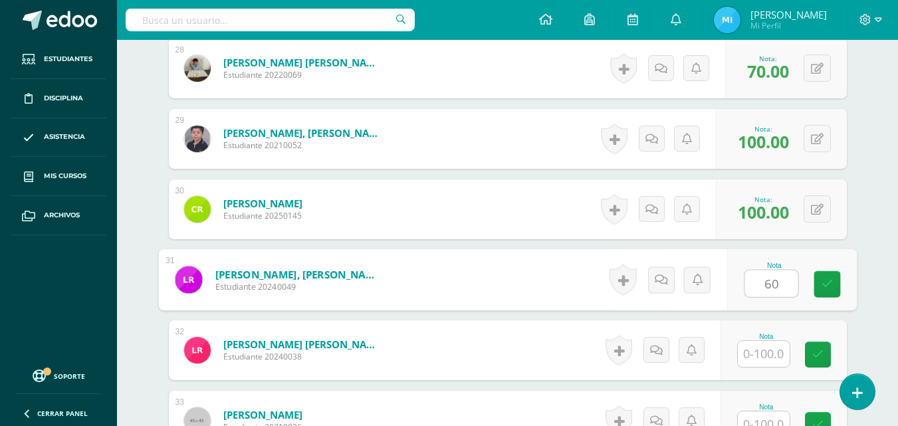
type input "60"
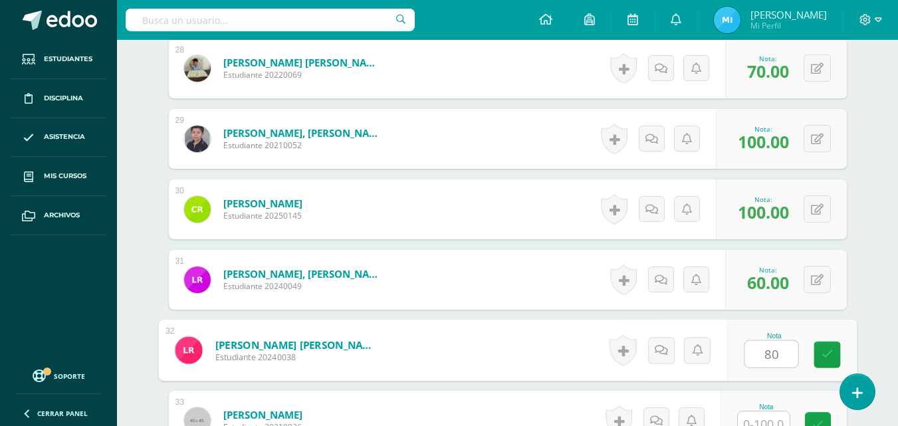
type input "80"
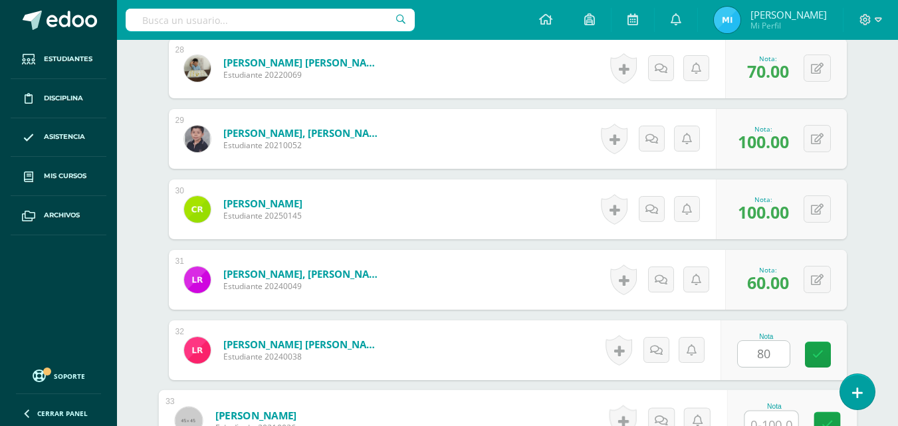
scroll to position [2350, 0]
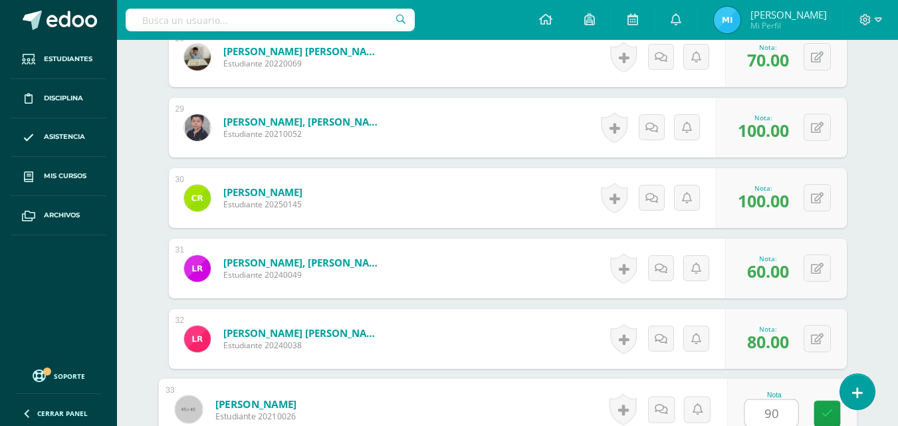
type input "90"
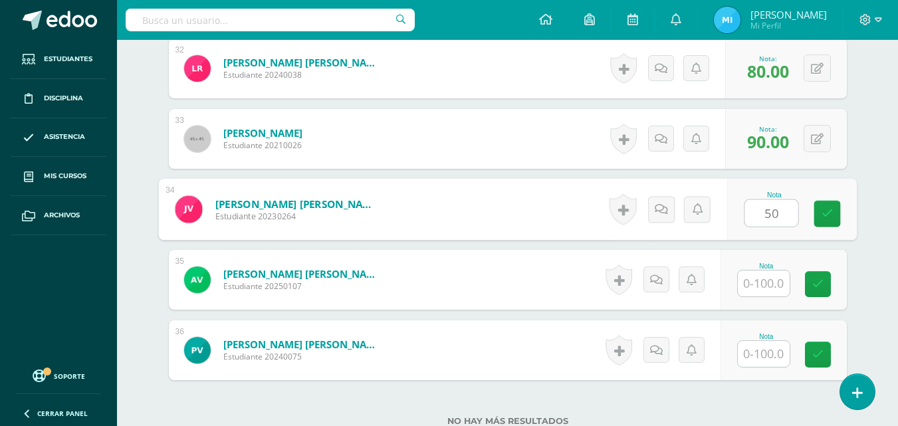
type input "50"
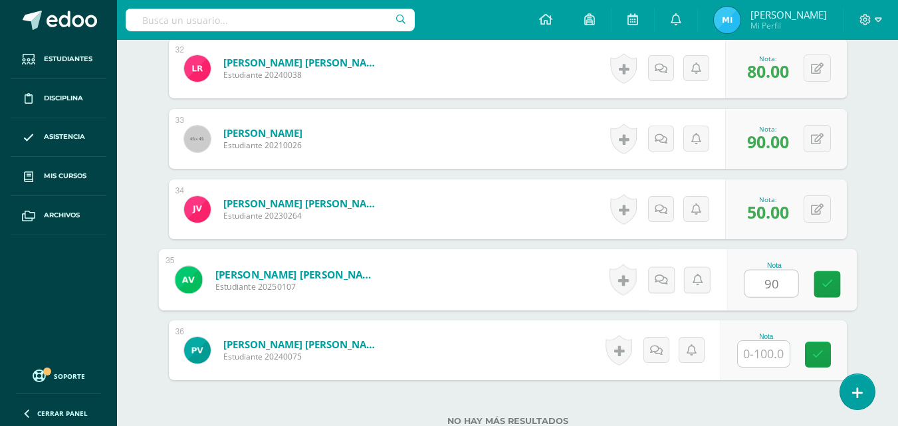
type input "90"
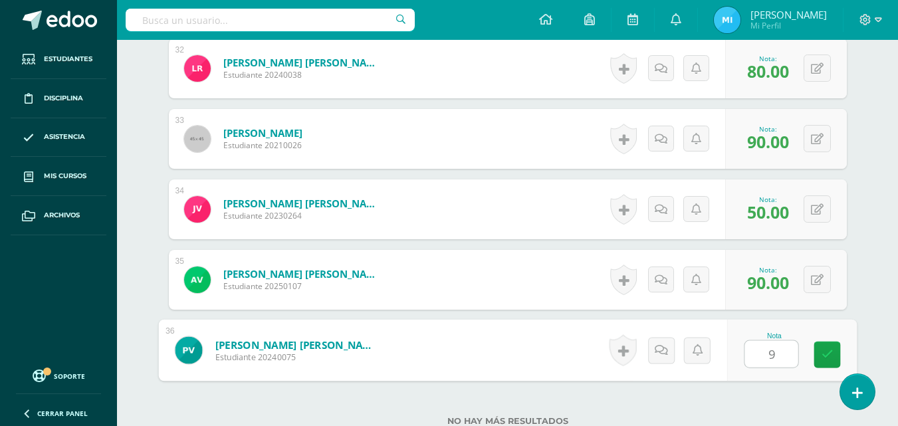
type input "90"
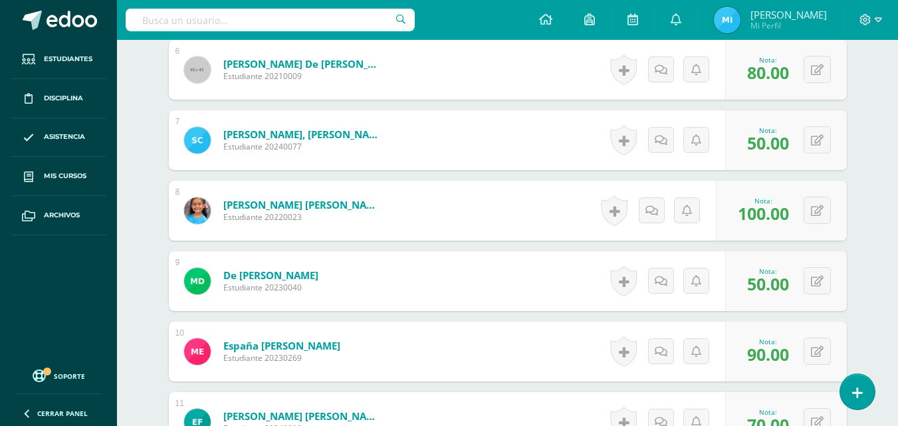
scroll to position [733, 0]
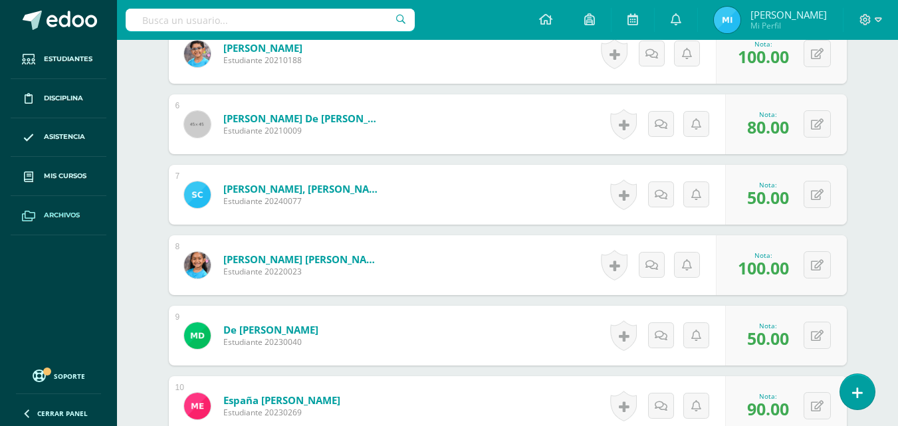
click at [35, 198] on link "Archivos" at bounding box center [59, 215] width 96 height 39
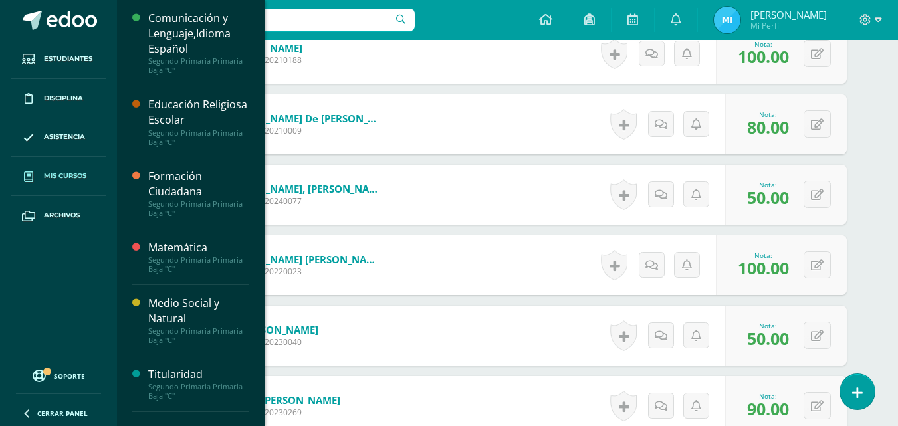
click at [26, 174] on icon at bounding box center [28, 177] width 9 height 11
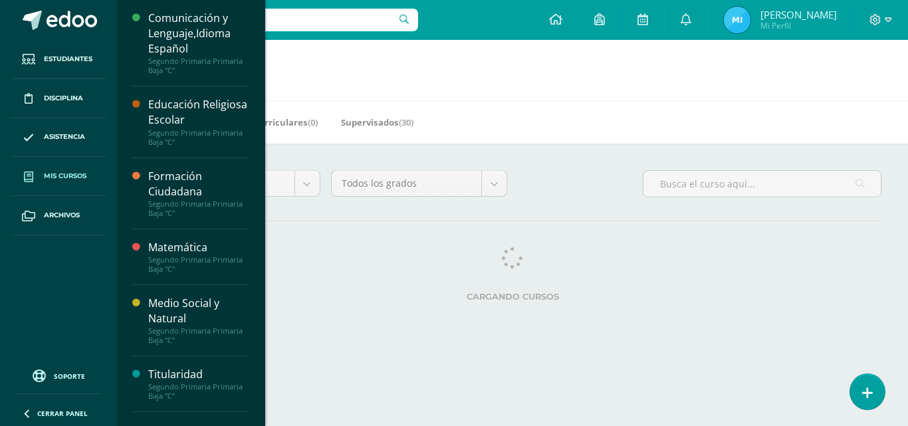
click at [697, 108] on div "Mis Cursos (6) Mis Extracurriculares (0) Supervisados (30)" at bounding box center [528, 121] width 823 height 43
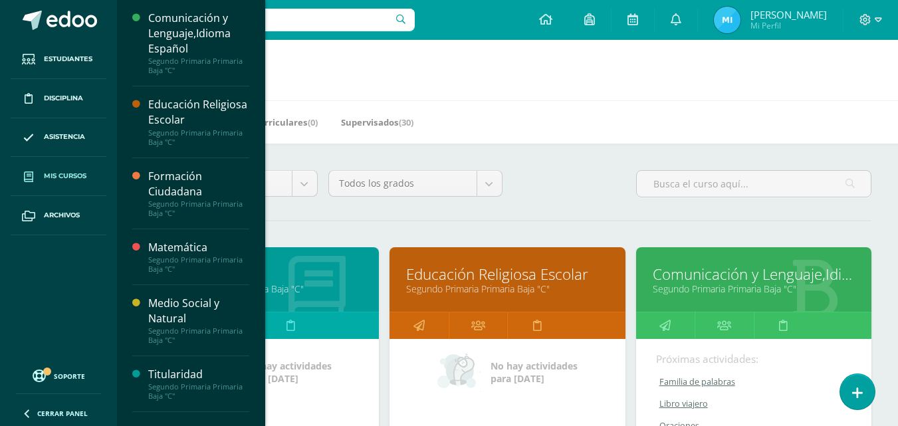
click at [604, 104] on div "Mis Cursos (6) Mis Extracurriculares (0) Supervisados (30)" at bounding box center [523, 121] width 813 height 43
click at [563, 200] on div "Todos los niveles Todos los niveles Nuevo Ingreso Bachillerato Primaria Baja Pr…" at bounding box center [507, 189] width 739 height 38
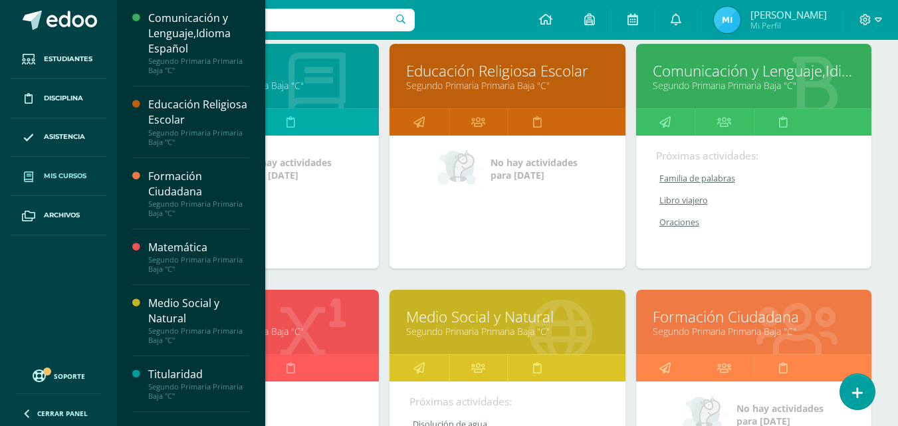
scroll to position [202, 0]
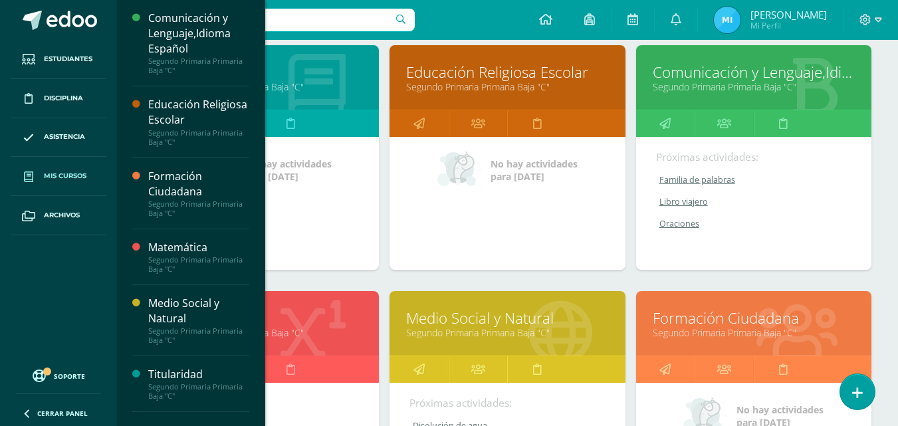
click at [475, 78] on link "Educación Religiosa Escolar" at bounding box center [507, 72] width 202 height 21
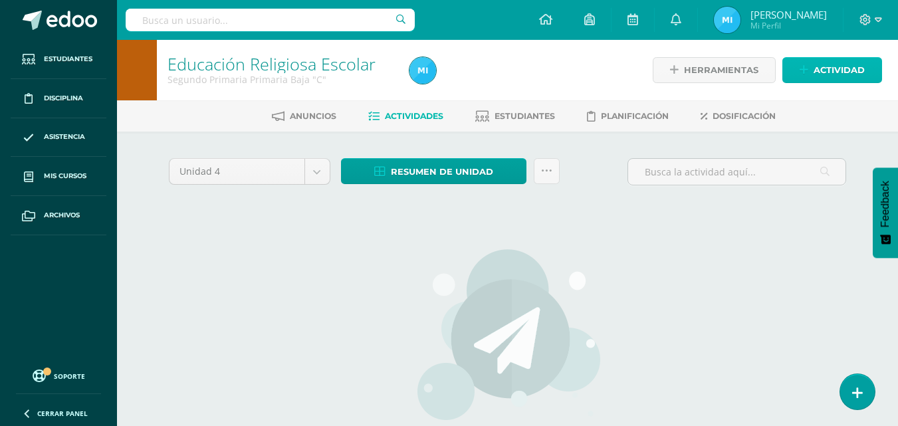
click at [862, 68] on span "Actividad" at bounding box center [839, 70] width 51 height 25
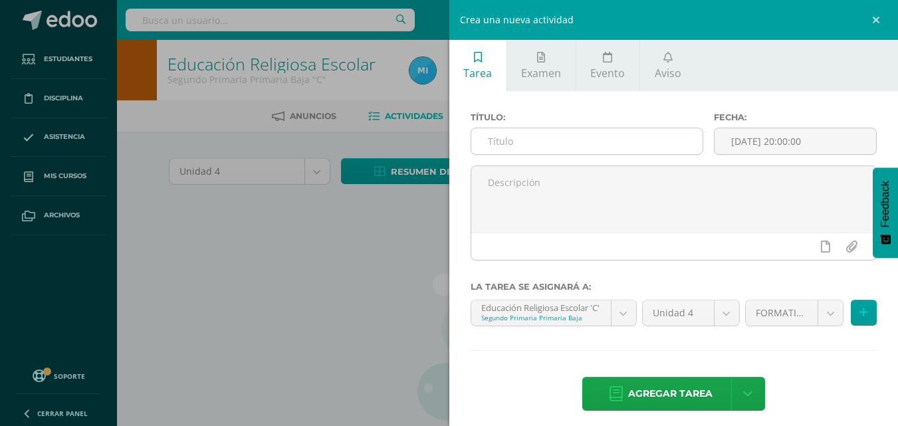
click at [562, 130] on input "text" at bounding box center [586, 141] width 231 height 26
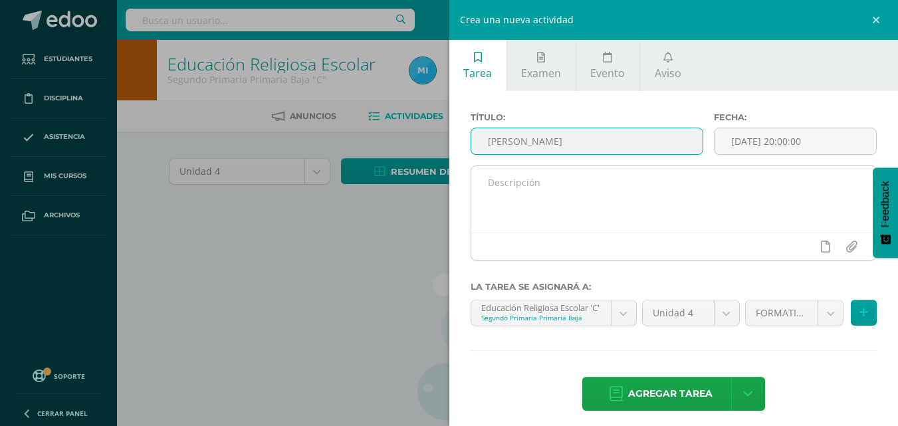
type input "[PERSON_NAME]"
click at [582, 197] on textarea at bounding box center [674, 199] width 406 height 66
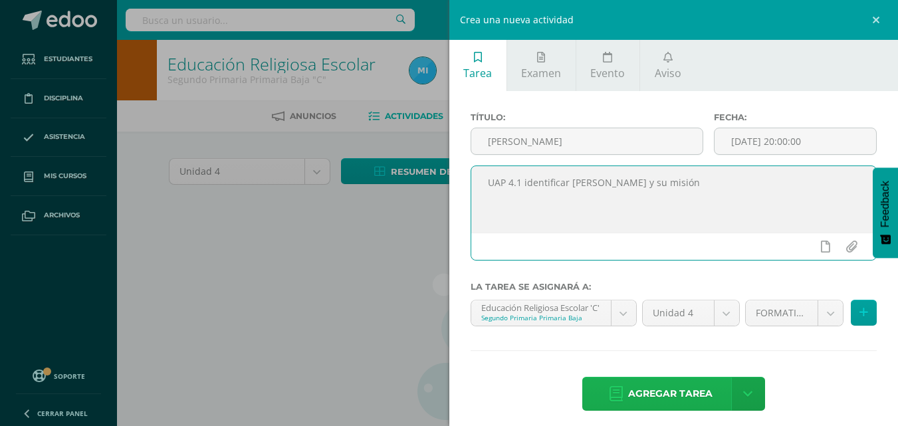
type textarea "UAP 4.1 identificar [PERSON_NAME] y su misión"
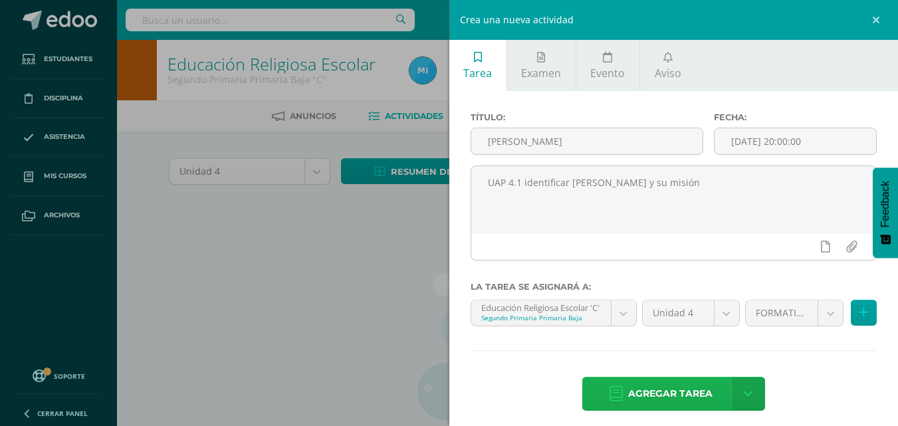
click at [682, 389] on span "Agregar tarea" at bounding box center [670, 394] width 84 height 33
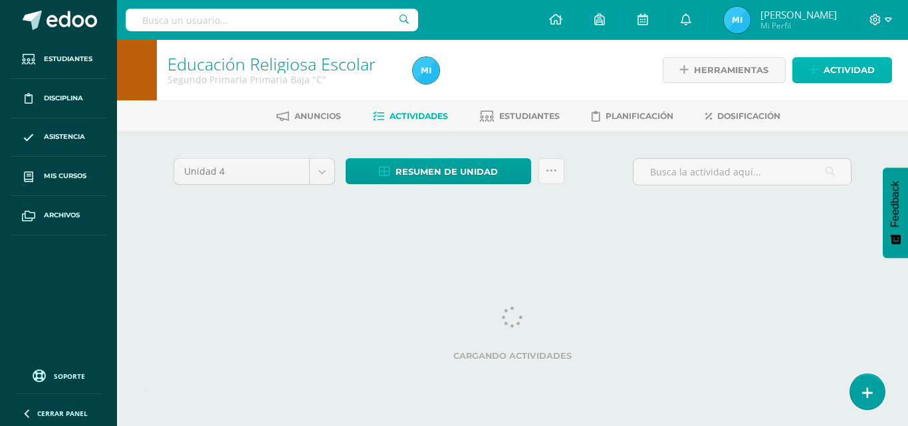
click at [862, 78] on span "Actividad" at bounding box center [849, 70] width 51 height 25
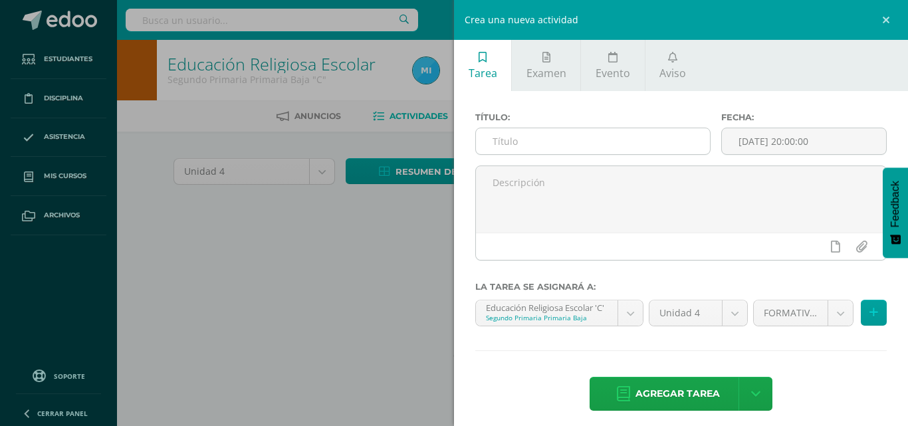
click at [590, 144] on input "text" at bounding box center [593, 141] width 234 height 26
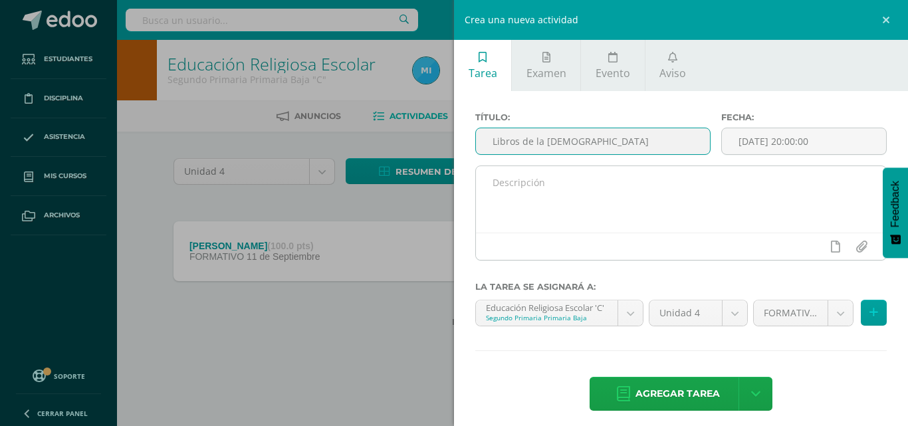
type input "Libros de la [DEMOGRAPHIC_DATA]"
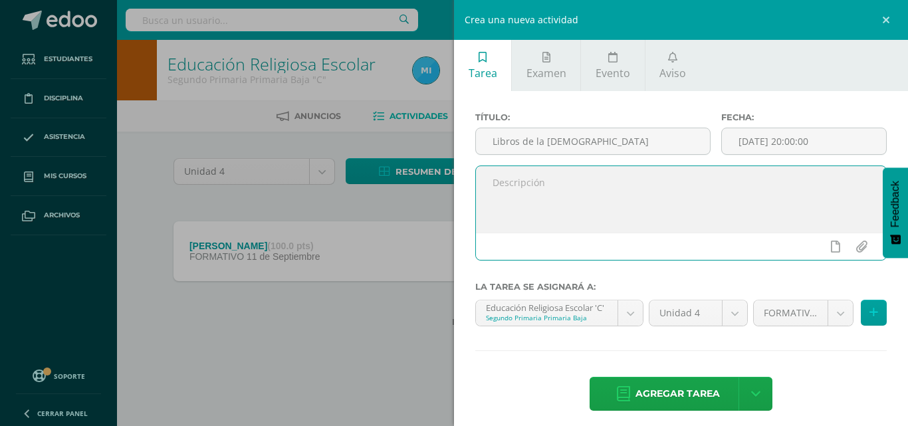
click at [714, 184] on textarea at bounding box center [681, 199] width 410 height 66
drag, startPoint x: 765, startPoint y: 186, endPoint x: 491, endPoint y: 184, distance: 273.9
click at [491, 184] on textarea "UAP 4.1 clasificar los libros de antiguo y [DEMOGRAPHIC_DATA]" at bounding box center [681, 199] width 410 height 66
click at [749, 231] on textarea "UAP 4.1 clasificar los libros de antiguo y [DEMOGRAPHIC_DATA]" at bounding box center [681, 199] width 410 height 66
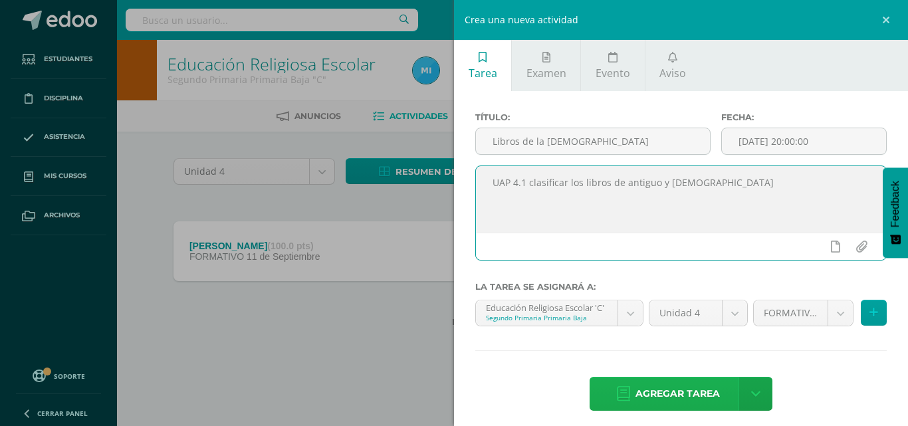
type textarea "UAP 4.1 clasificar los libros de antiguo y [DEMOGRAPHIC_DATA]"
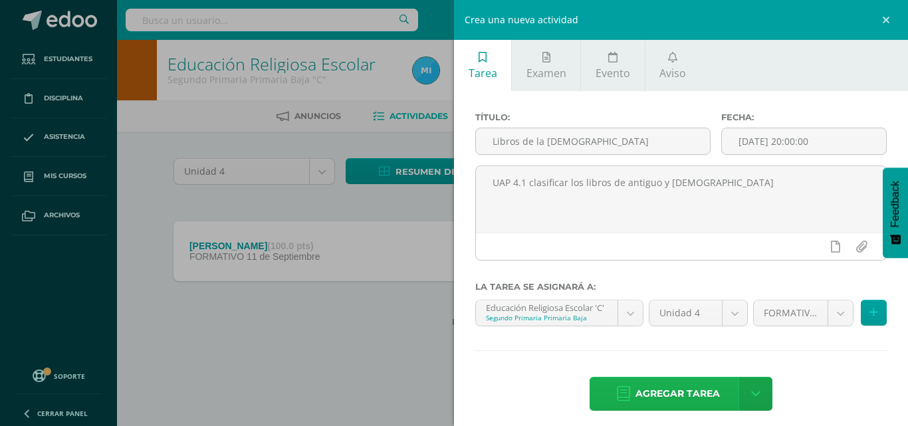
click at [669, 393] on span "Agregar tarea" at bounding box center [678, 394] width 84 height 33
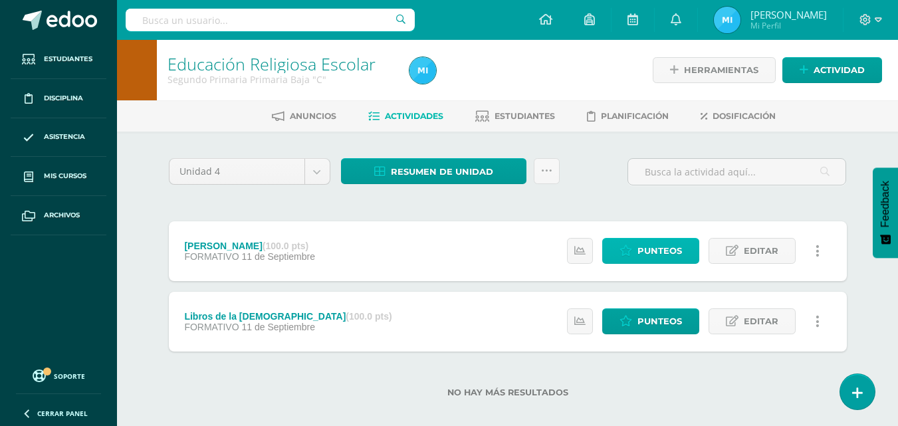
click at [642, 253] on span "Punteos" at bounding box center [660, 251] width 45 height 25
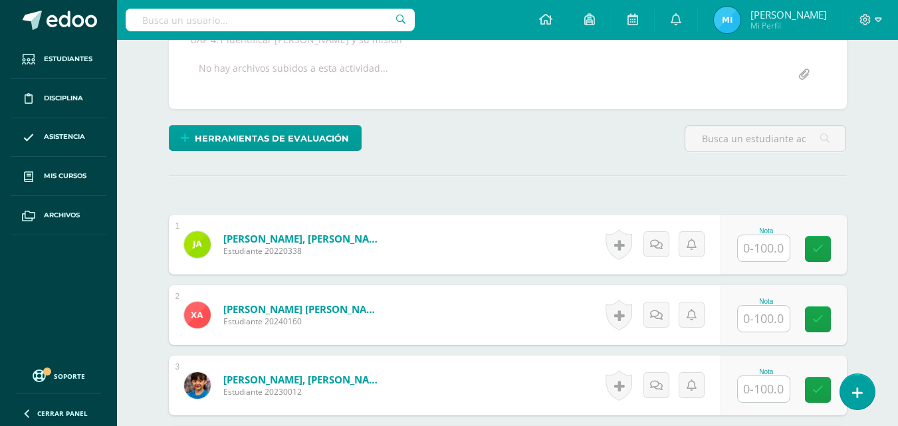
scroll to position [261, 0]
click at [779, 249] on input "text" at bounding box center [764, 248] width 52 height 26
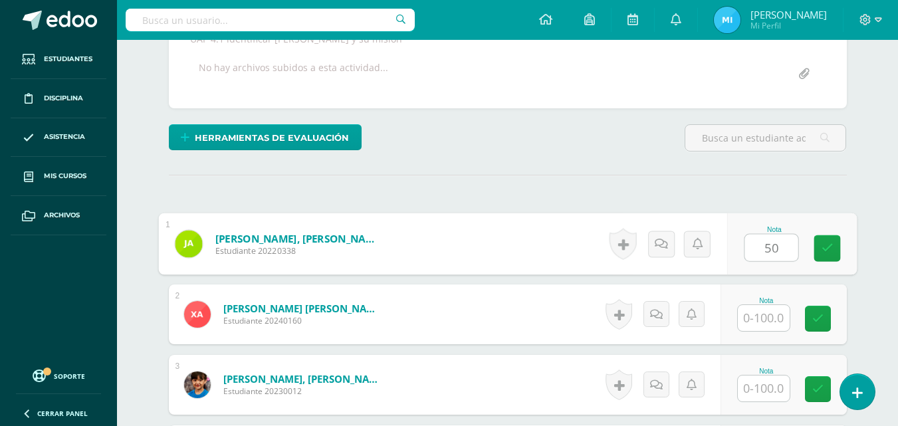
type input "50"
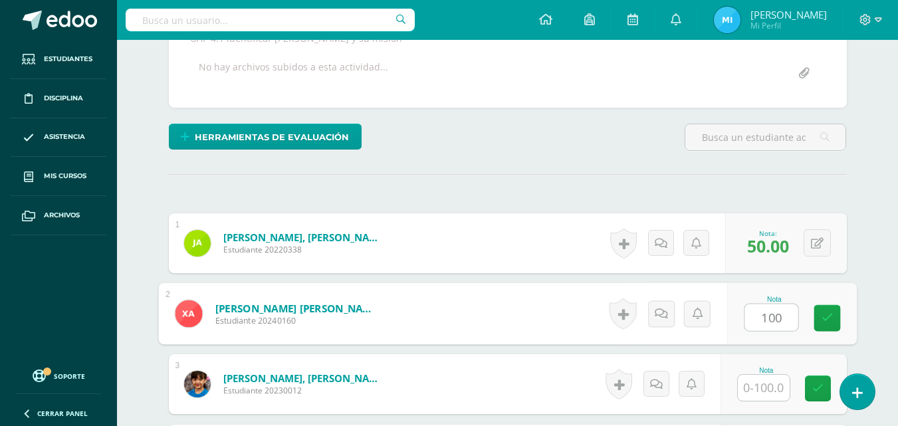
type input "100"
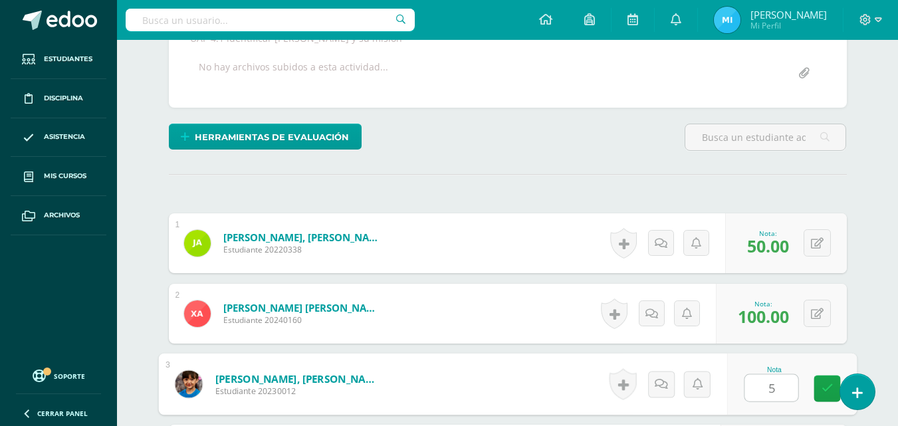
scroll to position [262, 0]
type input "50"
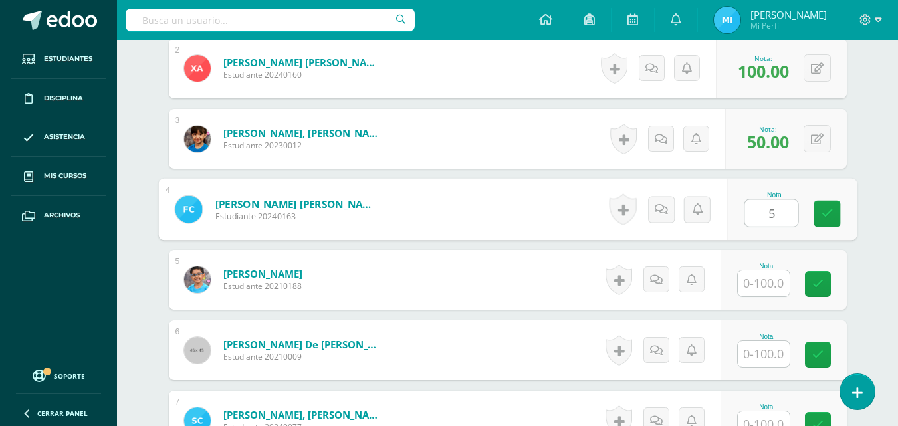
scroll to position [507, 0]
type input "50"
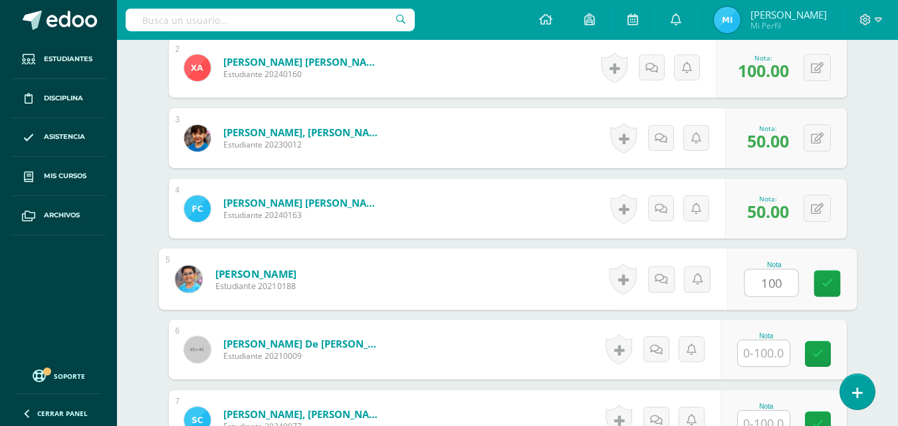
type input "100"
type input "."
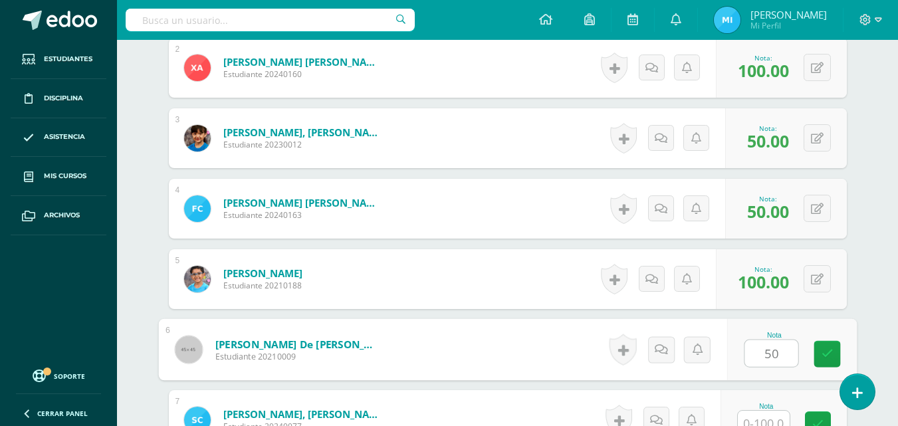
type input "50"
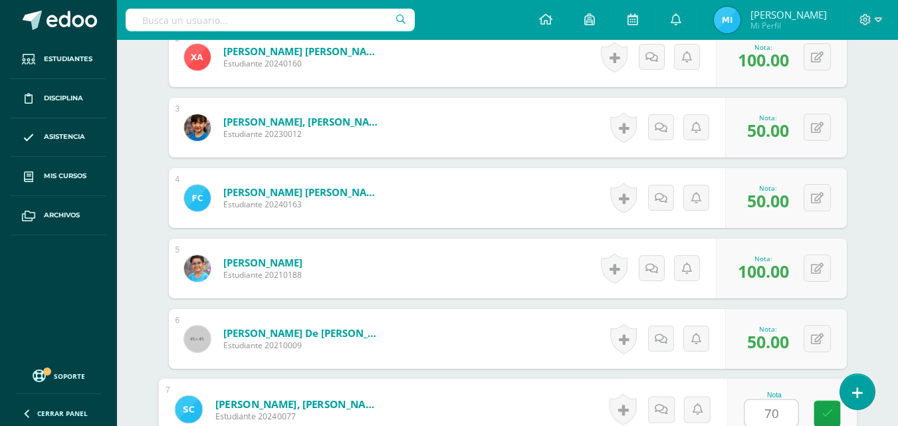
type input "70"
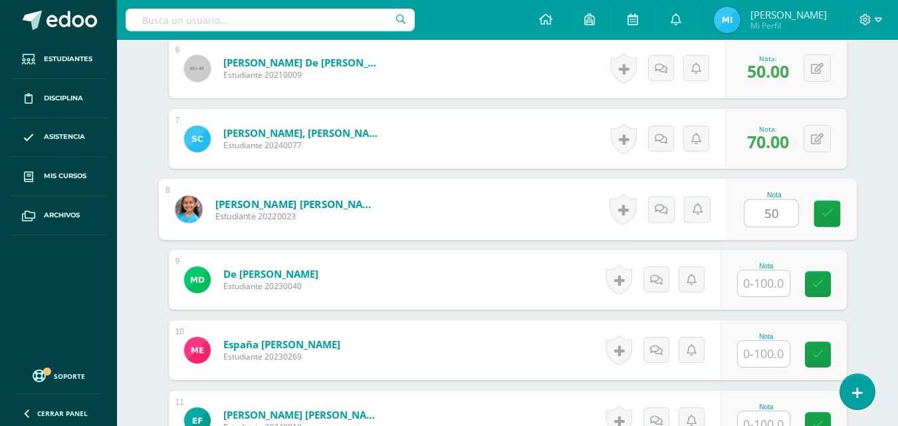
type input "50"
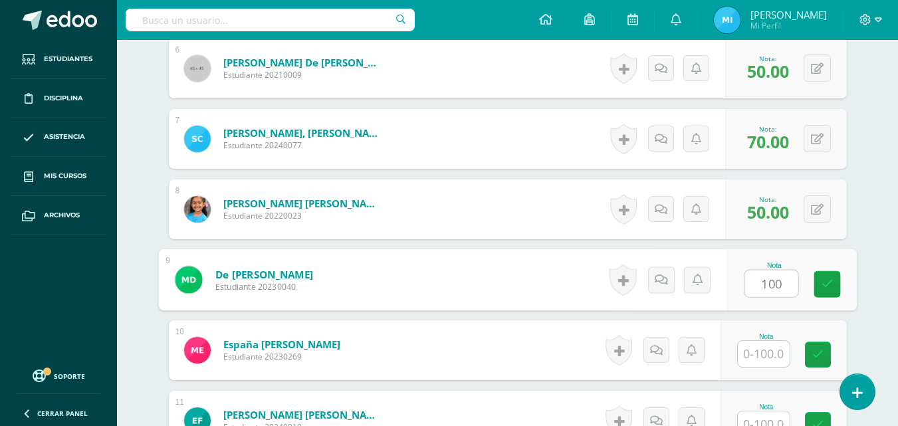
type input "100"
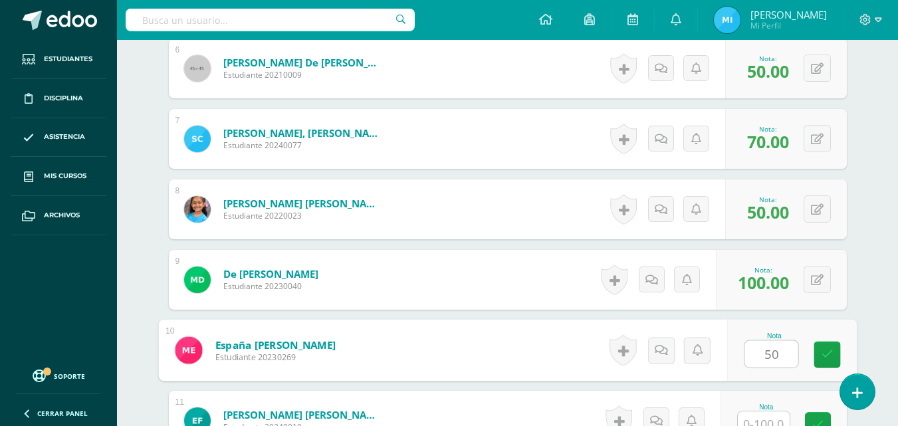
type input "50"
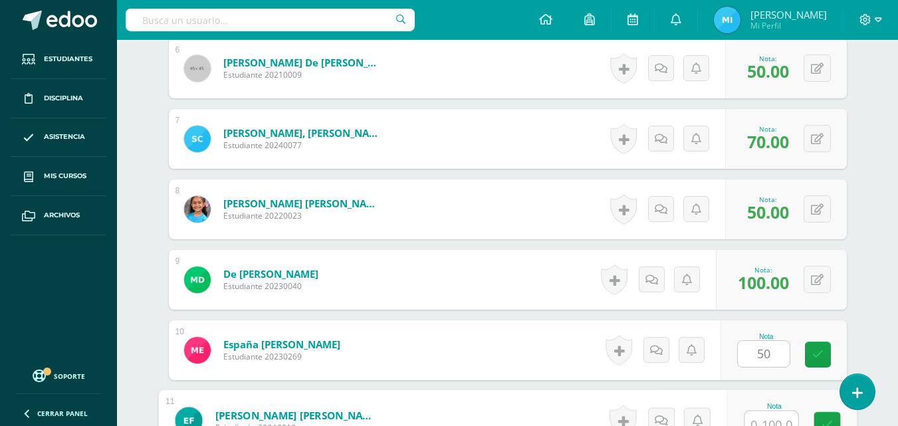
scroll to position [800, 0]
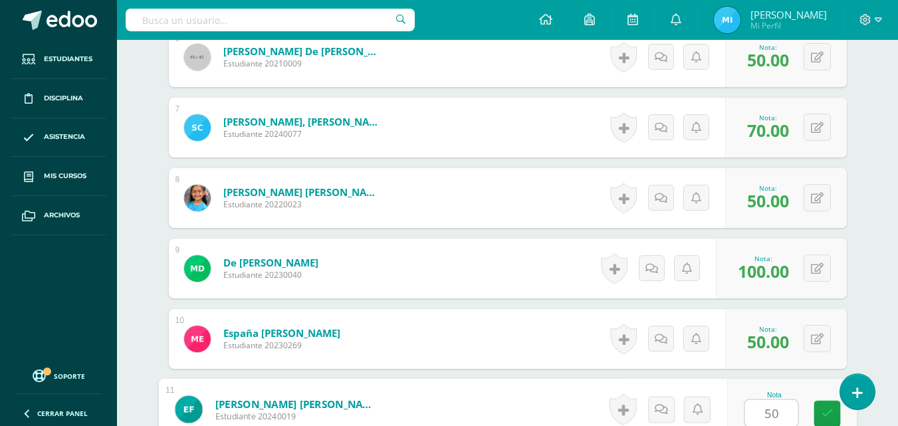
type input "50"
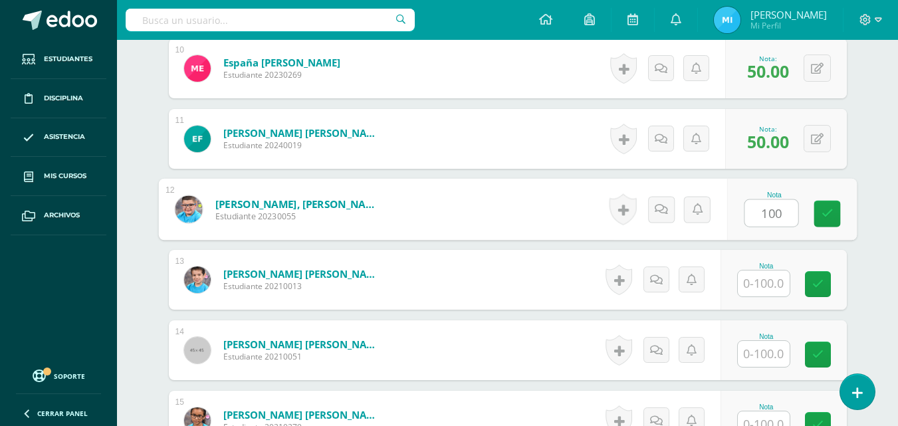
type input "100"
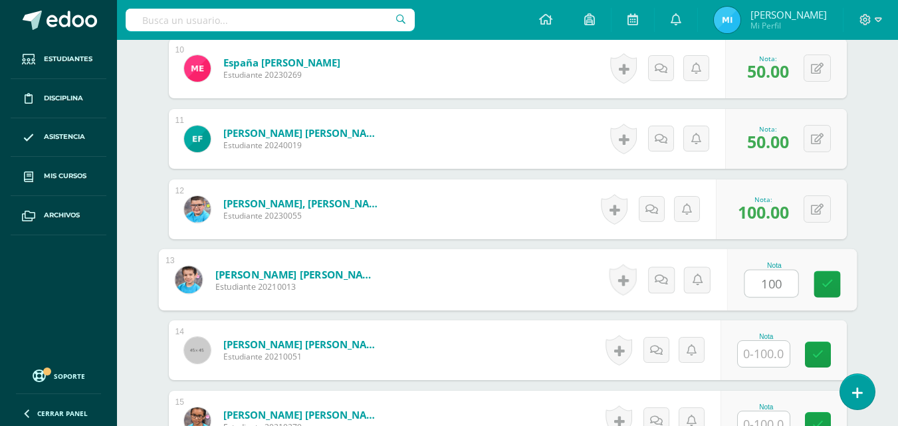
type input "100"
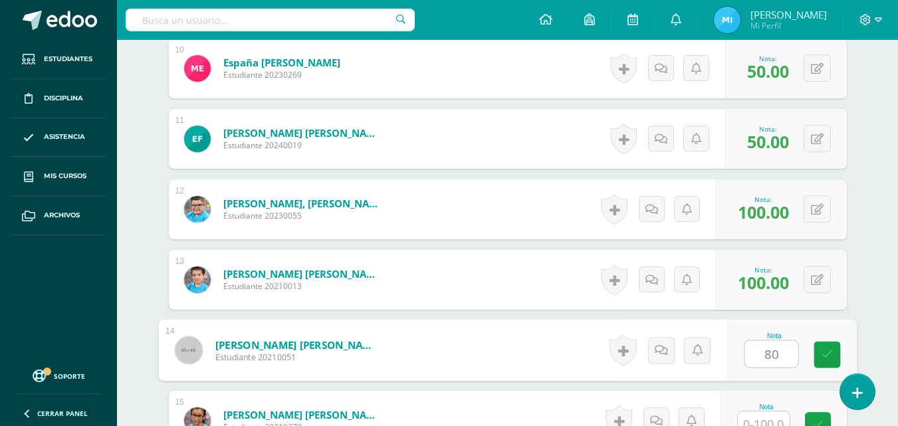
type input "80"
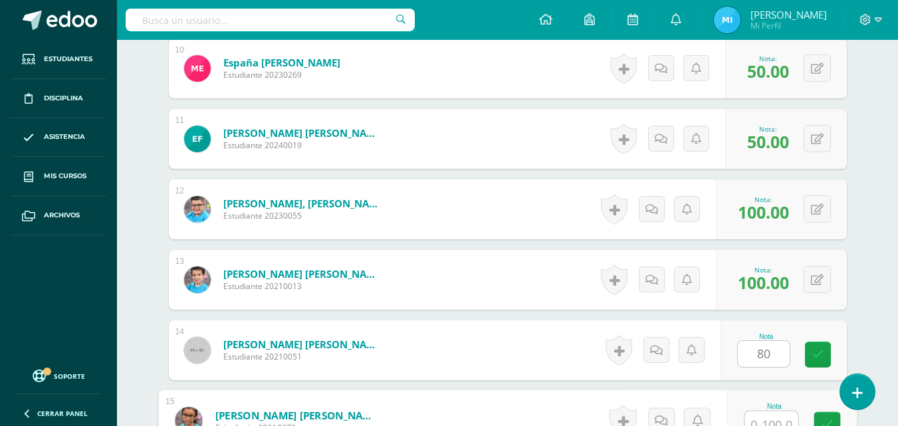
scroll to position [1082, 0]
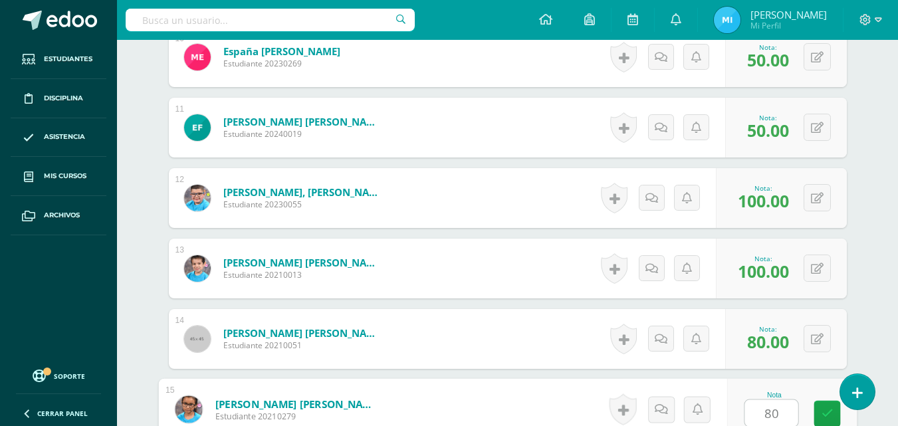
type input "80"
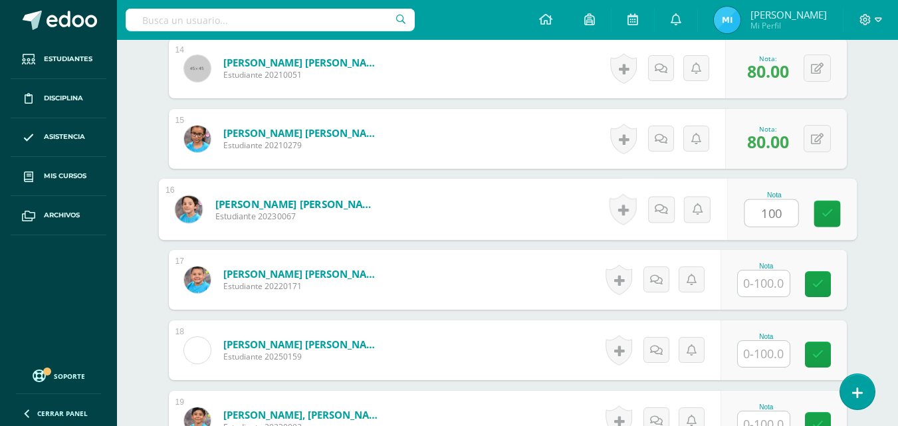
type input "100"
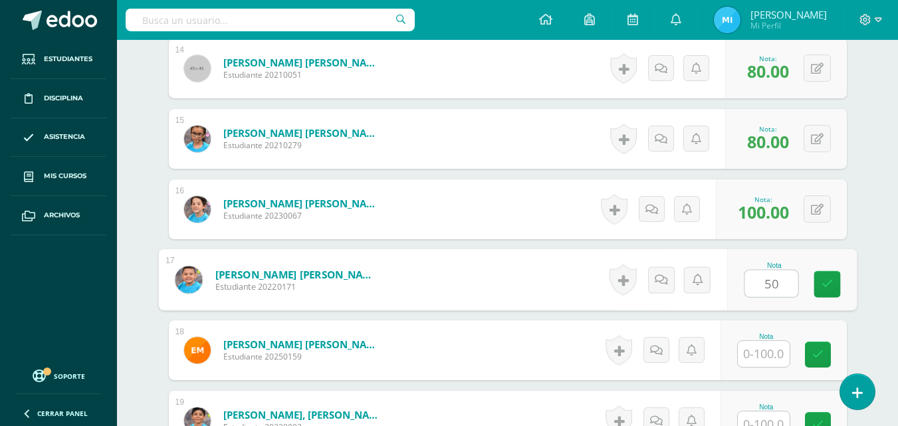
type input "50"
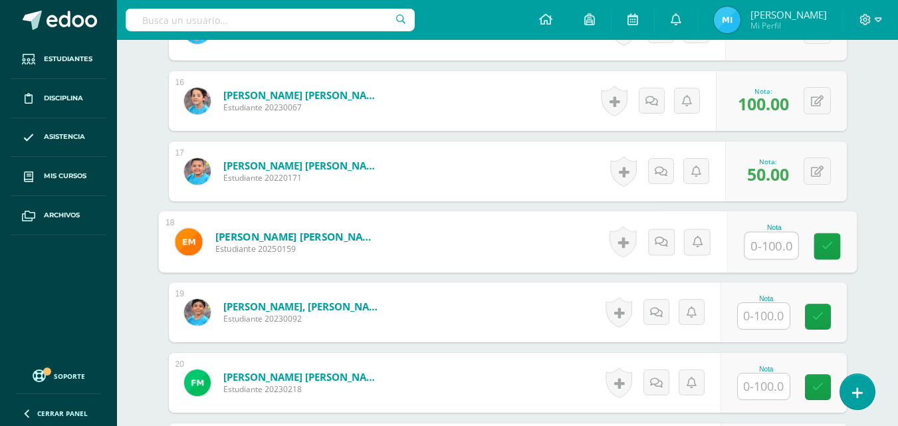
scroll to position [1618, 0]
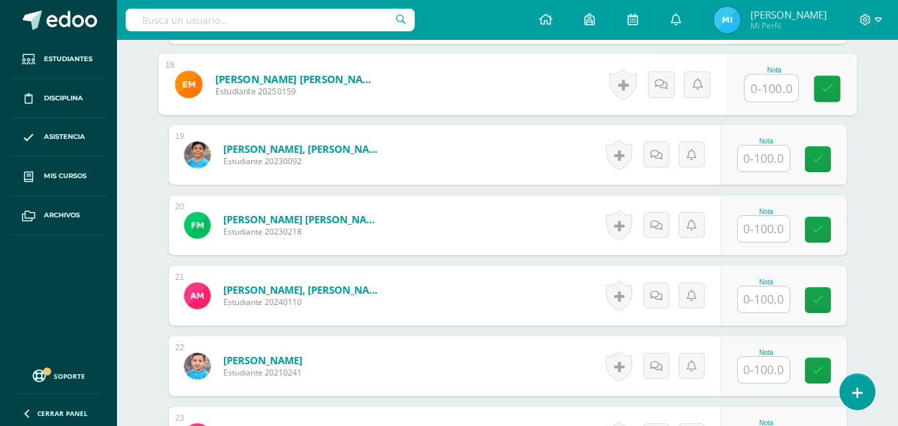
click at [773, 164] on input "text" at bounding box center [764, 159] width 52 height 26
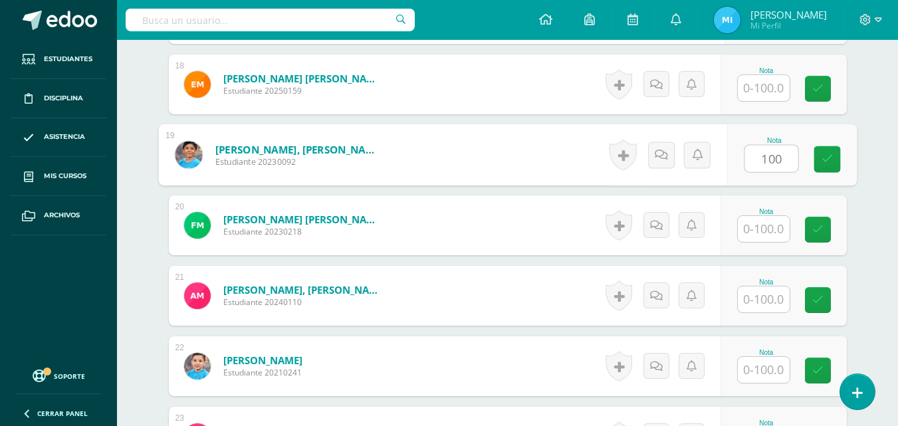
type input "100"
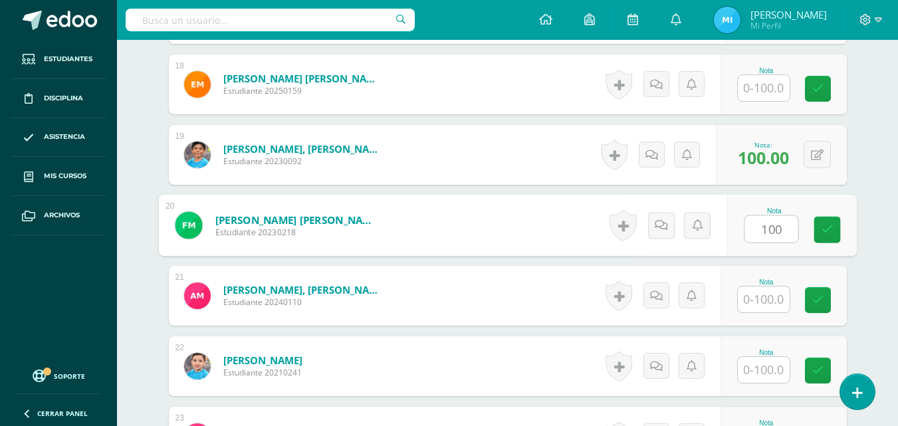
type input "100"
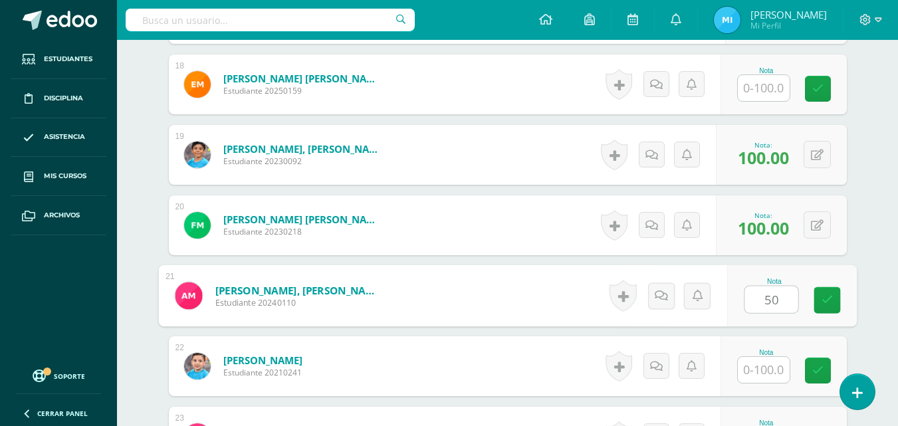
type input "50"
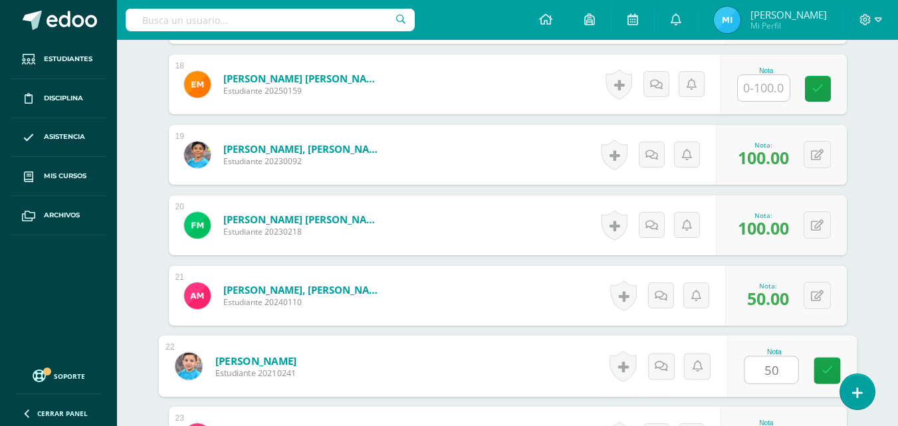
type input "50"
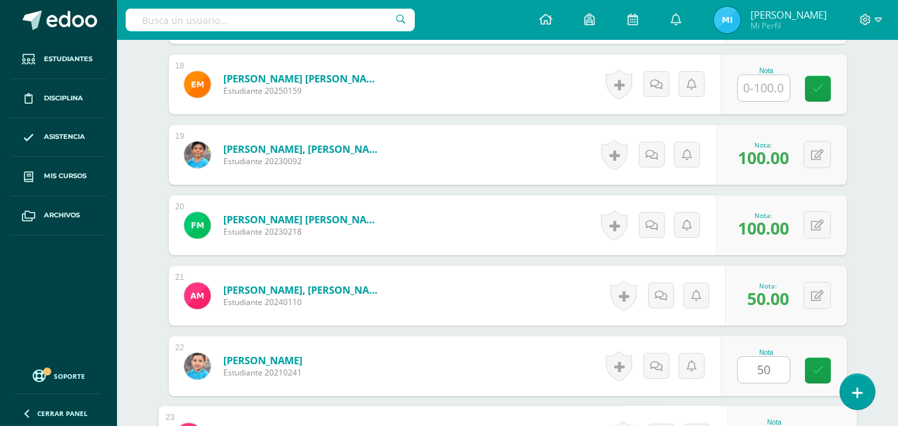
scroll to position [1846, 0]
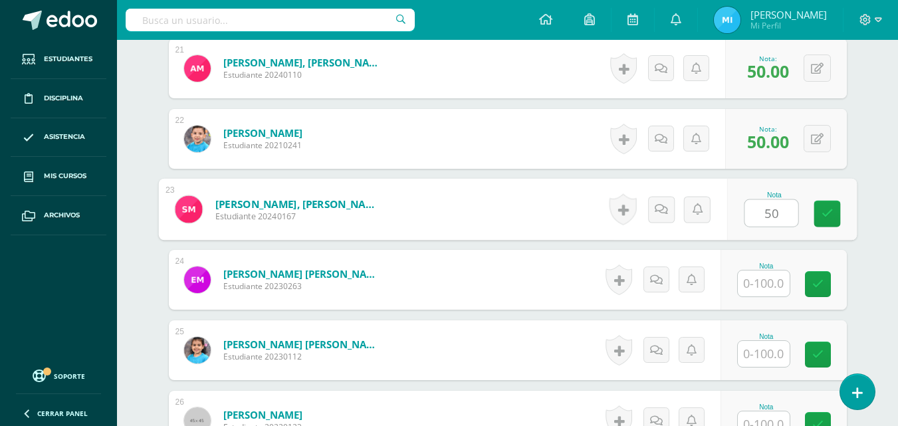
type input "50"
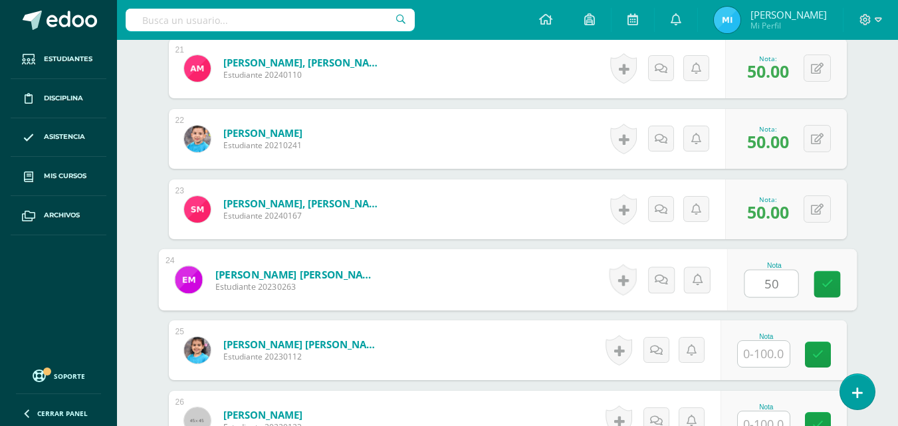
type input "50"
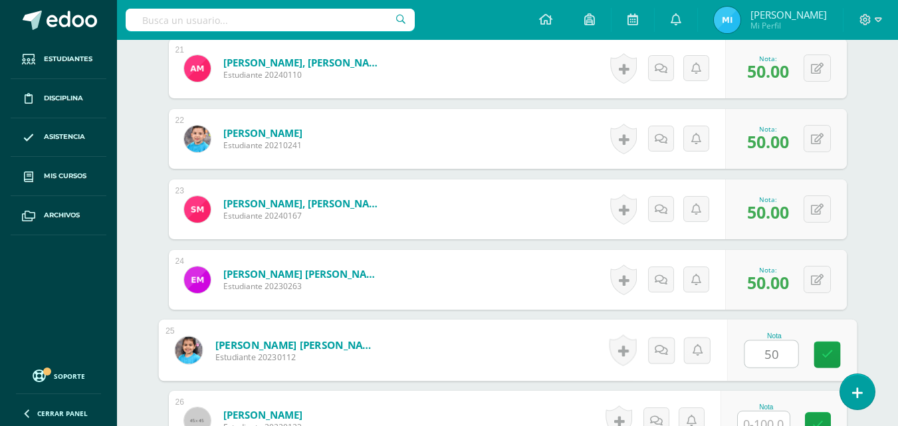
type input "50"
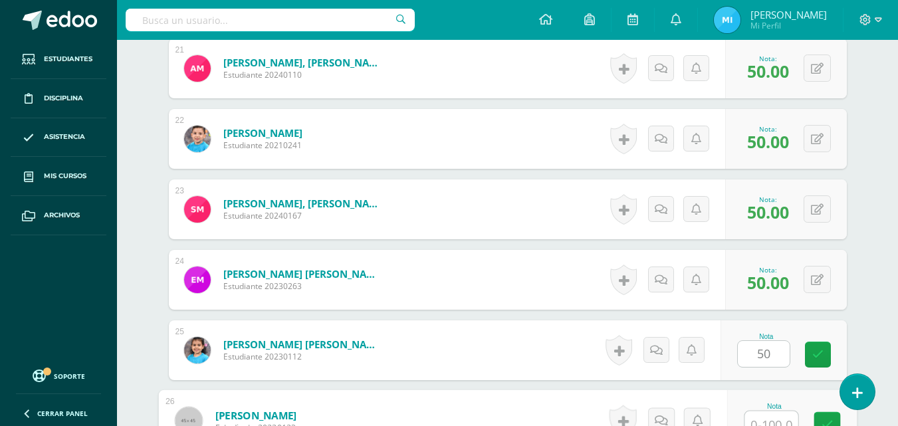
scroll to position [1857, 0]
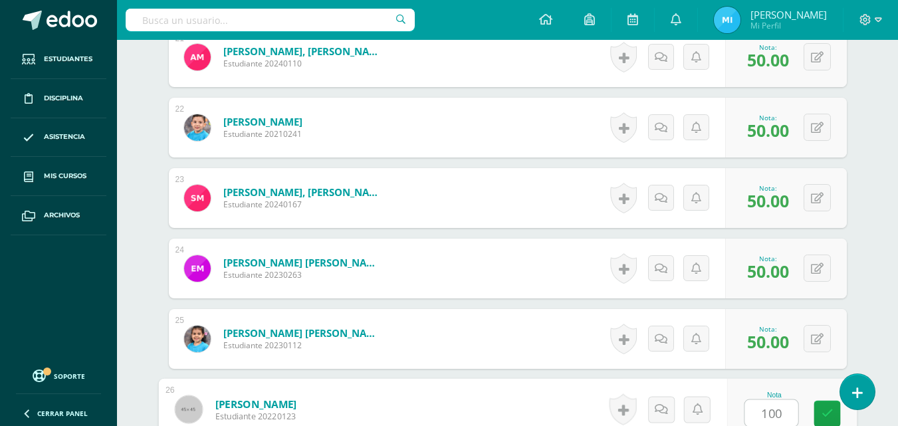
type input "100"
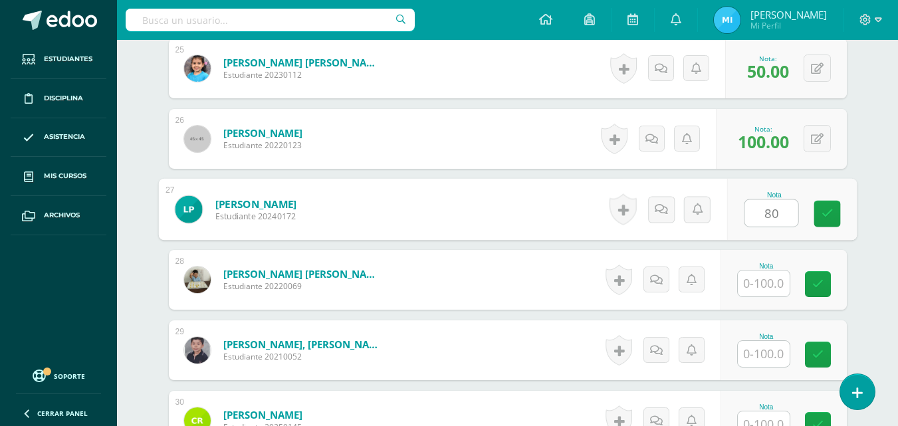
type input "80"
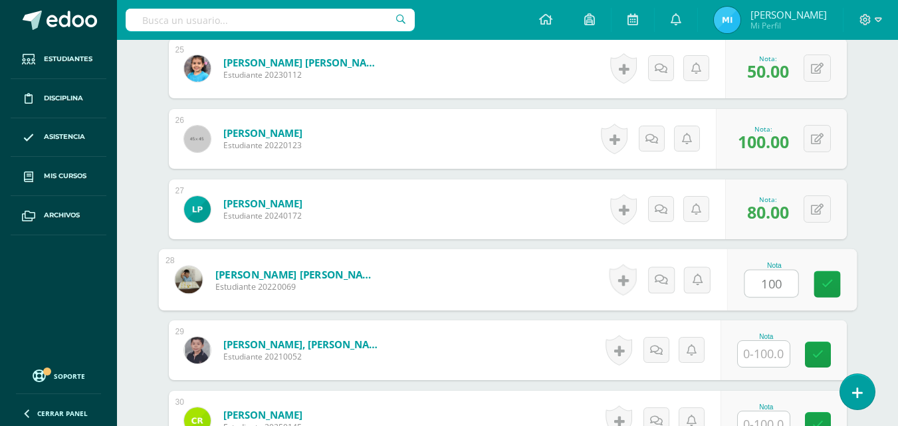
type input "100"
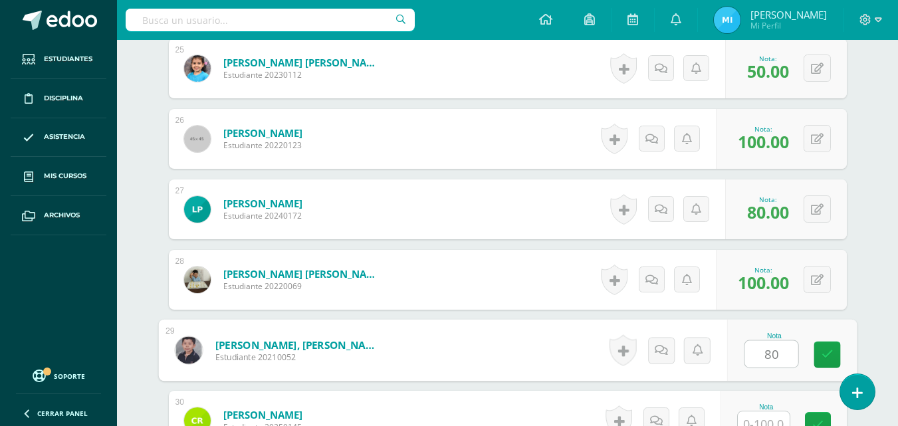
type input "80"
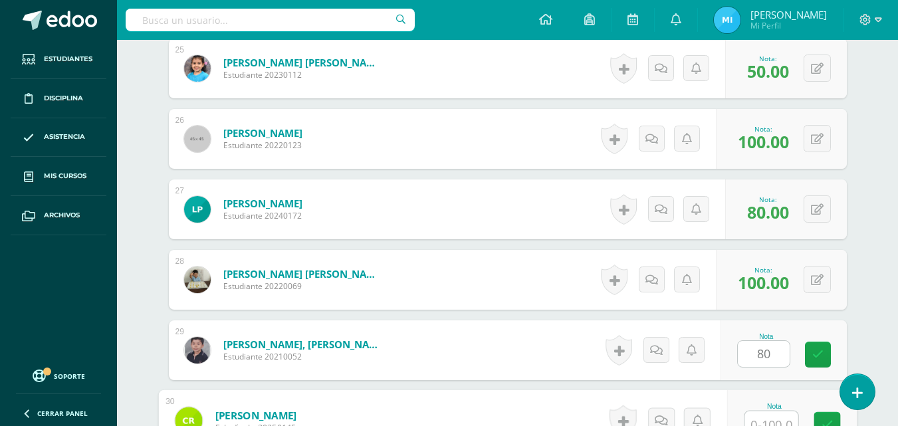
scroll to position [2139, 0]
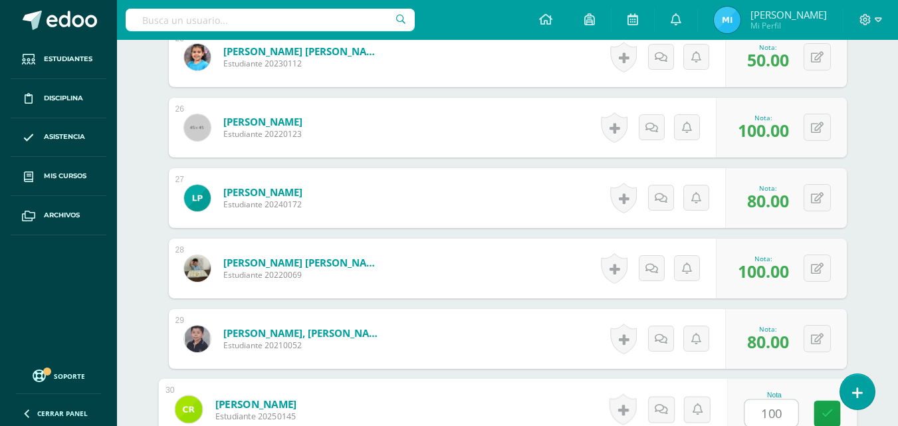
type input "100"
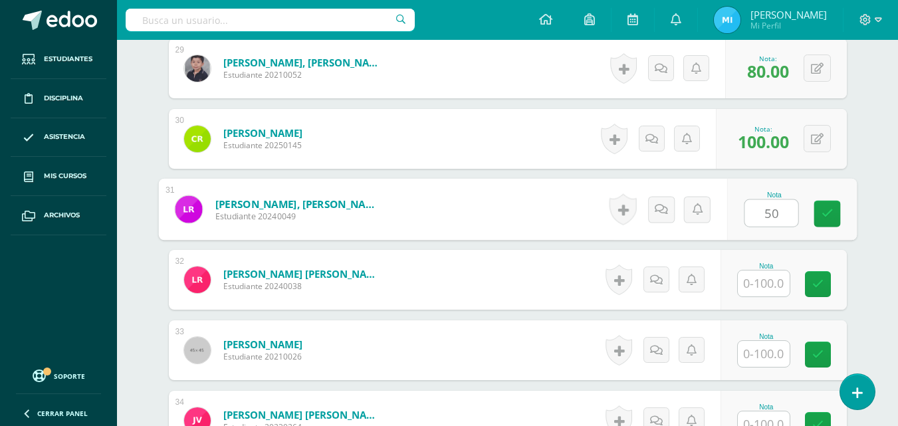
type input "50"
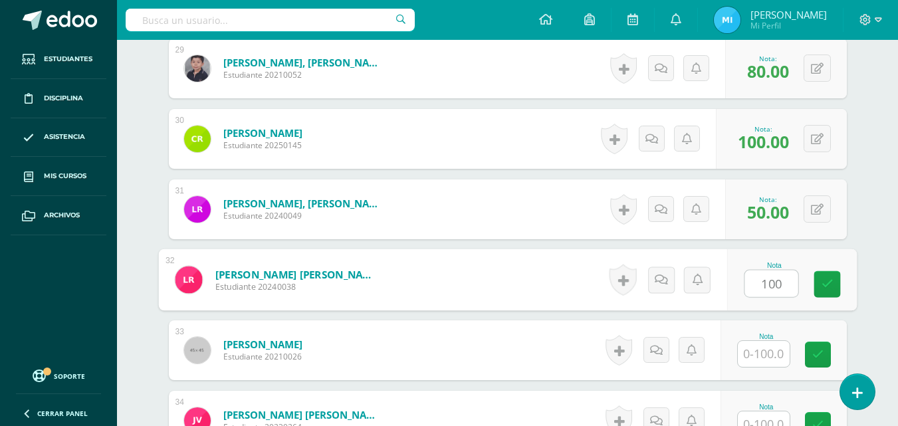
type input "100"
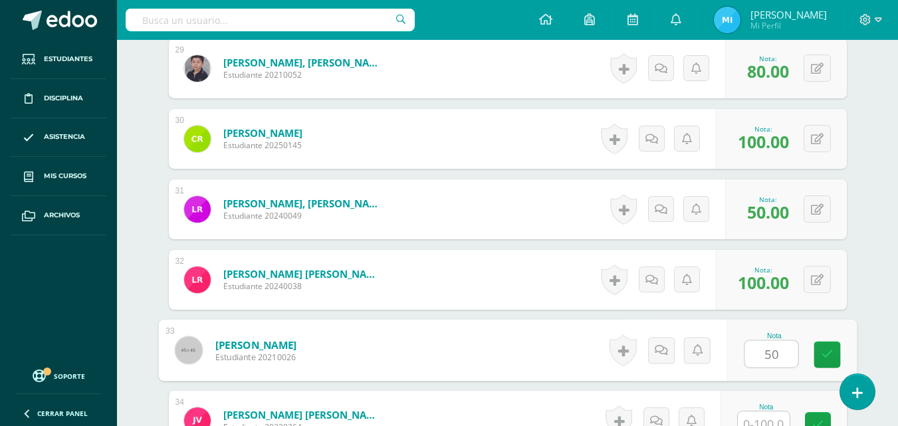
type input "50"
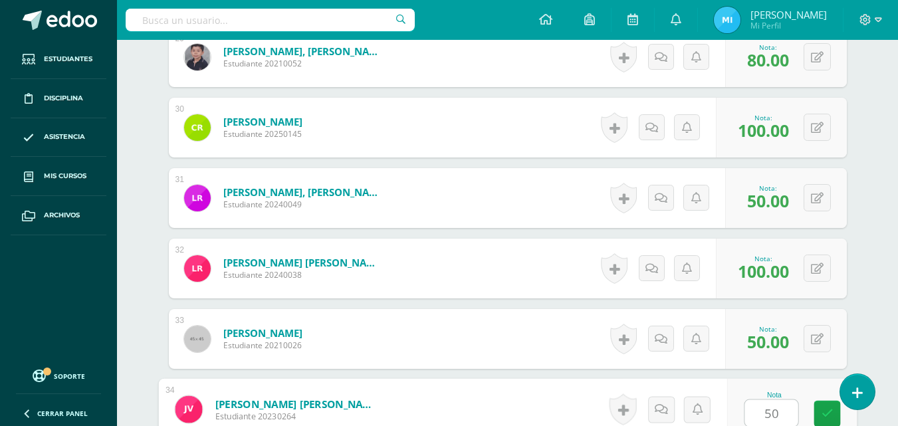
type input "50"
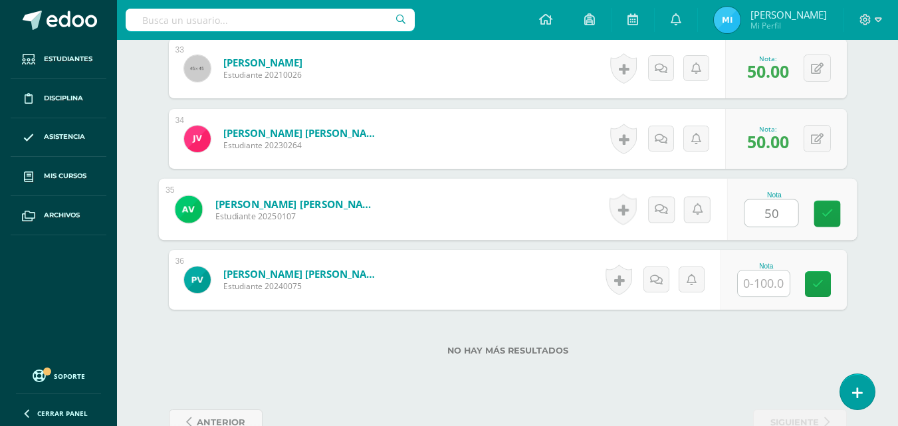
type input "50"
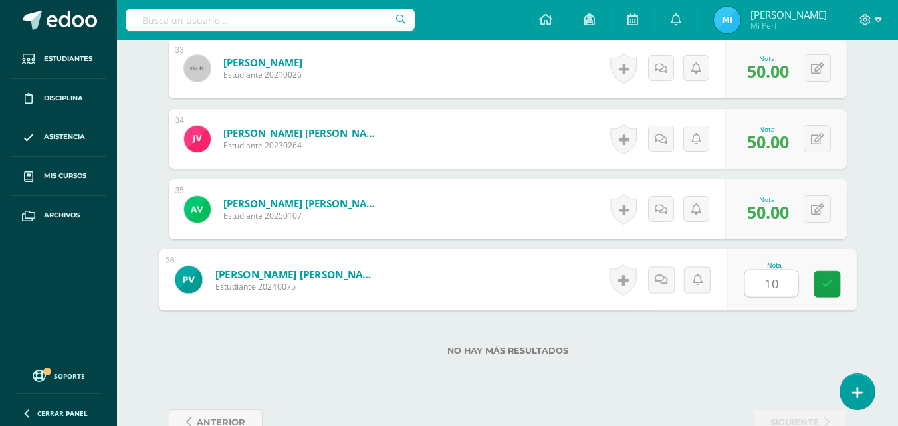
type input "100"
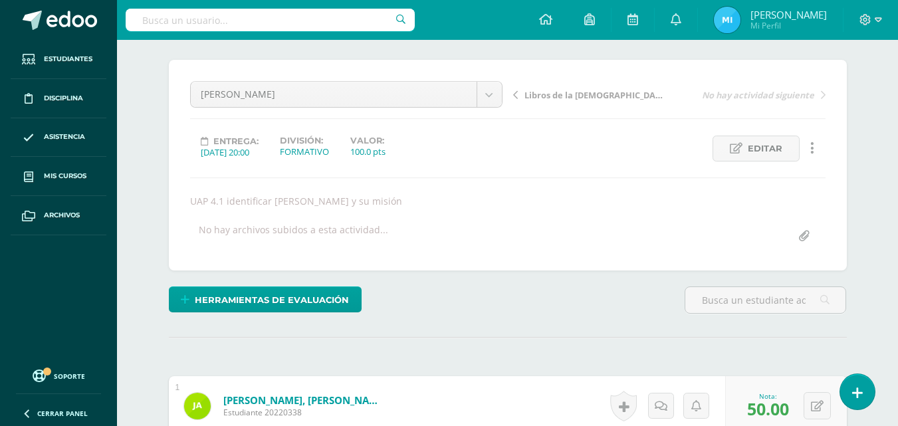
scroll to position [32, 0]
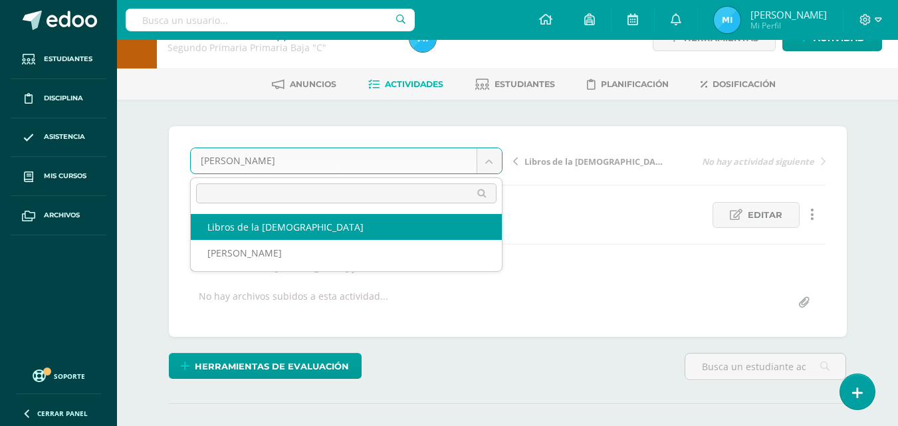
select select "/dashboard/teacher/grade-activity/226155/"
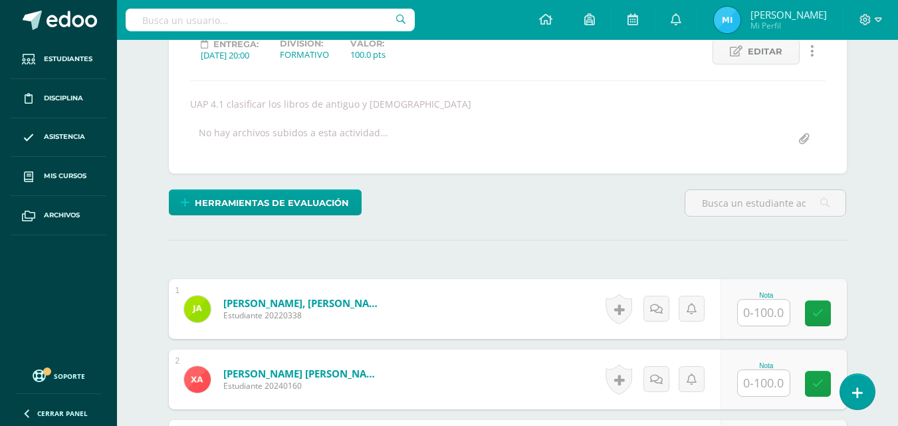
scroll to position [200, 0]
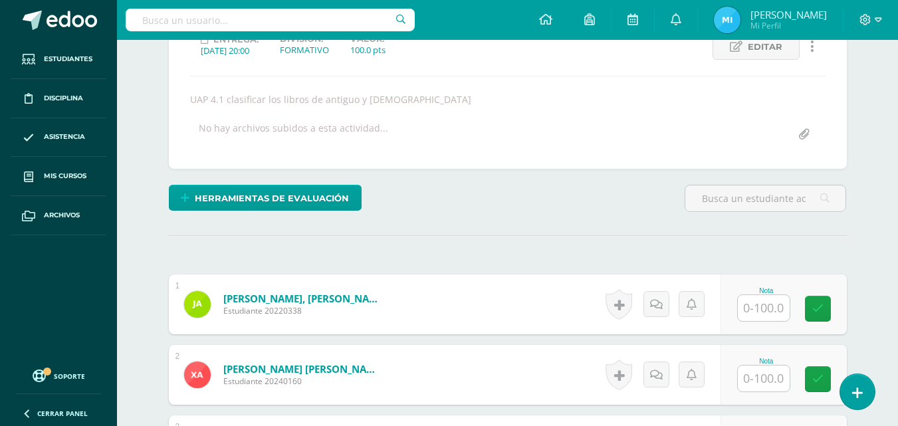
click at [771, 315] on input "text" at bounding box center [764, 308] width 52 height 26
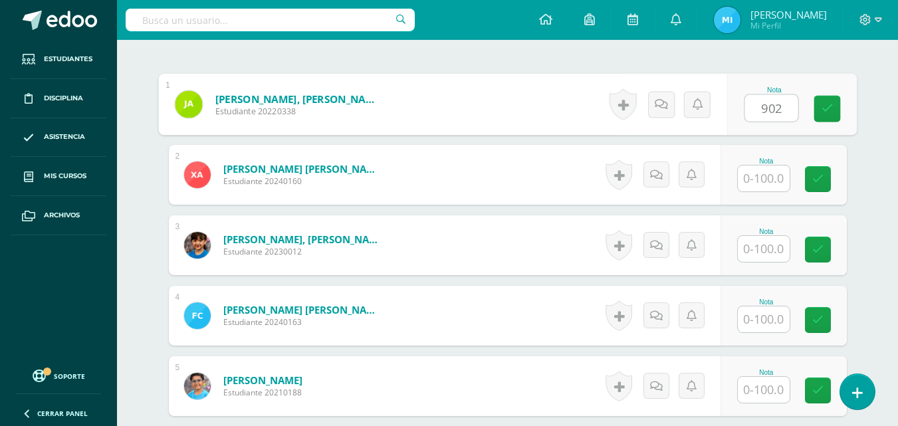
scroll to position [401, 0]
type input "90"
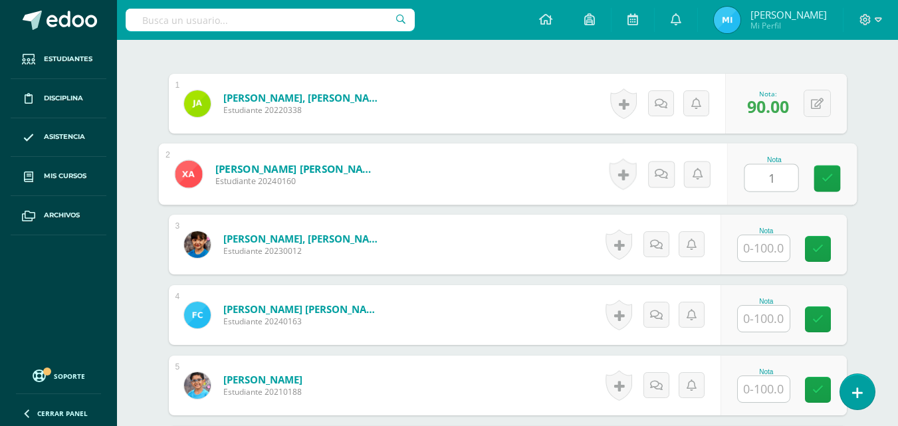
scroll to position [402, 0]
type input "100"
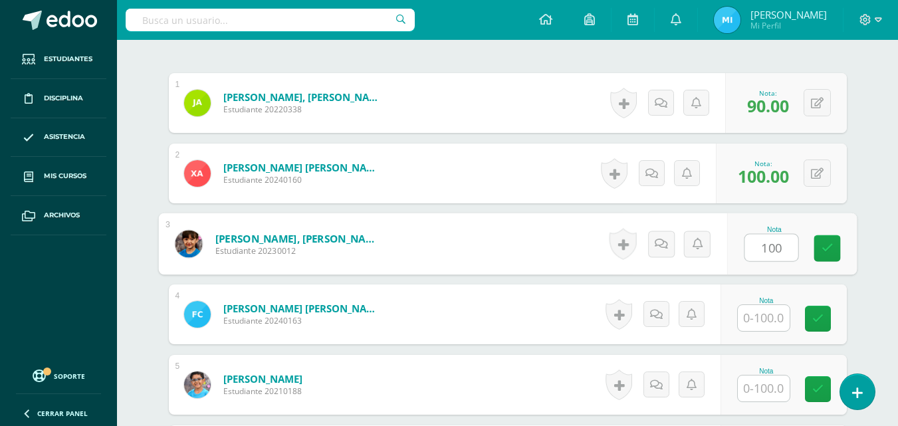
type input "100"
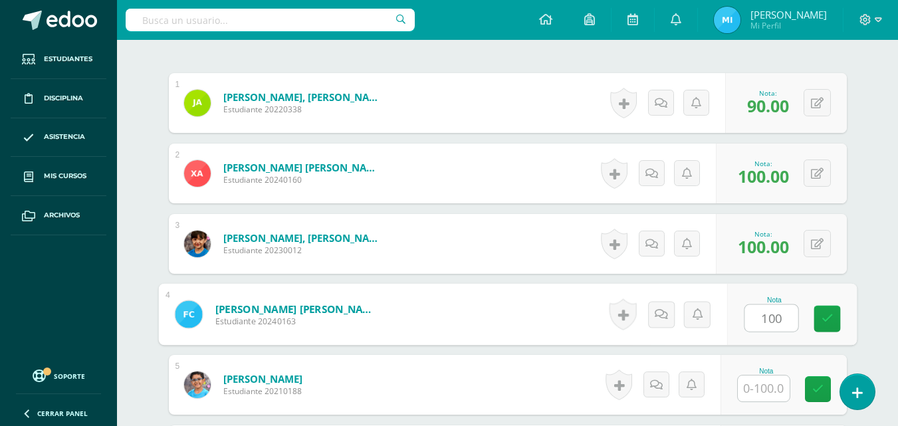
type input "100"
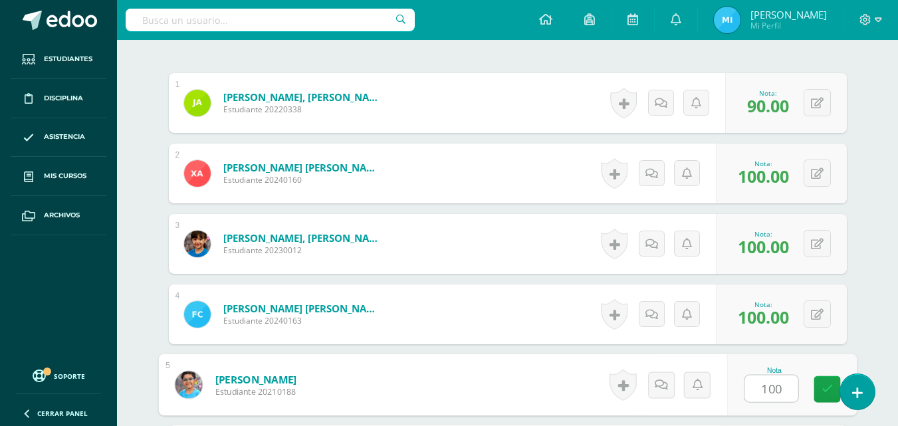
type input "100"
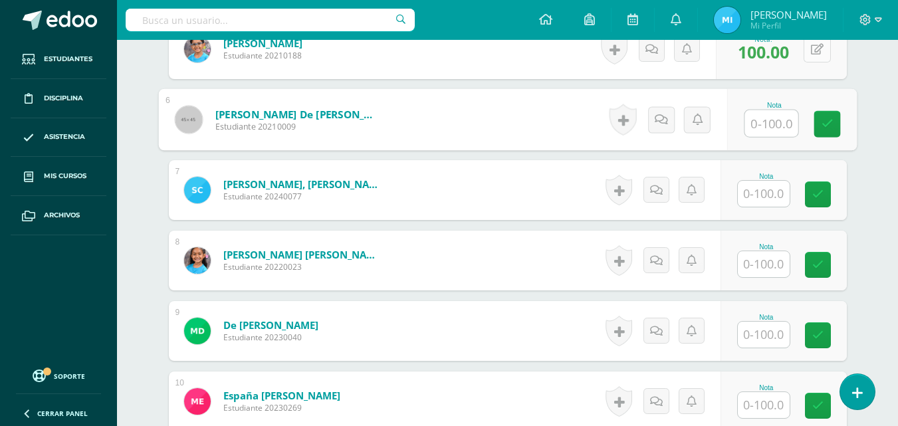
scroll to position [714, 0]
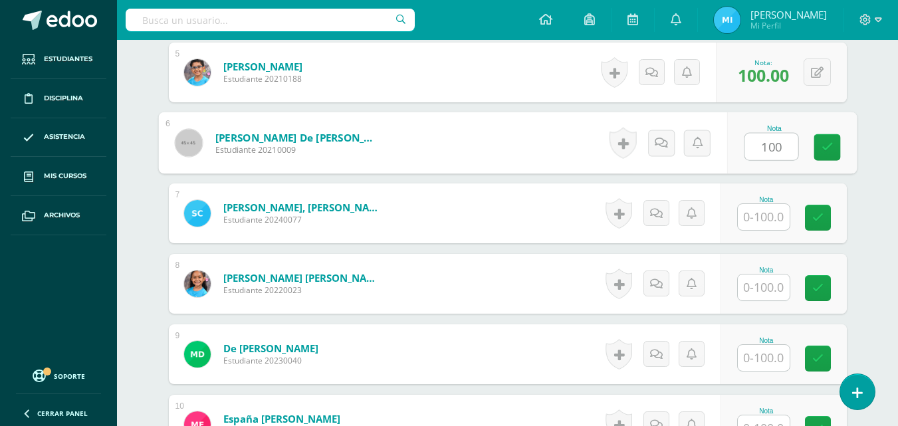
type input "100"
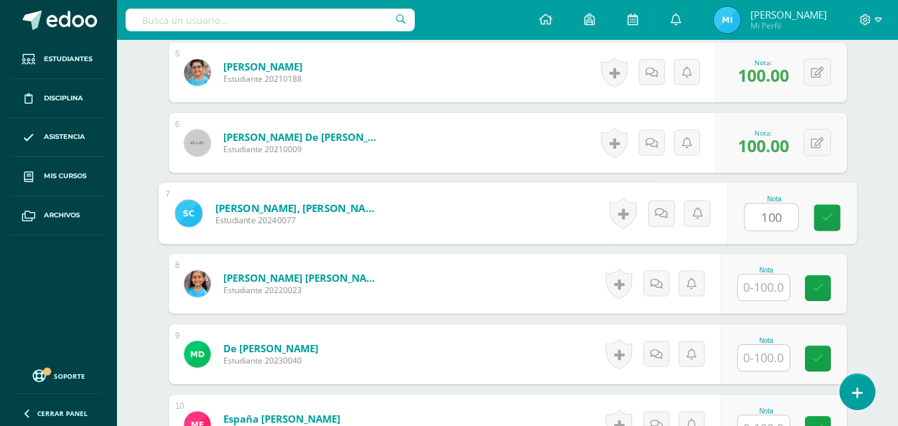
type input "100"
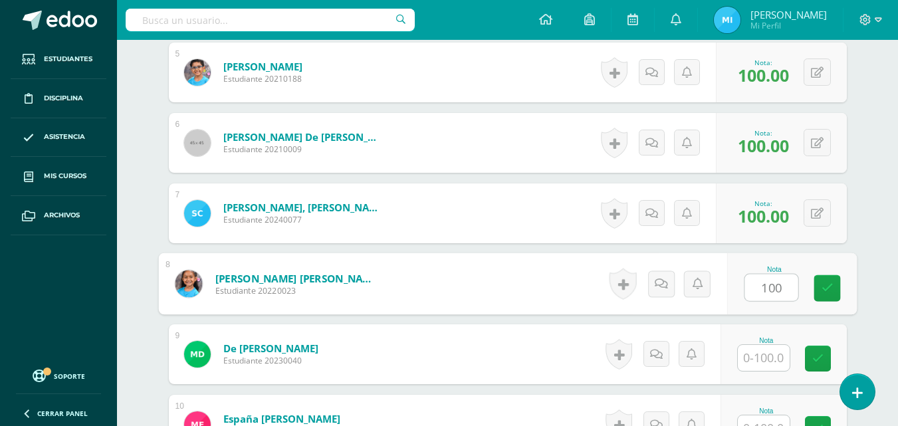
type input "100"
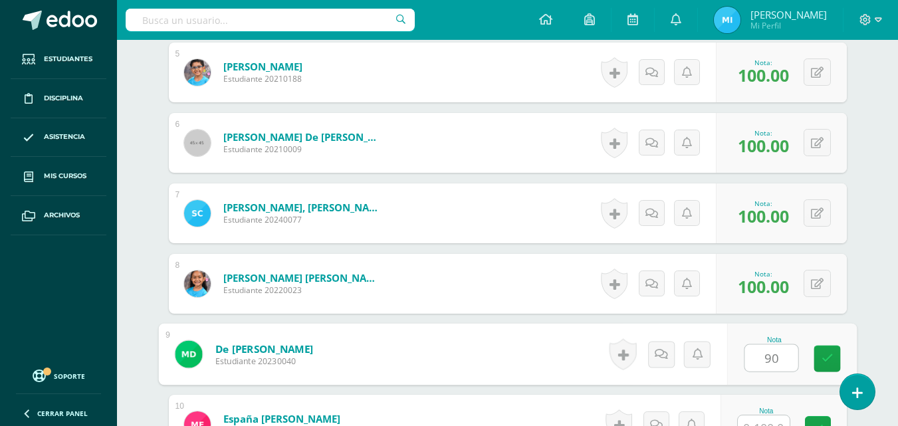
type input "90"
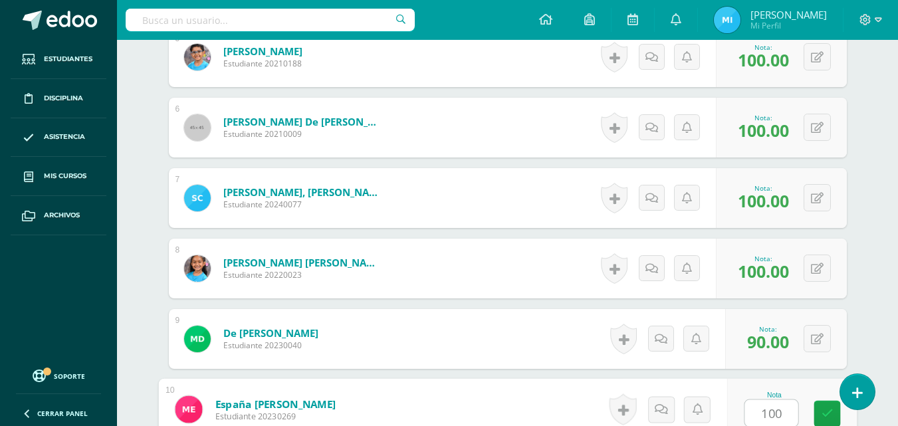
type input "100"
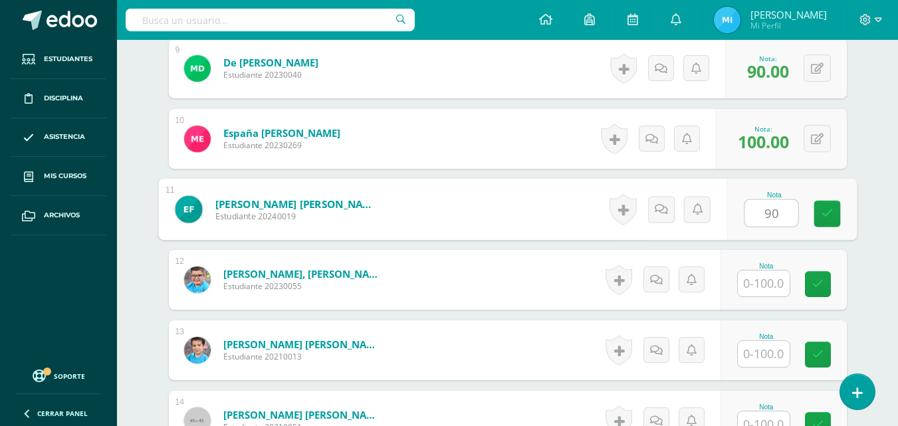
type input "90"
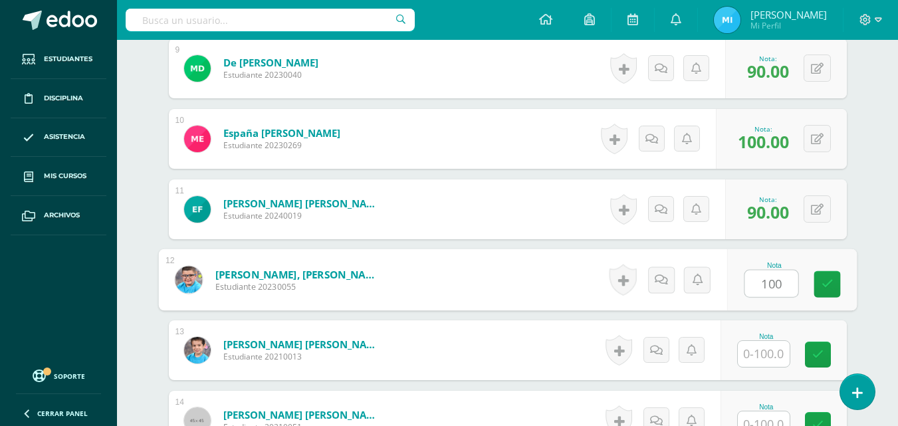
type input "100"
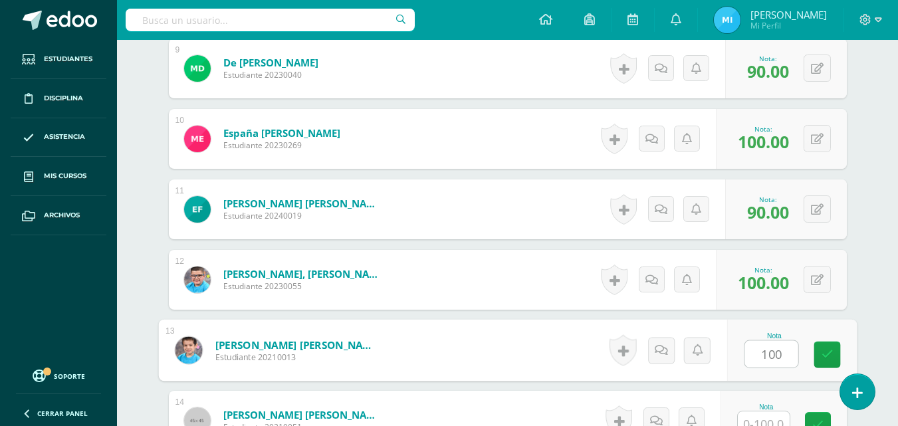
type input "100"
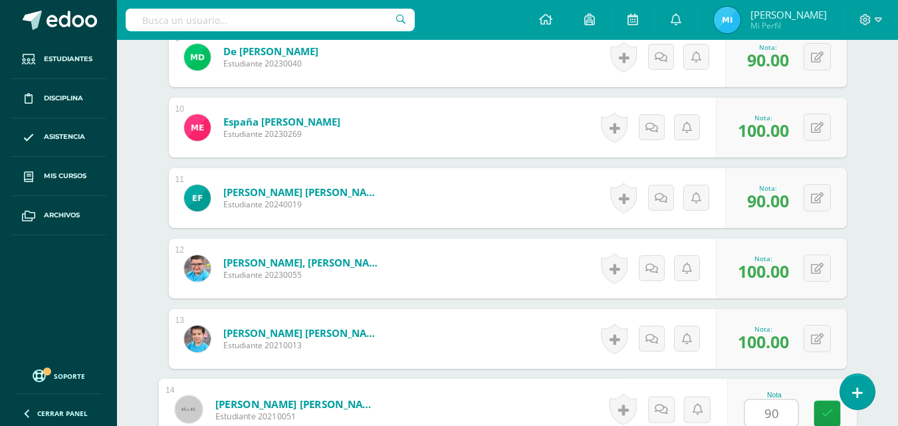
type input "90"
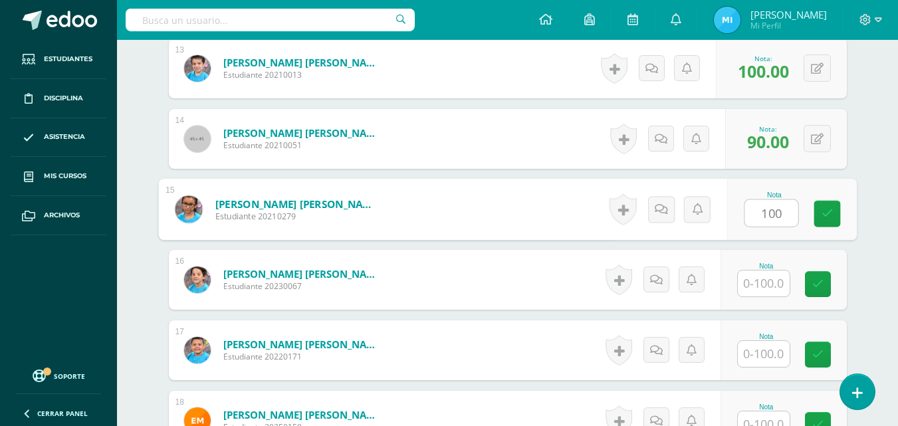
type input "100"
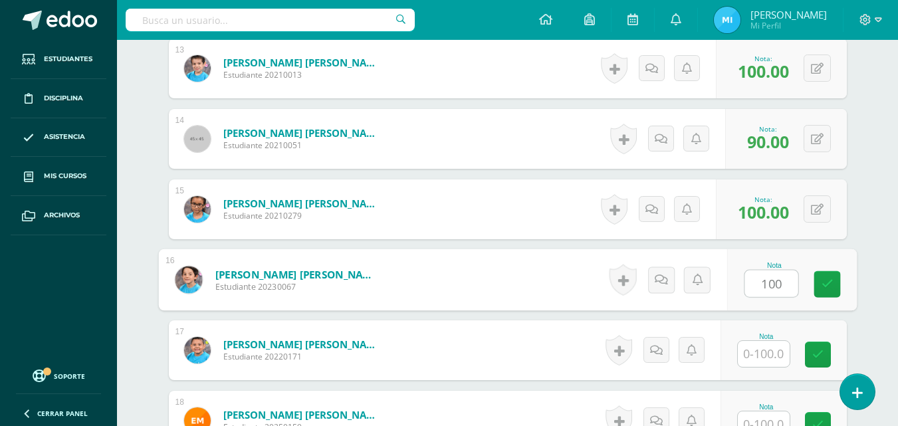
type input "100"
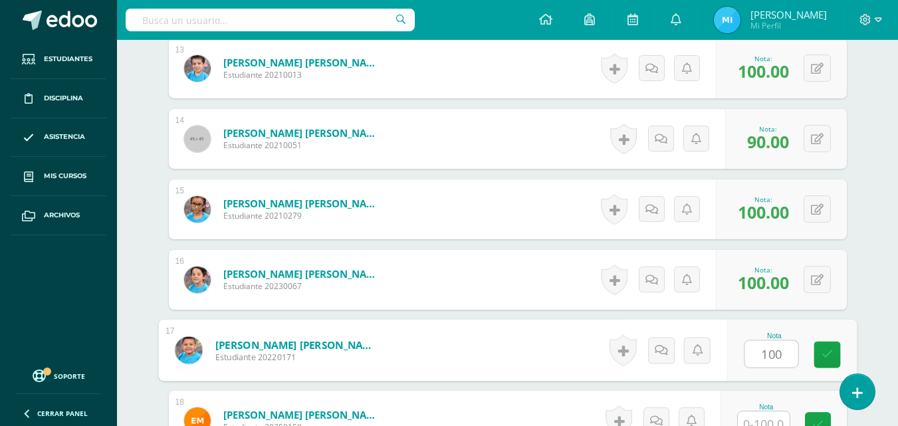
type input "100"
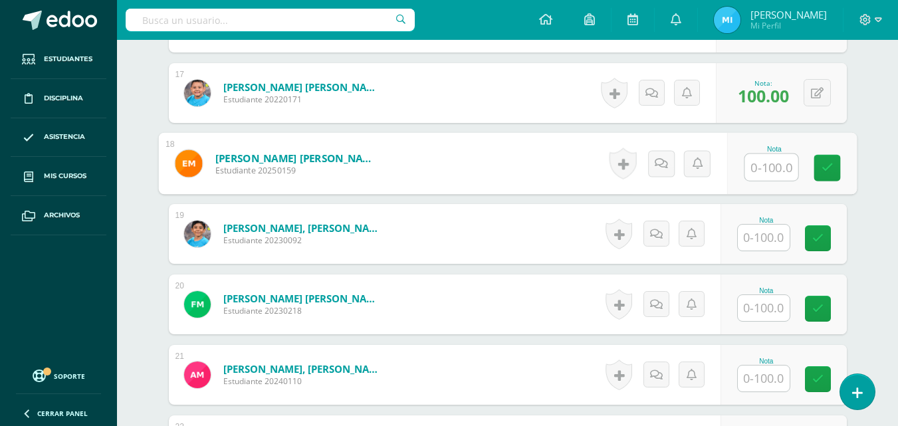
scroll to position [1559, 0]
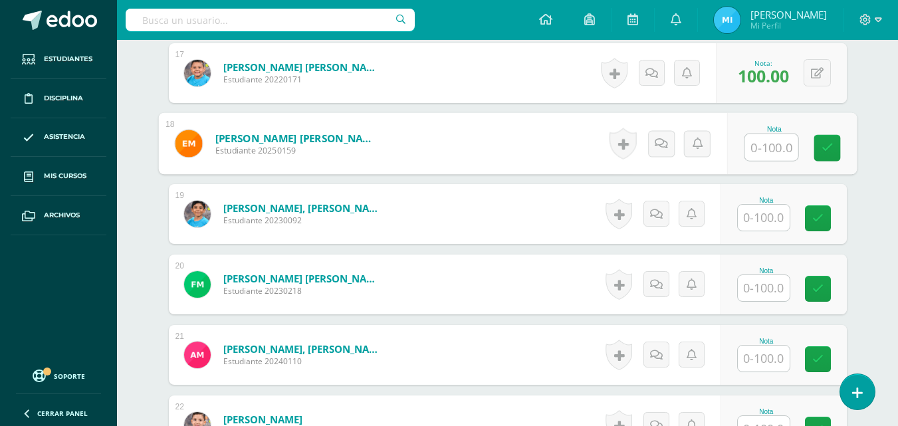
click at [771, 218] on input "text" at bounding box center [764, 218] width 52 height 26
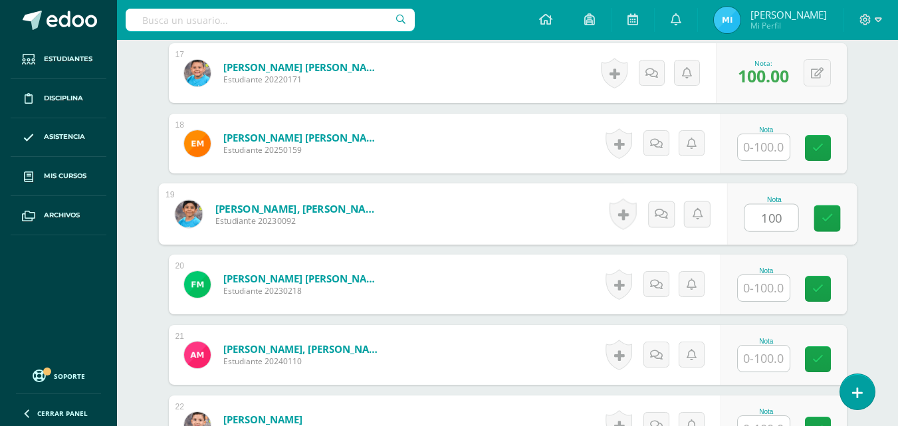
type input "100"
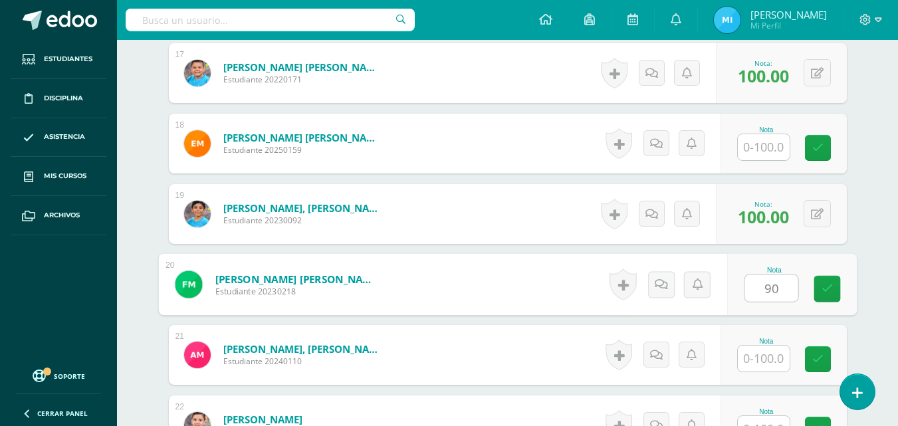
type input "90"
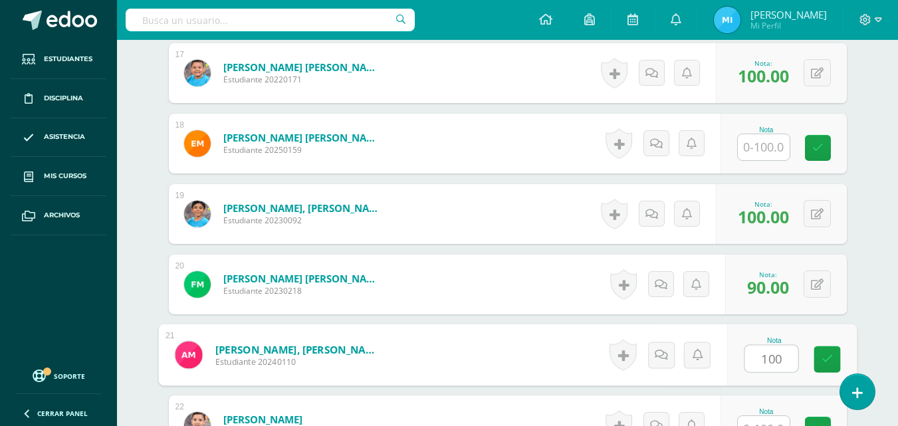
type input "100"
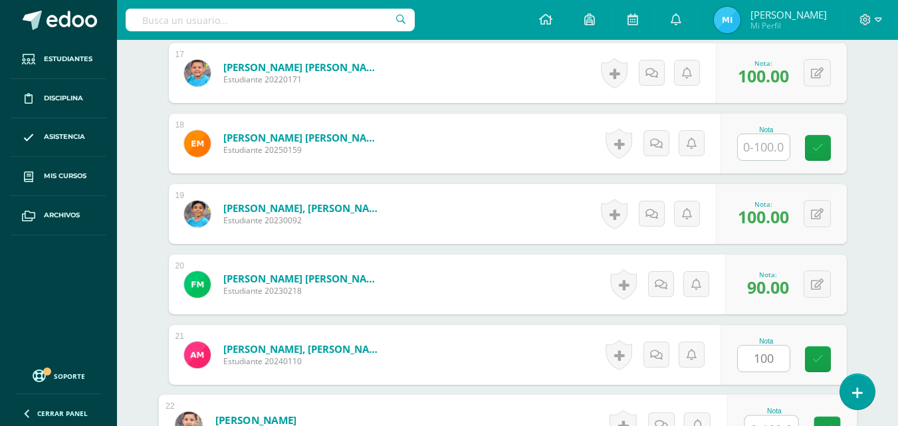
scroll to position [1575, 0]
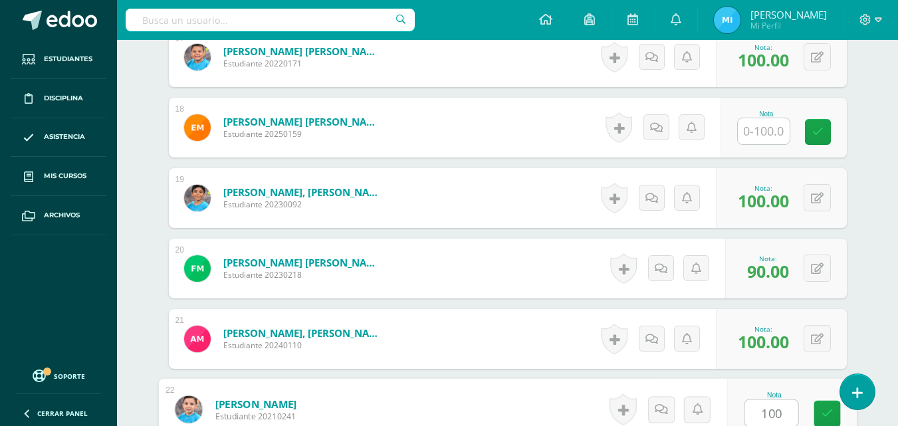
type input "100"
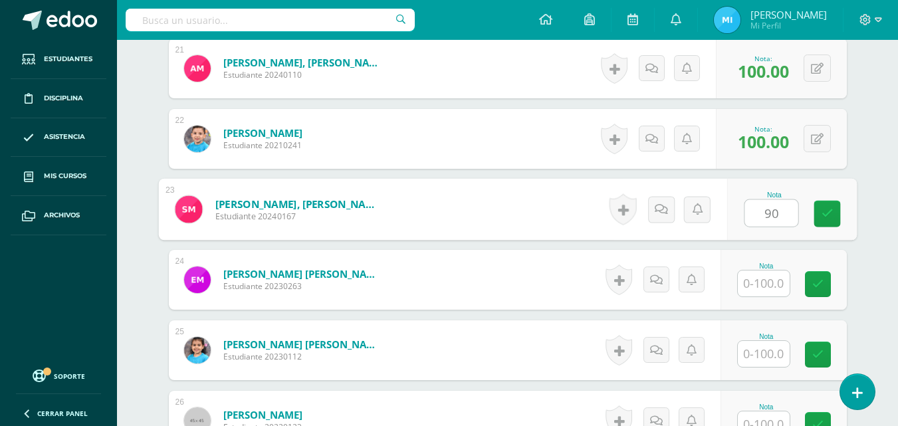
type input "90"
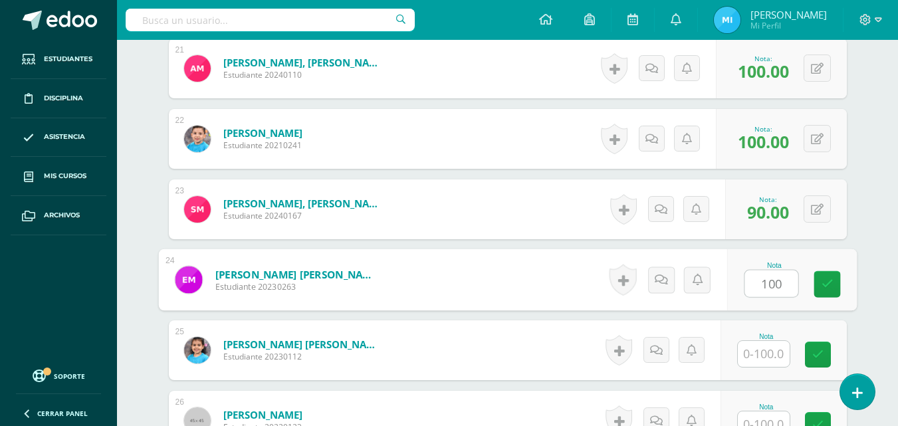
type input "100"
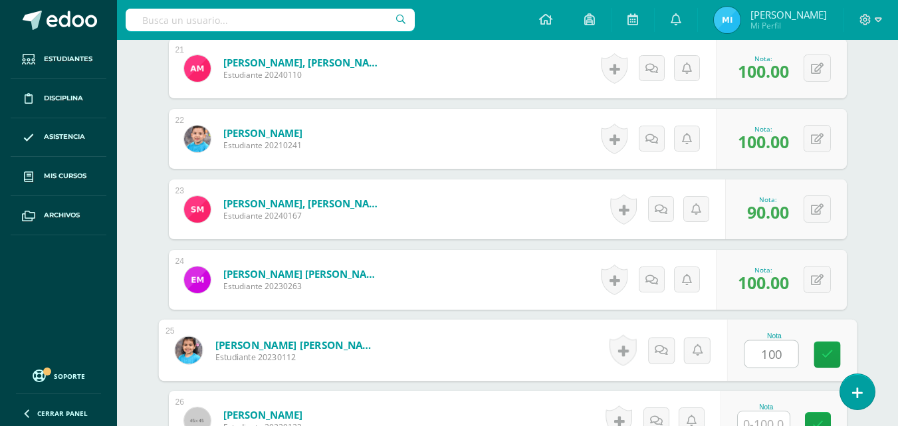
type input "100"
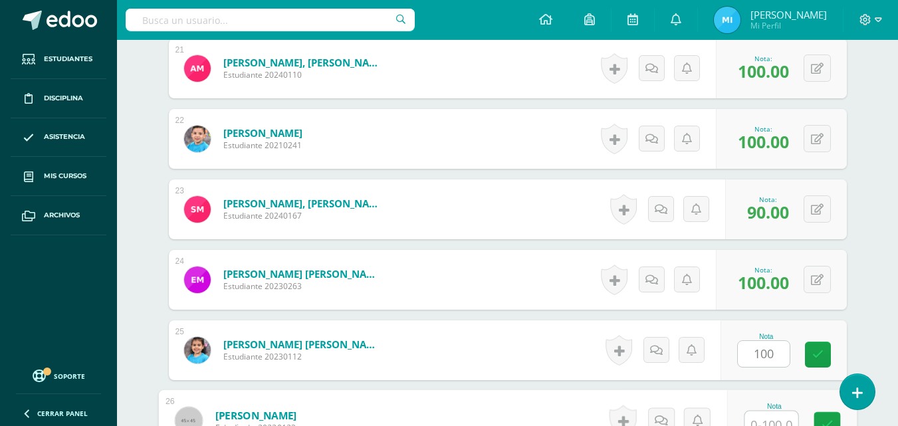
scroll to position [1857, 0]
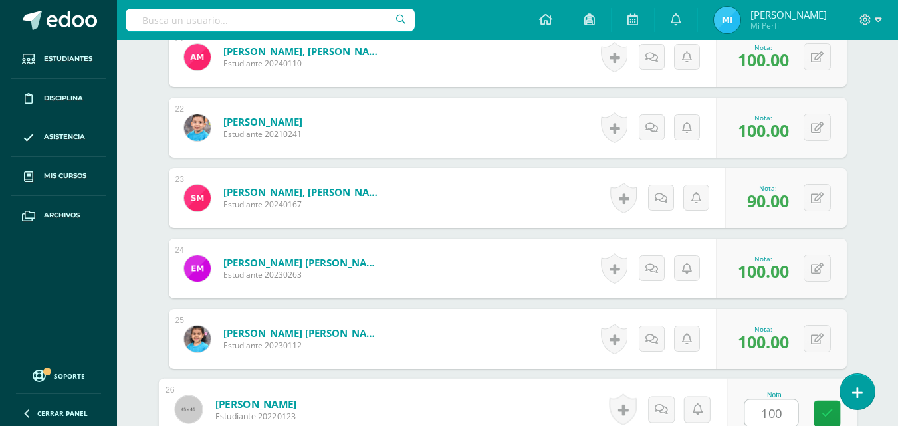
type input "100"
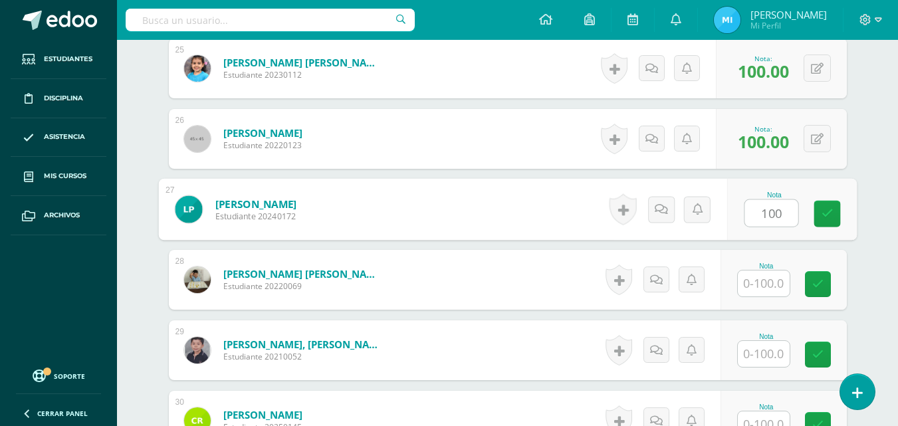
type input "100"
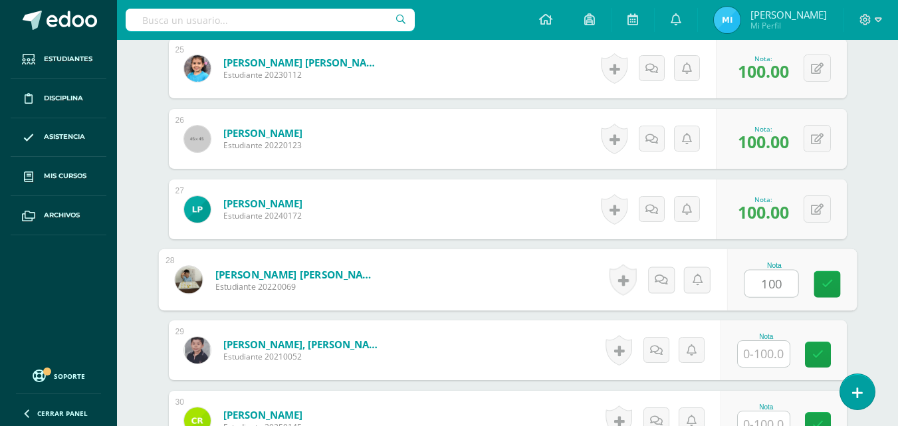
type input "100"
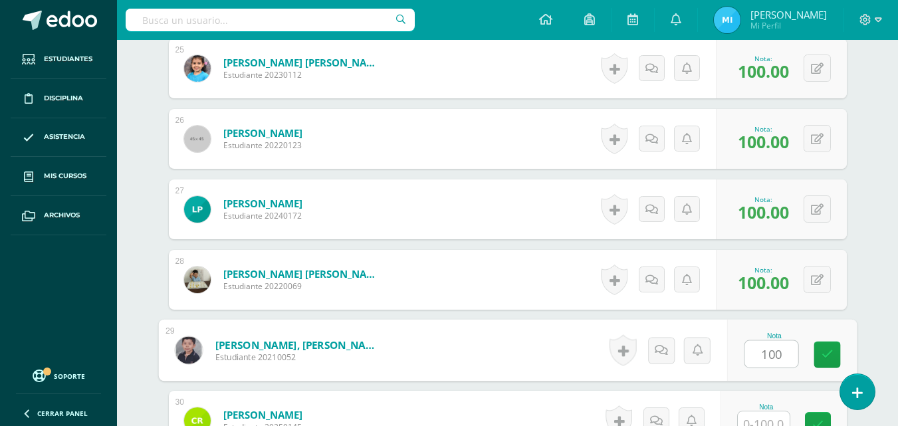
type input "100"
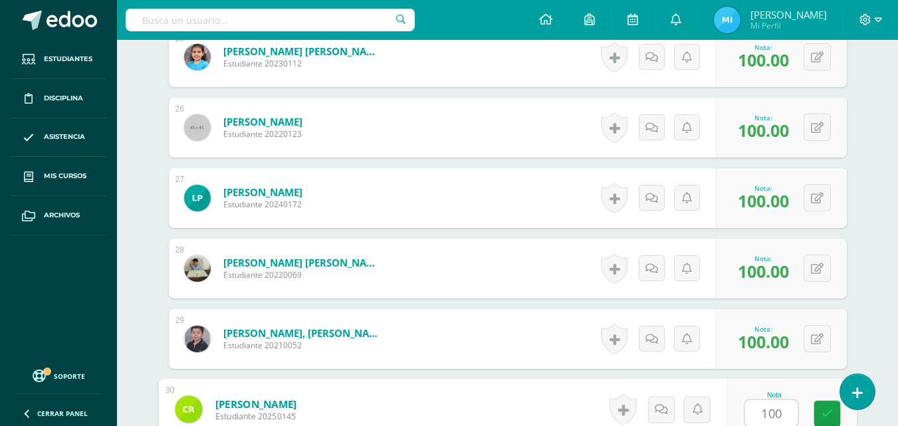
type input "100"
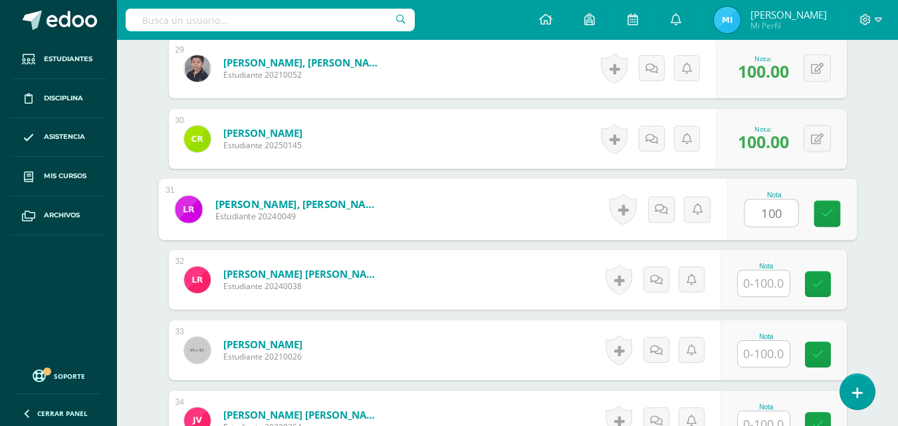
type input "100"
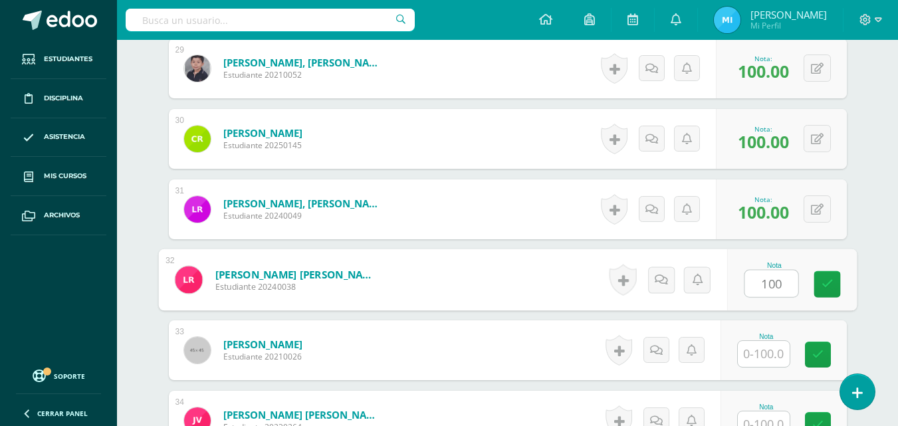
type input "100"
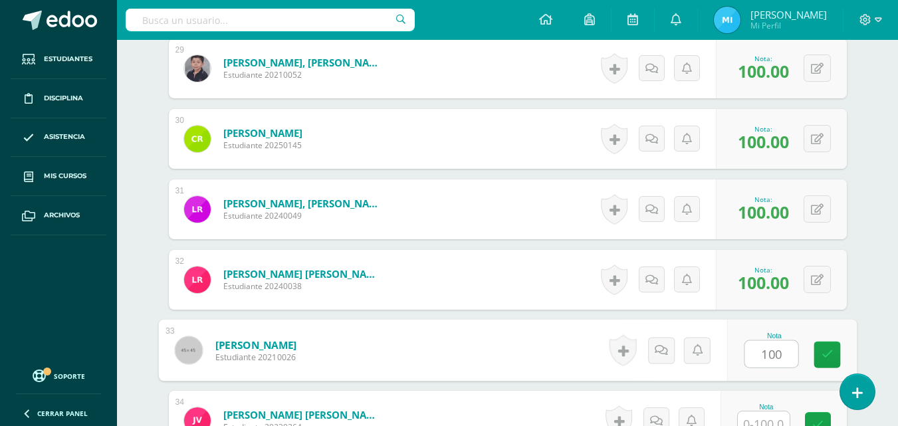
type input "100"
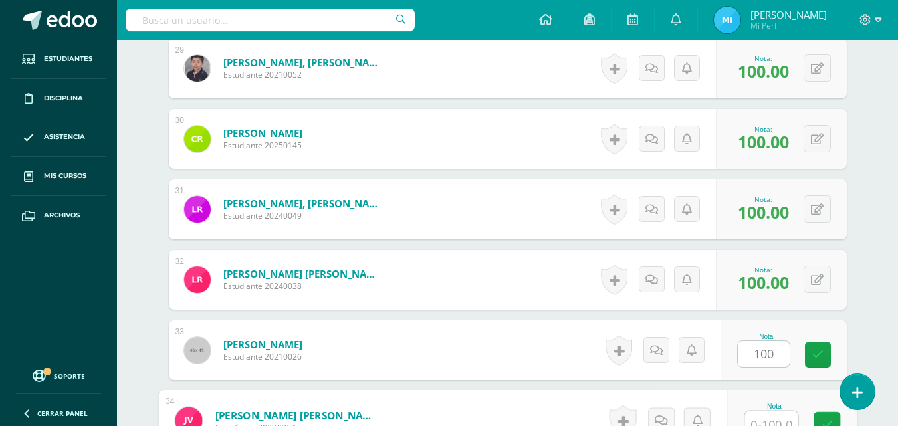
scroll to position [2421, 0]
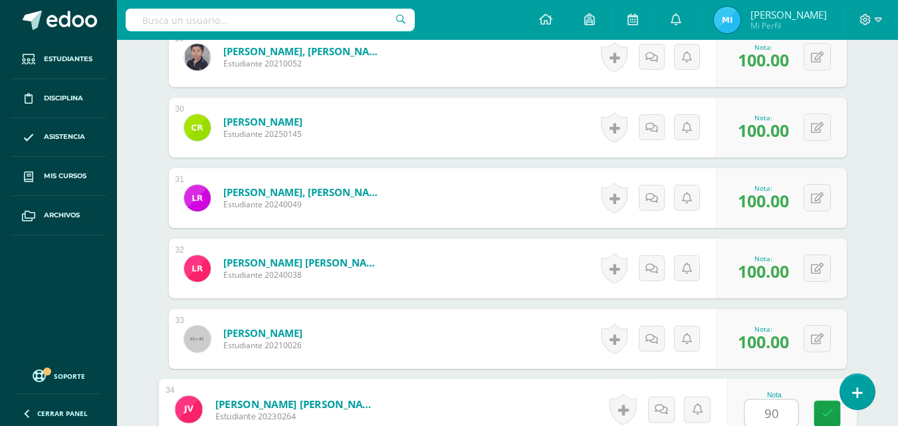
type input "90"
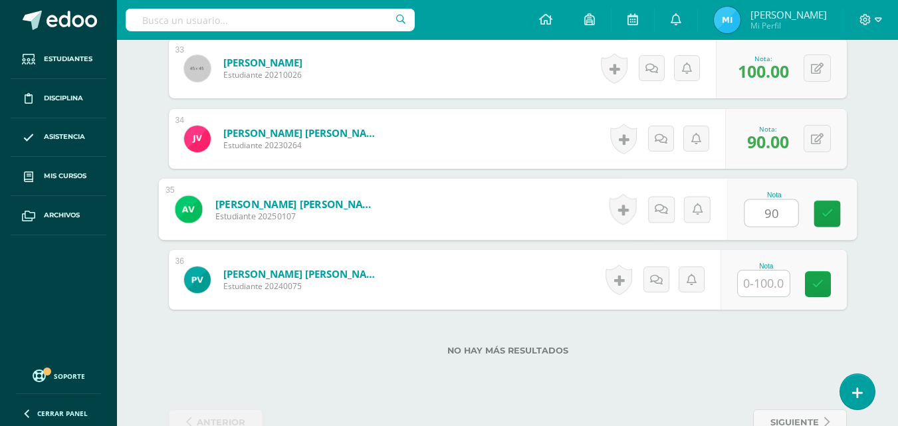
type input "90"
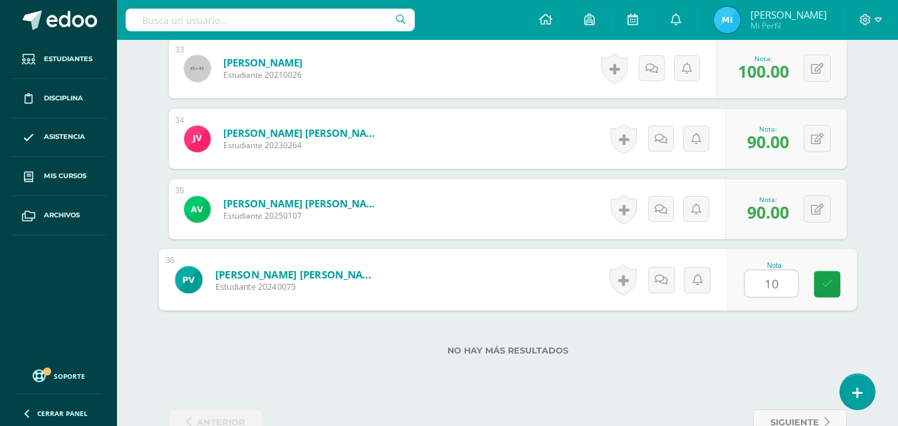
type input "100"
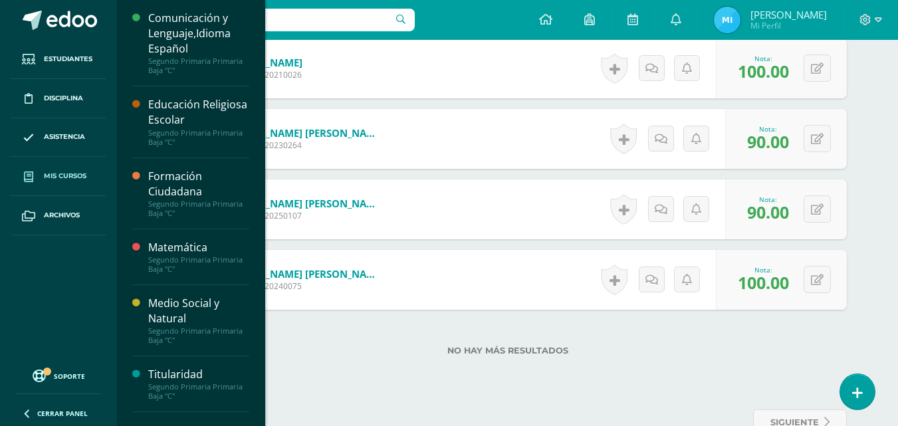
click at [57, 187] on link "Mis cursos" at bounding box center [59, 176] width 96 height 39
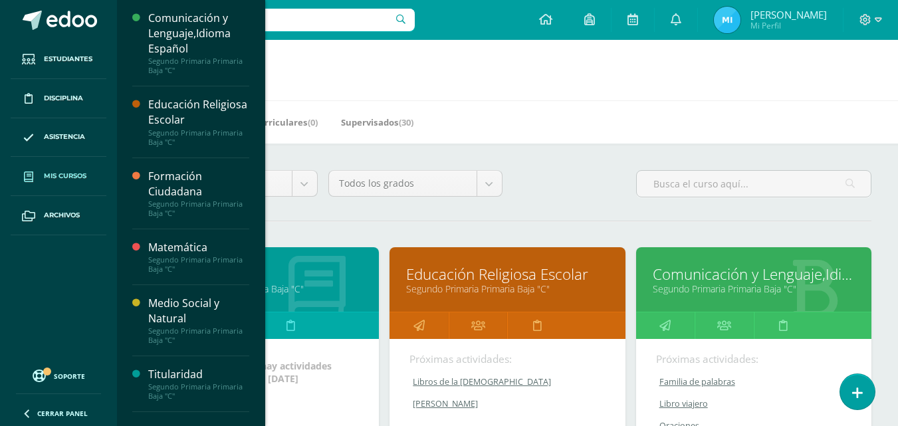
click at [546, 88] on h1 "Mis cursos" at bounding box center [507, 70] width 749 height 61
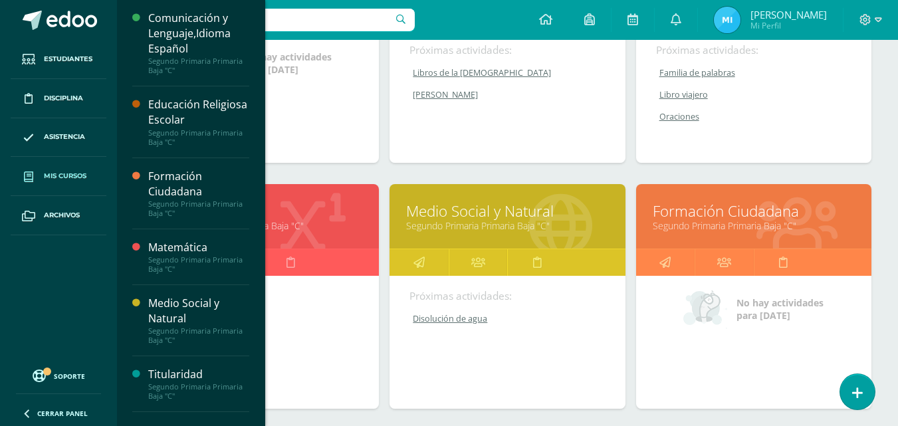
scroll to position [332, 0]
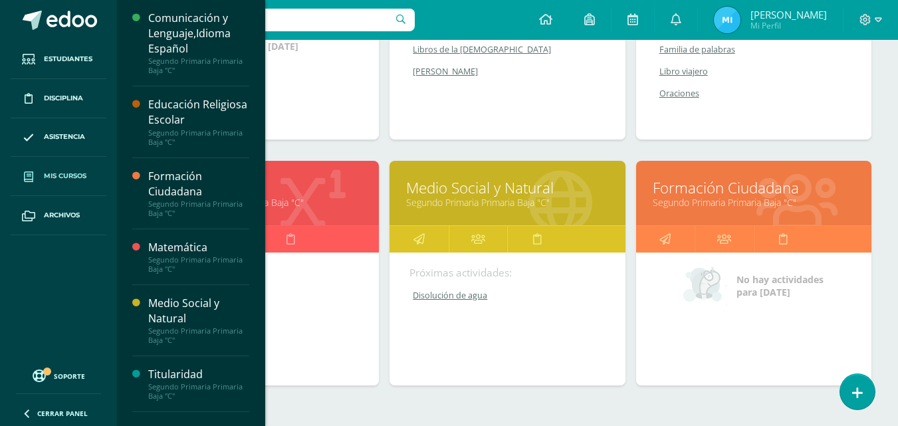
click at [734, 205] on link "Segundo Primaria Primaria Baja "C"" at bounding box center [754, 202] width 202 height 13
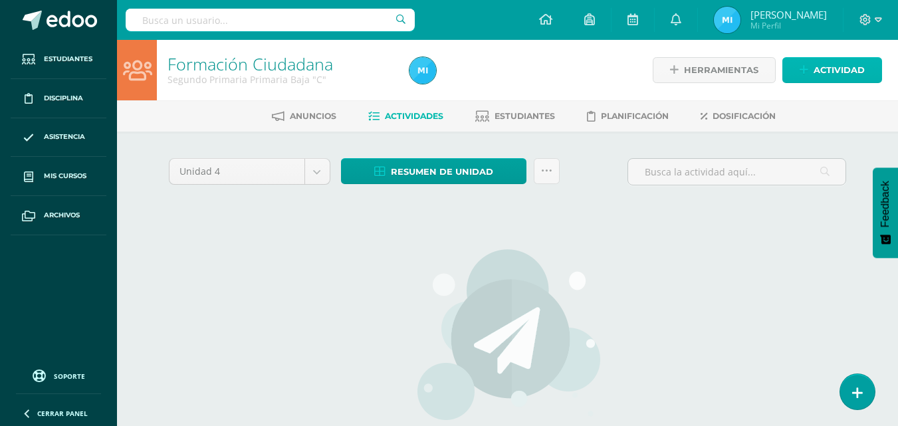
click at [822, 75] on span "Actividad" at bounding box center [839, 70] width 51 height 25
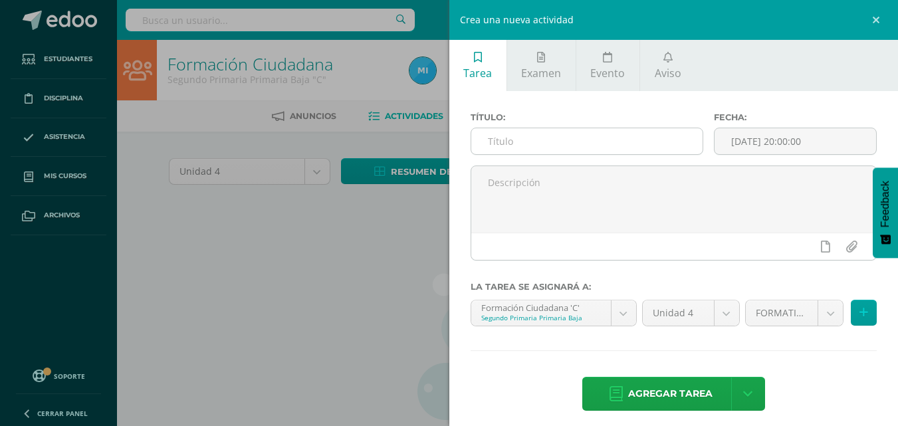
click at [537, 135] on input "text" at bounding box center [586, 141] width 231 height 26
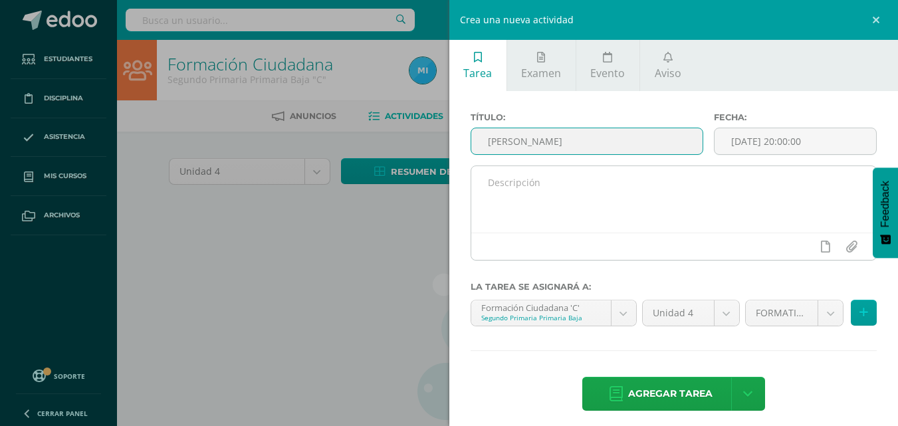
type input "[PERSON_NAME]"
click at [557, 199] on textarea at bounding box center [674, 199] width 406 height 66
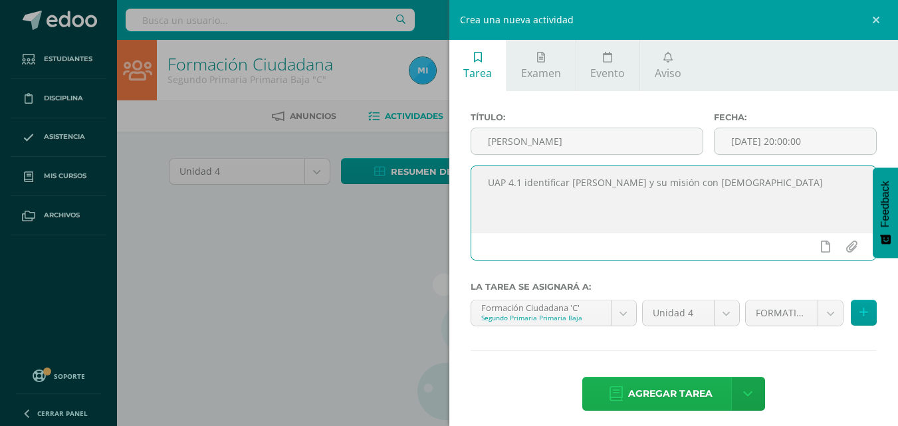
type textarea "UAP 4.1 identificar [PERSON_NAME] y su misión con [DEMOGRAPHIC_DATA]"
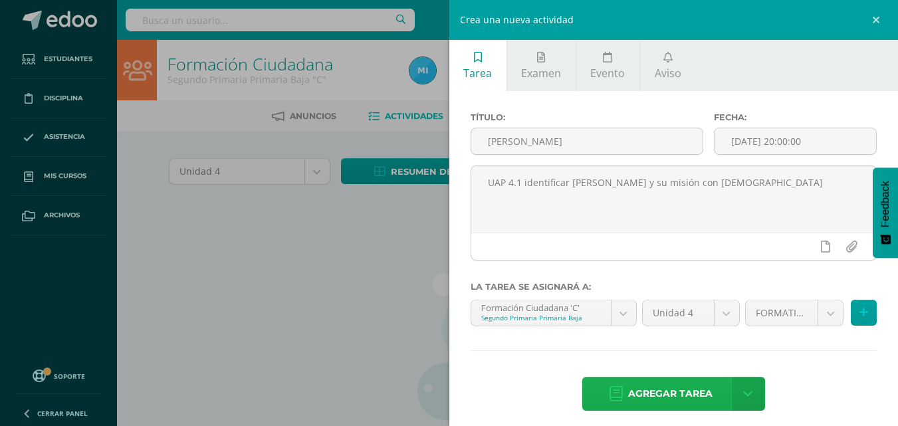
click at [655, 388] on span "Agregar tarea" at bounding box center [670, 394] width 84 height 33
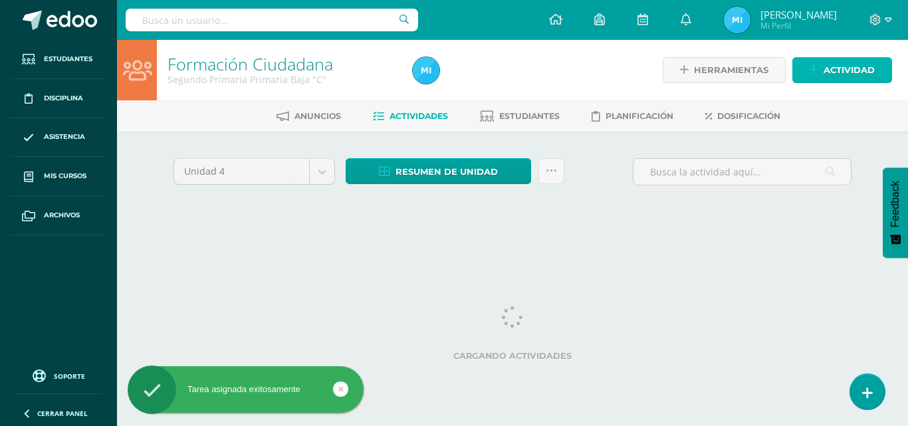
click at [848, 71] on span "Actividad" at bounding box center [849, 70] width 51 height 25
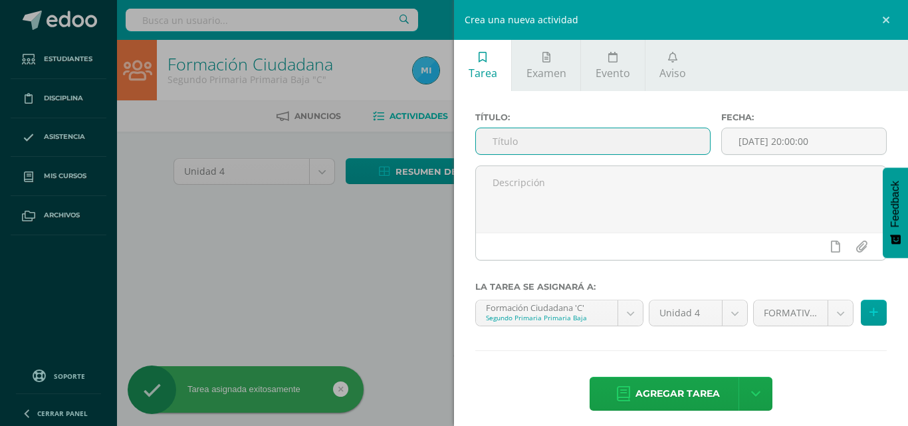
click at [565, 143] on input "text" at bounding box center [593, 141] width 234 height 26
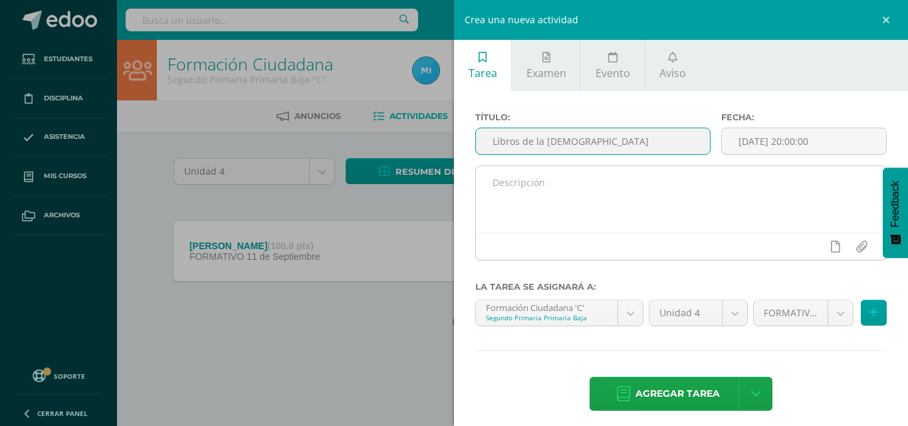
type input "Libros de la [DEMOGRAPHIC_DATA]"
click at [574, 191] on textarea at bounding box center [681, 199] width 410 height 66
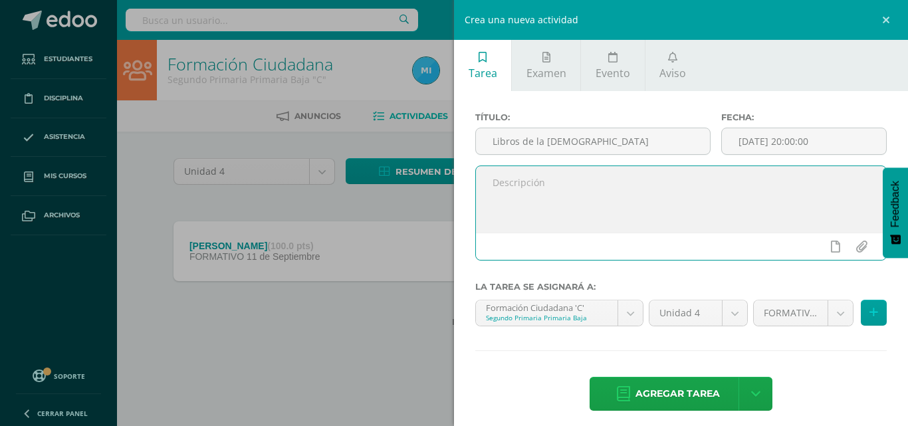
paste textarea "UAP 4.1 clasificar los libros de antiguo y [DEMOGRAPHIC_DATA]"
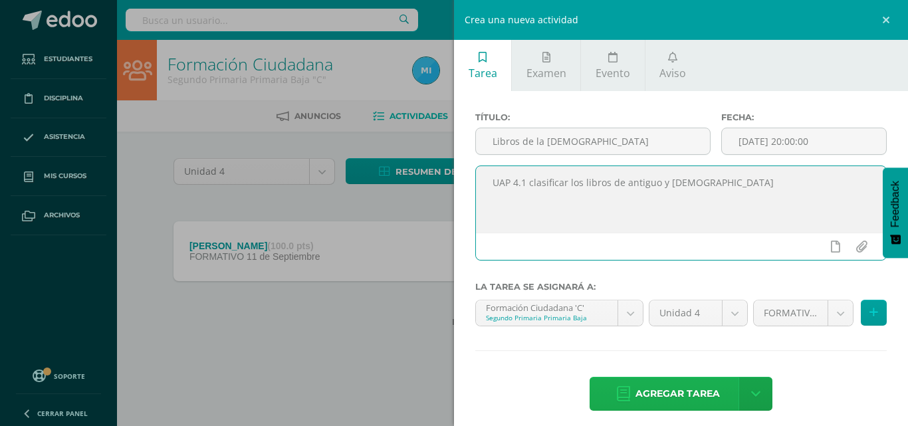
type textarea "UAP 4.1 clasificar los libros de antiguo y [DEMOGRAPHIC_DATA]"
click at [690, 394] on span "Agregar tarea" at bounding box center [678, 394] width 84 height 33
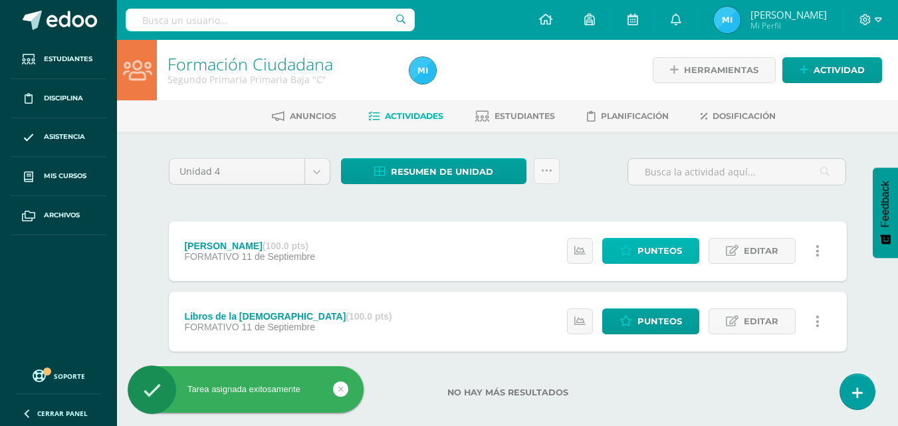
click at [669, 251] on span "Punteos" at bounding box center [660, 251] width 45 height 25
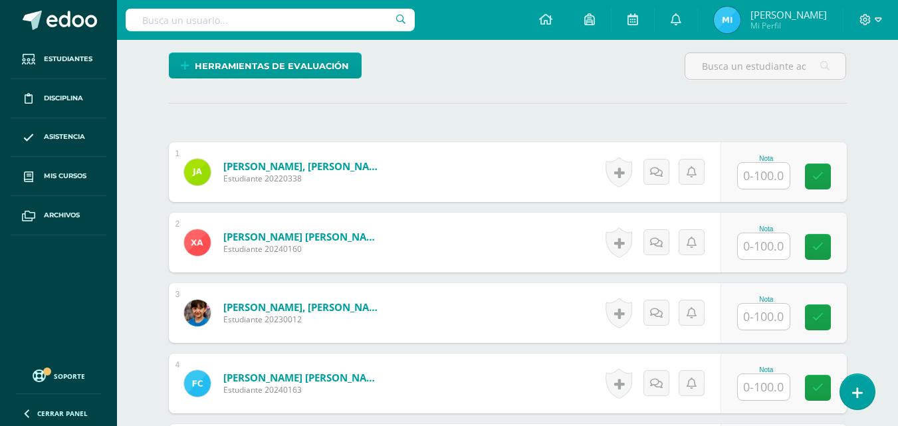
scroll to position [333, 0]
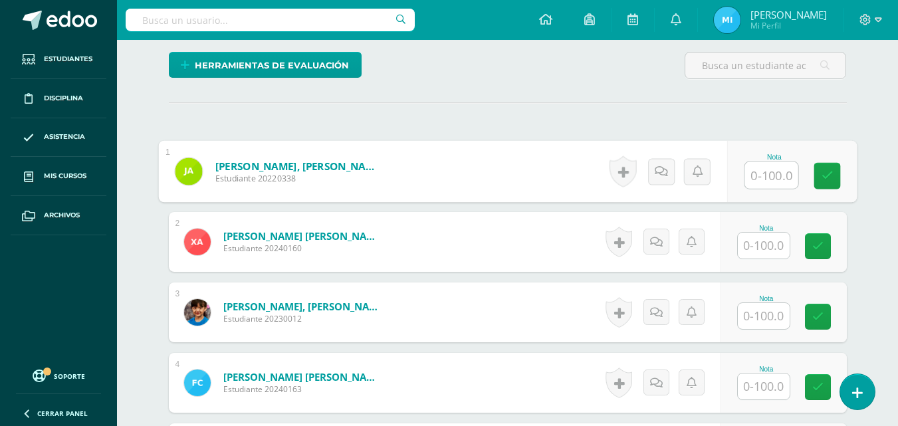
click at [765, 180] on input "text" at bounding box center [771, 175] width 53 height 27
type input "50"
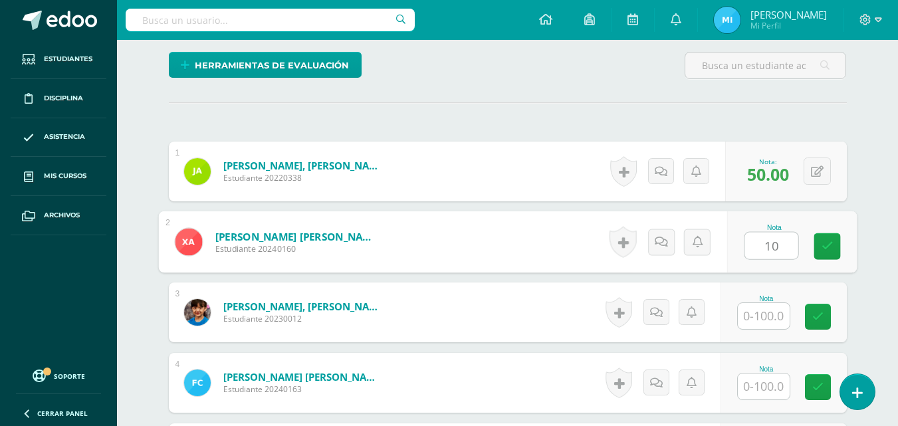
scroll to position [334, 0]
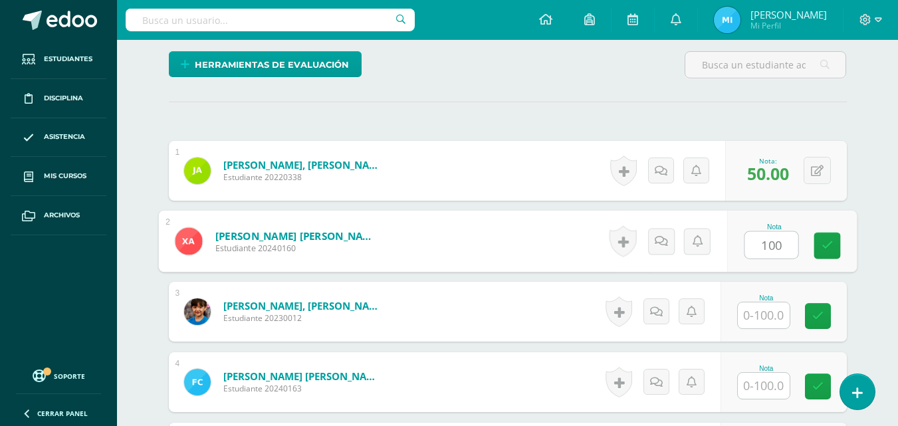
type input "100"
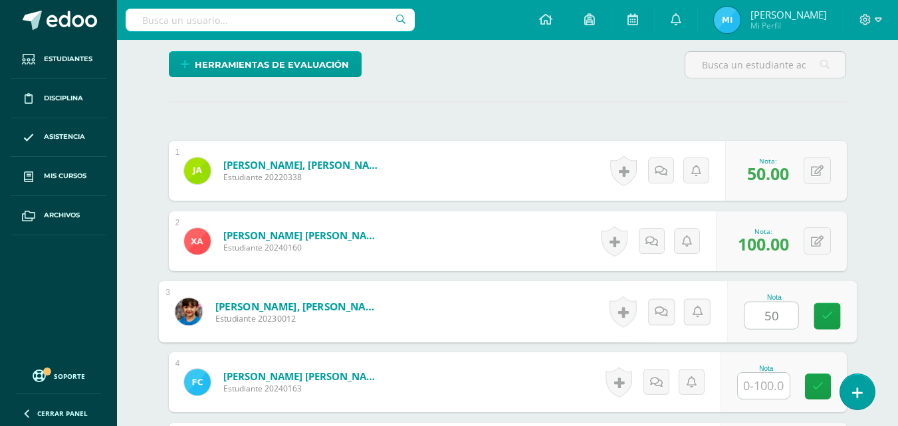
type input "50"
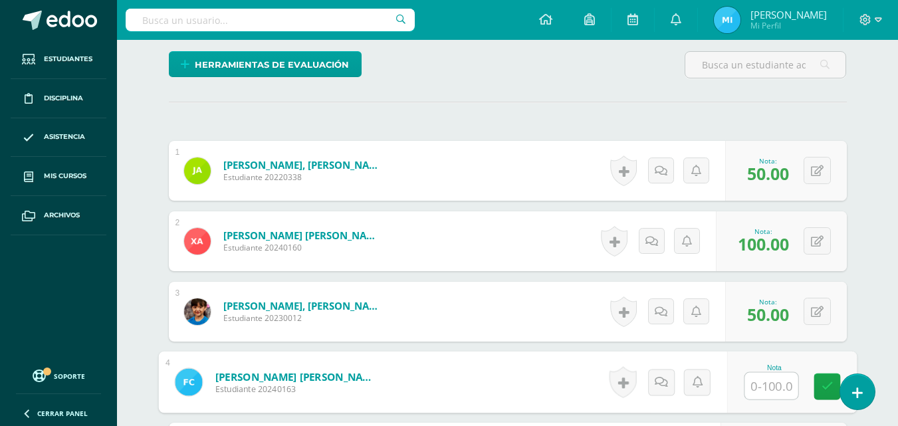
scroll to position [334, 0]
type input "50"
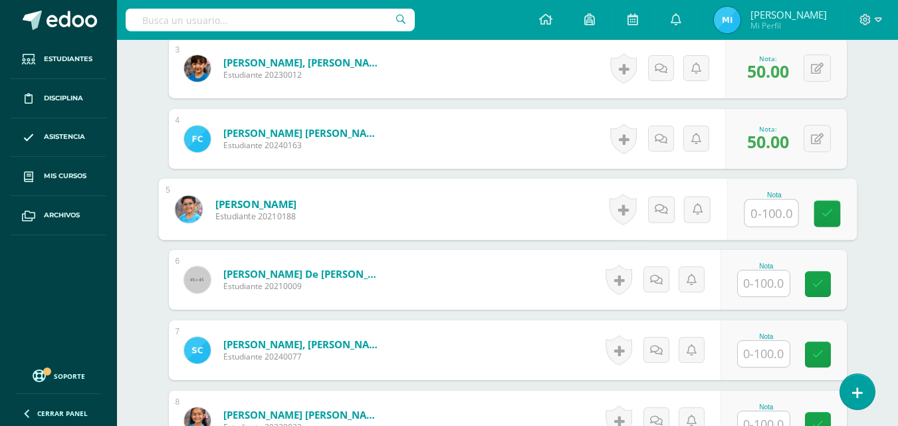
scroll to position [578, 0]
type input "100"
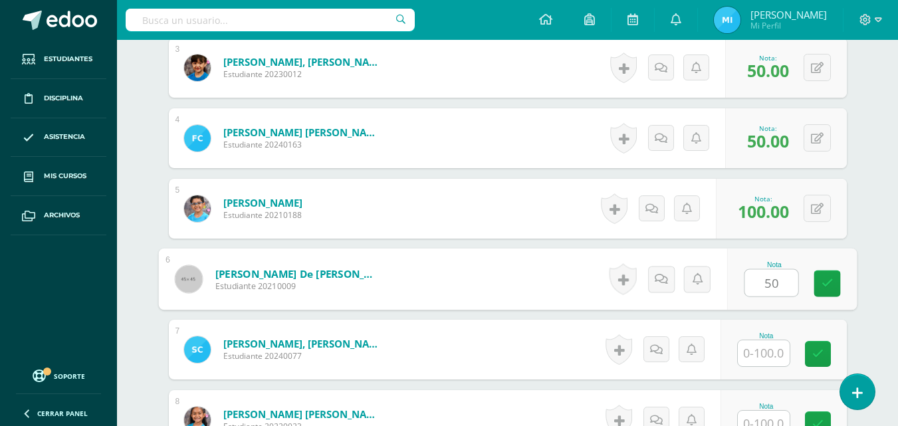
type input "50"
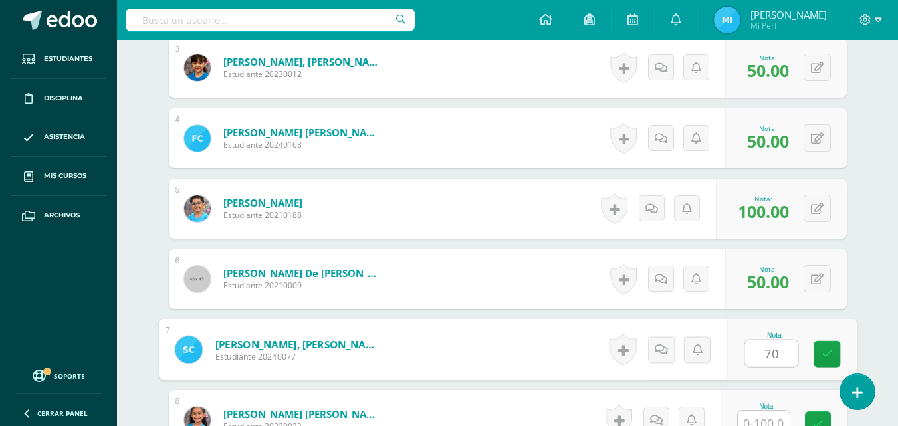
type input "70"
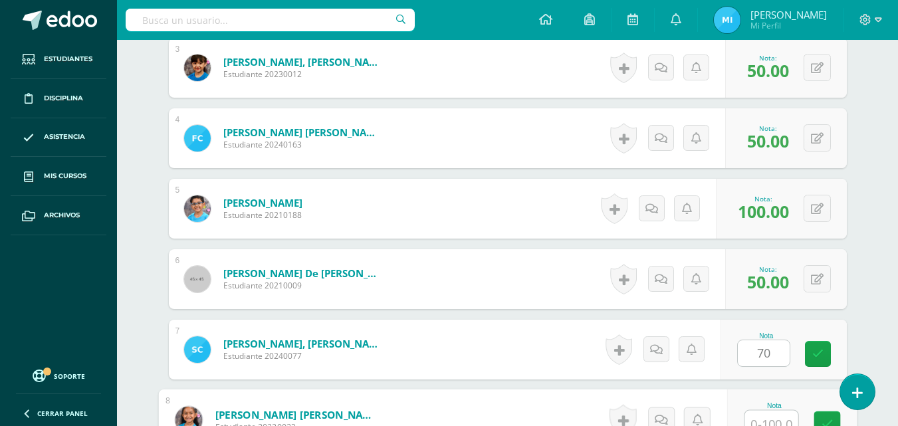
scroll to position [588, 0]
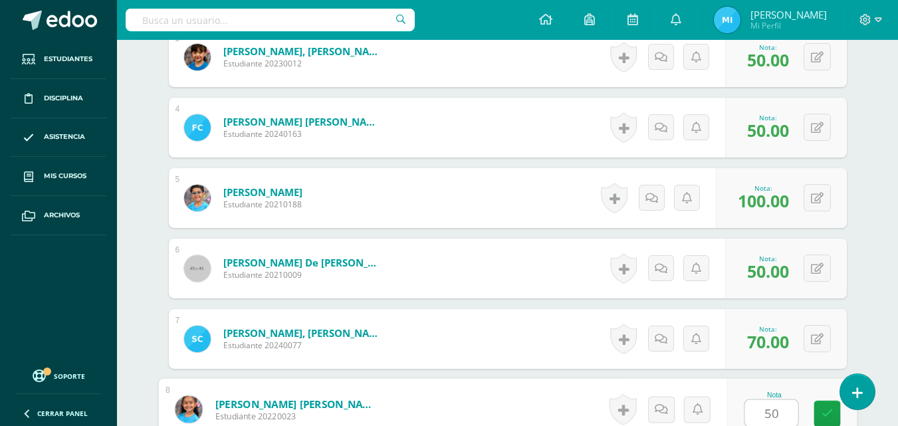
type input "50"
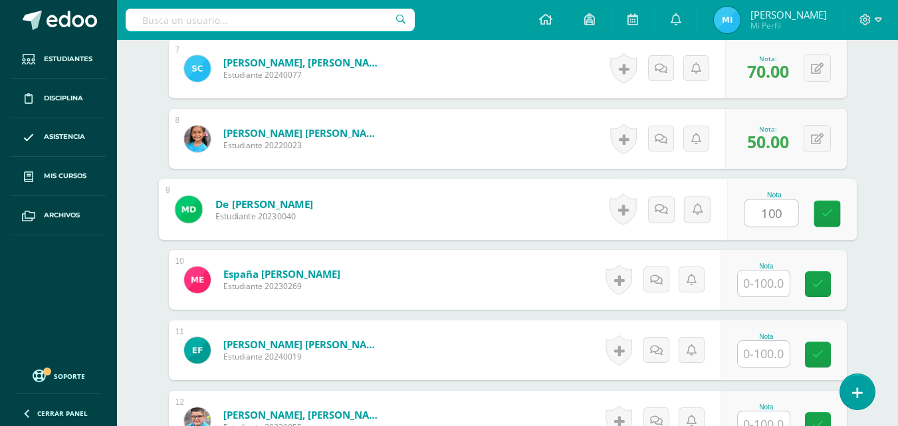
type input "100"
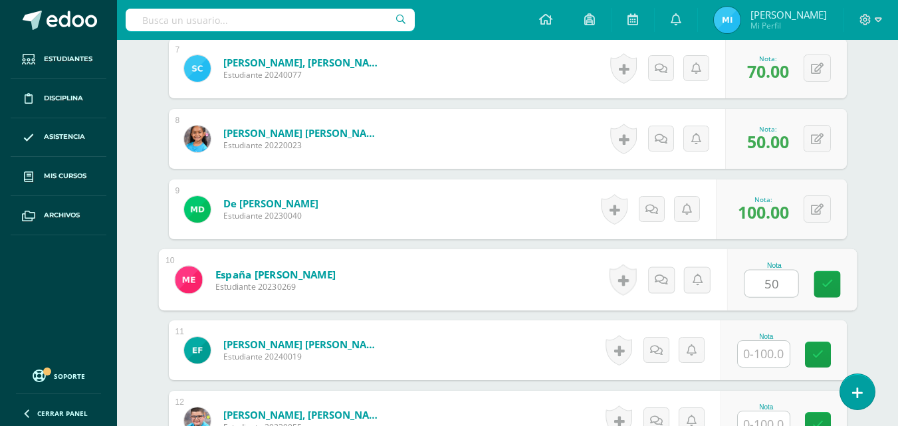
type input "50"
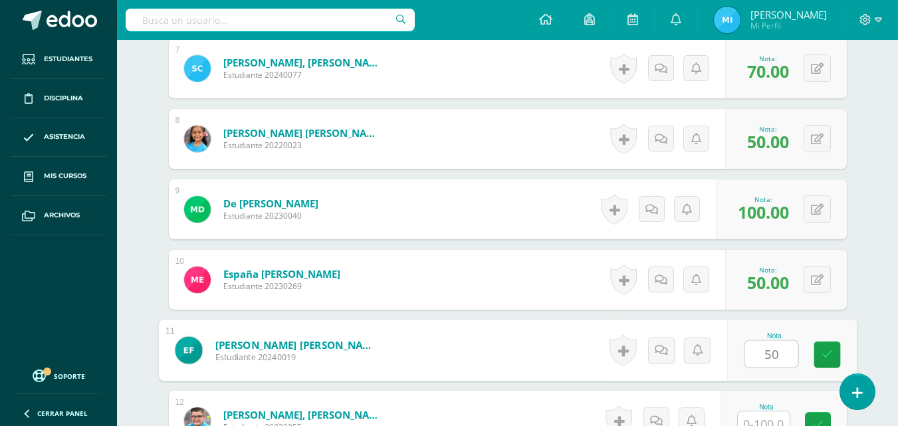
type input "50"
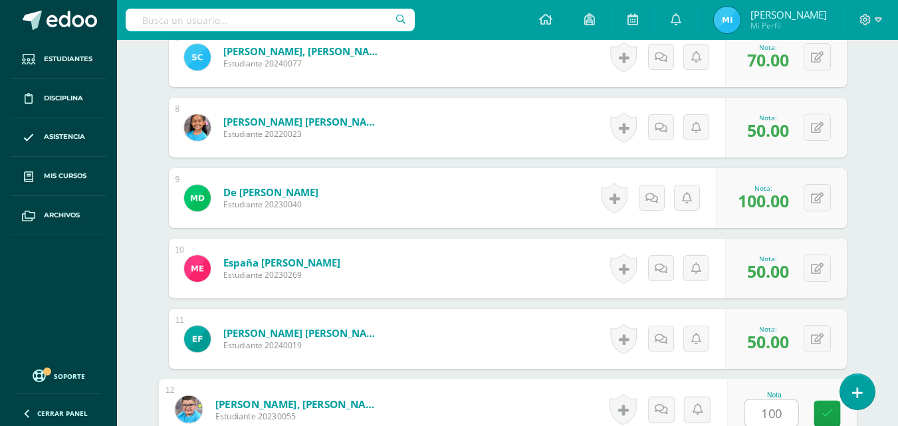
type input "100"
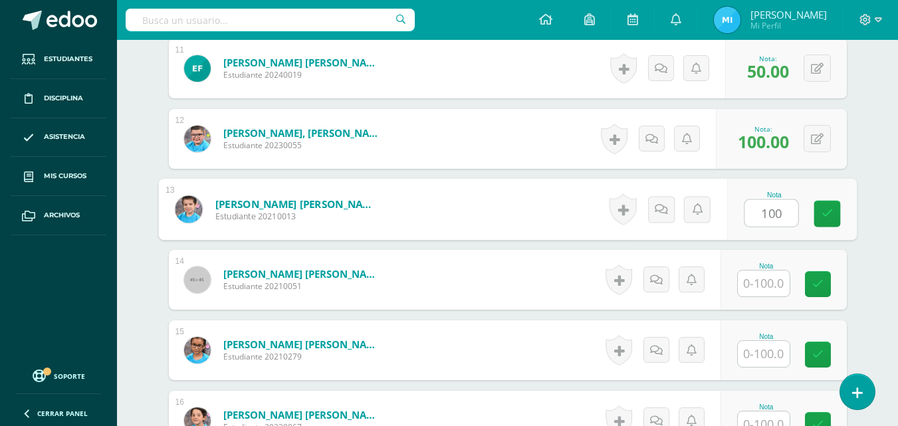
type input "100"
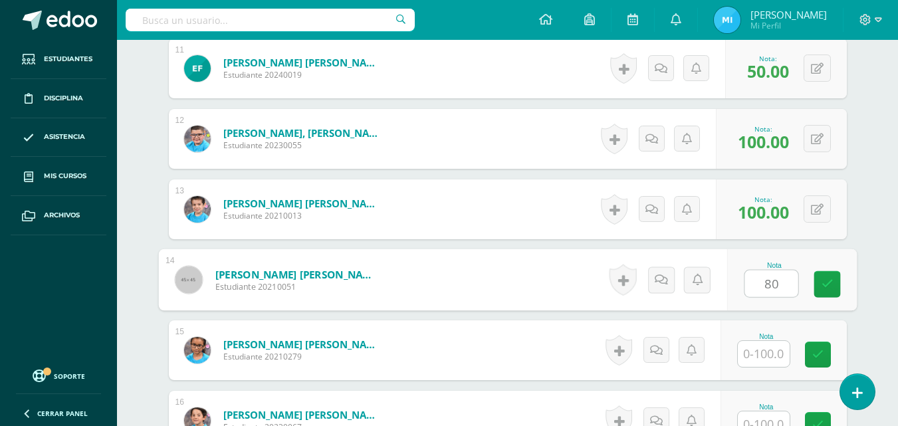
type input "80"
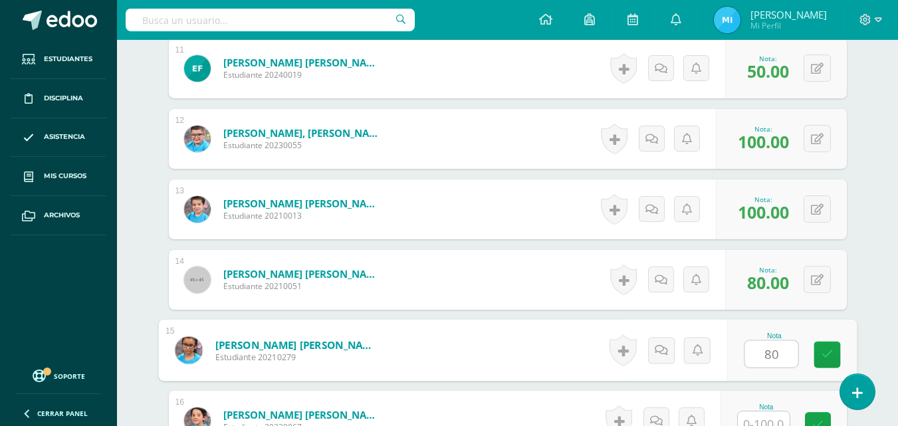
type input "80"
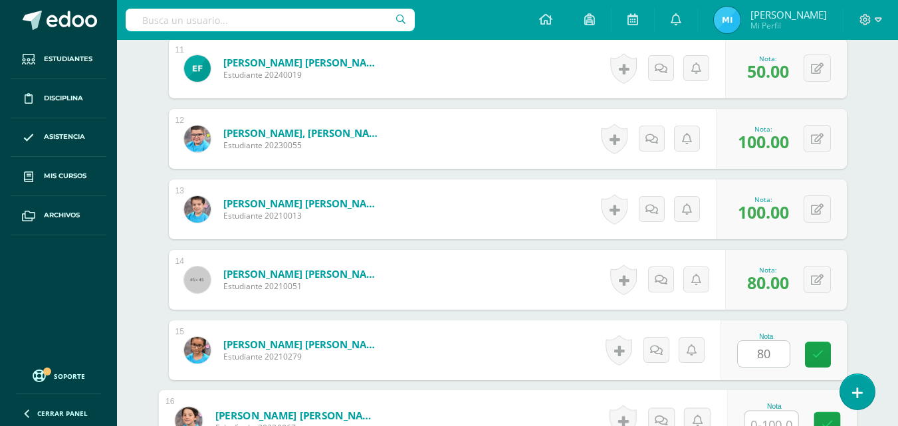
scroll to position [1152, 0]
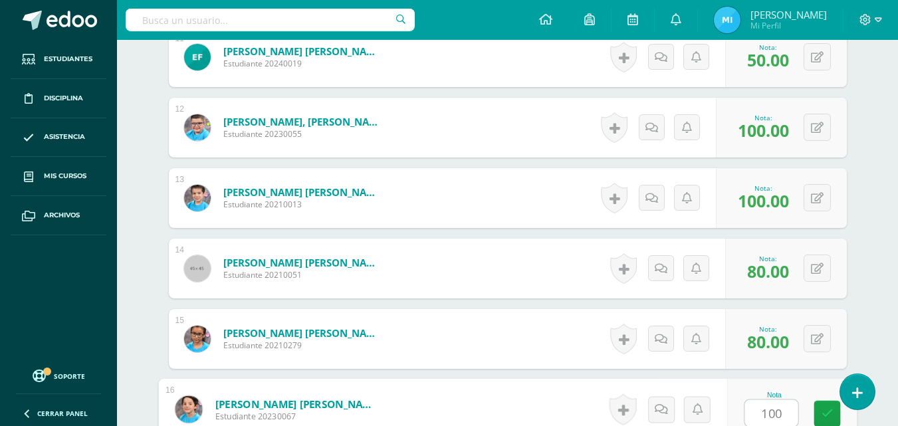
type input "100"
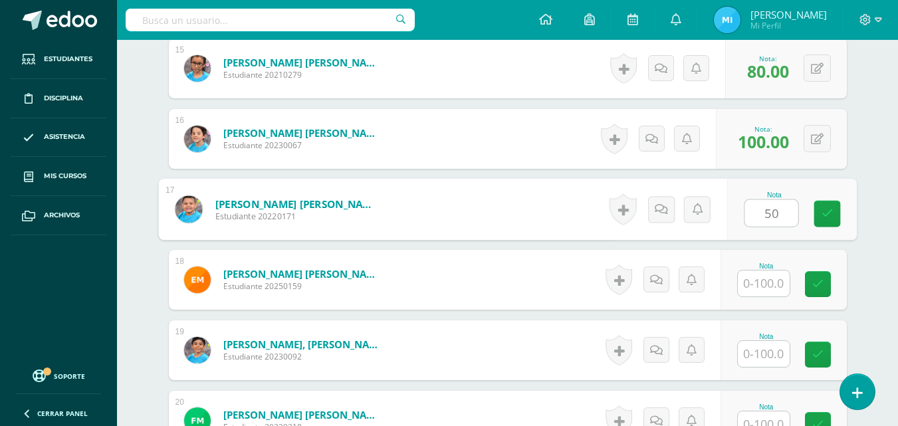
type input "50"
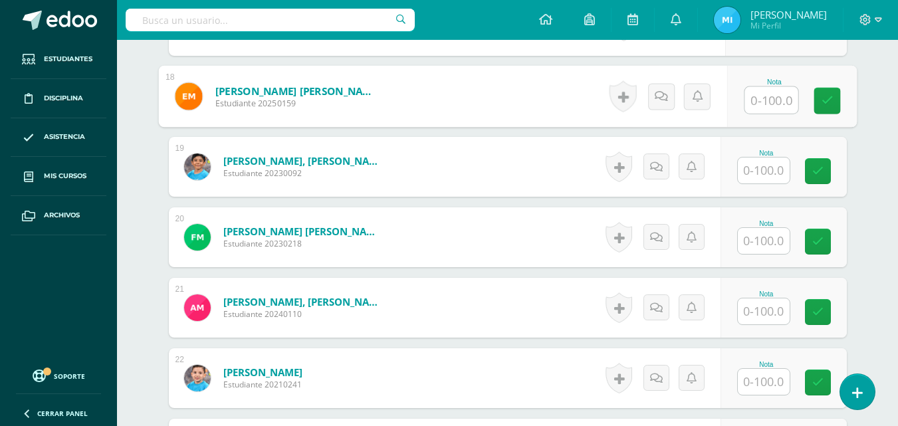
scroll to position [1622, 0]
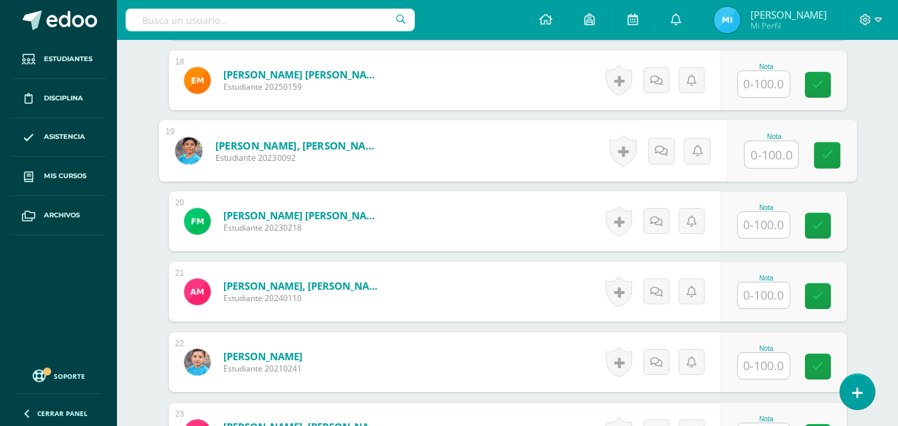
click at [769, 163] on input "text" at bounding box center [771, 155] width 53 height 27
type input "100"
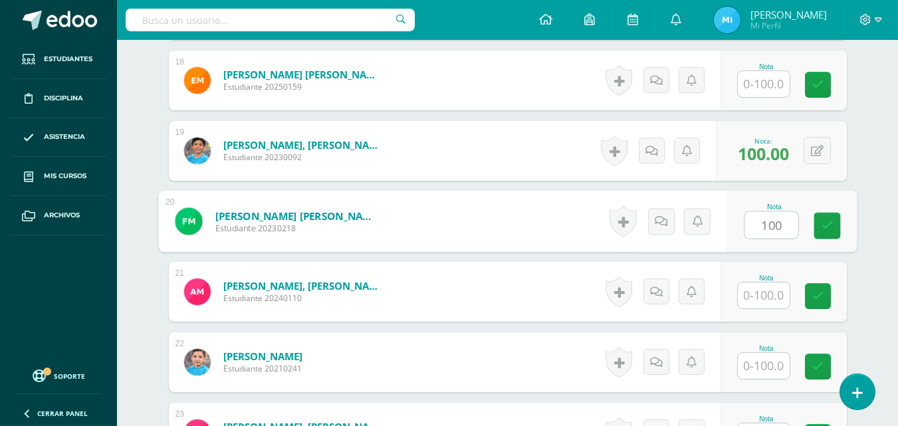
type input "100"
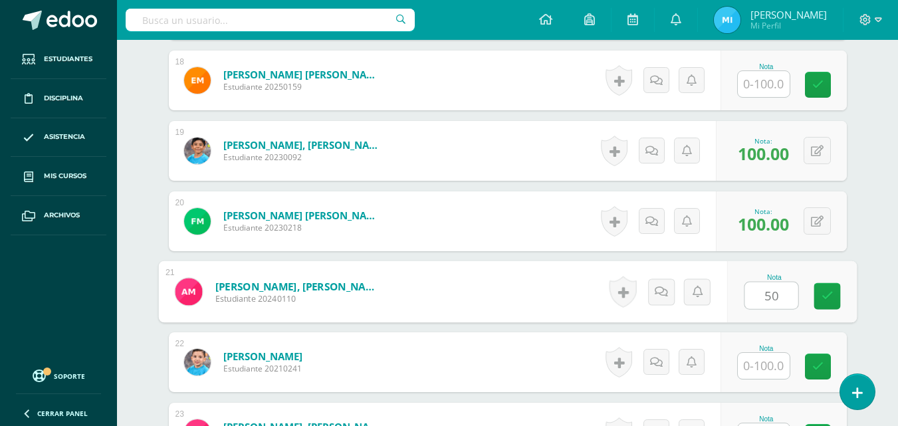
type input "50"
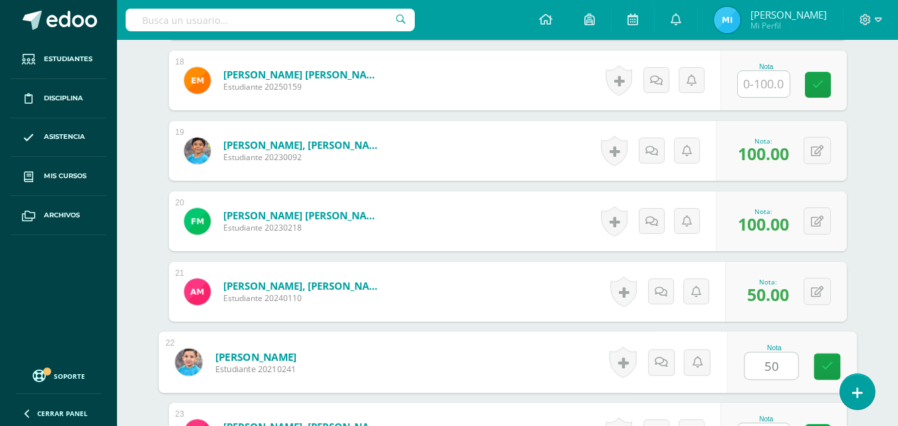
type input "50"
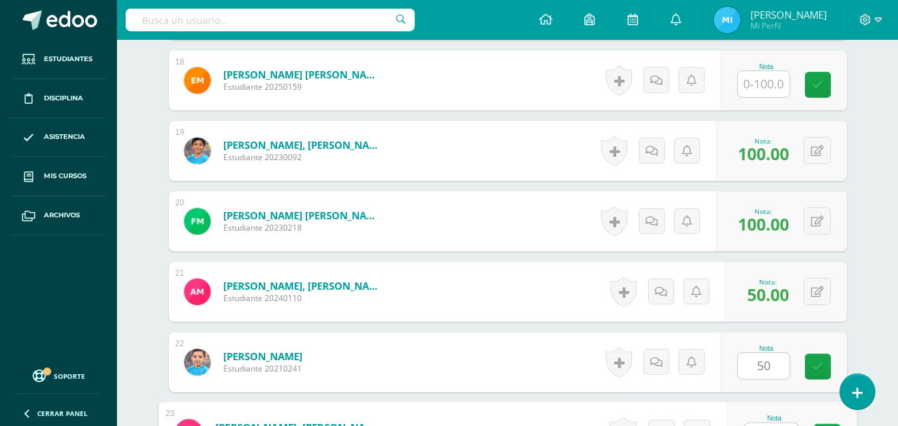
scroll to position [1646, 0]
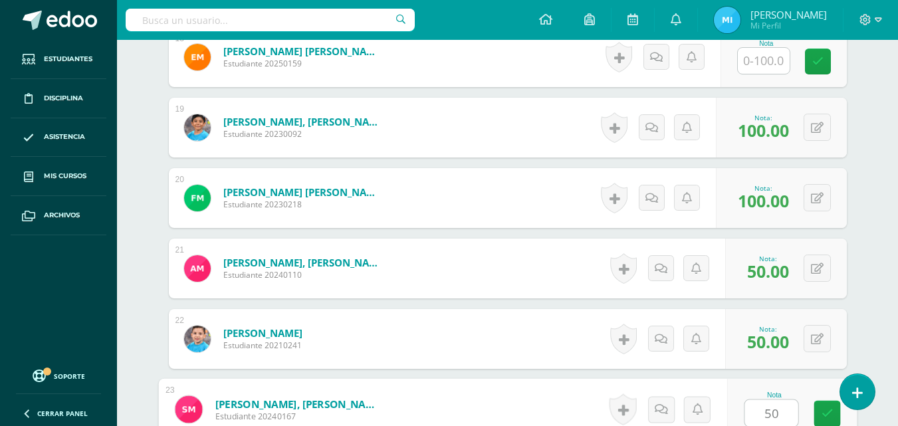
type input "50"
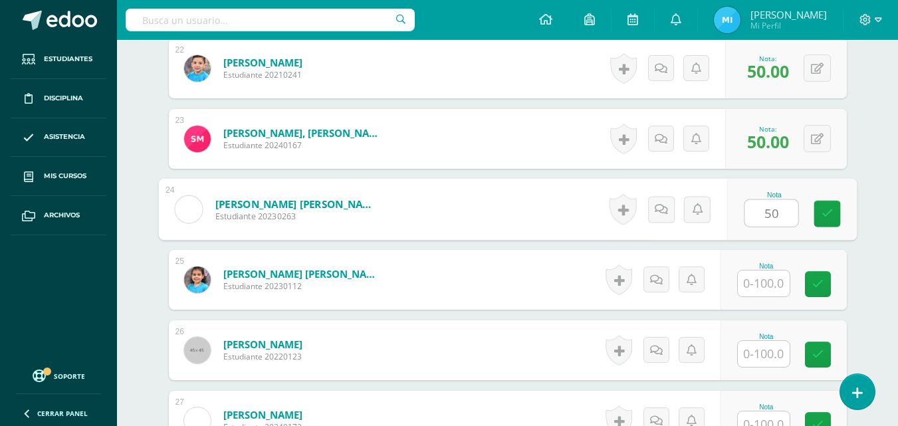
type input "50"
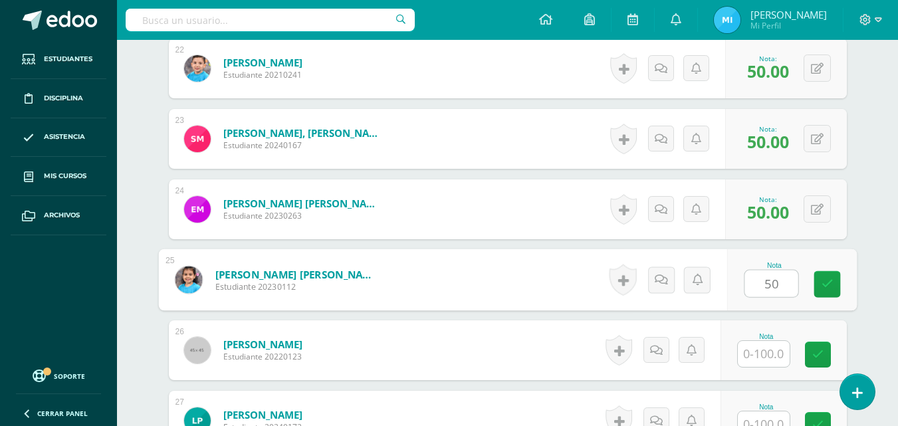
type input "50"
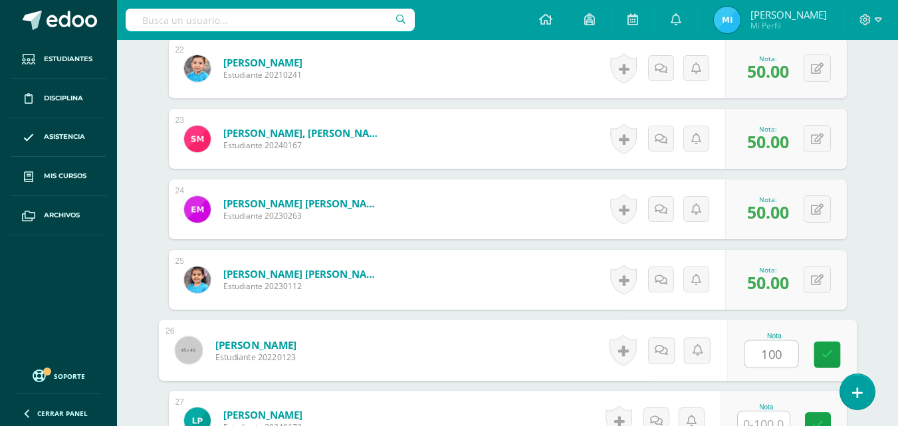
type input "100"
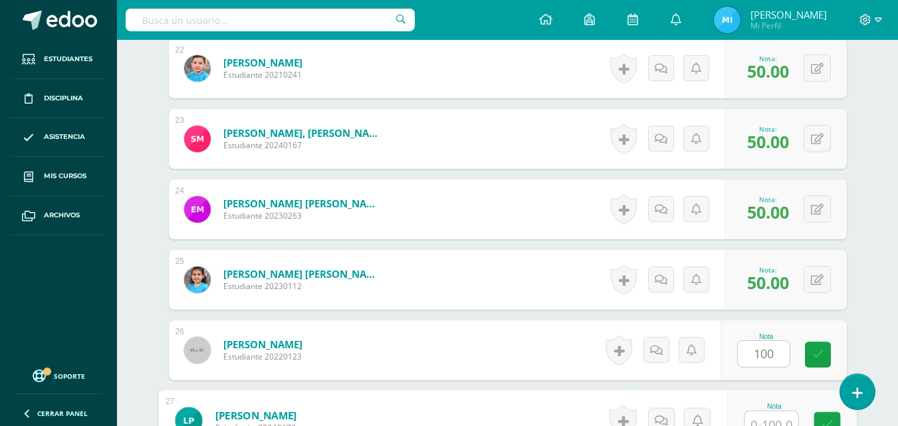
scroll to position [1928, 0]
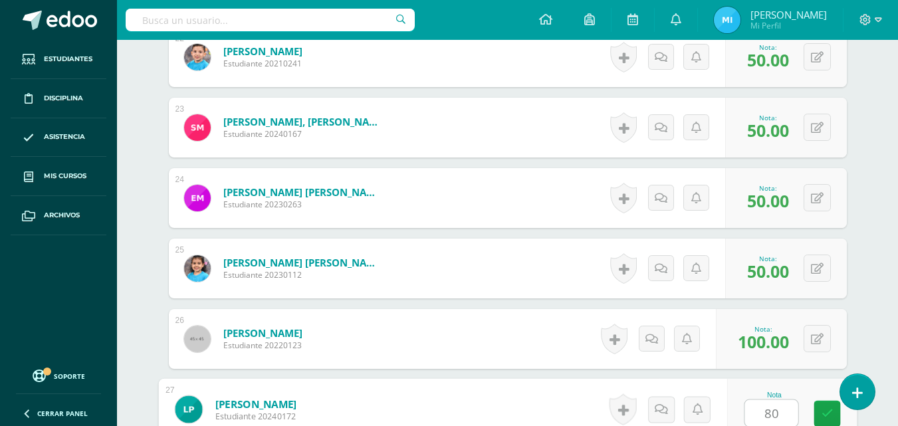
type input "80"
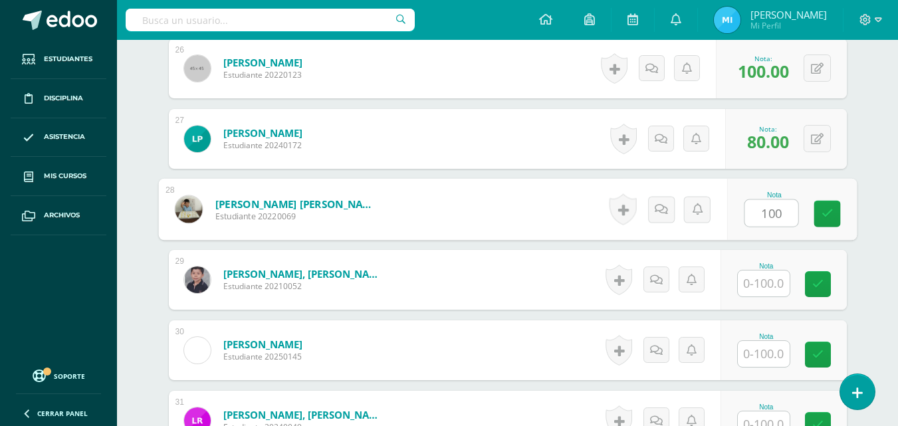
type input "100"
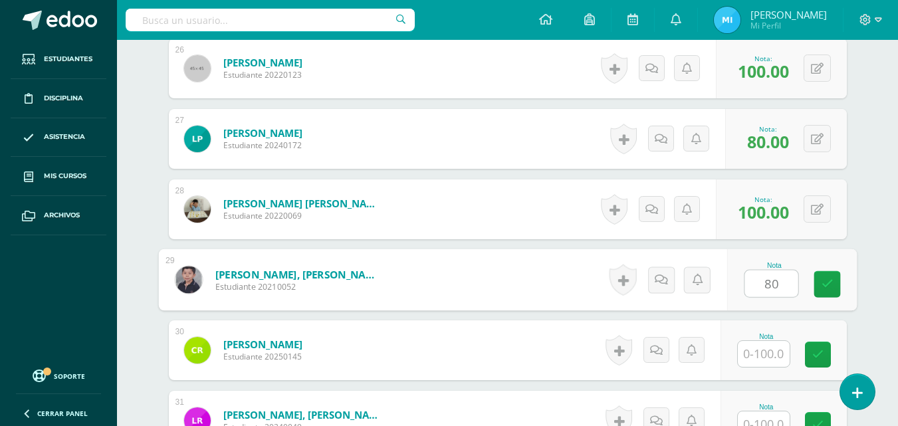
type input "80"
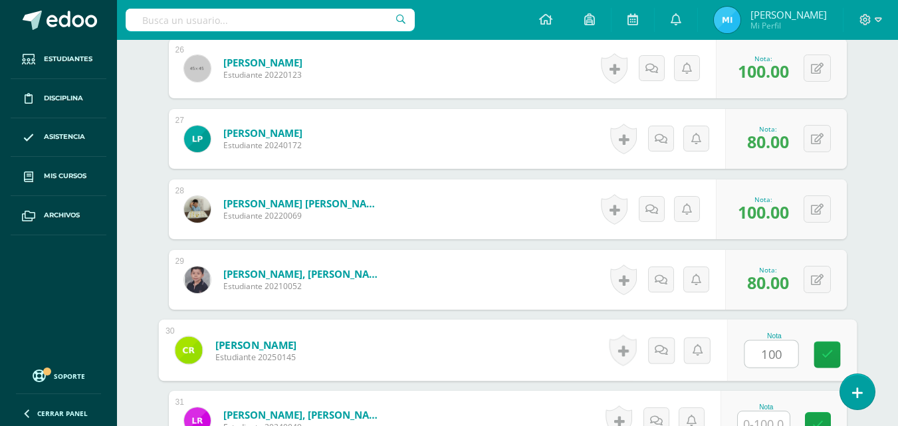
type input "100"
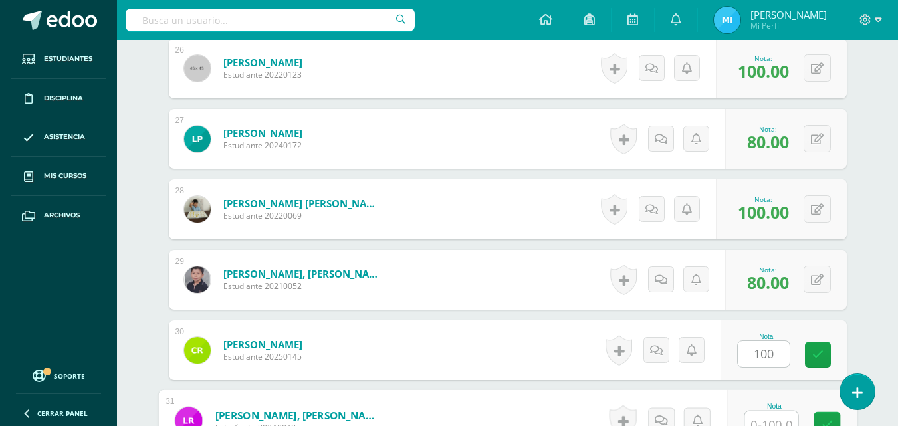
scroll to position [2210, 0]
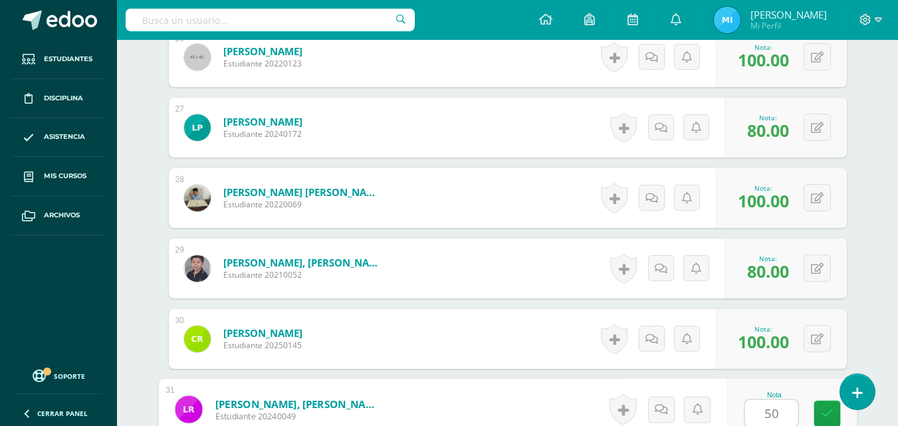
type input "50"
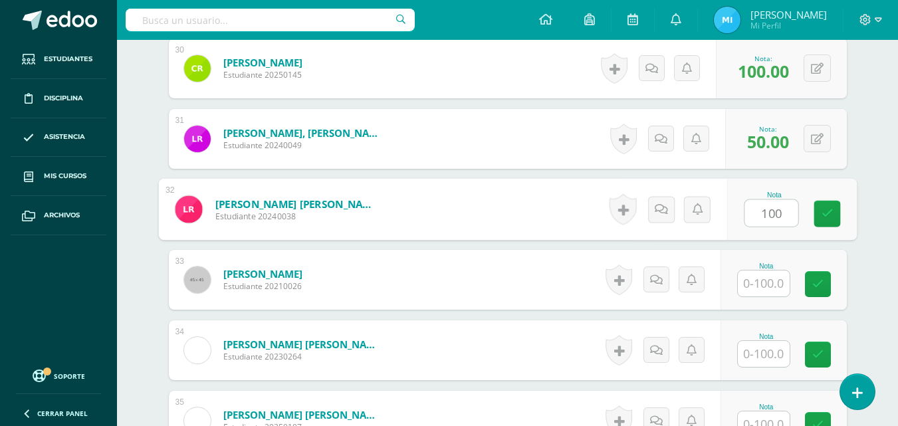
type input "100"
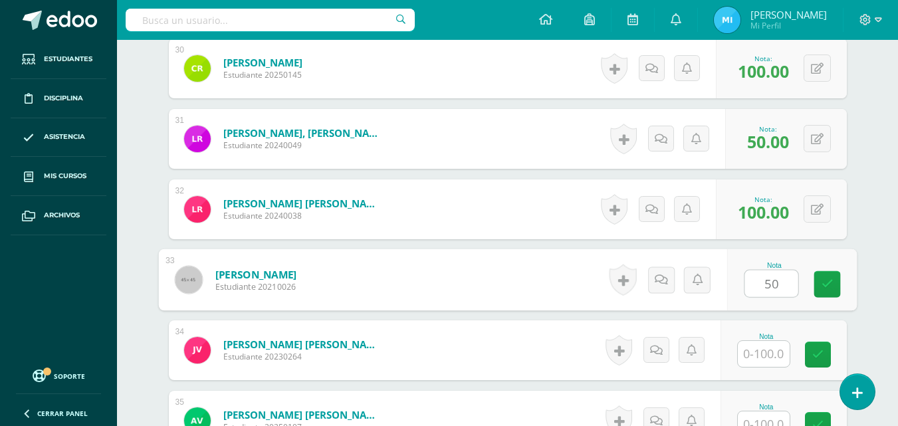
type input "50"
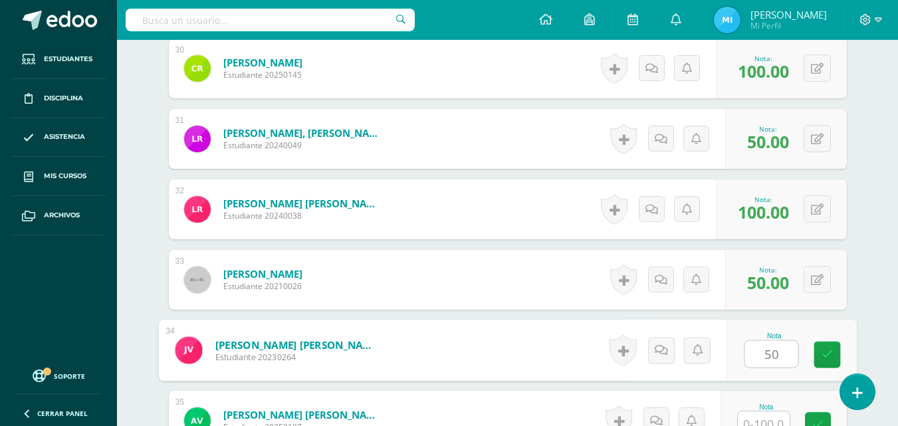
type input "50"
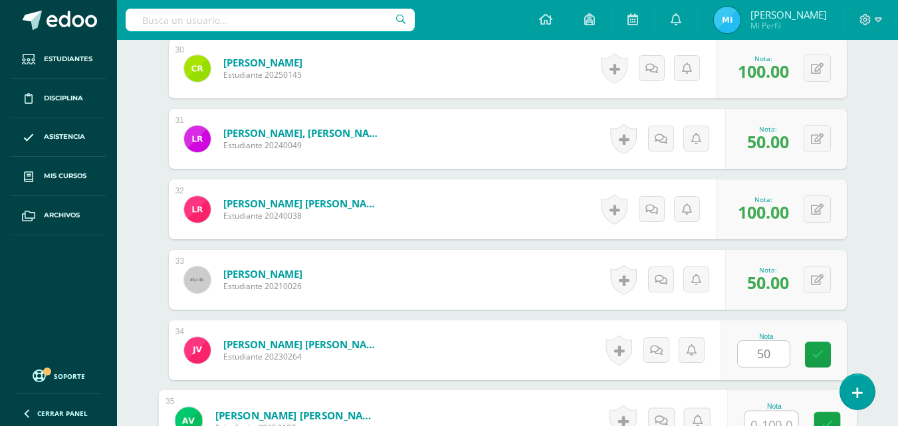
scroll to position [2491, 0]
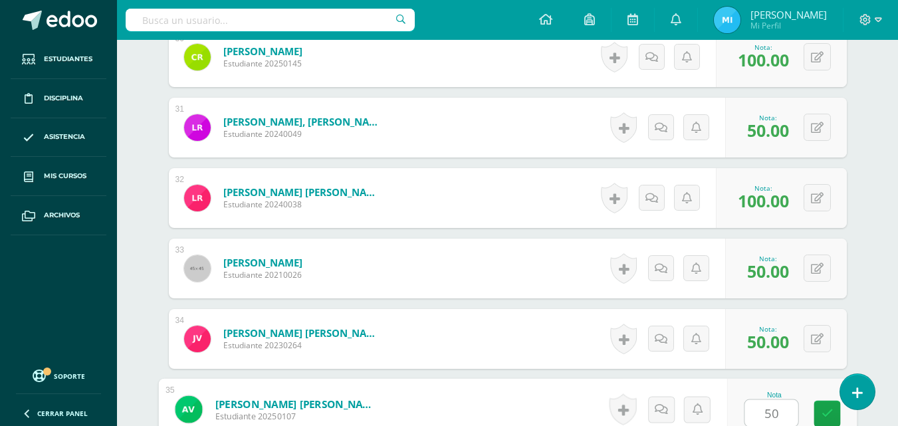
type input "50"
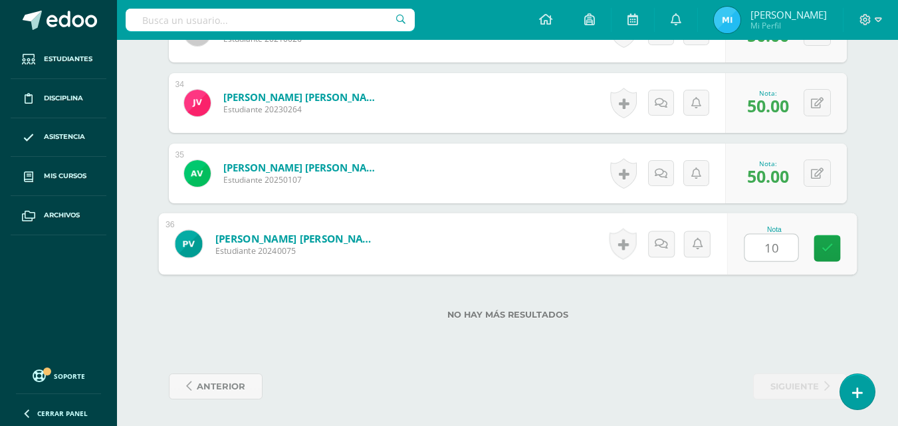
type input "100"
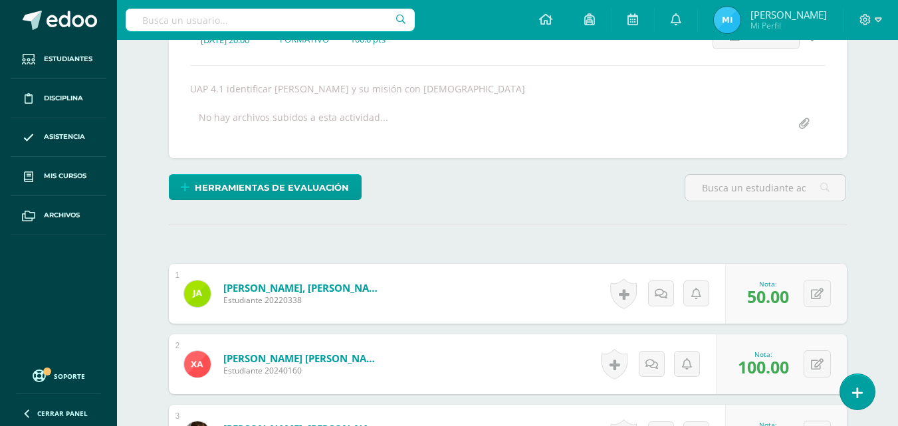
scroll to position [134, 0]
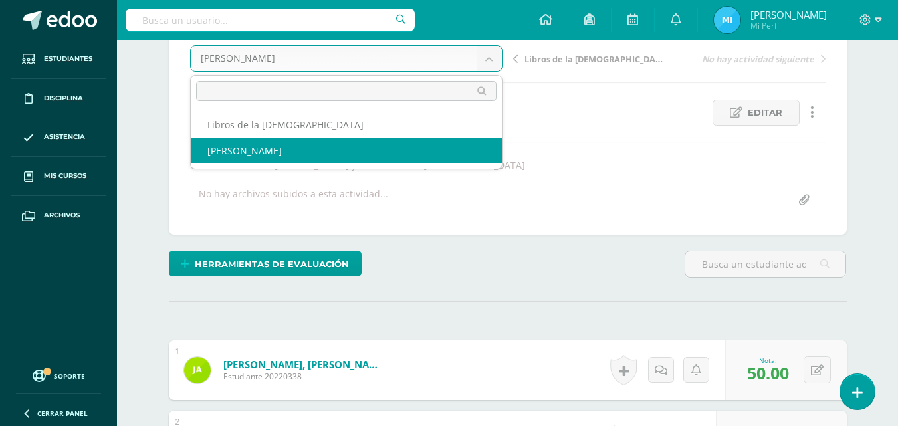
select select "/dashboard/teacher/grade-activity/226157/"
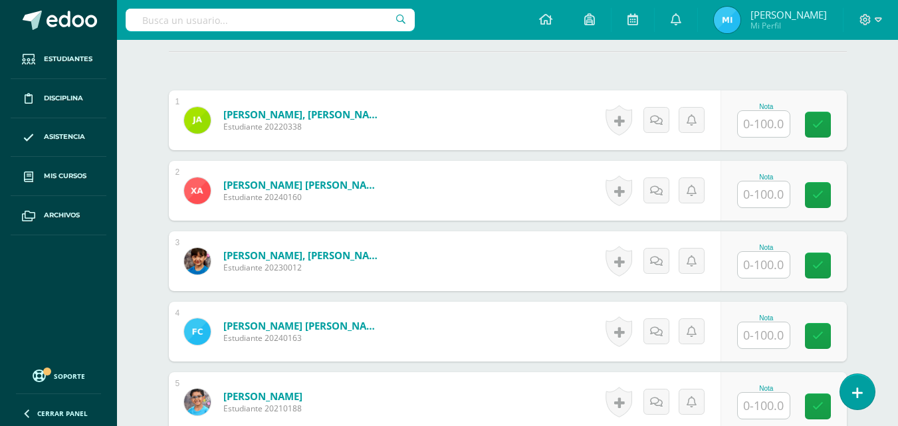
scroll to position [400, 0]
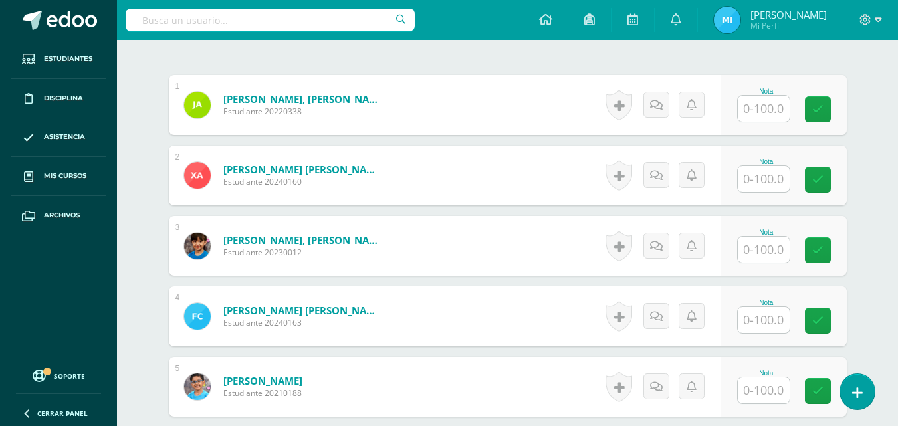
click at [773, 113] on input "text" at bounding box center [764, 109] width 52 height 26
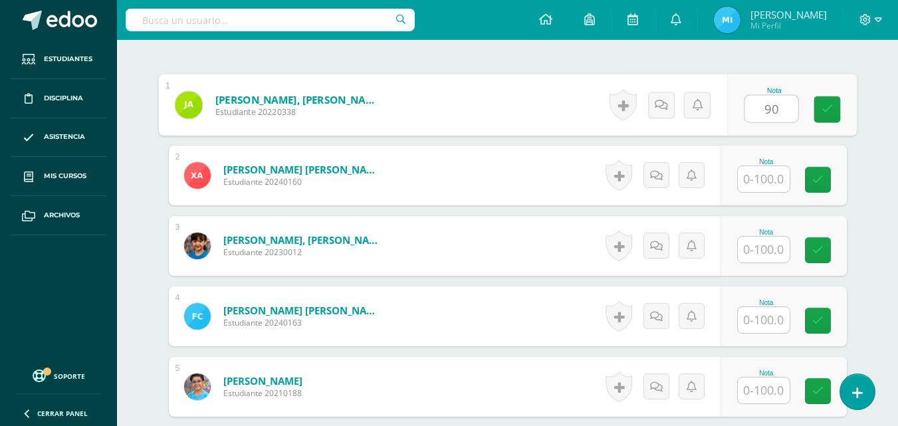
type input "90"
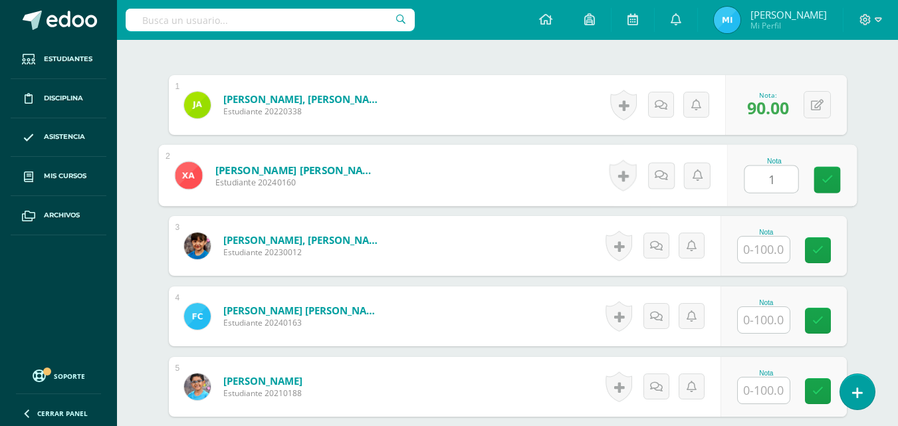
scroll to position [400, 0]
type input "100"
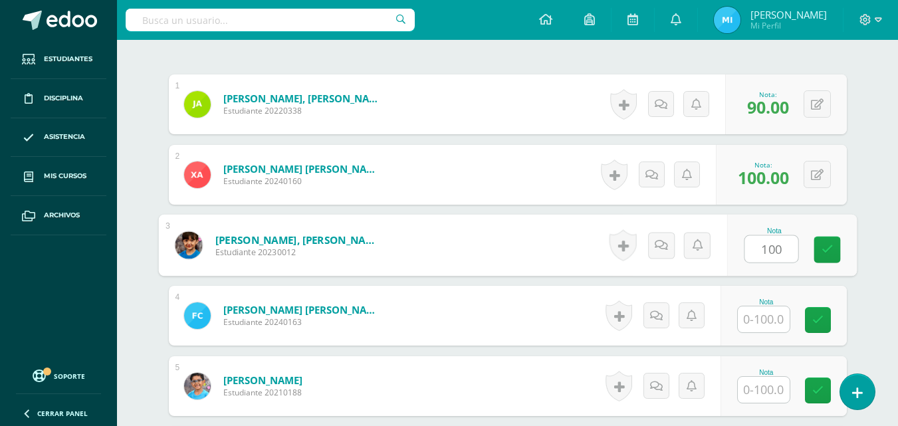
type input "100"
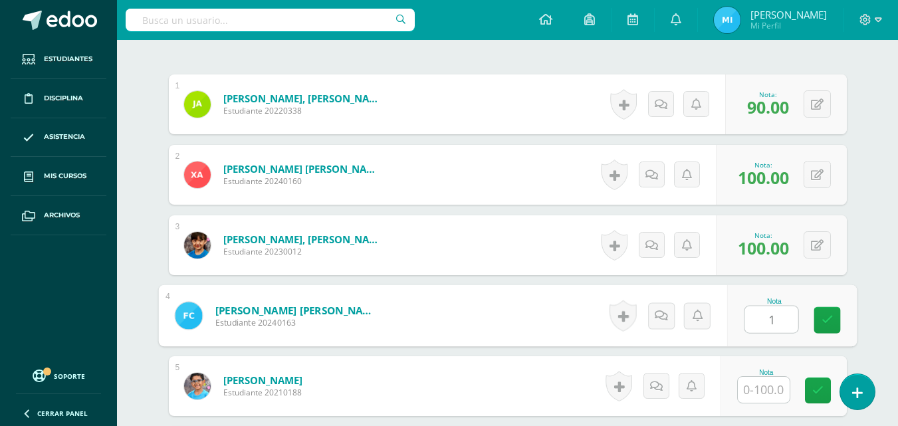
scroll to position [401, 0]
type input "100"
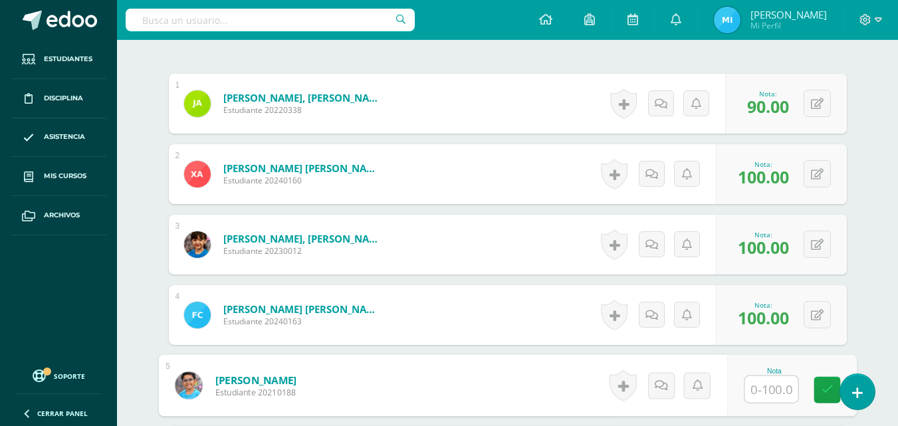
scroll to position [402, 0]
type input "100"
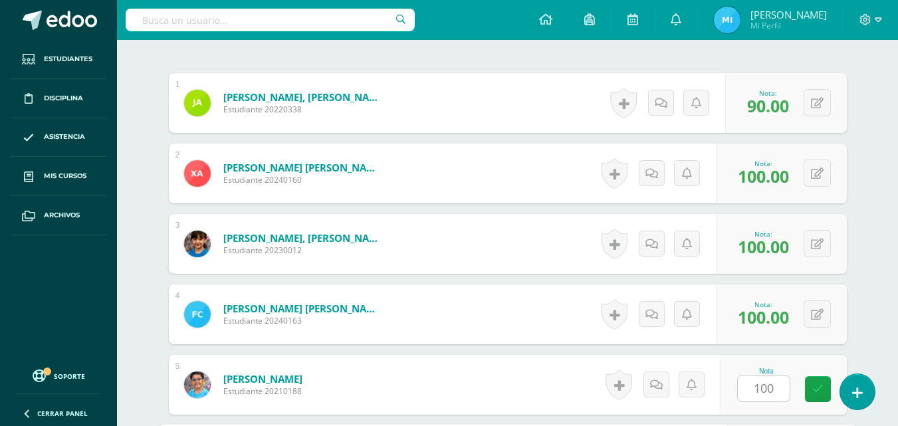
scroll to position [648, 0]
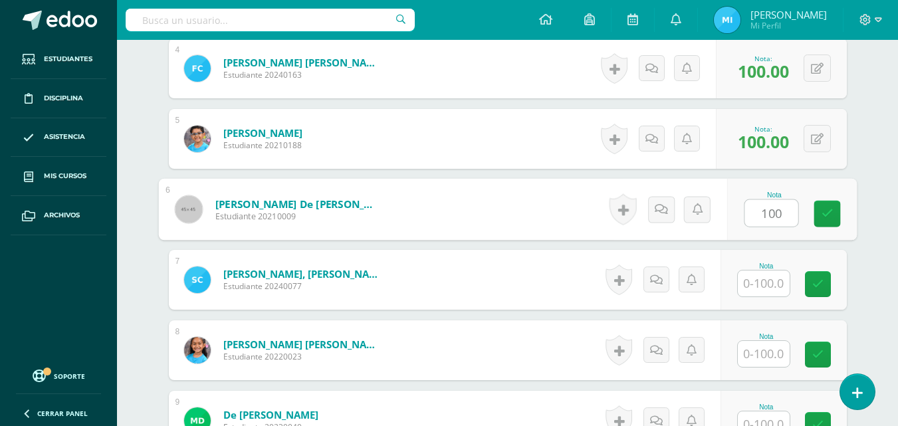
type input "100"
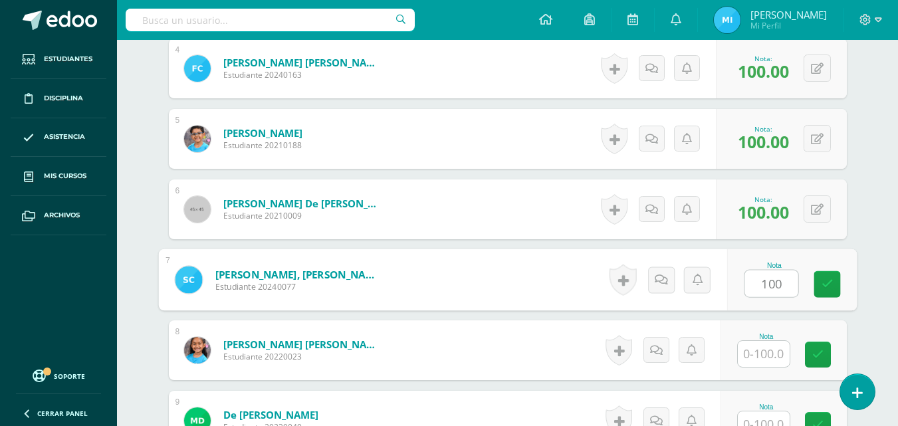
type input "100"
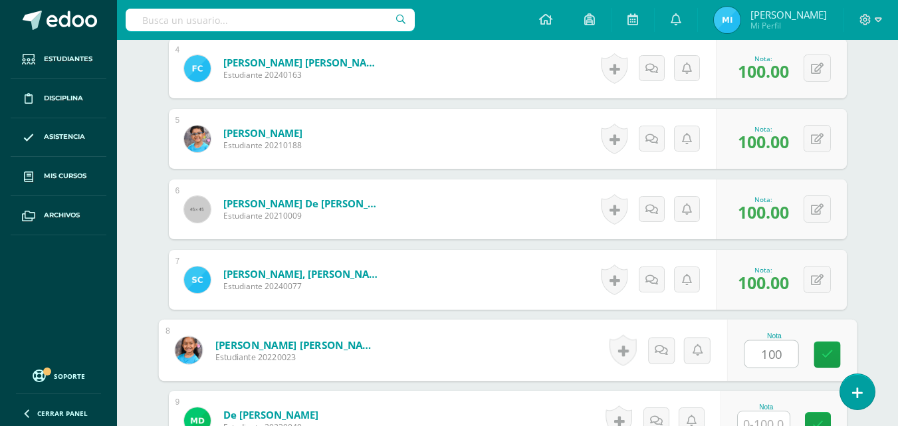
type input "100"
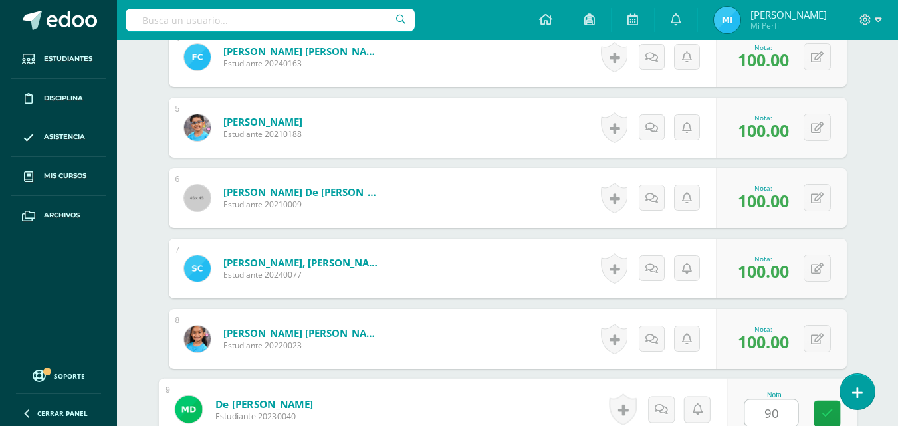
type input "90"
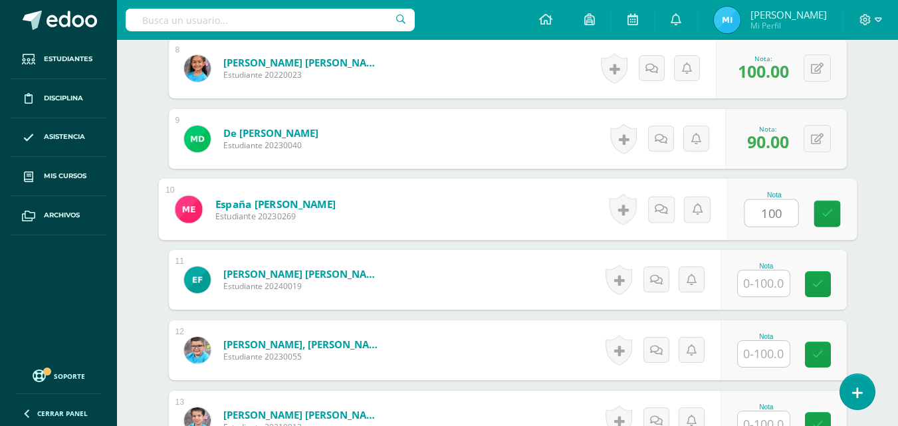
type input "100"
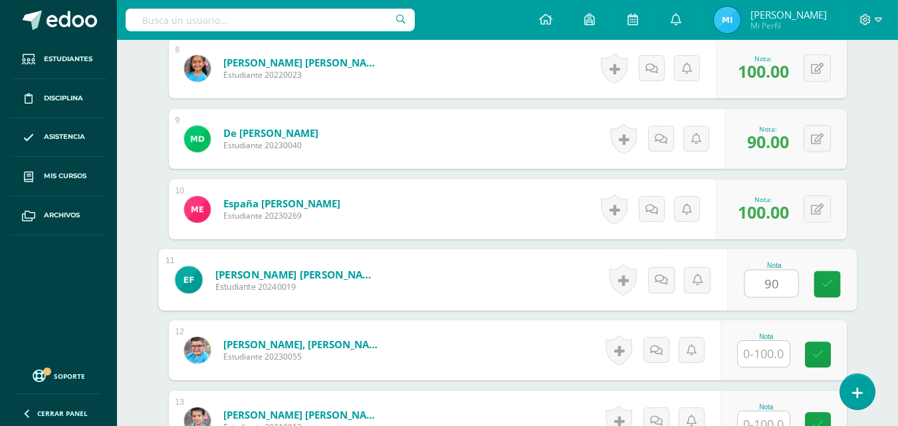
type input "90"
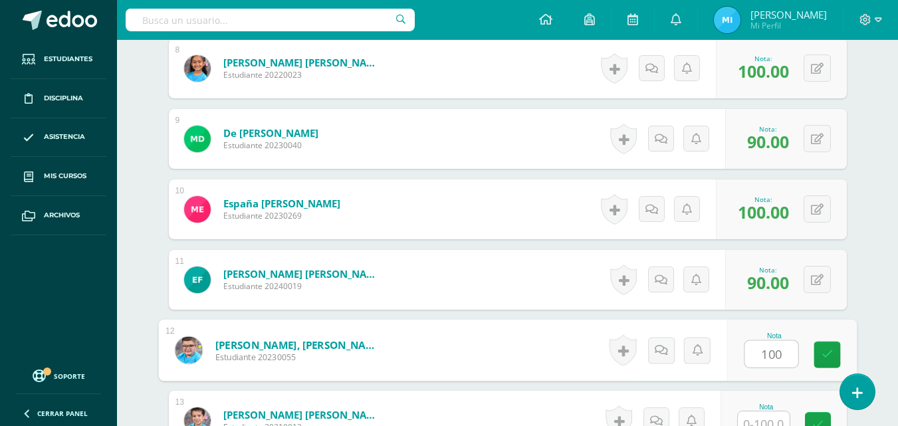
type input "100"
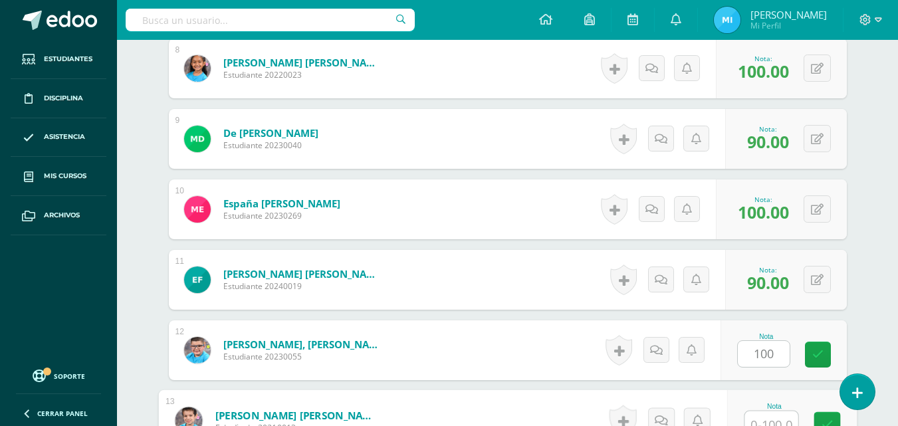
scroll to position [941, 0]
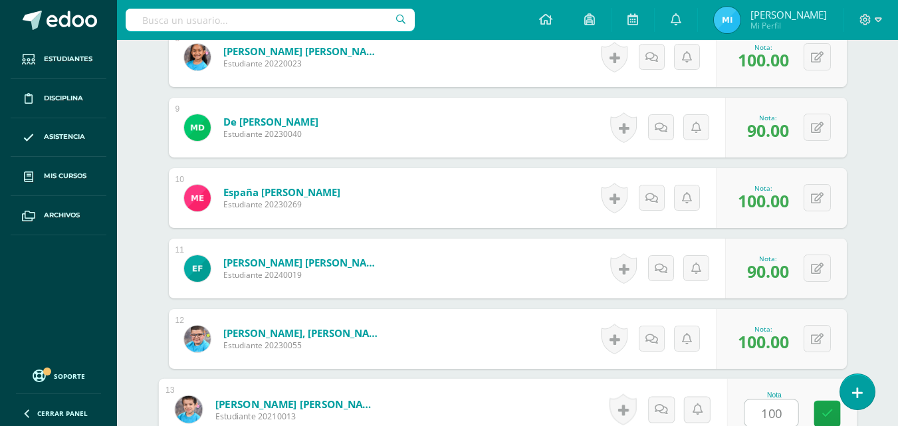
type input "100"
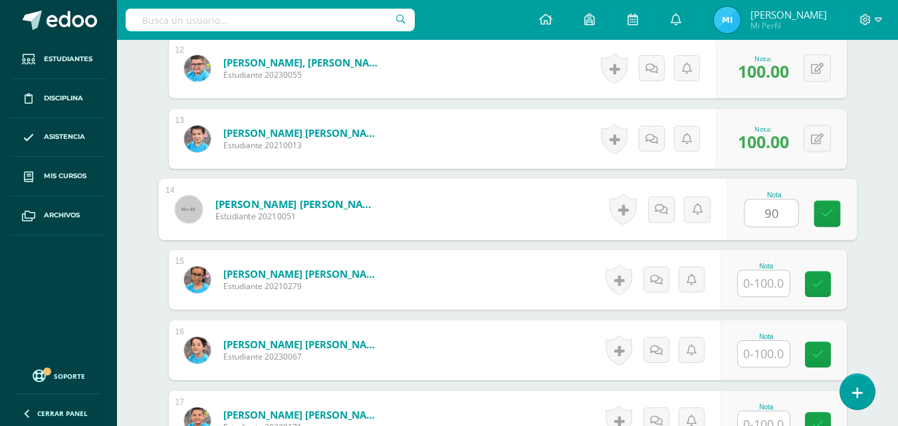
type input "90"
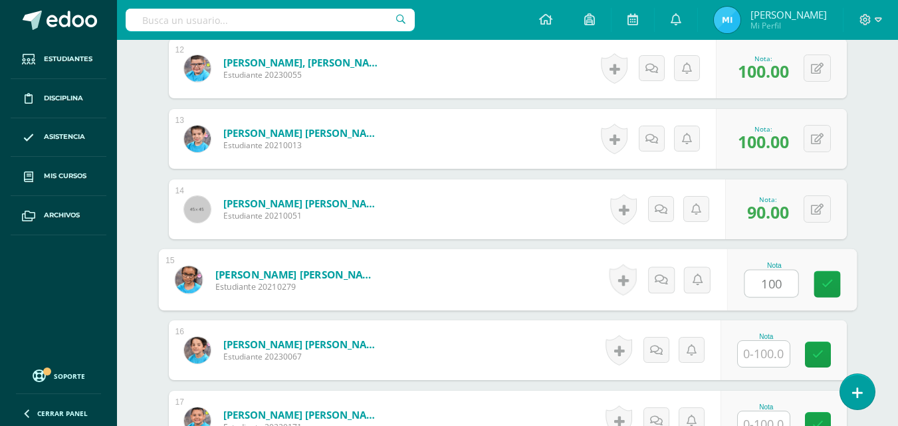
type input "100"
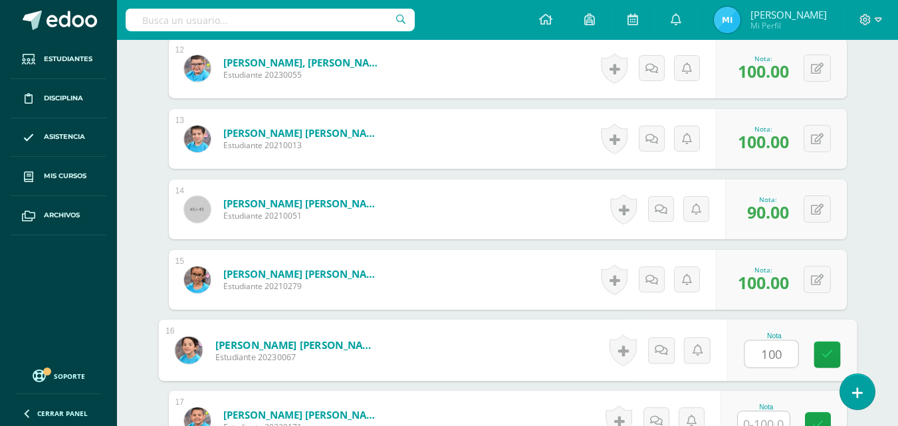
type input "100"
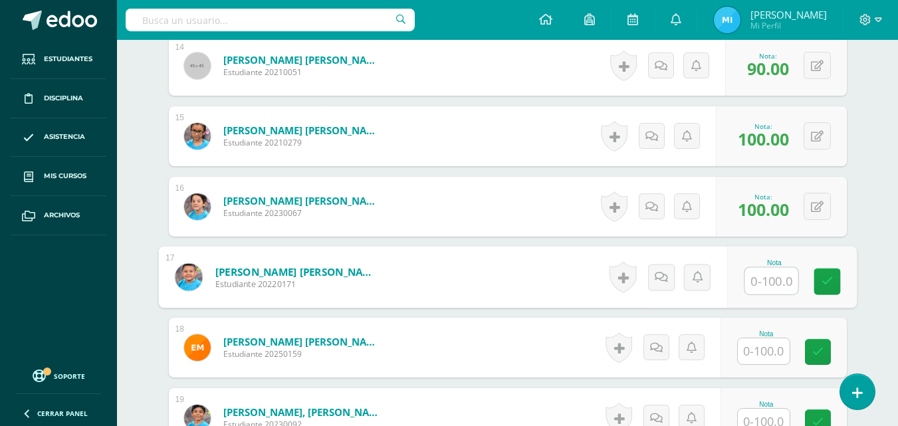
scroll to position [1356, 0]
type input "100"
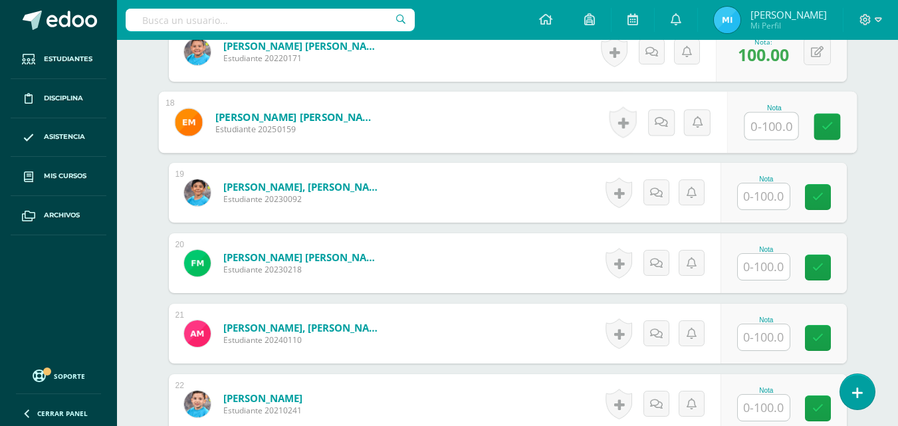
scroll to position [1622, 0]
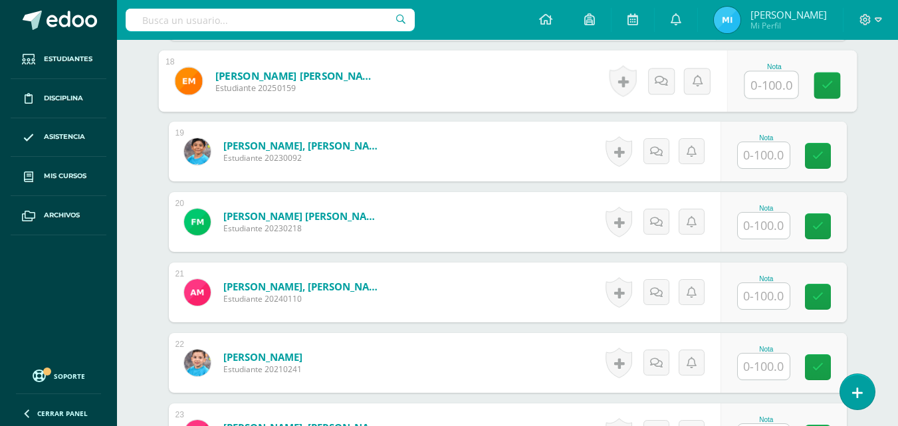
click at [768, 156] on input "text" at bounding box center [764, 155] width 52 height 26
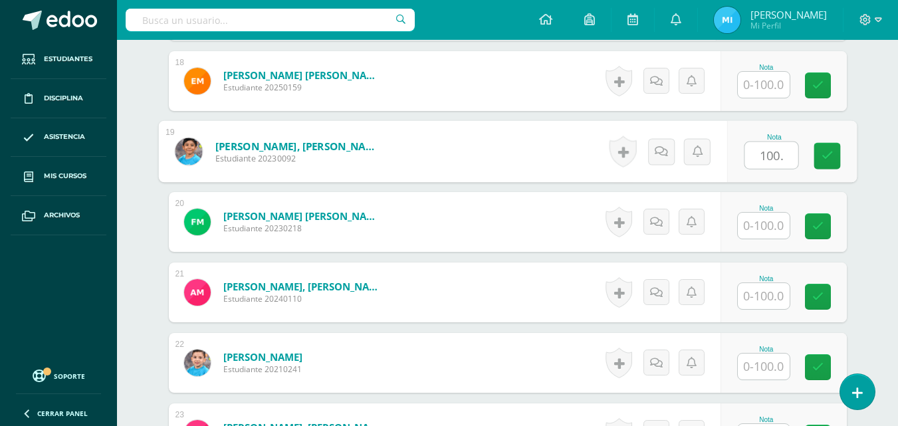
type input "100."
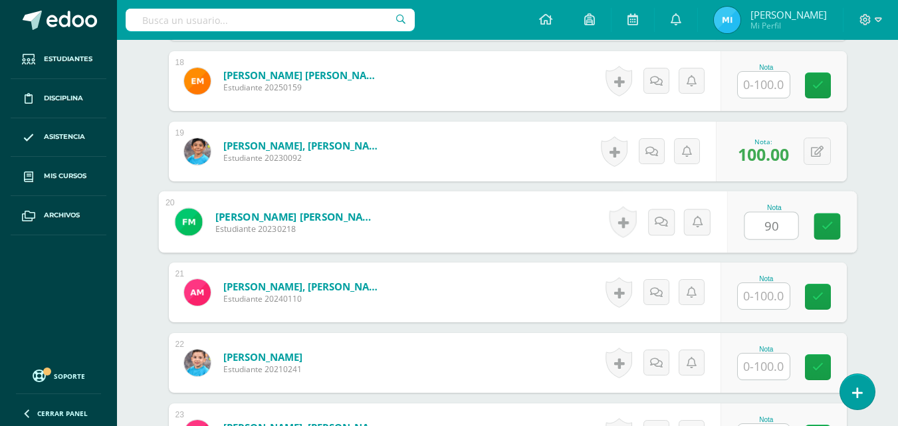
type input "90"
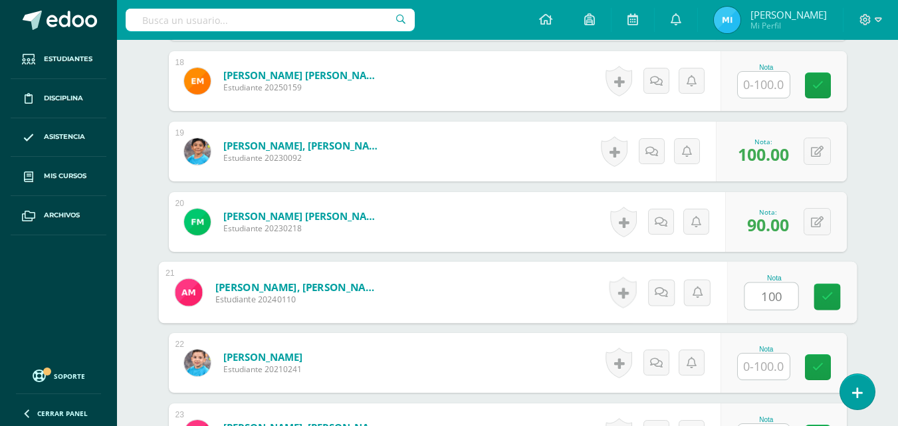
type input "100"
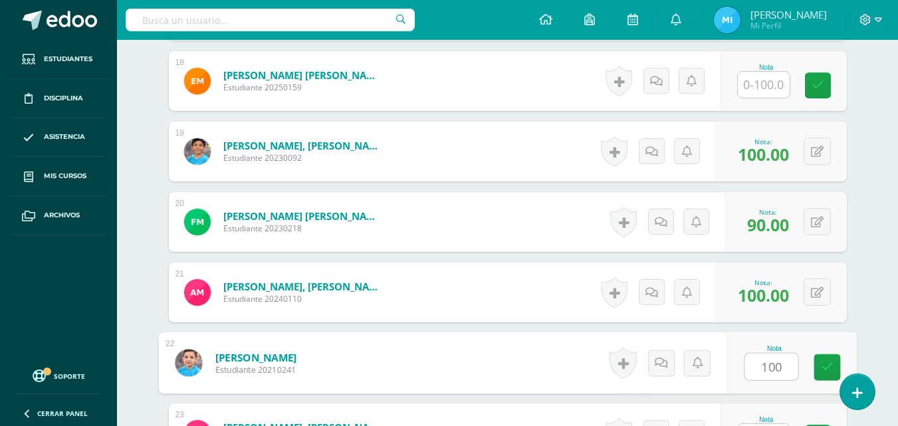
type input "100"
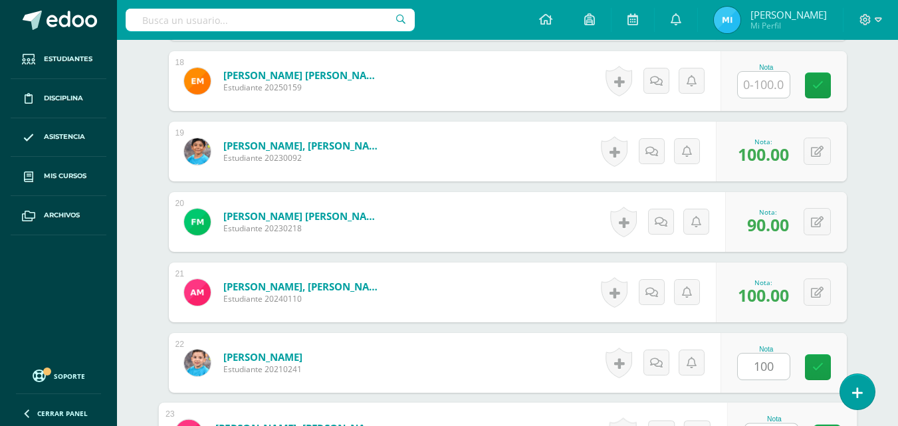
scroll to position [1646, 0]
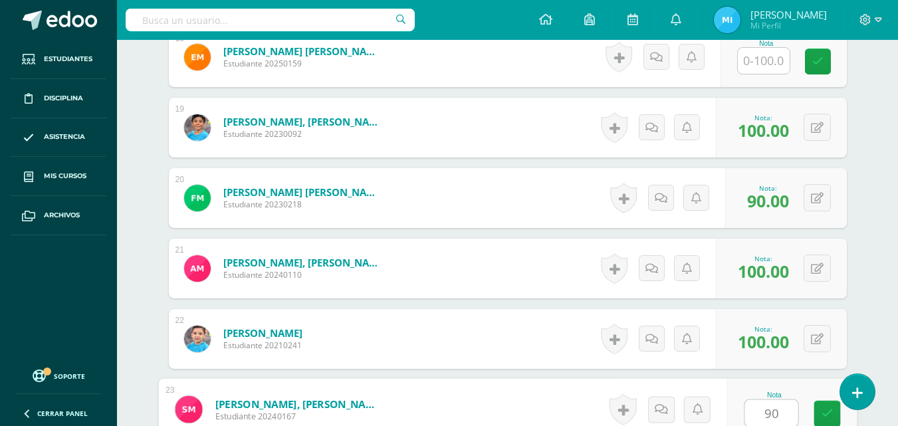
type input "90"
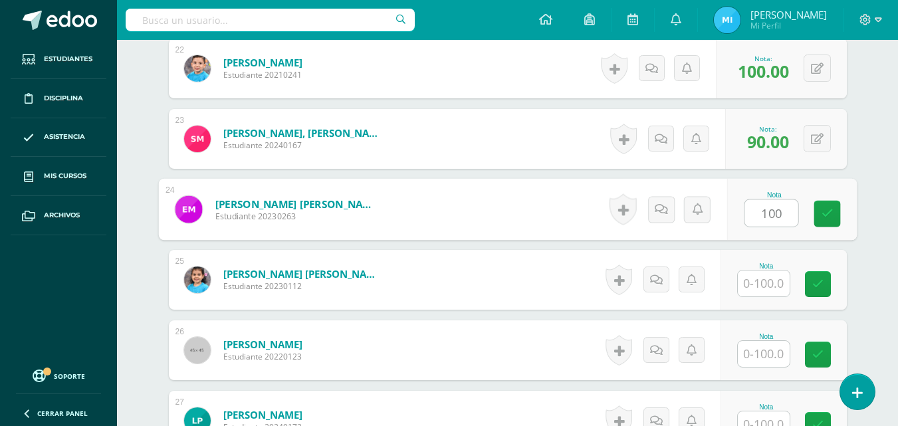
type input "100"
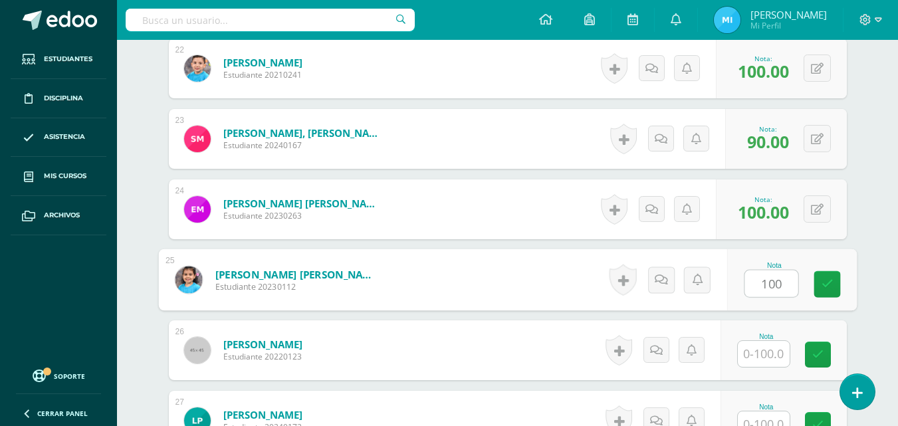
type input "100"
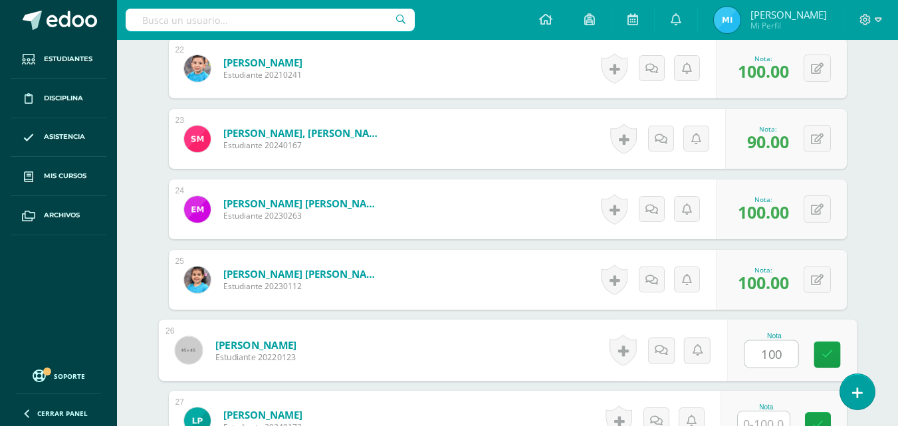
type input "100"
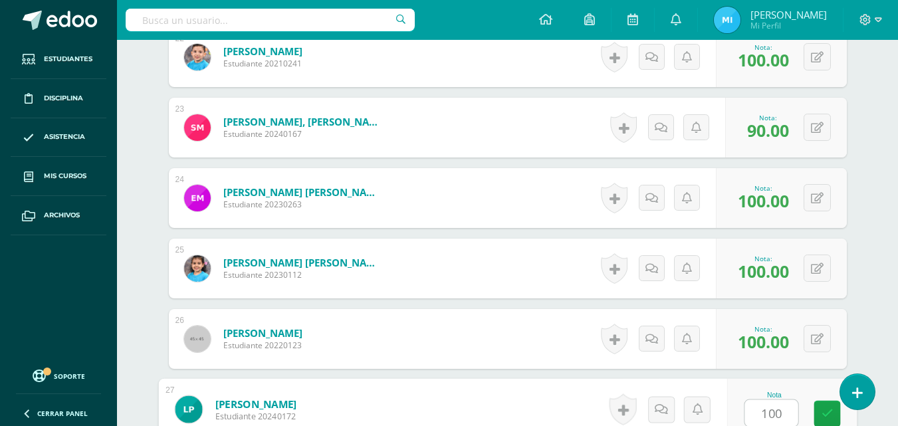
type input "100"
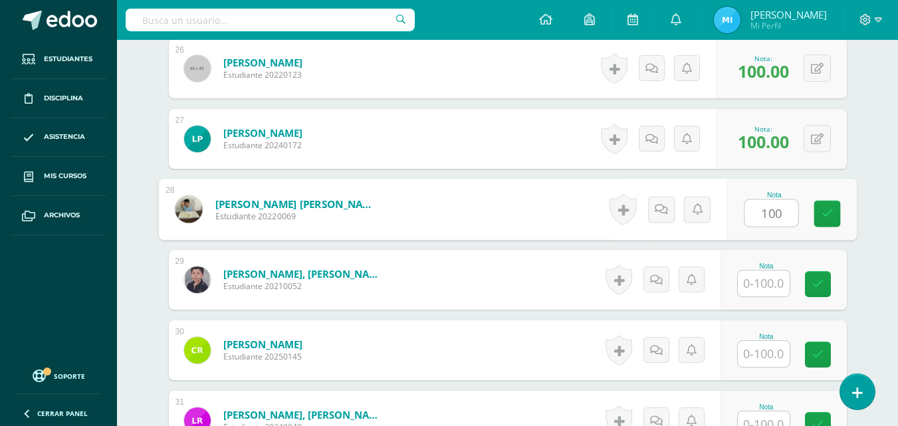
type input "100"
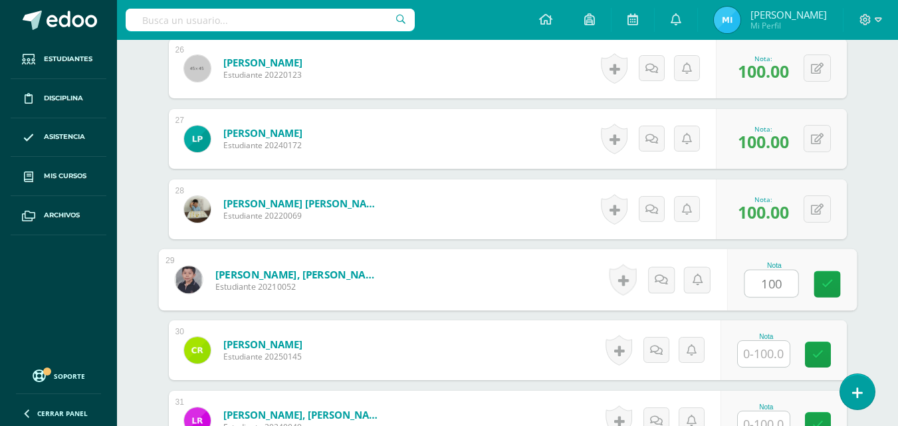
type input "100"
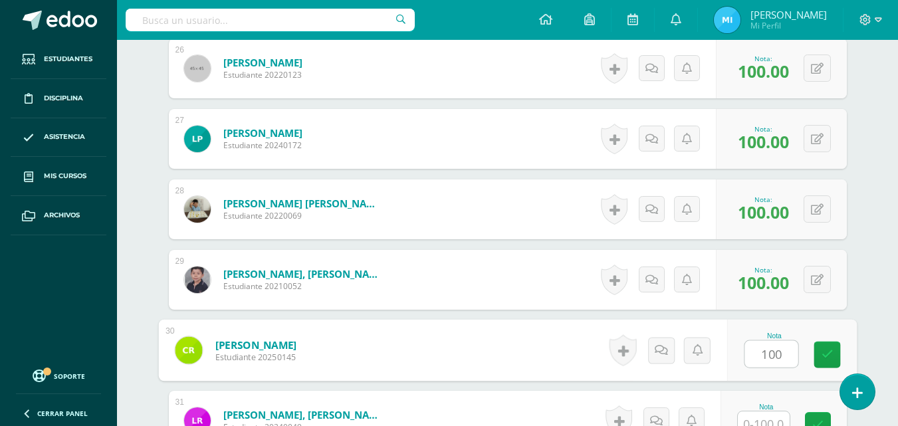
type input "100"
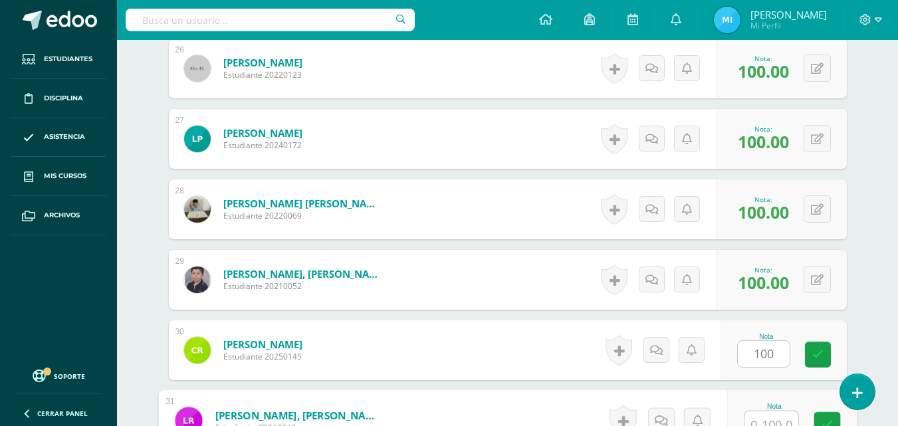
scroll to position [2210, 0]
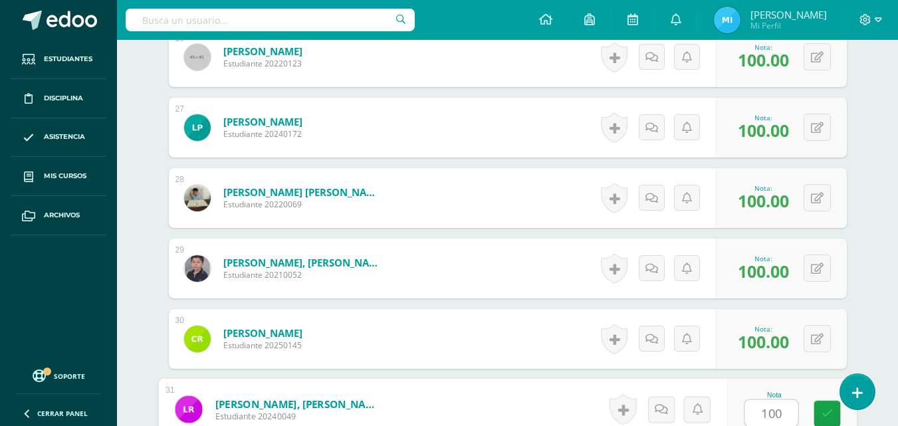
type input "100"
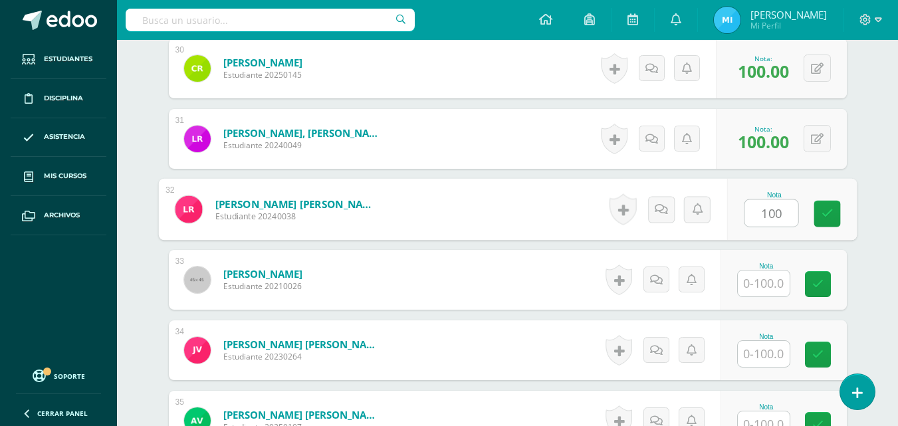
type input "100"
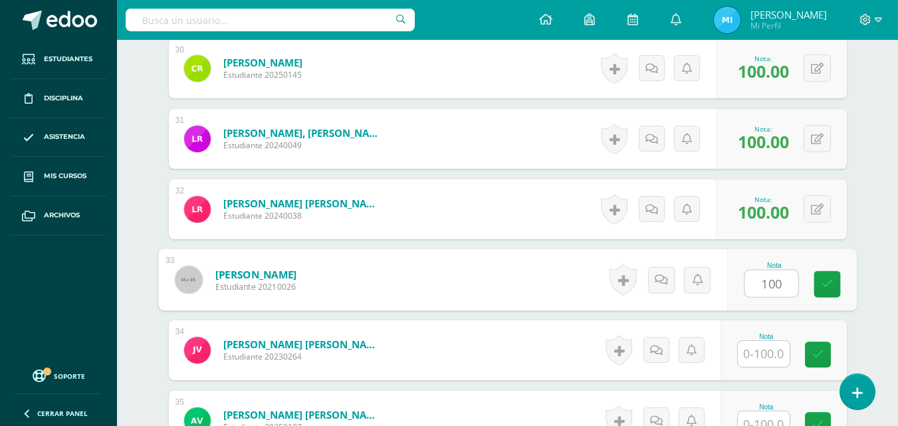
type input "100"
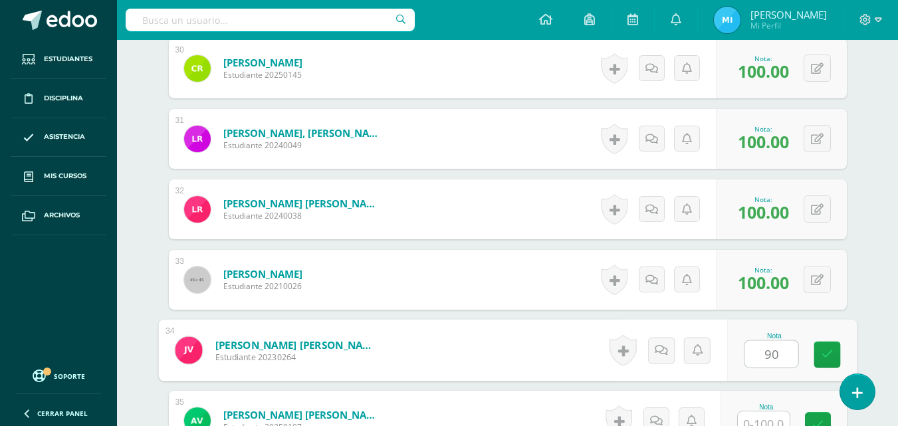
type input "90"
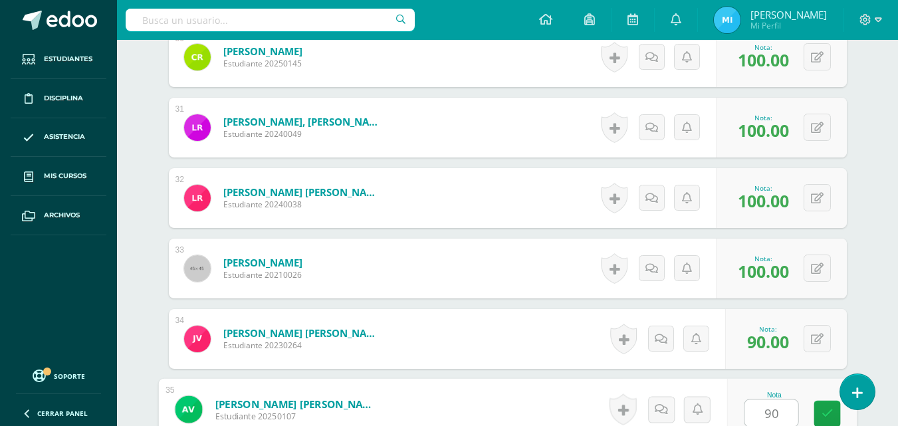
type input "90"
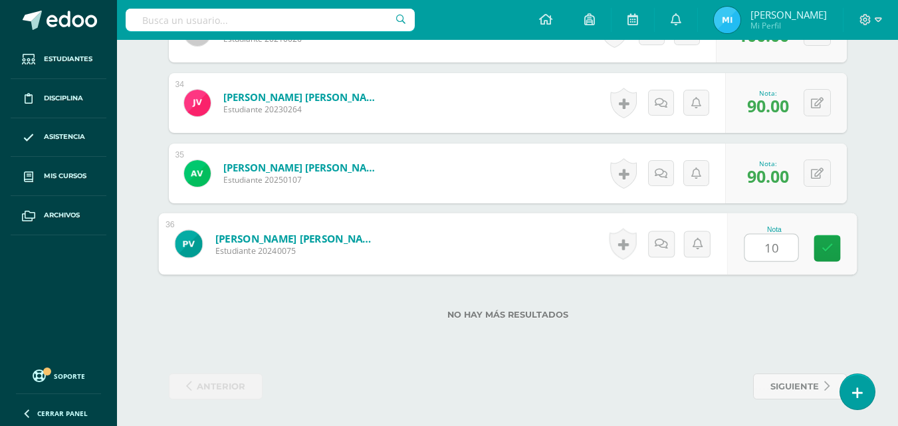
type input "100"
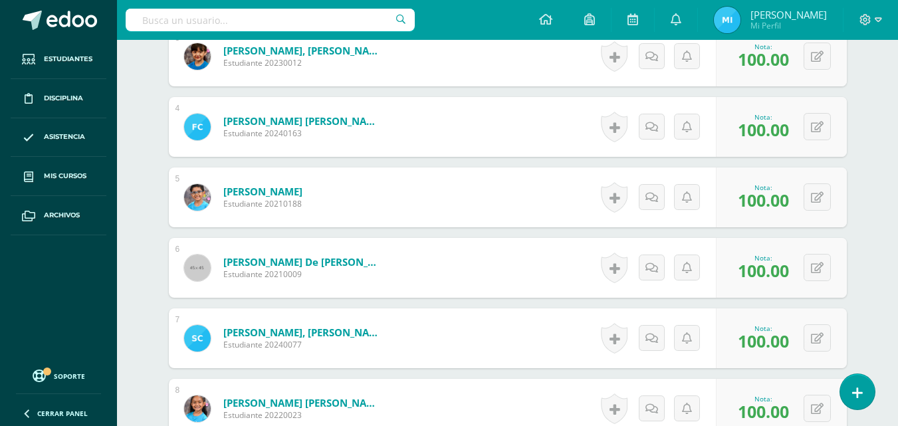
scroll to position [334, 0]
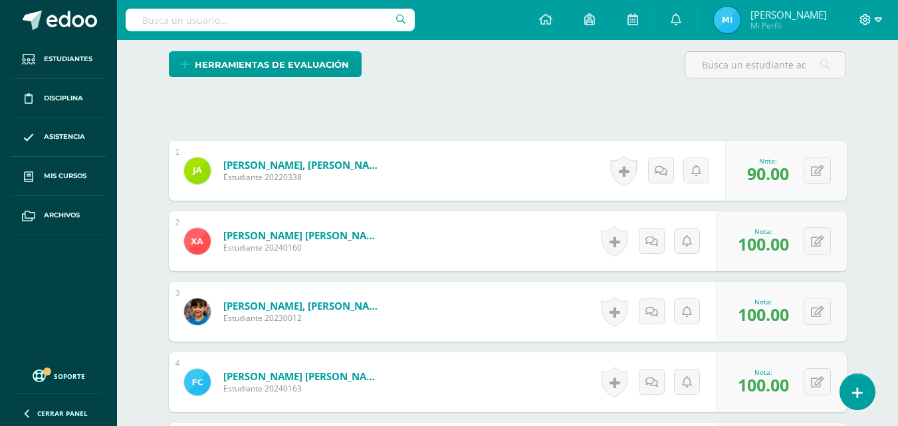
click at [880, 23] on icon at bounding box center [878, 20] width 7 height 12
click at [822, 90] on span "Cerrar sesión" at bounding box center [837, 90] width 60 height 13
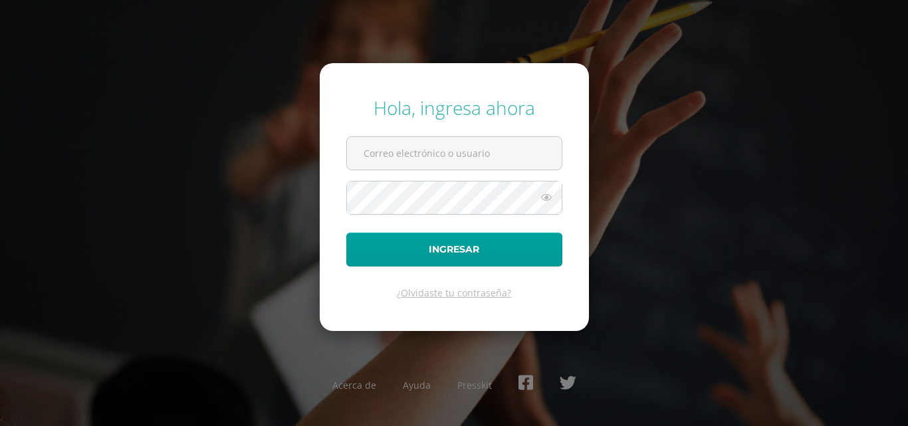
click at [687, 99] on div "Hola, ingresa ahora Ingresar ¿Olvidaste tu contraseña? Acerca de Ayuda Presskit" at bounding box center [454, 212] width 858 height 257
